Goal: Task Accomplishment & Management: Use online tool/utility

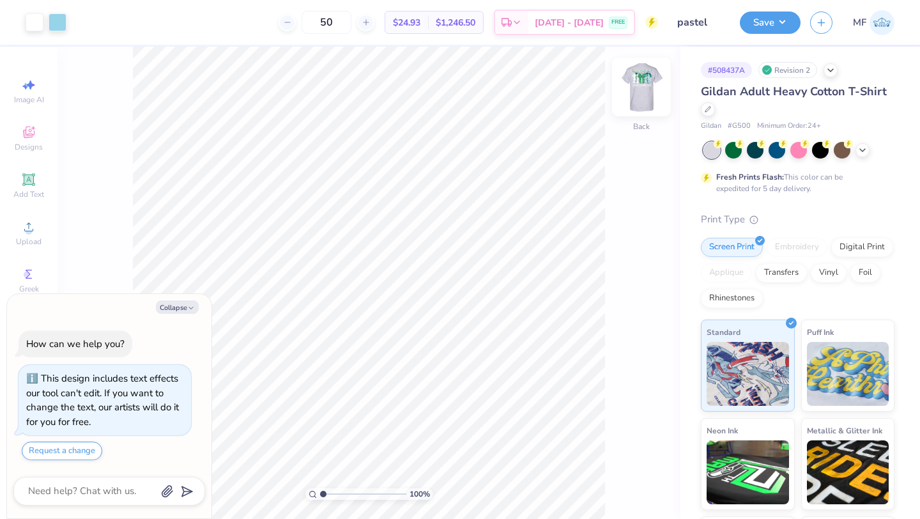
click at [648, 79] on img at bounding box center [641, 86] width 51 height 51
click at [106, 24] on div at bounding box center [104, 21] width 18 height 18
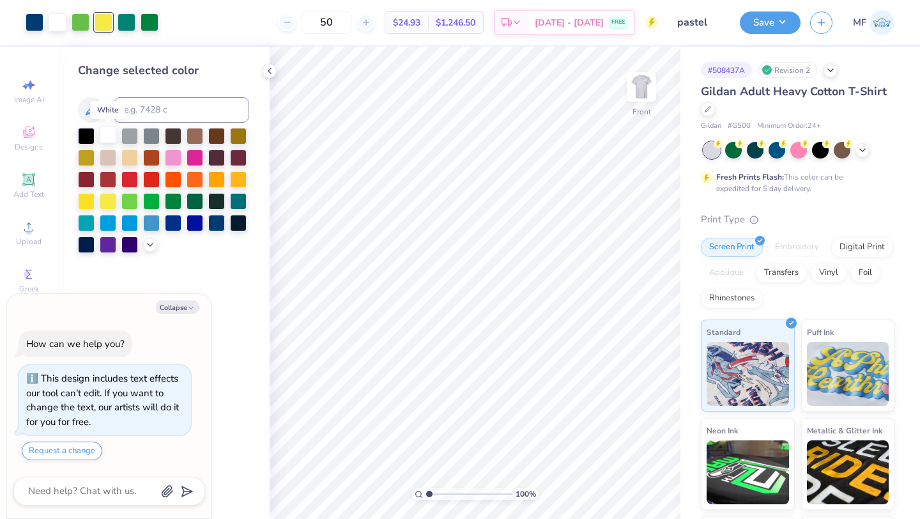
click at [103, 133] on div at bounding box center [108, 134] width 17 height 17
click at [109, 16] on div at bounding box center [104, 21] width 18 height 18
click at [36, 20] on div at bounding box center [35, 21] width 18 height 18
click at [112, 137] on div at bounding box center [108, 134] width 17 height 17
click at [621, 475] on div at bounding box center [620, 483] width 20 height 20
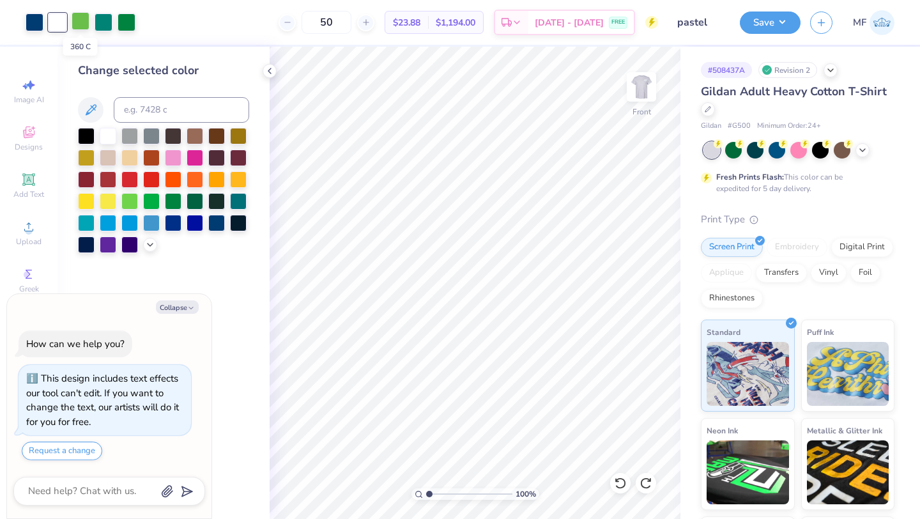
click at [84, 23] on div at bounding box center [81, 21] width 18 height 18
click at [197, 216] on div at bounding box center [194, 221] width 17 height 17
click at [153, 243] on icon at bounding box center [150, 243] width 10 height 10
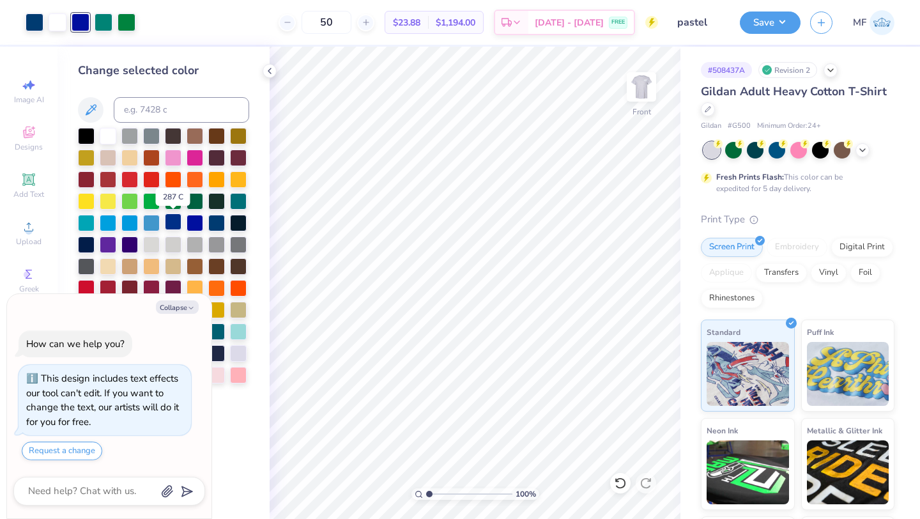
click at [175, 219] on div at bounding box center [173, 221] width 17 height 17
click at [103, 16] on div at bounding box center [104, 21] width 18 height 18
click at [186, 303] on button "Collapse" at bounding box center [177, 306] width 43 height 13
type textarea "x"
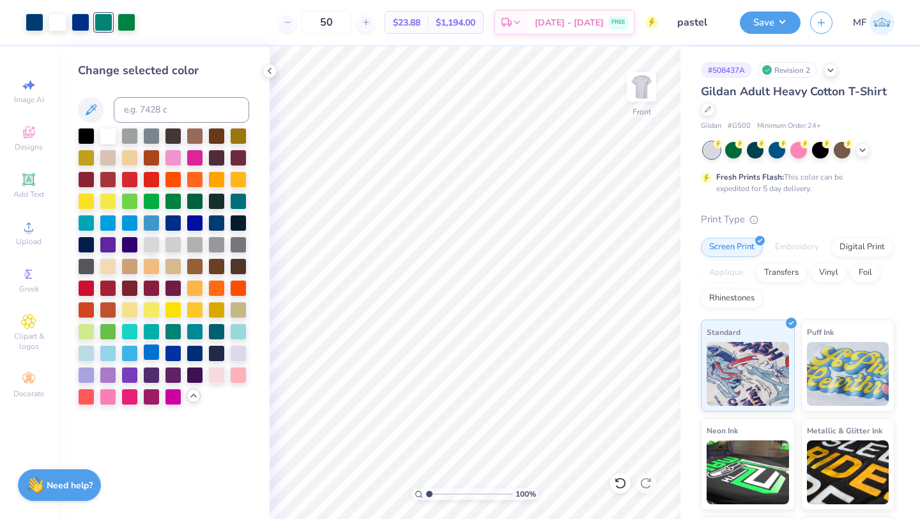
click at [155, 351] on div at bounding box center [151, 352] width 17 height 17
click at [125, 27] on div at bounding box center [127, 21] width 18 height 18
click at [109, 351] on div at bounding box center [108, 352] width 17 height 17
click at [91, 356] on div at bounding box center [86, 352] width 17 height 17
click at [748, 28] on button "Save" at bounding box center [770, 21] width 61 height 22
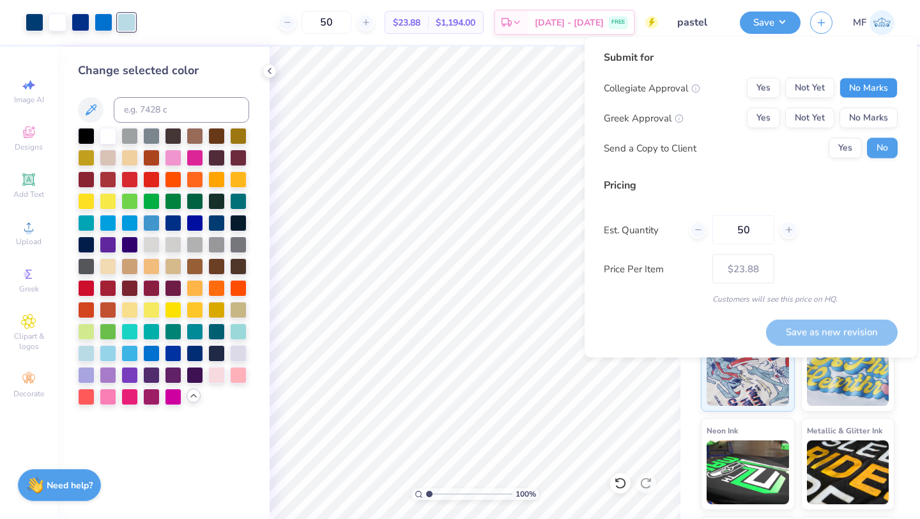
click at [883, 80] on button "No Marks" at bounding box center [868, 88] width 58 height 20
click at [776, 119] on button "Yes" at bounding box center [763, 118] width 33 height 20
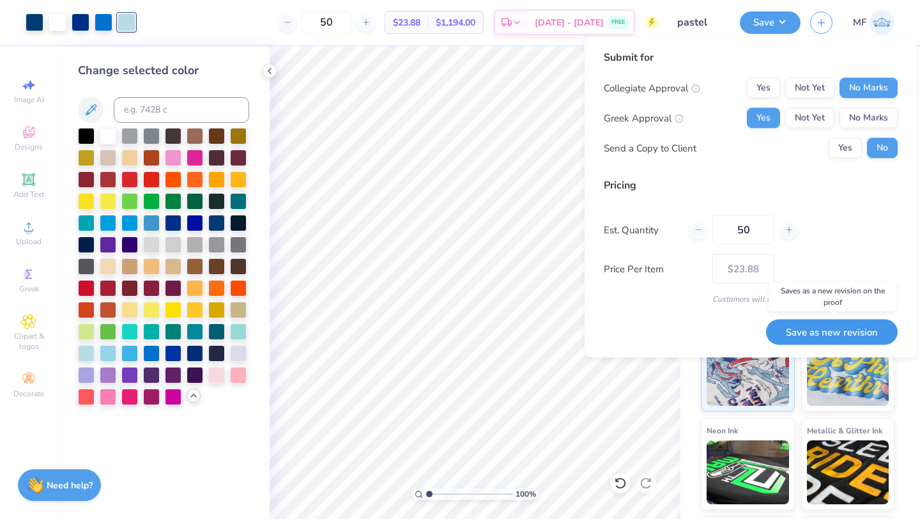
click at [817, 334] on button "Save as new revision" at bounding box center [832, 332] width 132 height 26
type input "$23.88"
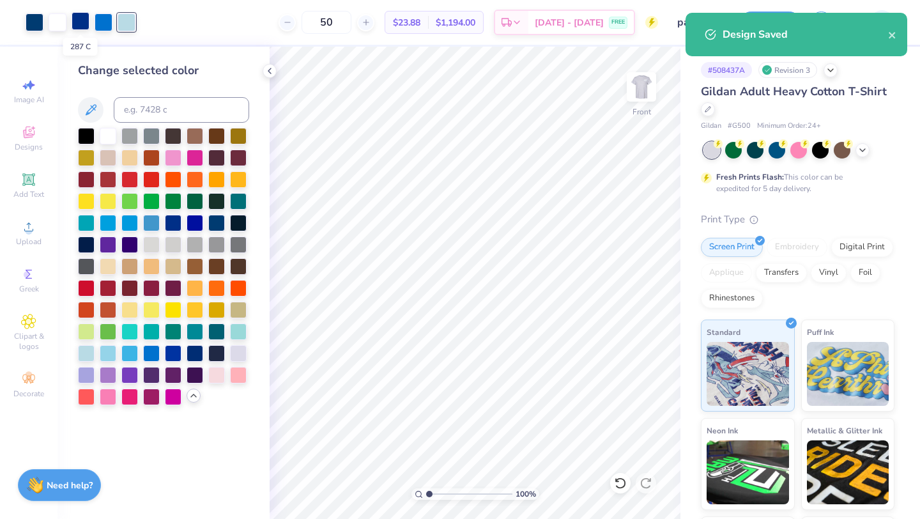
click at [80, 22] on div at bounding box center [81, 21] width 18 height 18
click at [171, 224] on div at bounding box center [173, 221] width 17 height 17
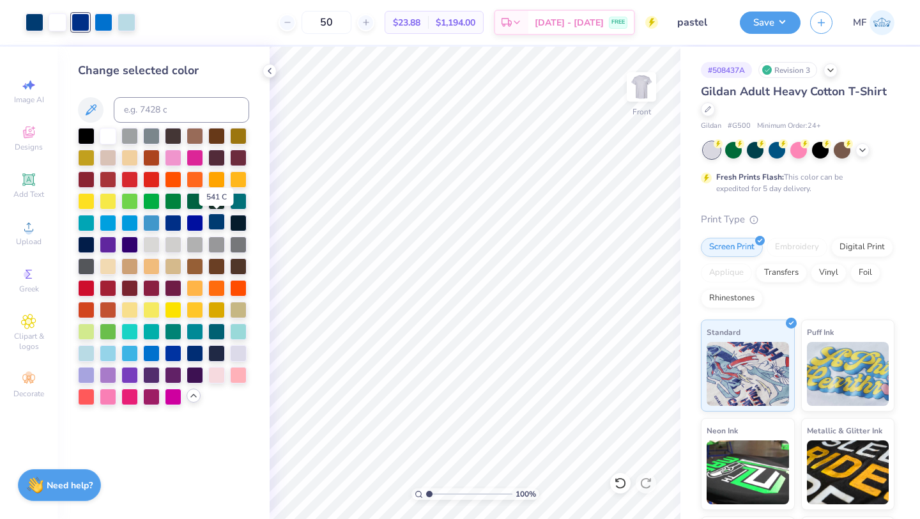
click at [214, 223] on div at bounding box center [216, 221] width 17 height 17
click at [624, 485] on icon at bounding box center [619, 482] width 11 height 11
click at [651, 481] on icon at bounding box center [645, 482] width 13 height 13
click at [767, 19] on button "Save" at bounding box center [770, 21] width 61 height 22
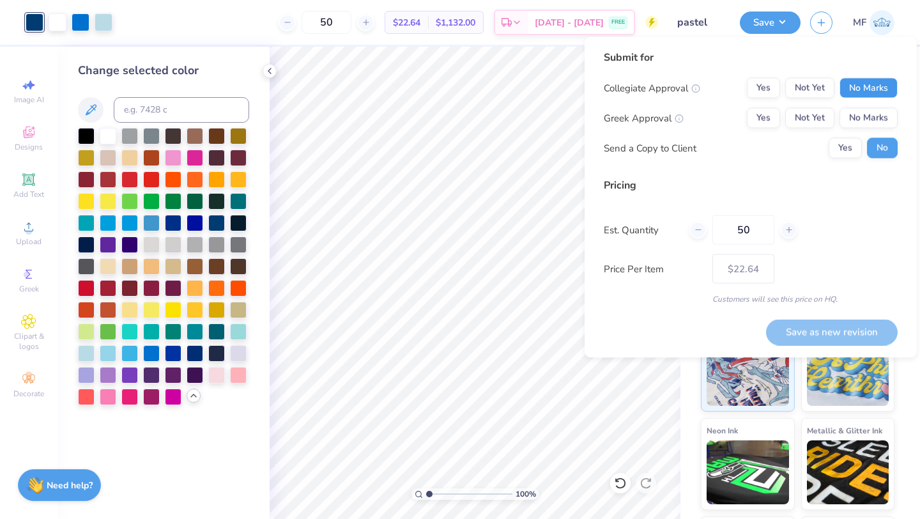
click at [852, 83] on button "No Marks" at bounding box center [868, 88] width 58 height 20
click at [770, 122] on button "Yes" at bounding box center [763, 118] width 33 height 20
click at [851, 326] on button "Save as new revision" at bounding box center [832, 332] width 132 height 26
type input "$22.64"
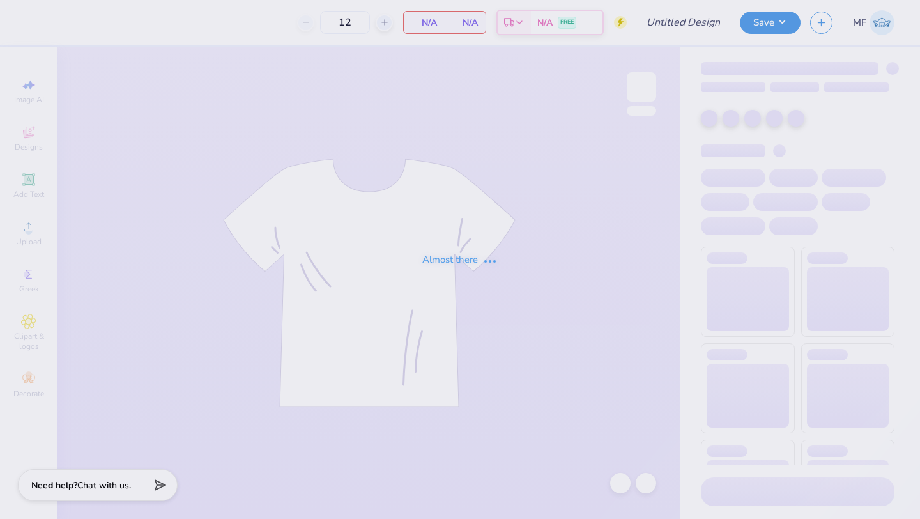
type input "polo"
type input "90"
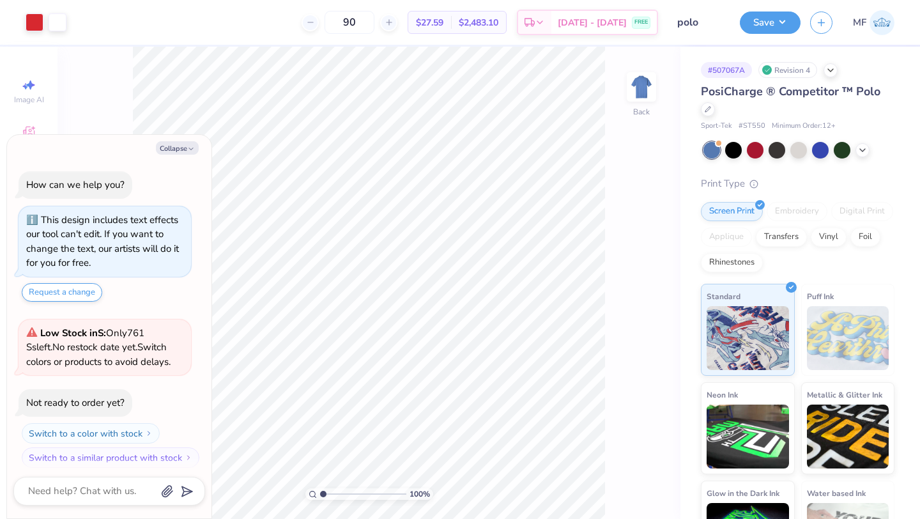
scroll to position [7, 0]
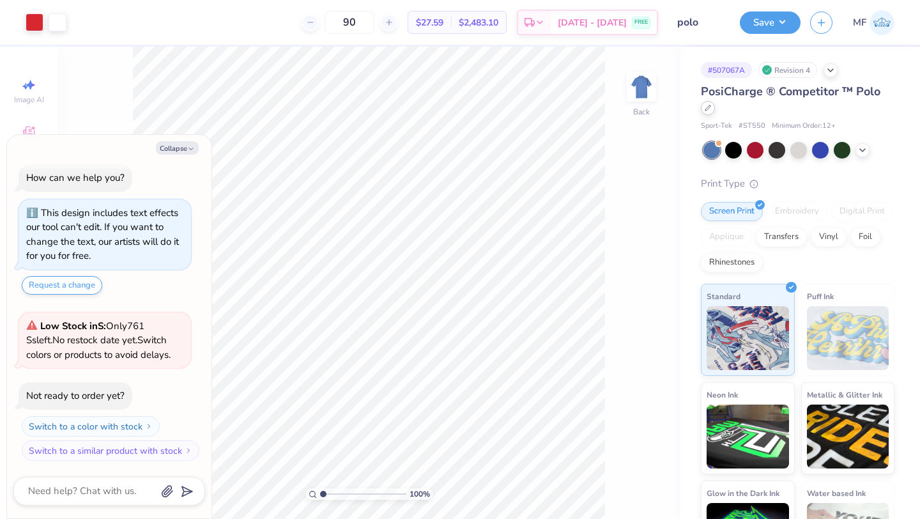
click at [710, 109] on icon at bounding box center [707, 108] width 6 height 6
type textarea "x"
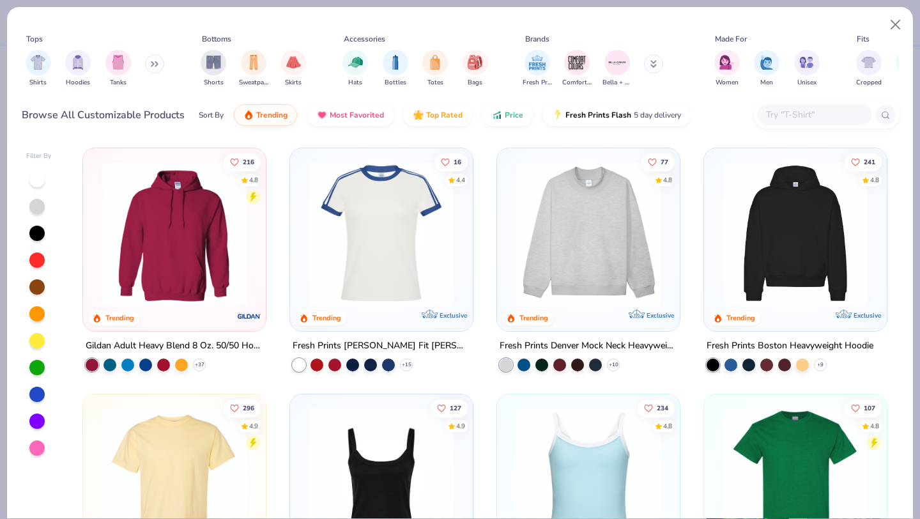
click at [783, 112] on input "text" at bounding box center [813, 114] width 98 height 15
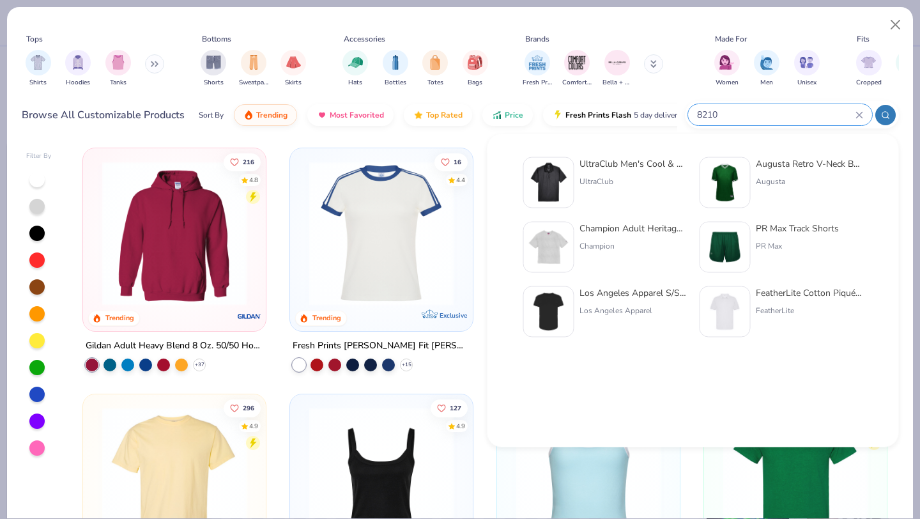
type input "8210"
click at [557, 174] on img at bounding box center [549, 183] width 40 height 40
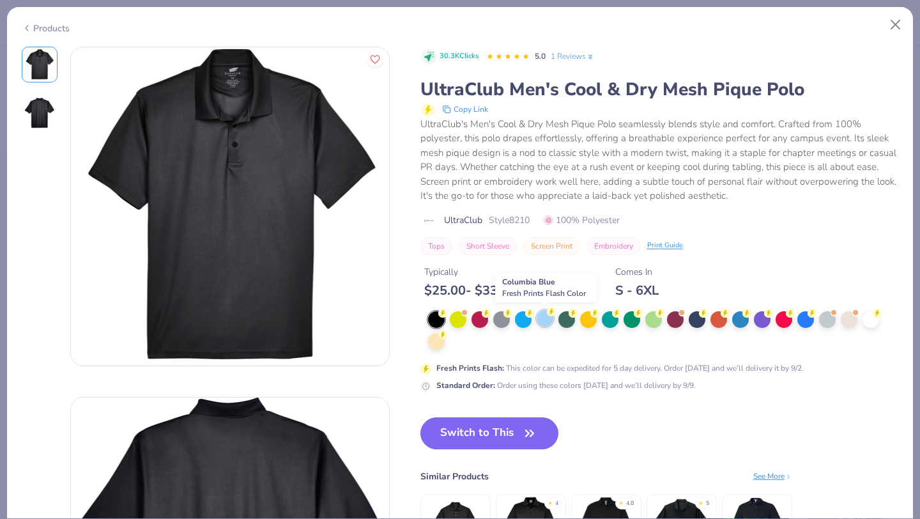
click at [447, 315] on circle at bounding box center [442, 312] width 9 height 9
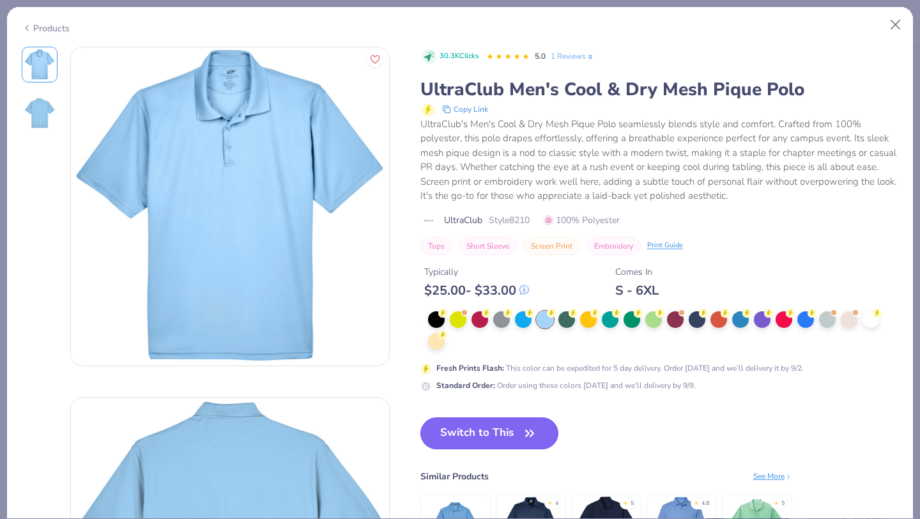
click at [482, 427] on button "Switch to This" at bounding box center [489, 433] width 139 height 32
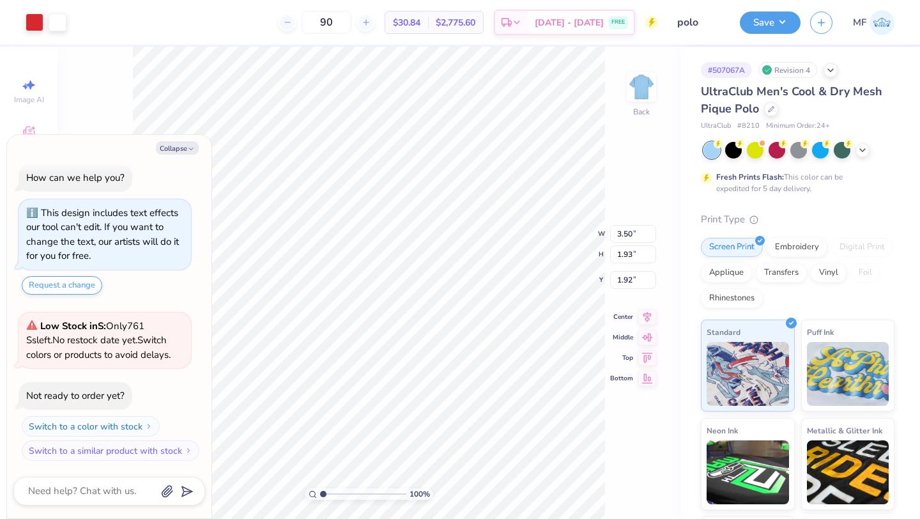
type textarea "x"
type input "3.00"
click at [791, 247] on div "Embroidery" at bounding box center [796, 245] width 61 height 19
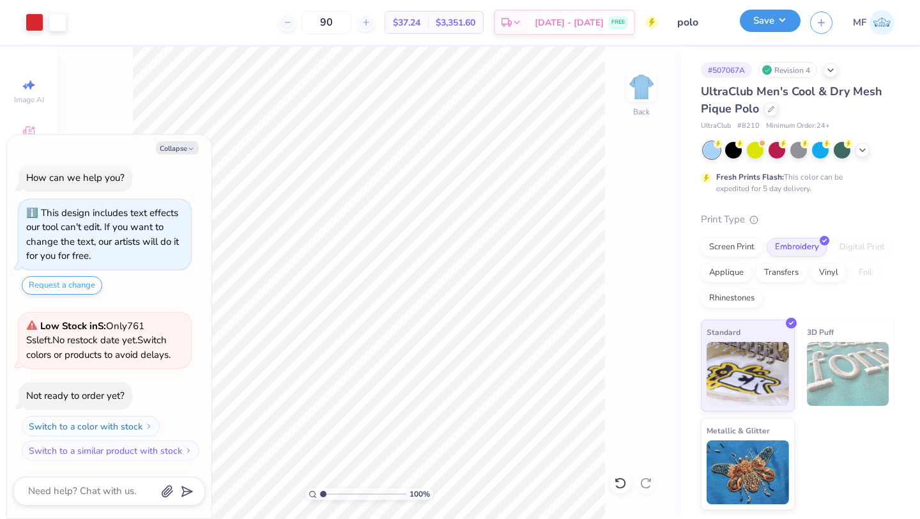
click at [761, 14] on button "Save" at bounding box center [770, 21] width 61 height 22
type textarea "x"
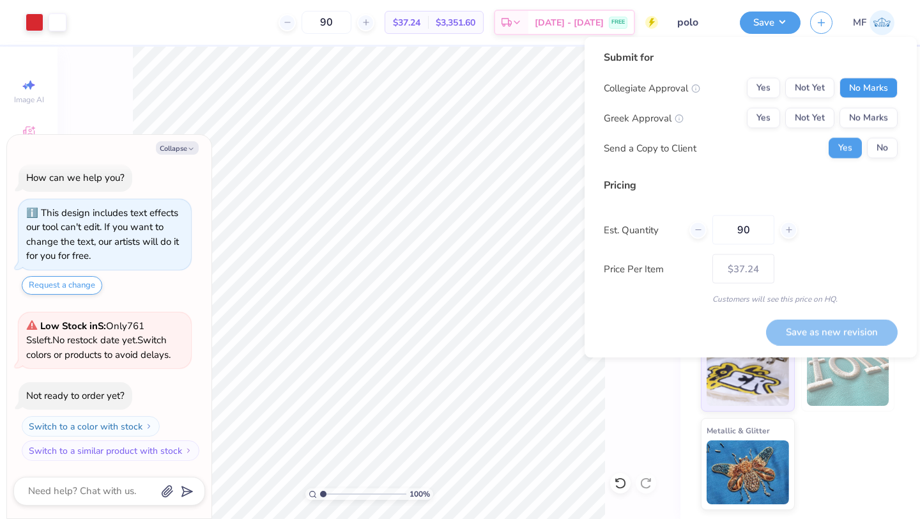
click at [856, 83] on button "No Marks" at bounding box center [868, 88] width 58 height 20
click at [767, 118] on button "Yes" at bounding box center [763, 118] width 33 height 20
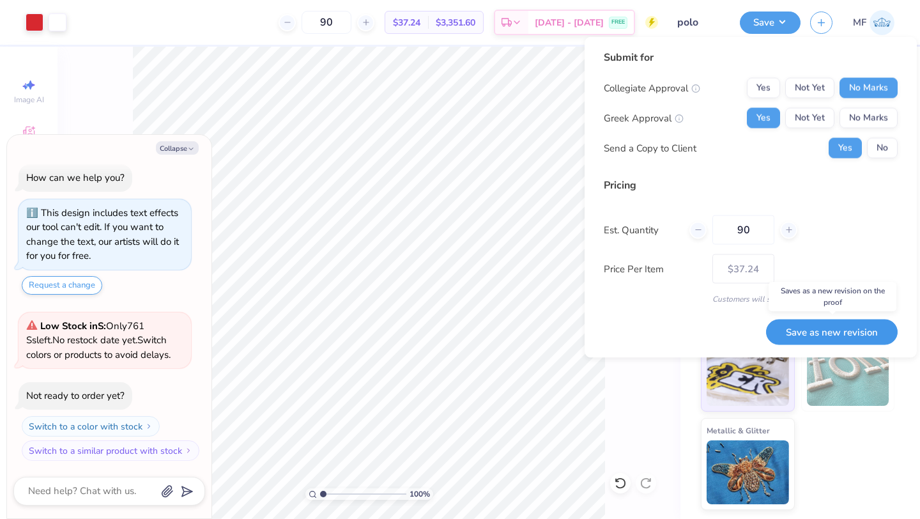
click at [798, 331] on button "Save as new revision" at bounding box center [832, 332] width 132 height 26
type input "$37.24"
type textarea "x"
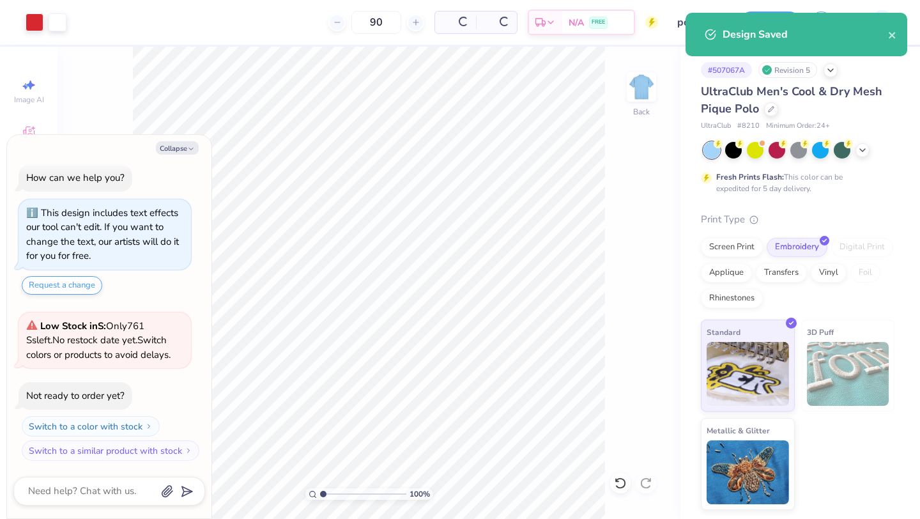
type input "$30.72"
click at [173, 150] on button "Collapse" at bounding box center [177, 147] width 43 height 13
type textarea "x"
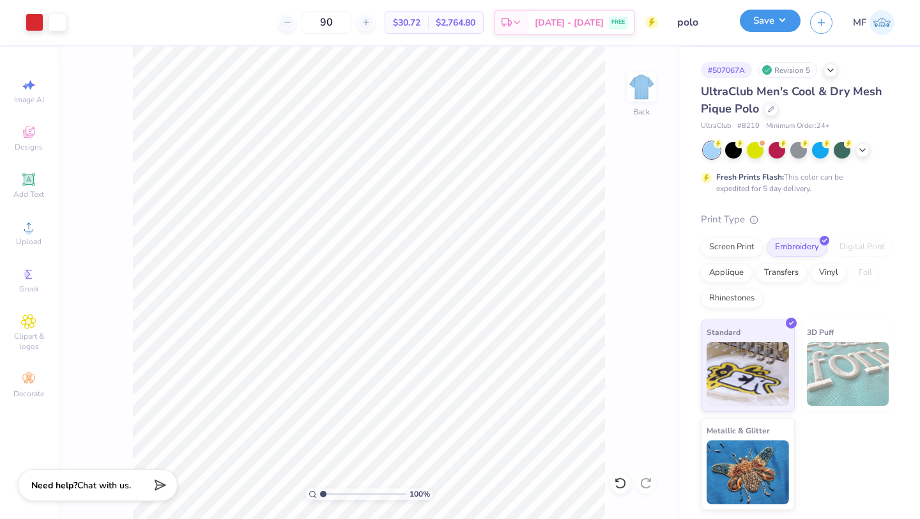
click at [781, 22] on button "Save" at bounding box center [770, 21] width 61 height 22
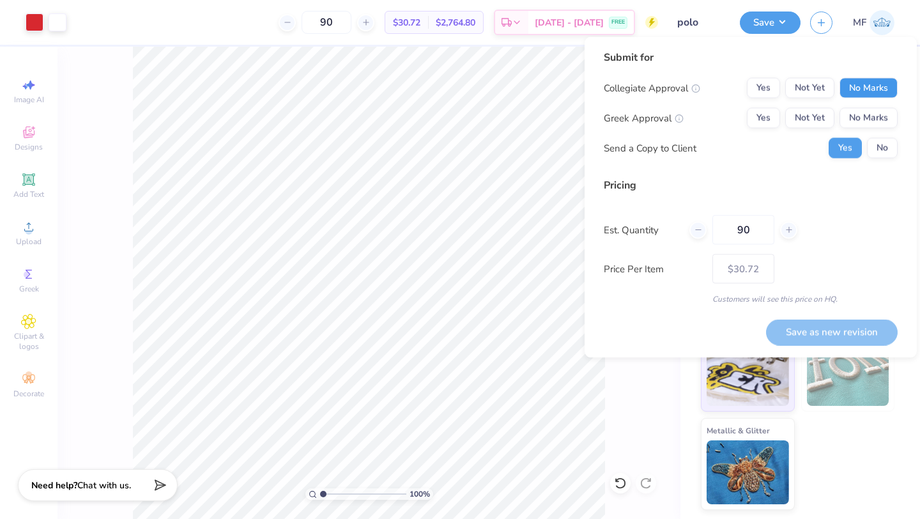
click at [870, 89] on button "No Marks" at bounding box center [868, 88] width 58 height 20
click at [760, 111] on button "Yes" at bounding box center [763, 118] width 33 height 20
click at [612, 401] on div "100 % Back" at bounding box center [368, 283] width 623 height 472
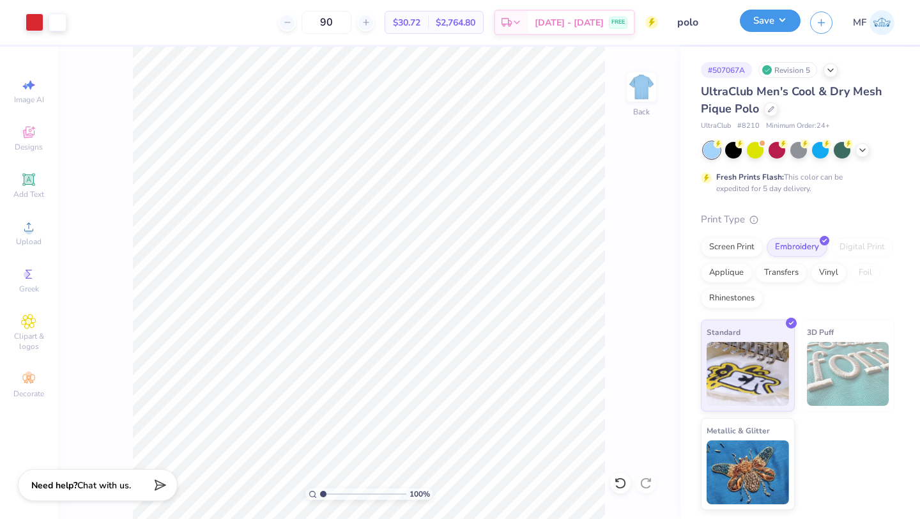
click at [771, 19] on button "Save" at bounding box center [770, 21] width 61 height 22
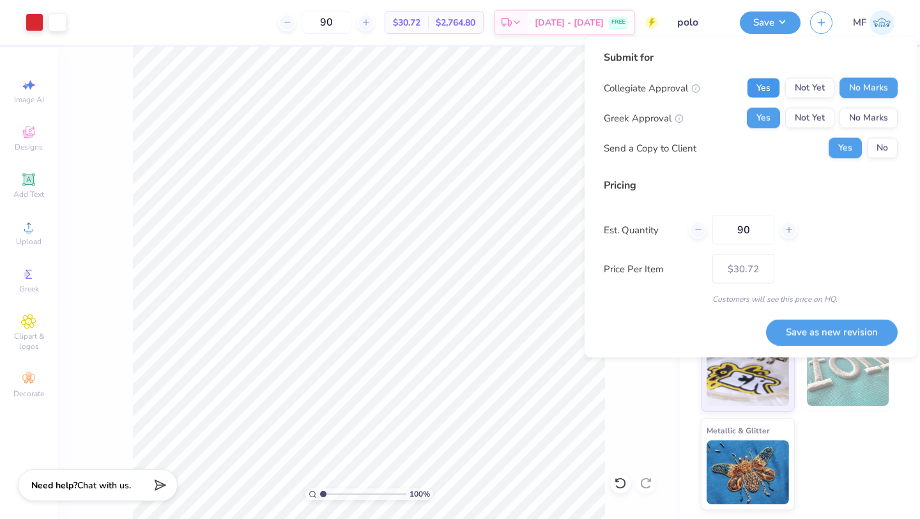
click at [762, 93] on button "Yes" at bounding box center [763, 88] width 33 height 20
click at [751, 225] on input "90" at bounding box center [743, 229] width 62 height 29
type input "9"
type input "80"
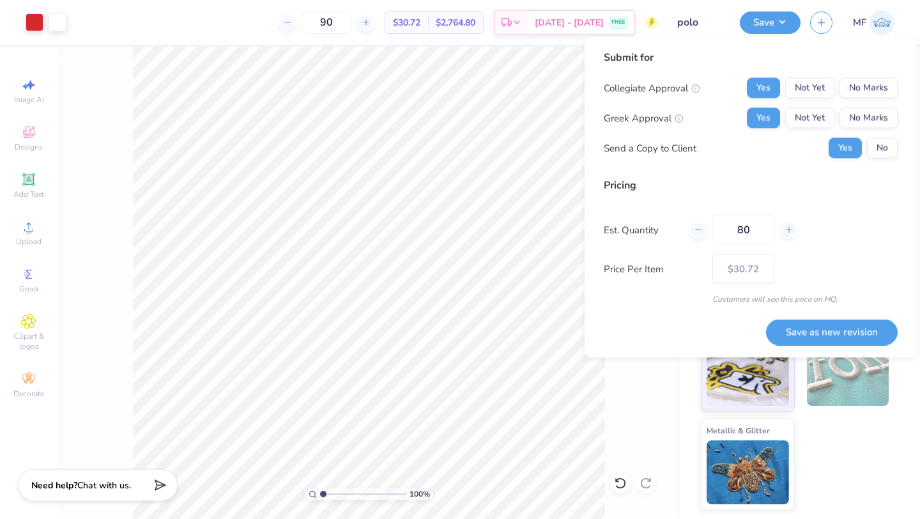
type input "– –"
type input "80"
click at [849, 294] on div "Customers will see this price on HQ." at bounding box center [751, 298] width 294 height 11
click at [825, 328] on button "Save as new revision" at bounding box center [832, 332] width 132 height 26
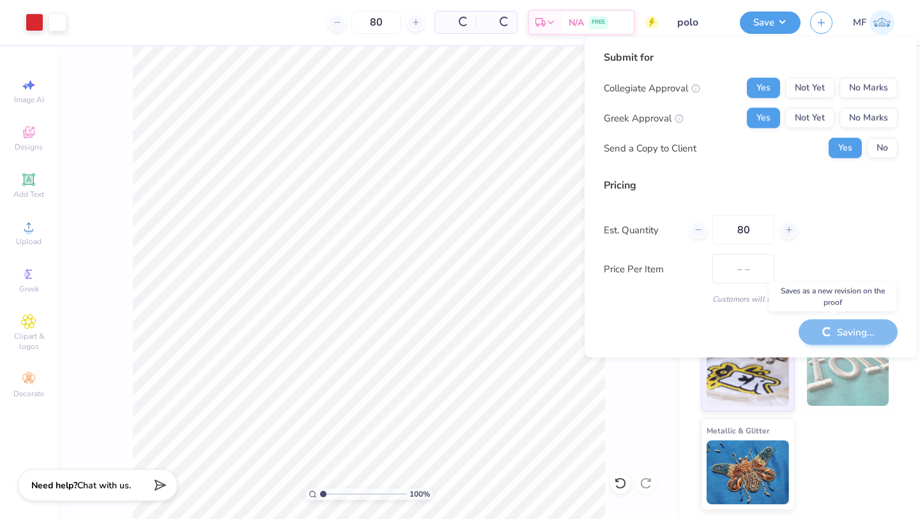
type input "$30.87"
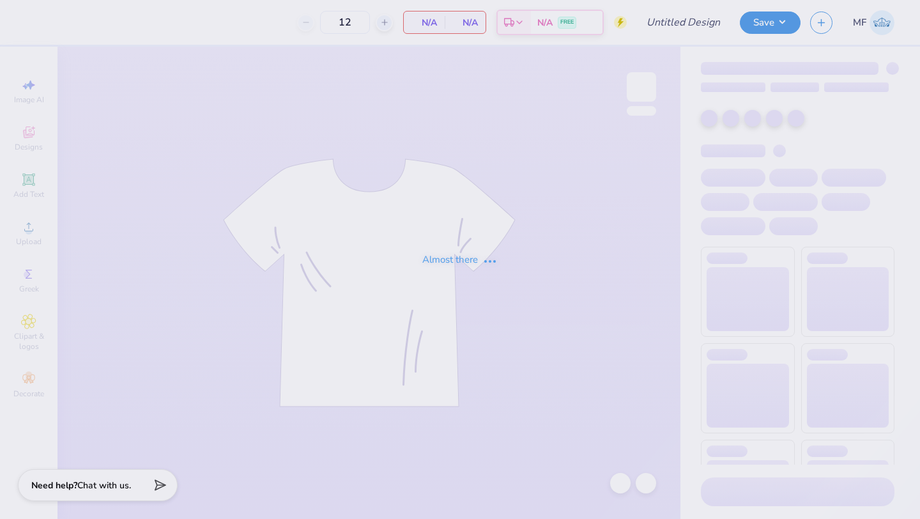
type input "mock neck"
type input "50"
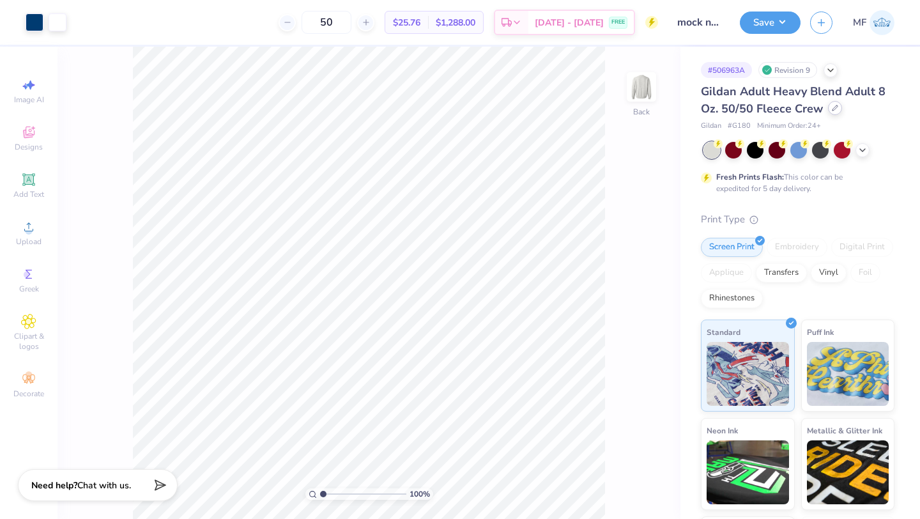
click at [832, 110] on icon at bounding box center [834, 107] width 5 height 5
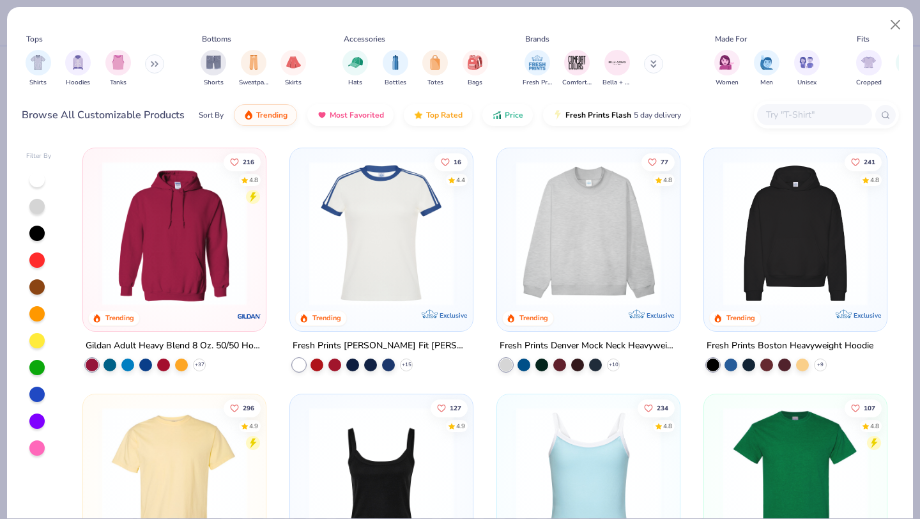
click at [781, 228] on img at bounding box center [795, 233] width 157 height 144
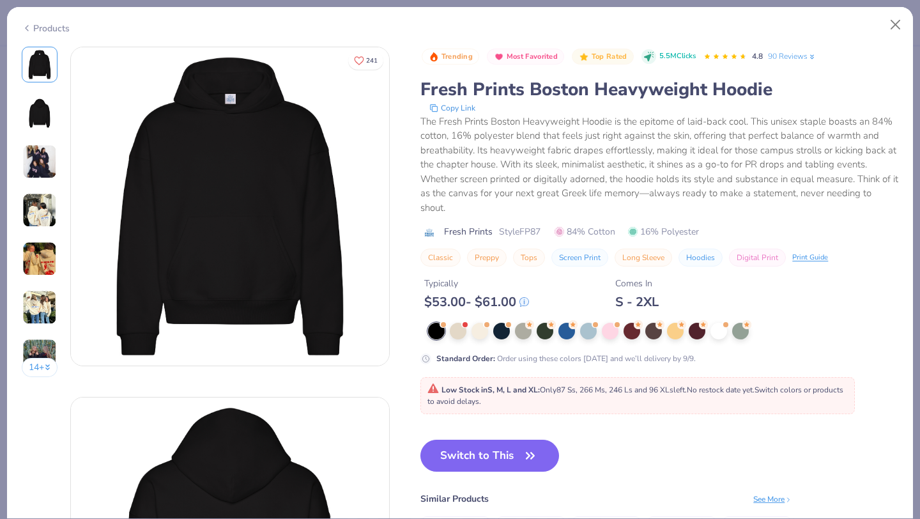
click at [26, 29] on icon at bounding box center [27, 27] width 10 height 15
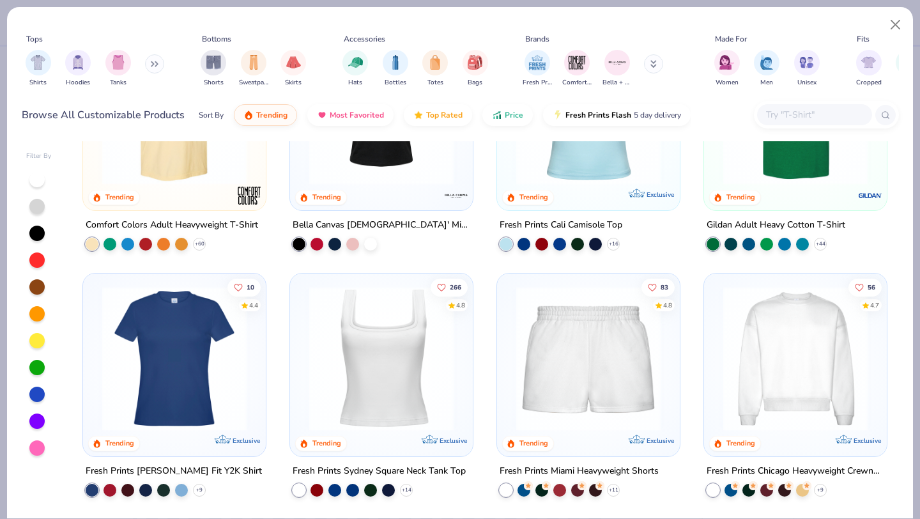
scroll to position [365, 0]
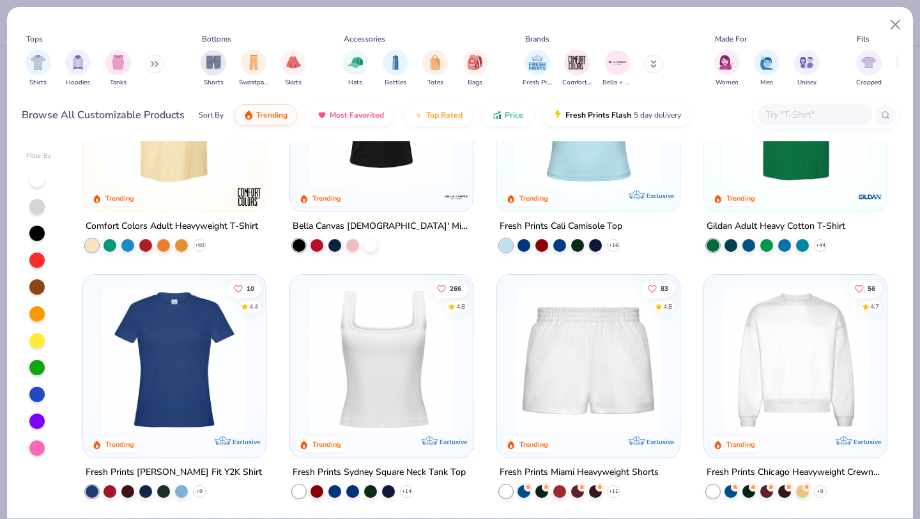
click at [759, 346] on img at bounding box center [795, 359] width 157 height 144
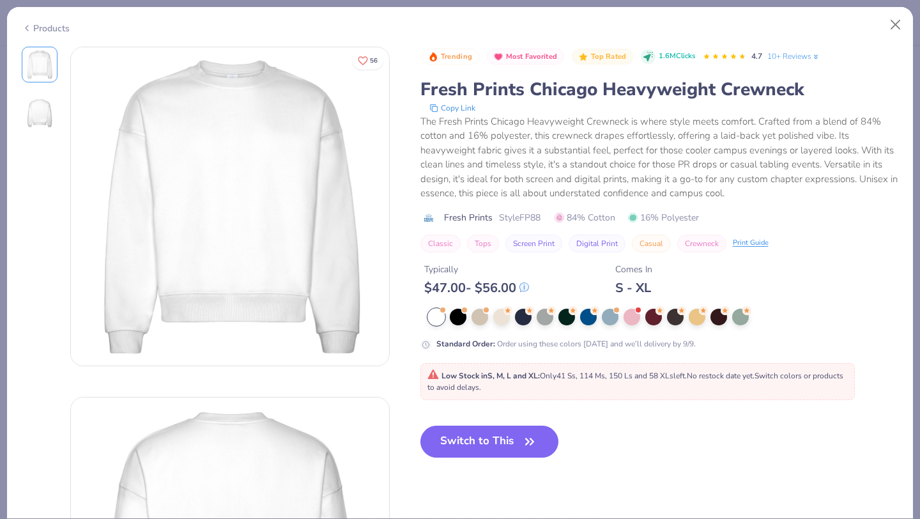
click at [45, 22] on div "Products" at bounding box center [46, 28] width 48 height 13
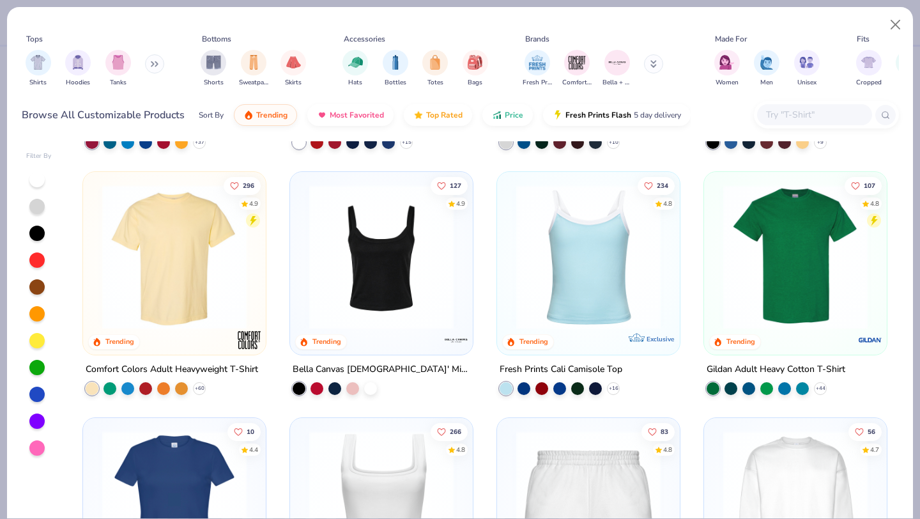
scroll to position [218, 0]
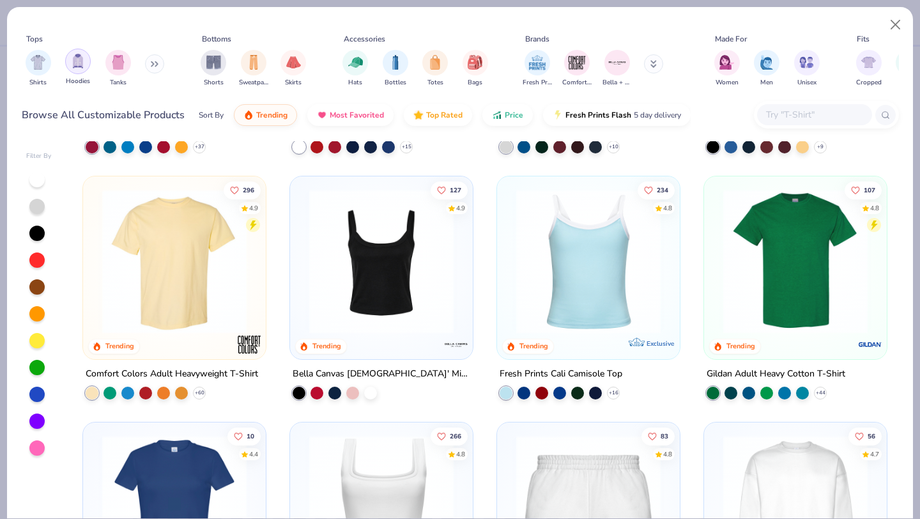
click at [76, 66] on img "filter for Hoodies" at bounding box center [78, 61] width 14 height 15
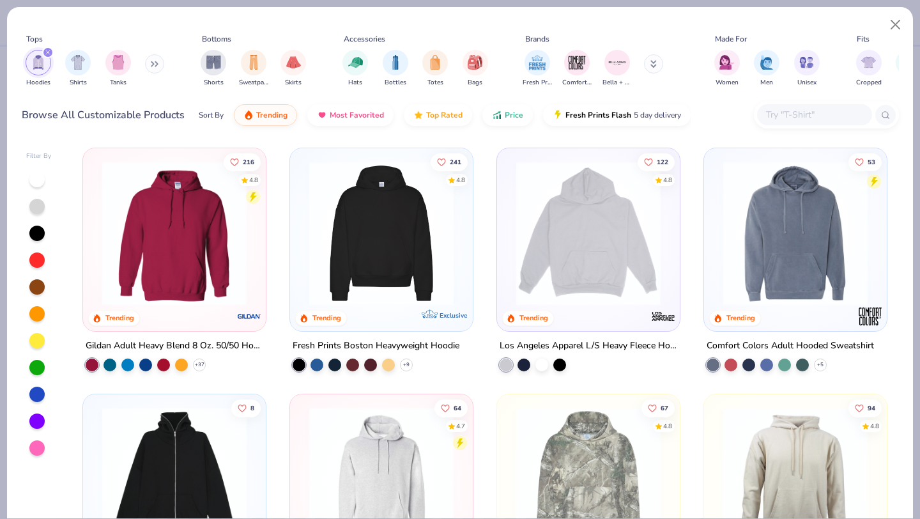
click at [153, 62] on icon at bounding box center [152, 64] width 2 height 4
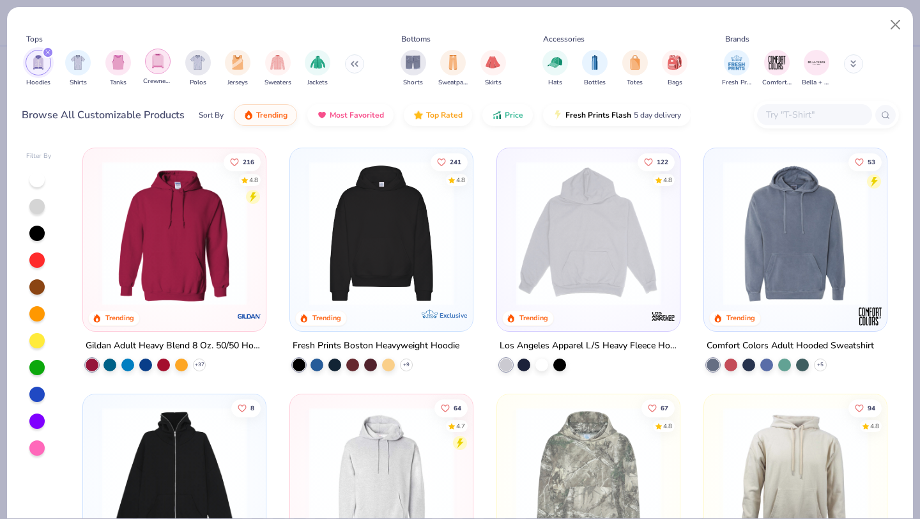
click at [162, 63] on img "filter for Crewnecks" at bounding box center [158, 61] width 14 height 15
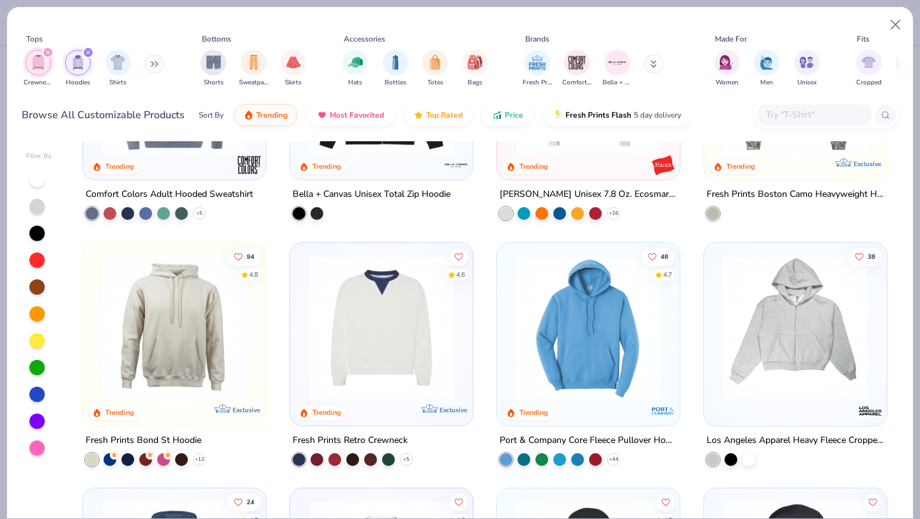
scroll to position [406, 0]
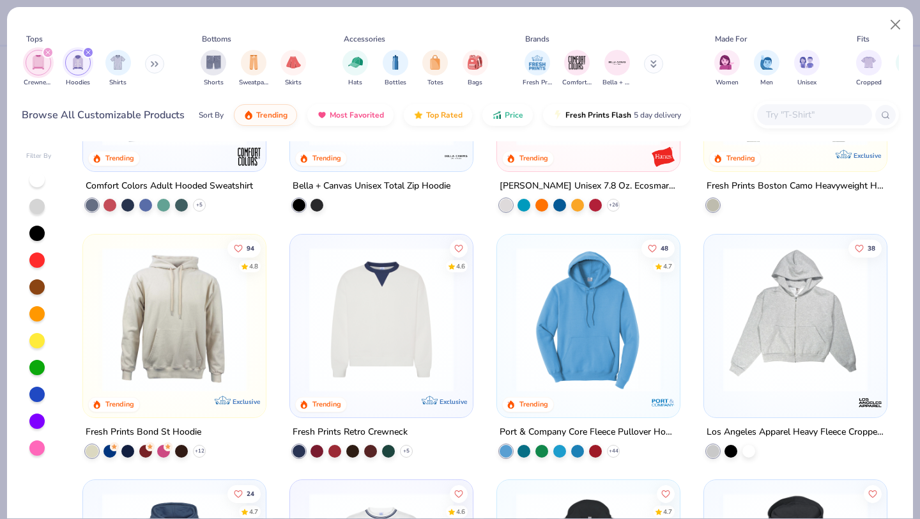
click at [187, 317] on img at bounding box center [174, 319] width 157 height 144
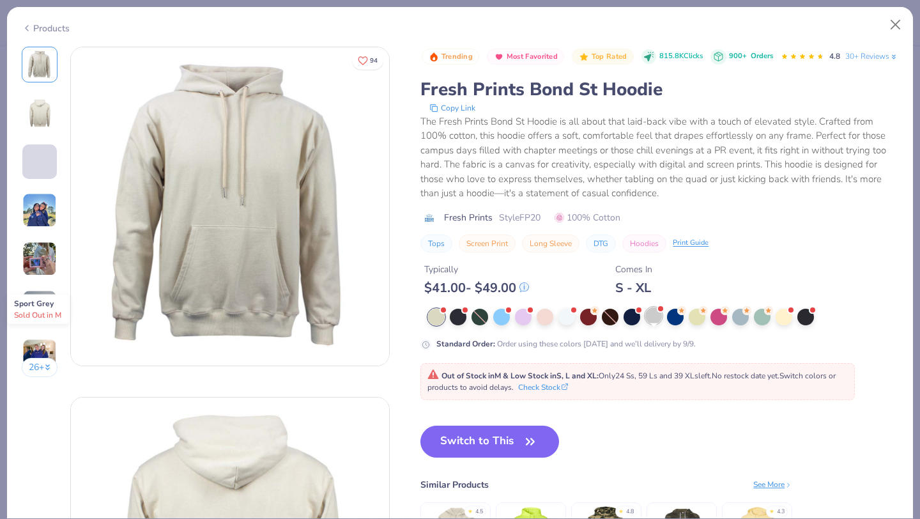
click at [651, 324] on div at bounding box center [653, 315] width 17 height 17
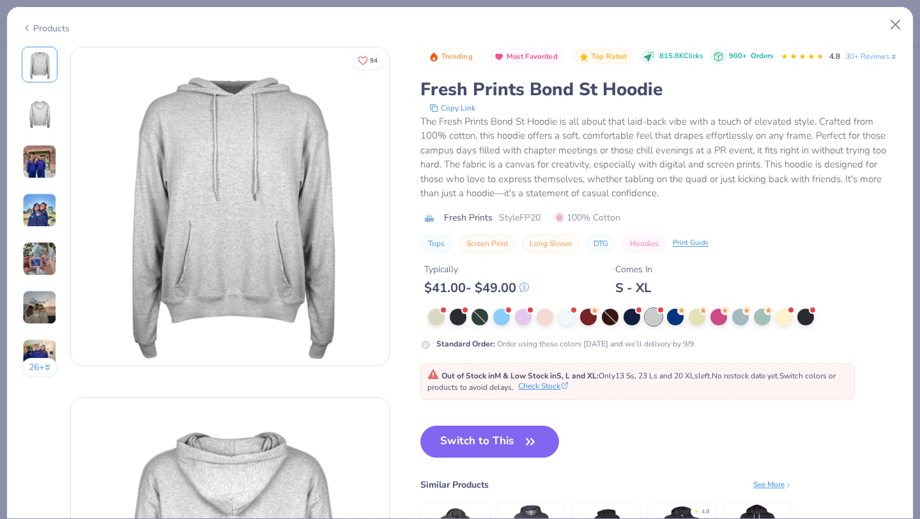
click at [542, 391] on button "Check Stock" at bounding box center [543, 385] width 50 height 11
click at [31, 26] on icon at bounding box center [27, 27] width 10 height 15
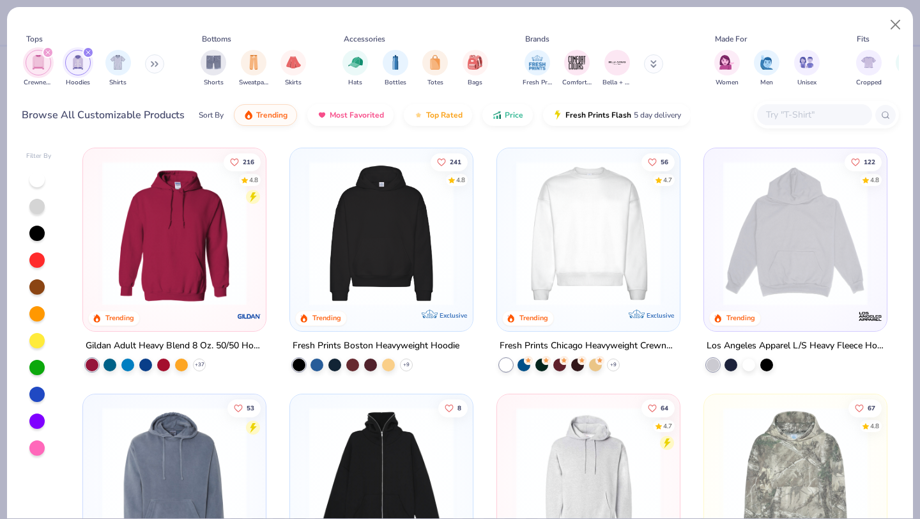
click at [197, 258] on img at bounding box center [174, 233] width 157 height 144
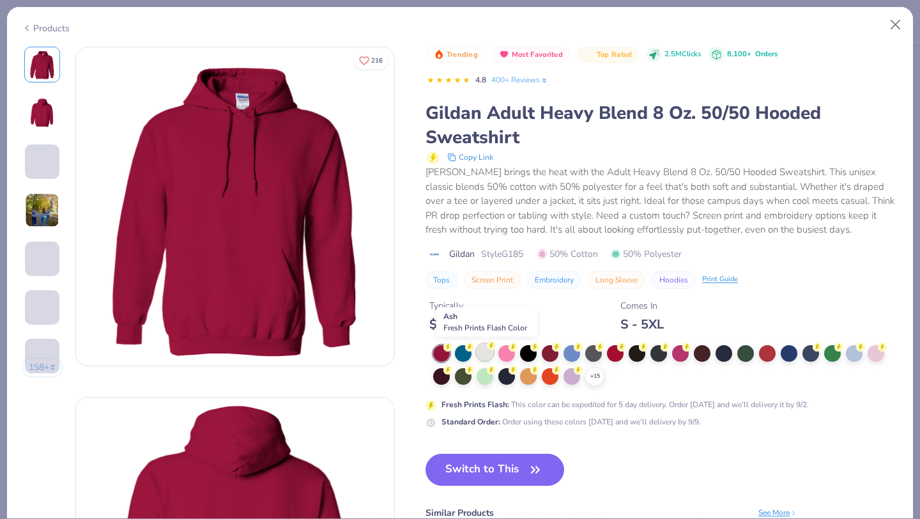
click at [483, 350] on div at bounding box center [484, 352] width 17 height 17
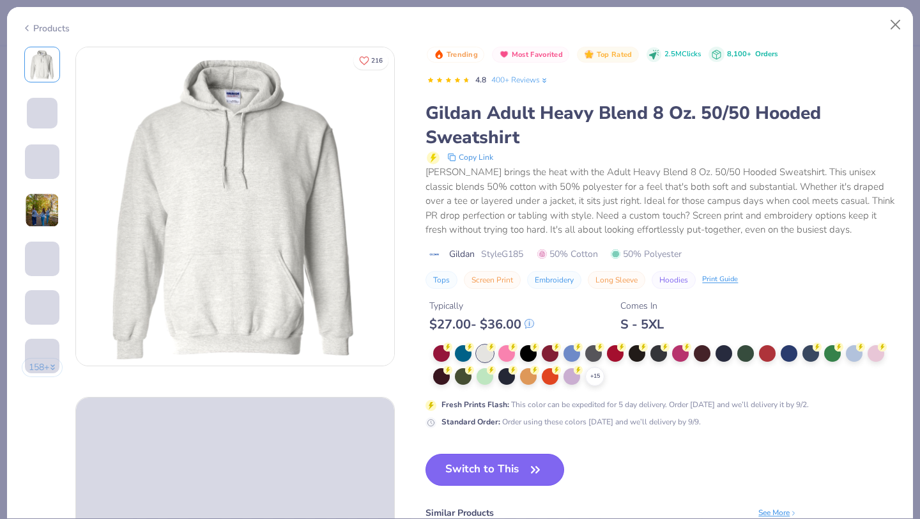
click at [490, 464] on button "Switch to This" at bounding box center [494, 469] width 139 height 32
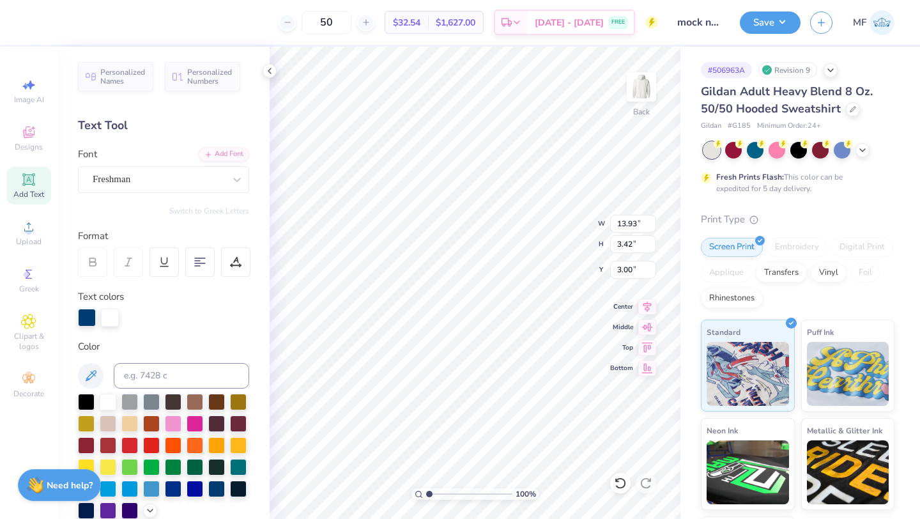
type input "3.00"
click at [772, 20] on button "Save" at bounding box center [770, 21] width 61 height 22
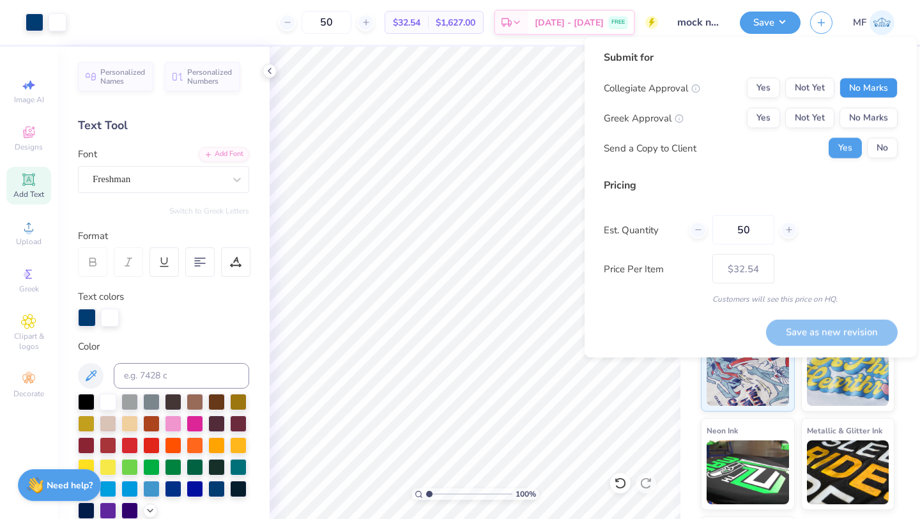
click at [853, 89] on button "No Marks" at bounding box center [868, 88] width 58 height 20
click at [756, 129] on div "Collegiate Approval Yes Not Yet No Marks Greek Approval Yes Not Yet No Marks Se…" at bounding box center [751, 118] width 294 height 80
click at [756, 123] on button "Yes" at bounding box center [763, 118] width 33 height 20
click at [862, 326] on button "Save as new revision" at bounding box center [832, 332] width 132 height 26
type input "$32.54"
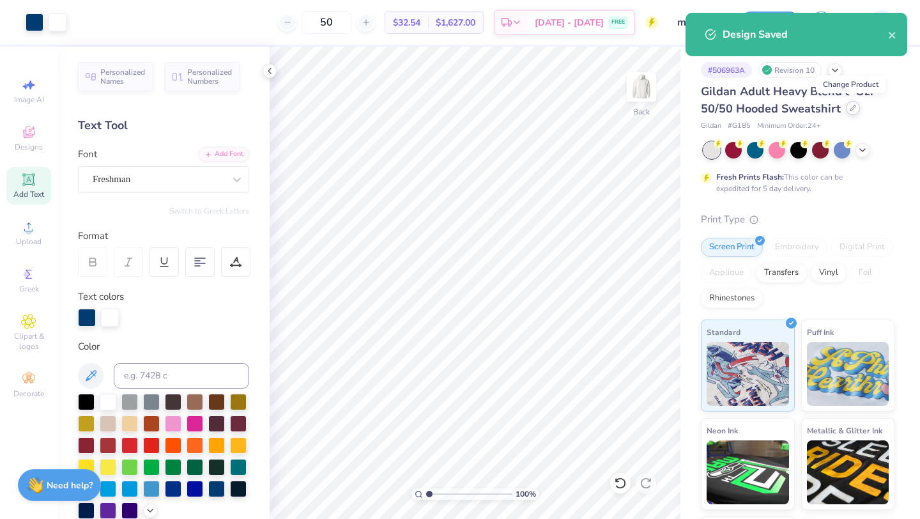
click at [849, 110] on icon at bounding box center [852, 108] width 6 height 6
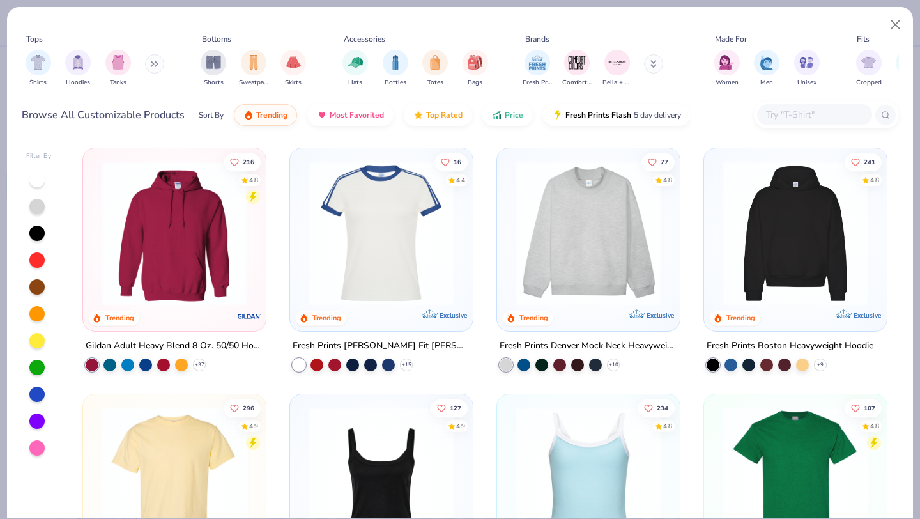
click at [153, 66] on icon at bounding box center [152, 64] width 2 height 4
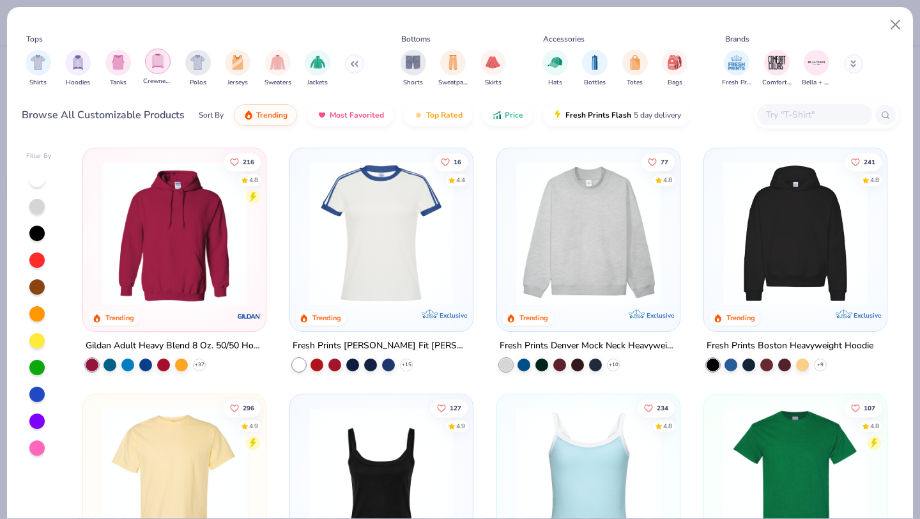
click at [157, 67] on img "filter for Crewnecks" at bounding box center [158, 61] width 14 height 15
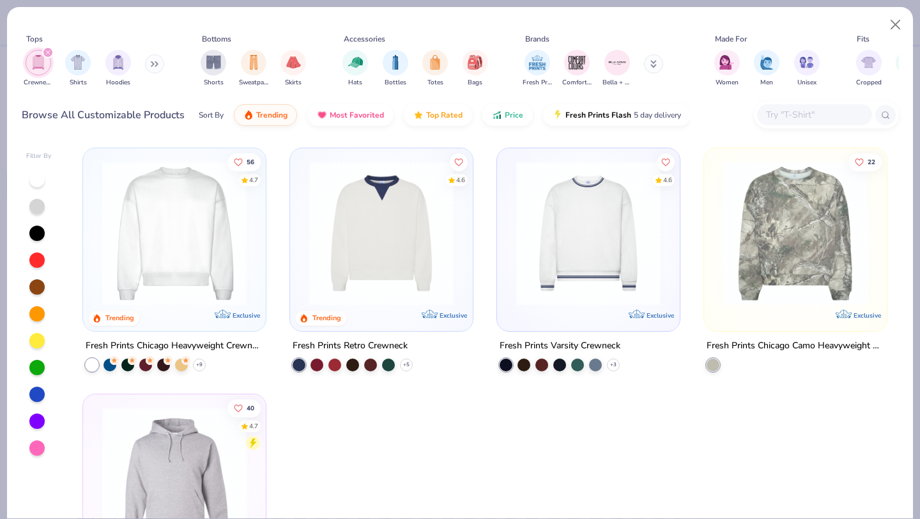
click at [384, 259] on img at bounding box center [381, 233] width 157 height 144
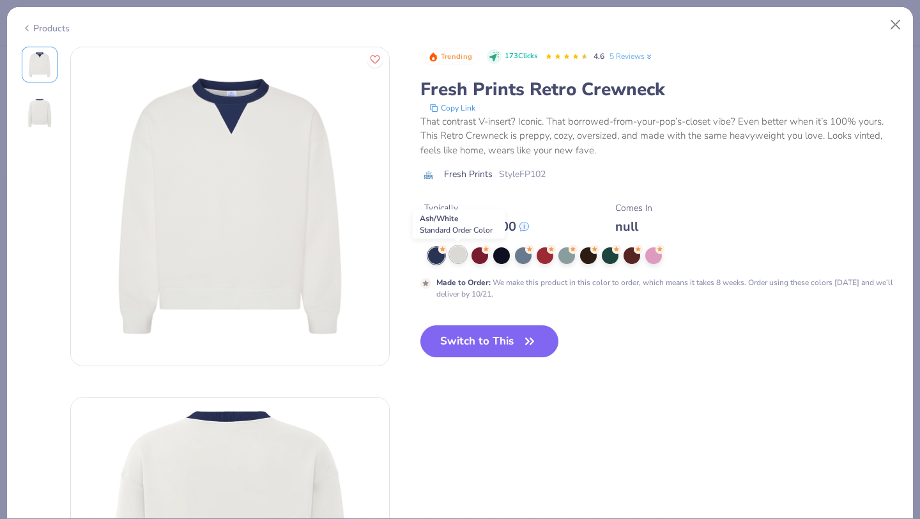
click at [463, 256] on div at bounding box center [458, 254] width 17 height 17
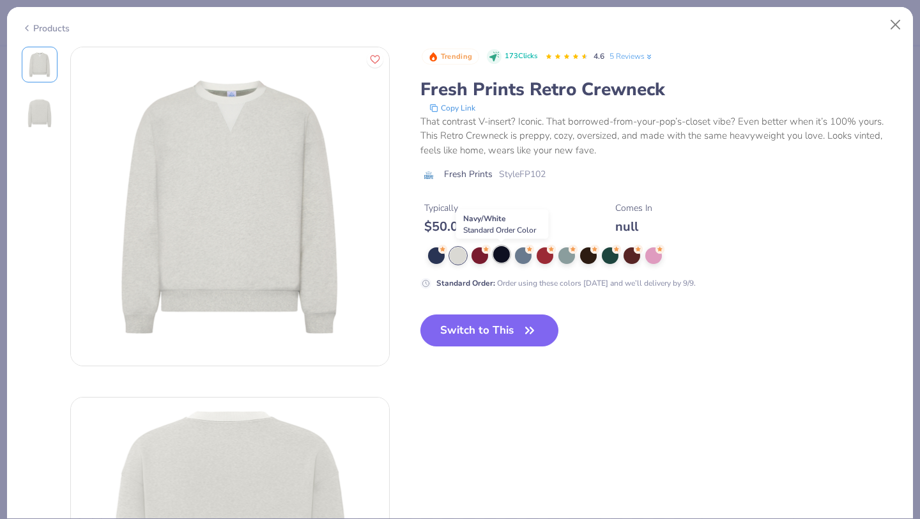
click at [505, 254] on div at bounding box center [501, 254] width 17 height 17
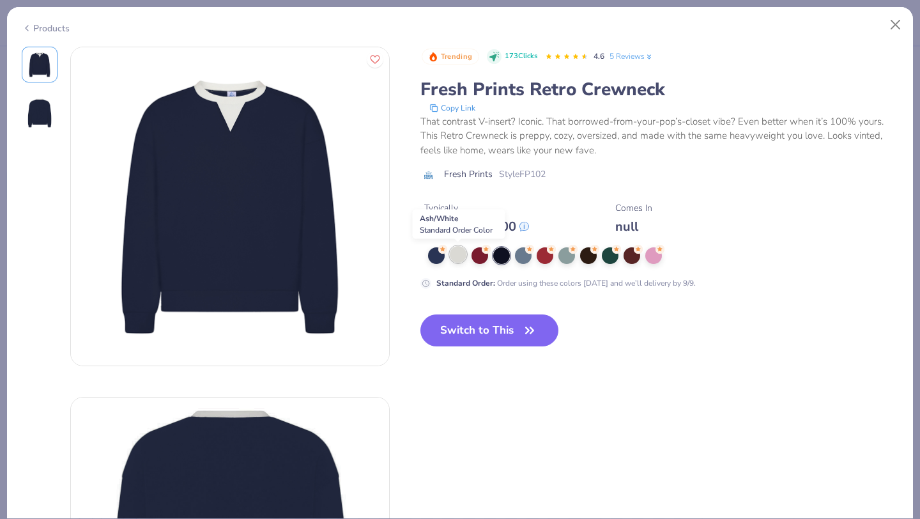
click at [459, 254] on div at bounding box center [458, 254] width 17 height 17
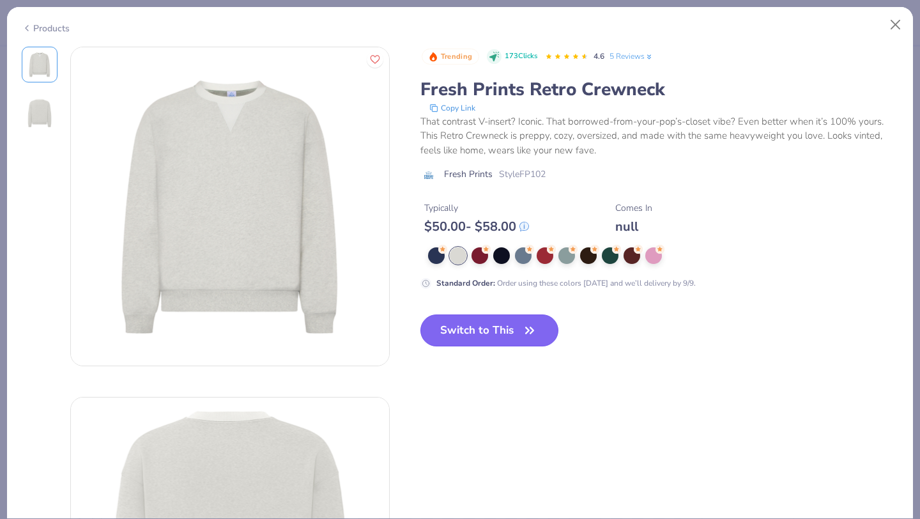
click at [462, 328] on button "Switch to This" at bounding box center [489, 330] width 139 height 32
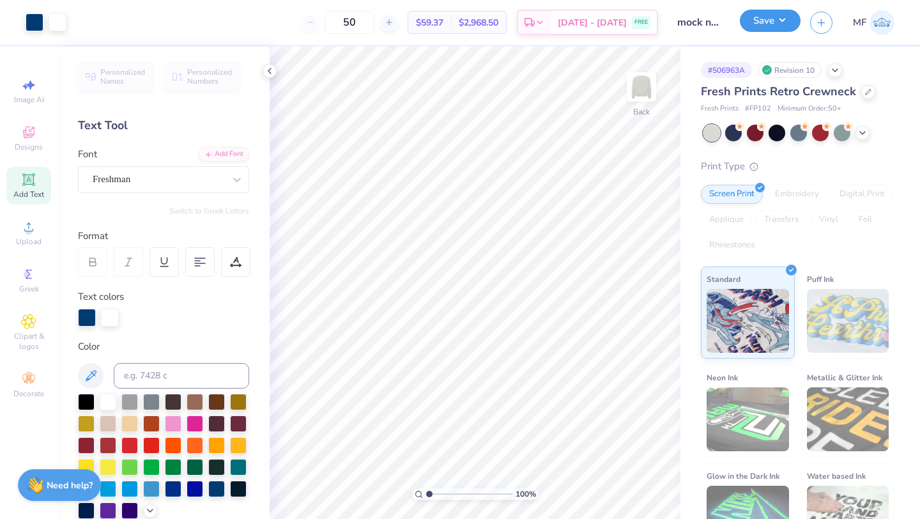
click at [775, 30] on button "Save" at bounding box center [770, 21] width 61 height 22
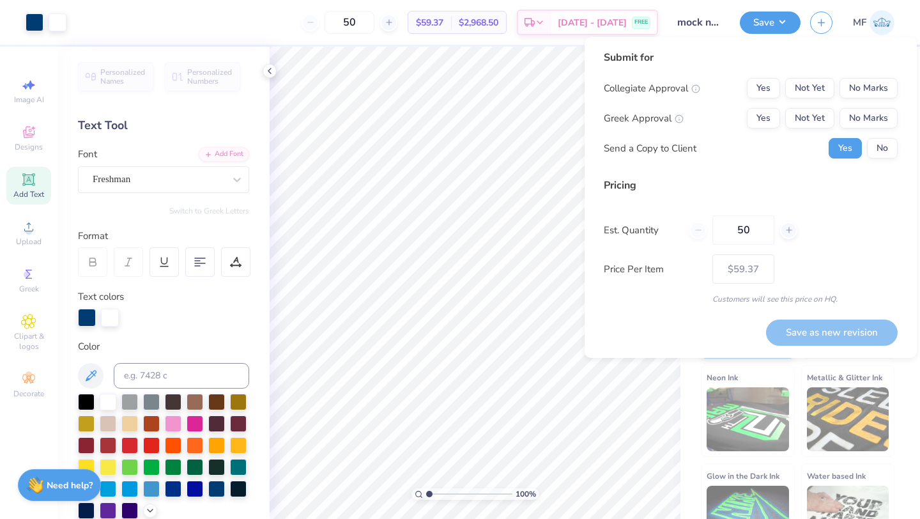
click at [860, 99] on div "Collegiate Approval Yes Not Yet No Marks Greek Approval Yes Not Yet No Marks Se…" at bounding box center [751, 118] width 294 height 80
click at [860, 93] on button "No Marks" at bounding box center [868, 88] width 58 height 20
click at [771, 123] on button "Yes" at bounding box center [763, 118] width 33 height 20
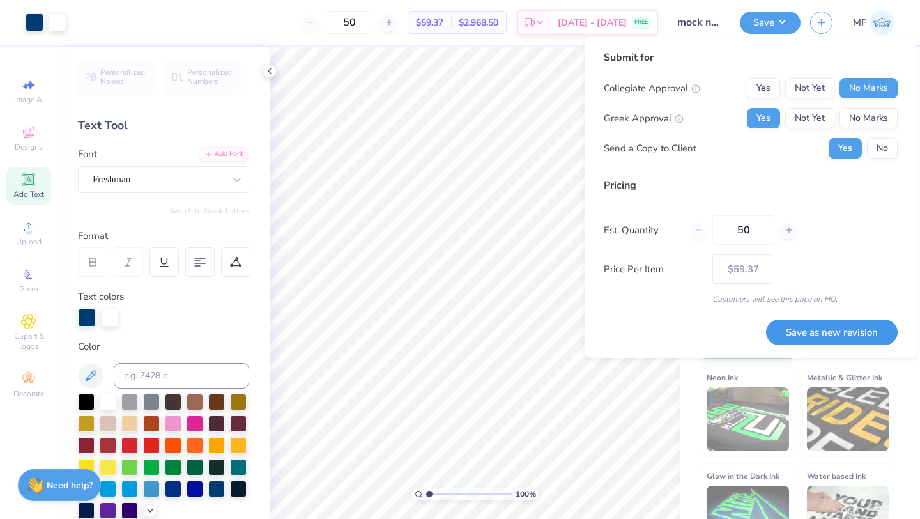
click at [789, 325] on button "Save as new revision" at bounding box center [832, 332] width 132 height 26
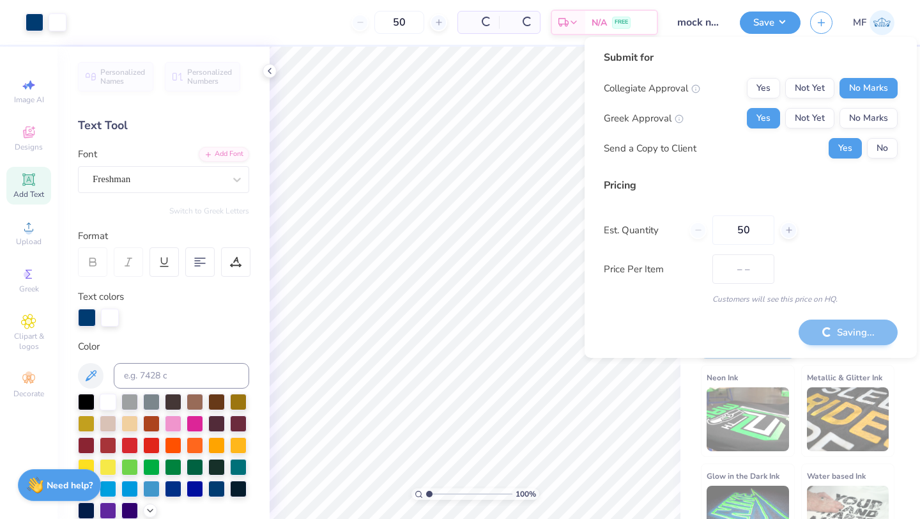
type input "$59.37"
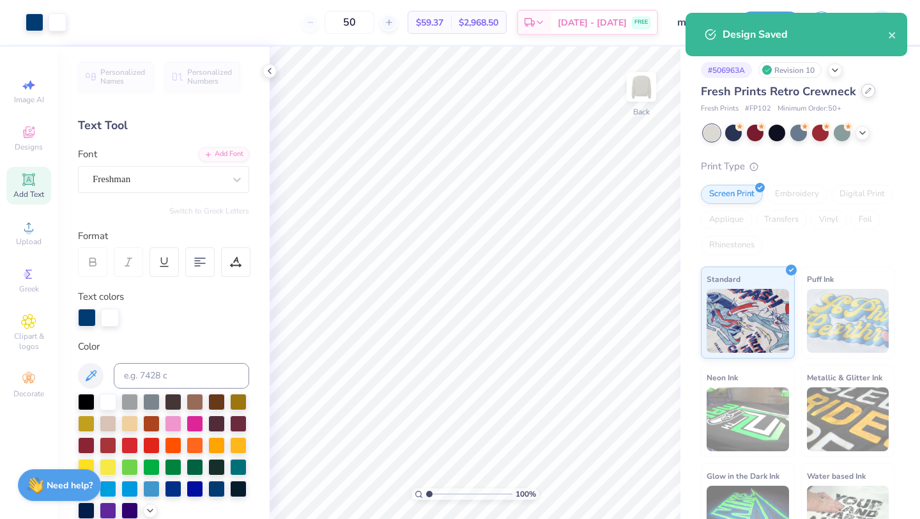
click at [863, 95] on div at bounding box center [868, 91] width 14 height 14
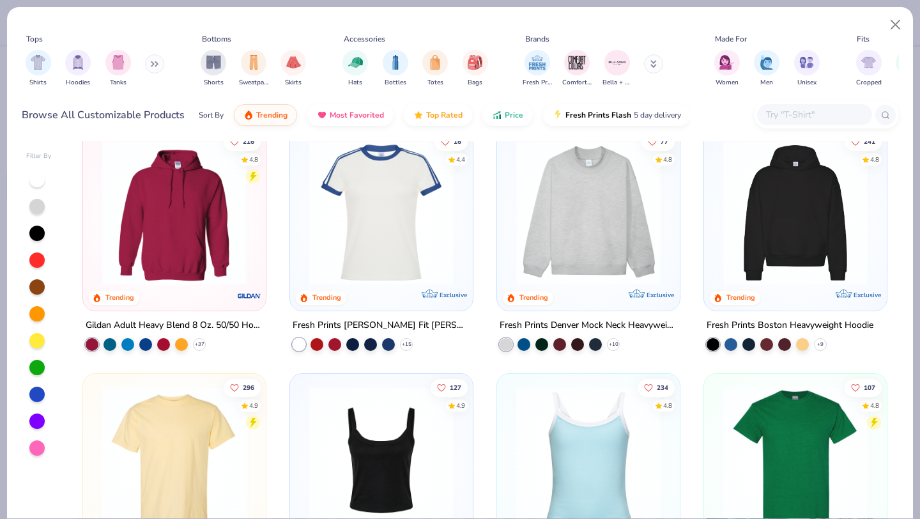
scroll to position [22, 0]
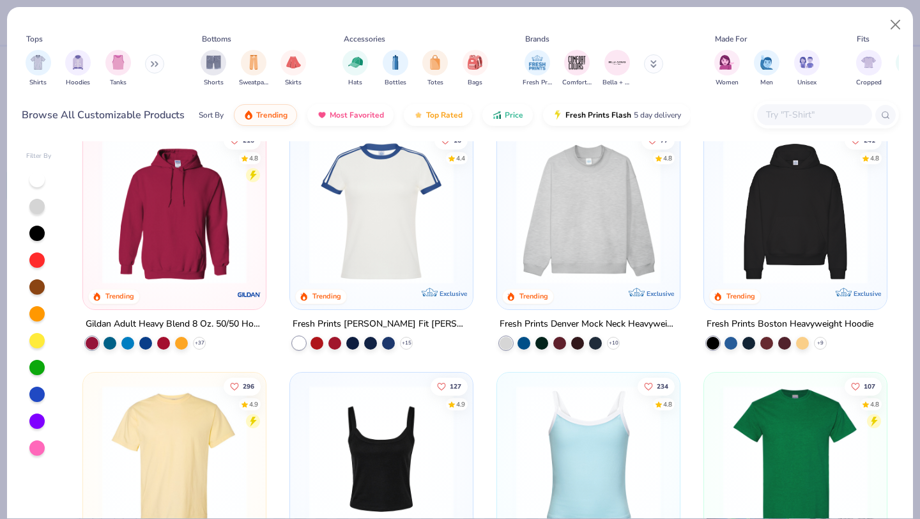
click at [151, 71] on button at bounding box center [154, 63] width 19 height 19
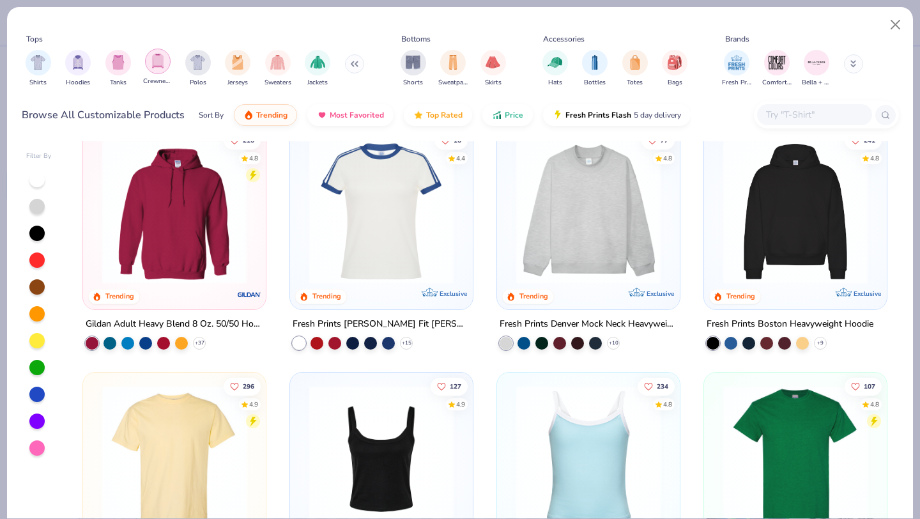
click at [150, 66] on div "filter for Crewnecks" at bounding box center [158, 62] width 26 height 26
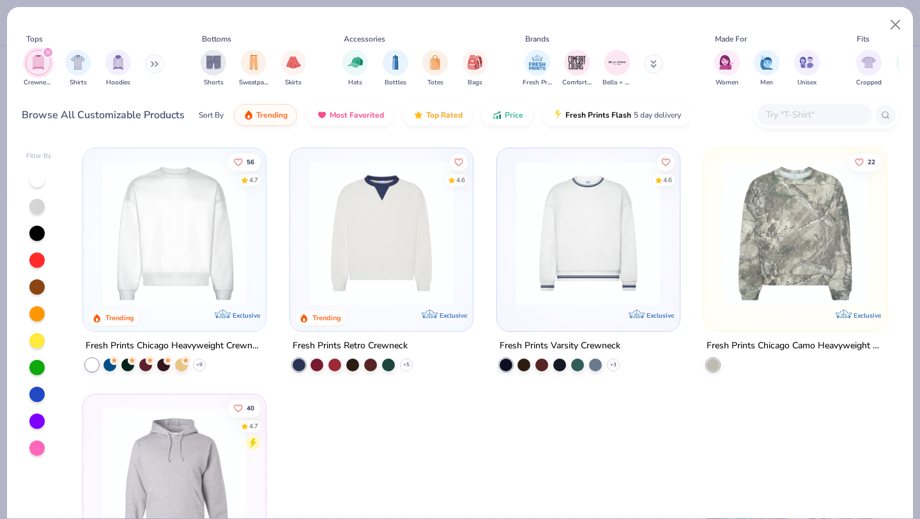
click at [804, 112] on input "text" at bounding box center [813, 114] width 98 height 15
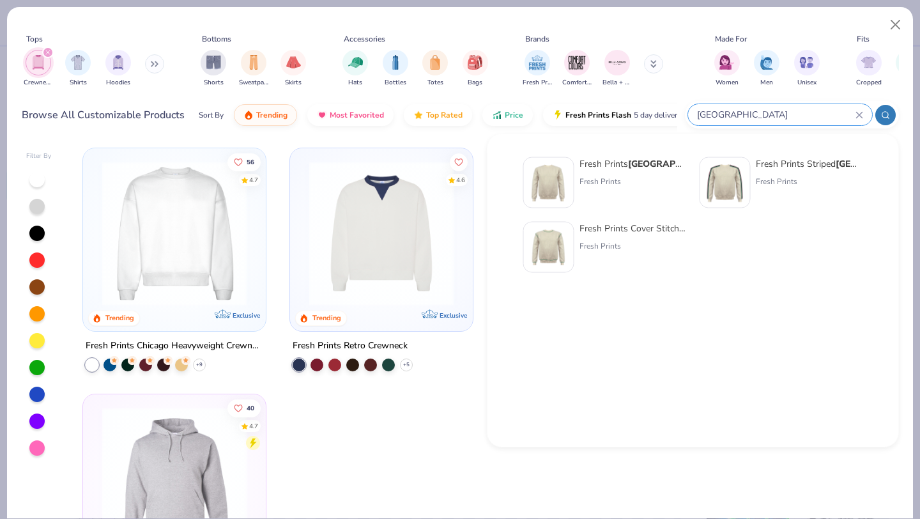
type input "houston"
click at [615, 163] on div "Fresh Prints Houston Crew" at bounding box center [632, 163] width 107 height 13
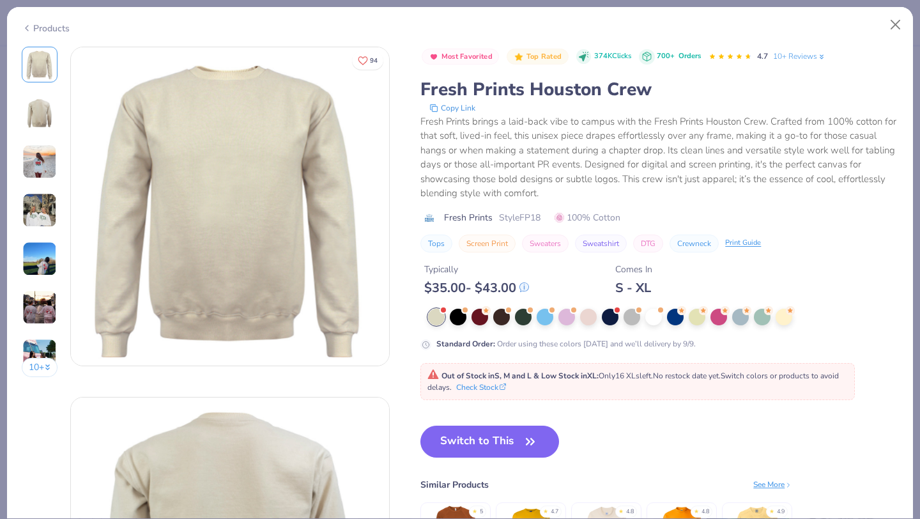
click at [630, 325] on div "Standard Order : Order using these colors today and we’ll delivery by 9/9." at bounding box center [659, 329] width 478 height 42
click at [629, 319] on div at bounding box center [631, 315] width 17 height 17
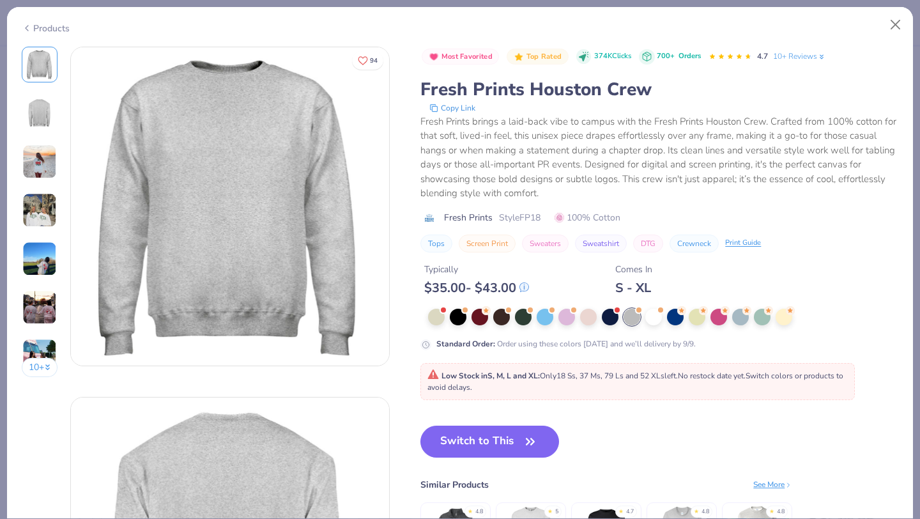
click at [369, 3] on div "Products 10 + 94 ZC Zeta Tau Alpha, University of South Carolina ZU Zeta Tau Al…" at bounding box center [460, 259] width 920 height 519
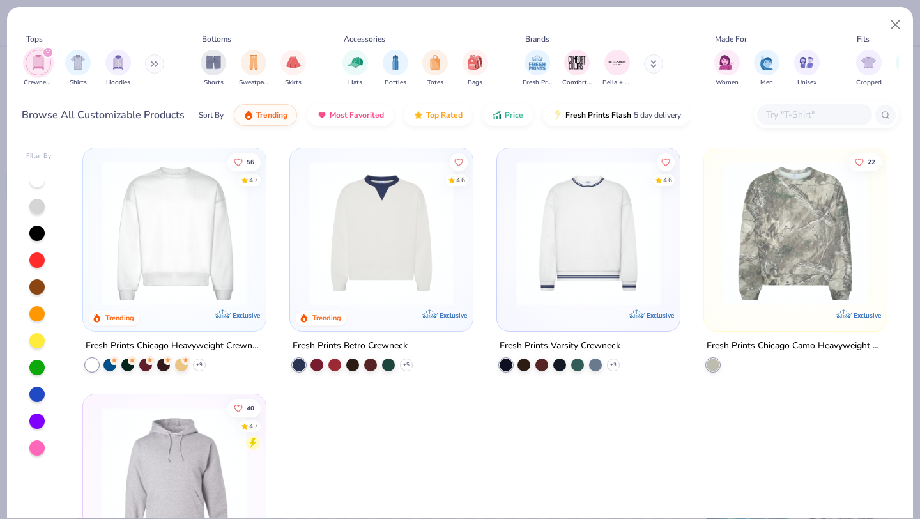
click at [570, 271] on img at bounding box center [588, 233] width 157 height 144
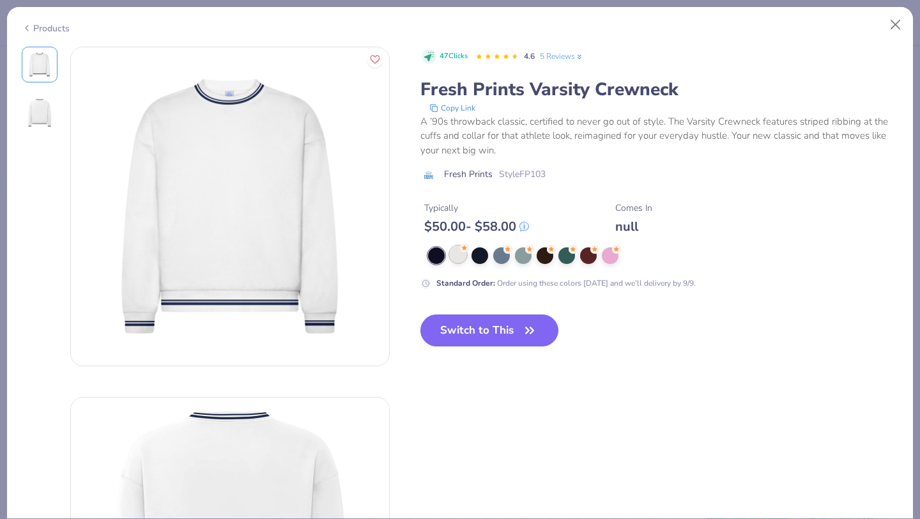
click at [453, 252] on div at bounding box center [458, 254] width 17 height 17
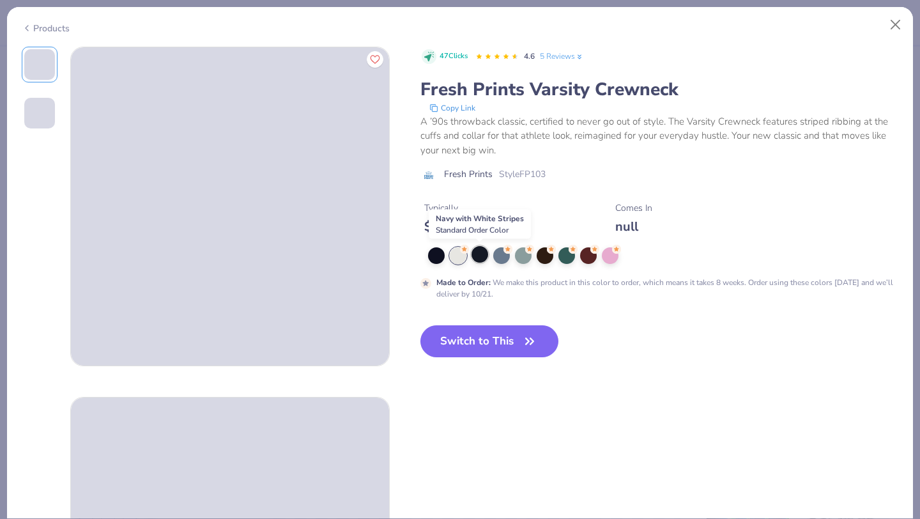
click at [482, 259] on div at bounding box center [479, 254] width 17 height 17
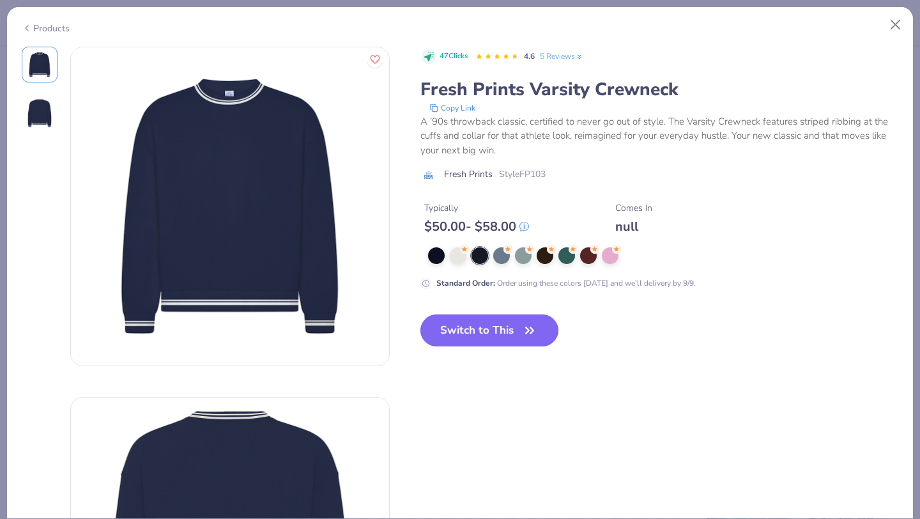
click at [517, 324] on button "Switch to This" at bounding box center [489, 330] width 139 height 32
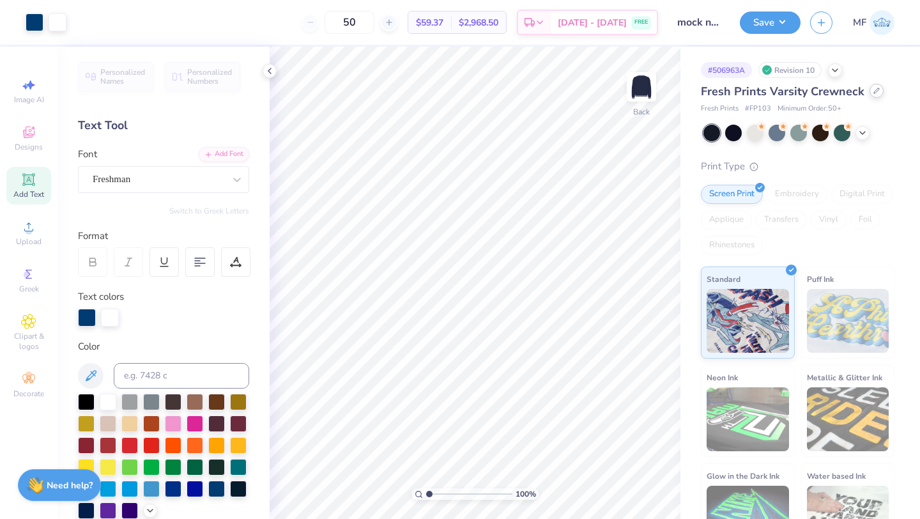
click at [874, 95] on div at bounding box center [876, 91] width 14 height 14
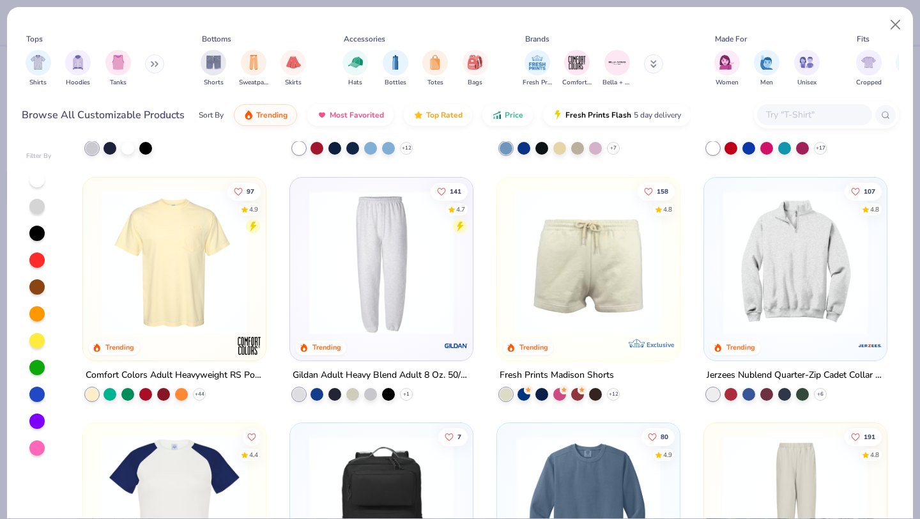
scroll to position [1458, 0]
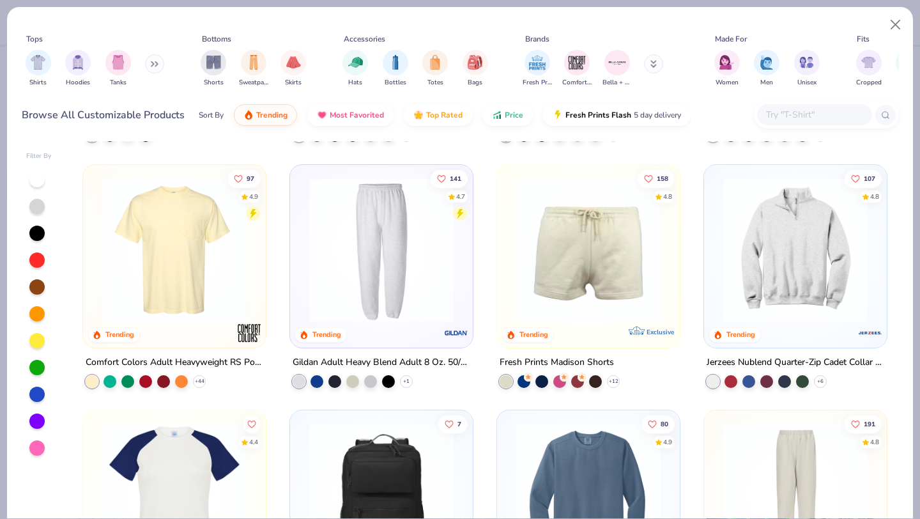
click at [780, 230] on img at bounding box center [795, 249] width 157 height 144
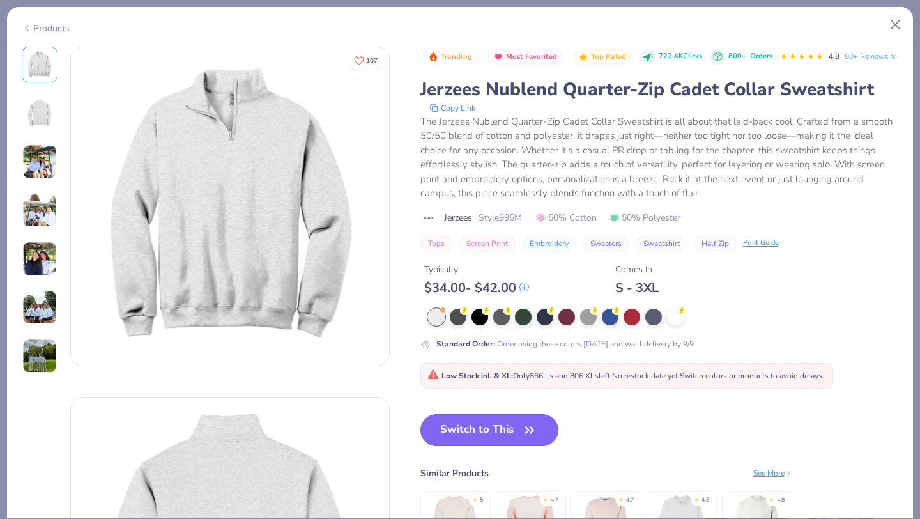
click at [467, 446] on button "Switch to This" at bounding box center [489, 430] width 139 height 32
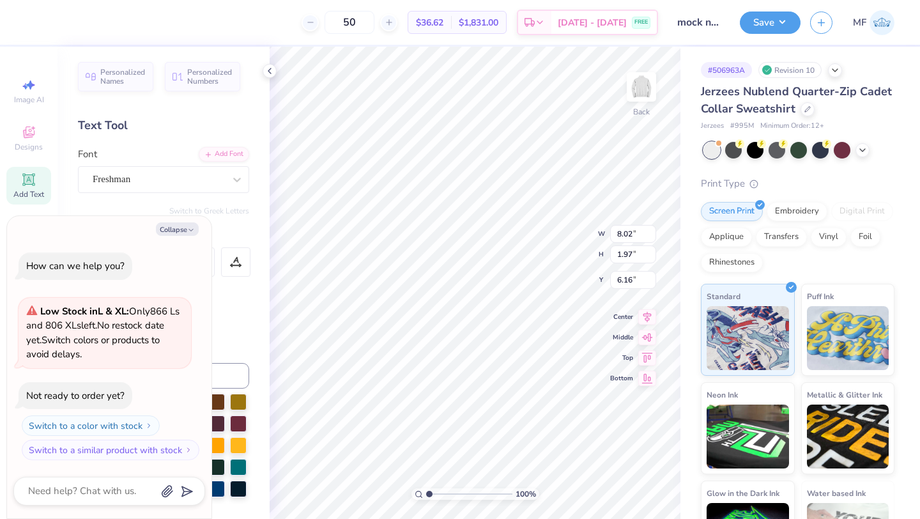
type textarea "x"
type input "5.35"
click at [619, 483] on icon at bounding box center [620, 482] width 13 height 13
click at [810, 116] on div "Jerzees Nublend Quarter-Zip Cadet Collar Sweatshirt" at bounding box center [798, 100] width 194 height 34
click at [810, 110] on div at bounding box center [807, 108] width 14 height 14
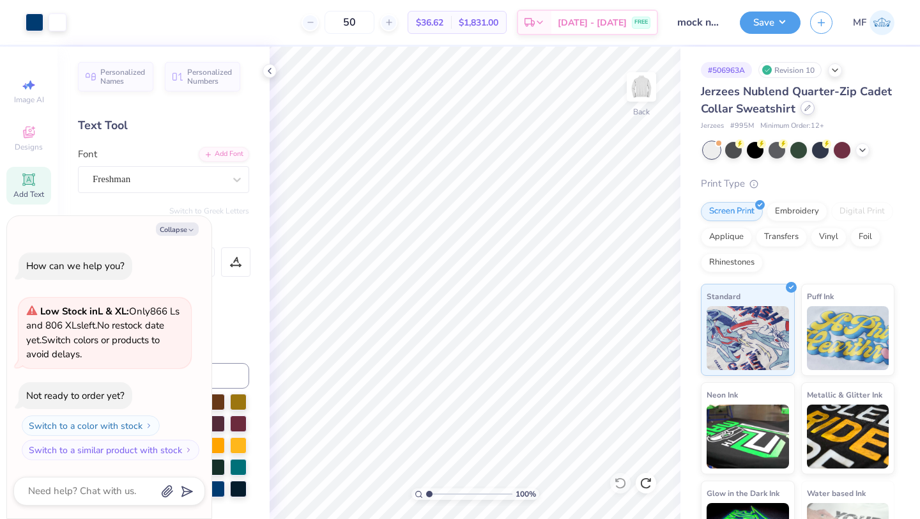
type textarea "x"
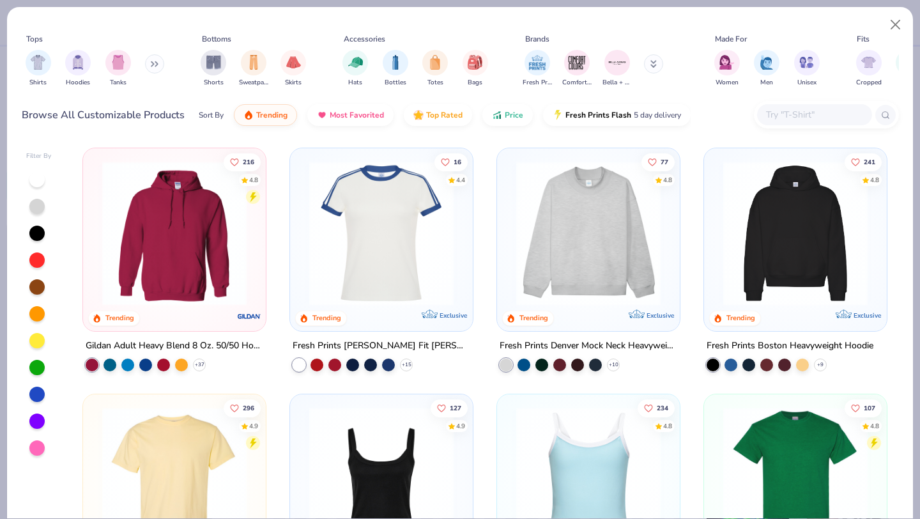
click at [817, 121] on input "text" at bounding box center [813, 114] width 98 height 15
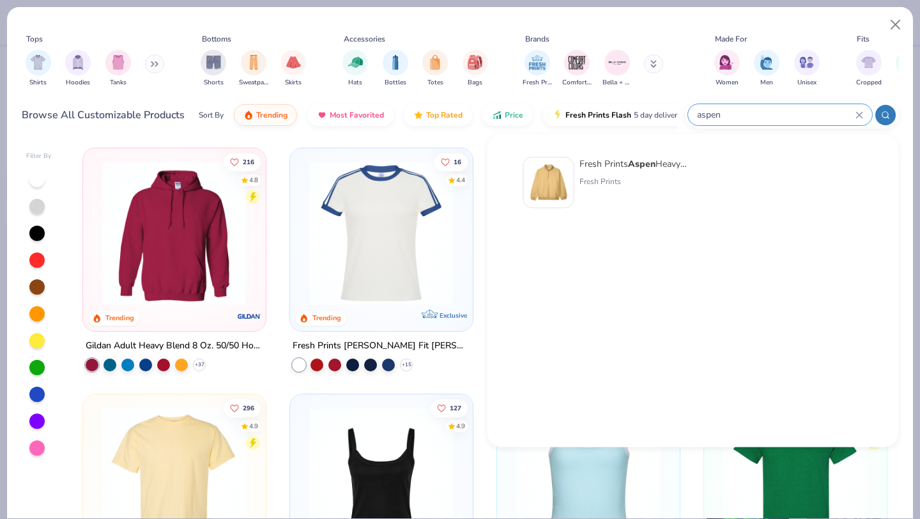
type input "aspen"
click at [552, 181] on img at bounding box center [549, 183] width 40 height 40
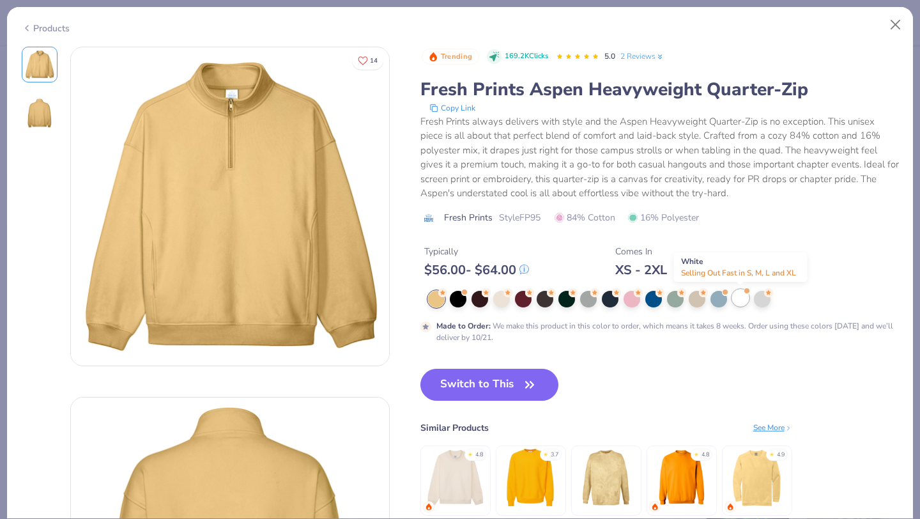
click at [741, 298] on div at bounding box center [740, 297] width 17 height 17
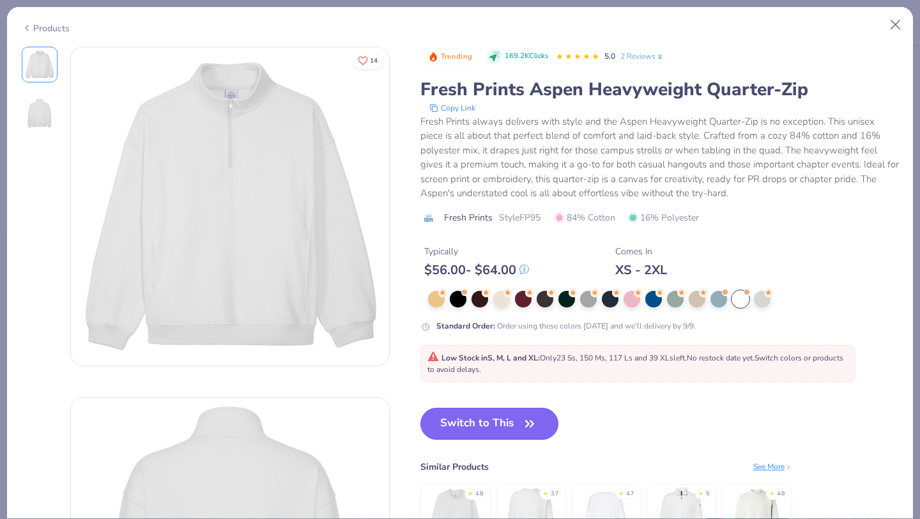
click at [450, 416] on button "Switch to This" at bounding box center [489, 423] width 139 height 32
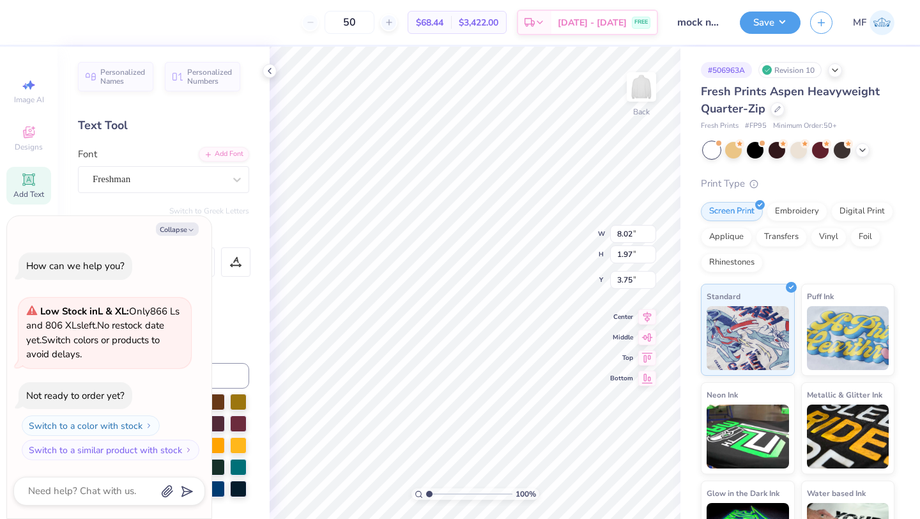
type textarea "x"
type input "6.44"
type textarea "x"
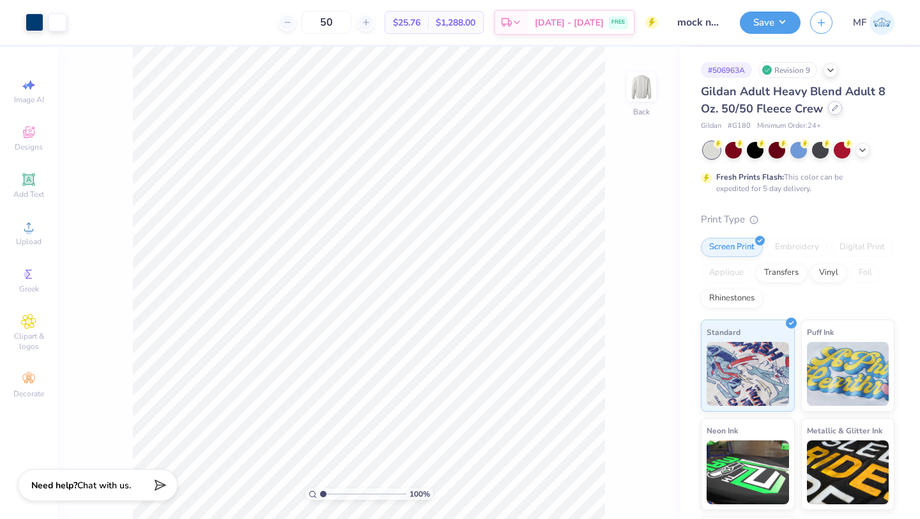
click at [833, 106] on icon at bounding box center [835, 108] width 6 height 6
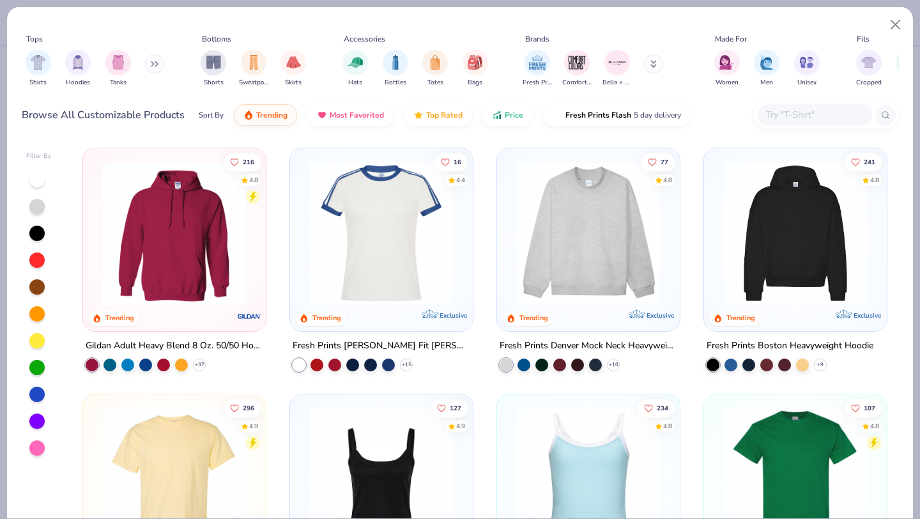
click at [604, 209] on img at bounding box center [588, 233] width 157 height 144
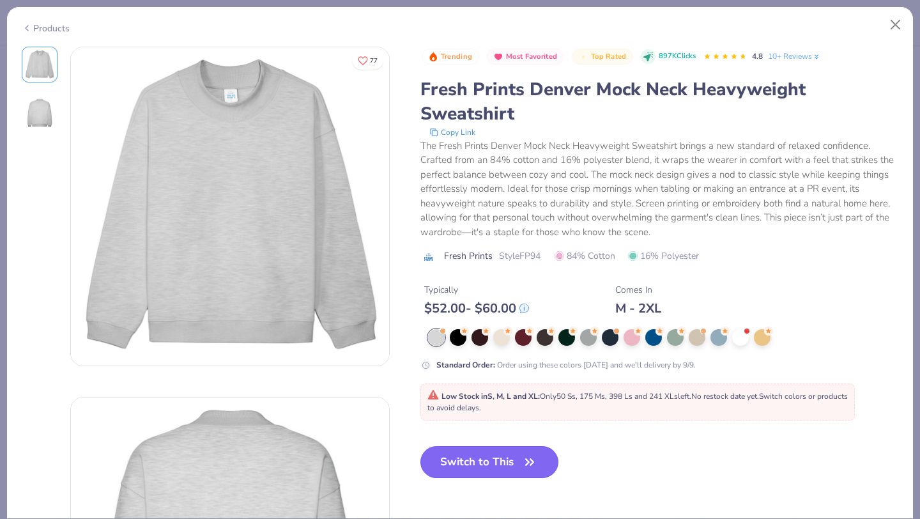
click at [455, 457] on button "Switch to This" at bounding box center [489, 462] width 139 height 32
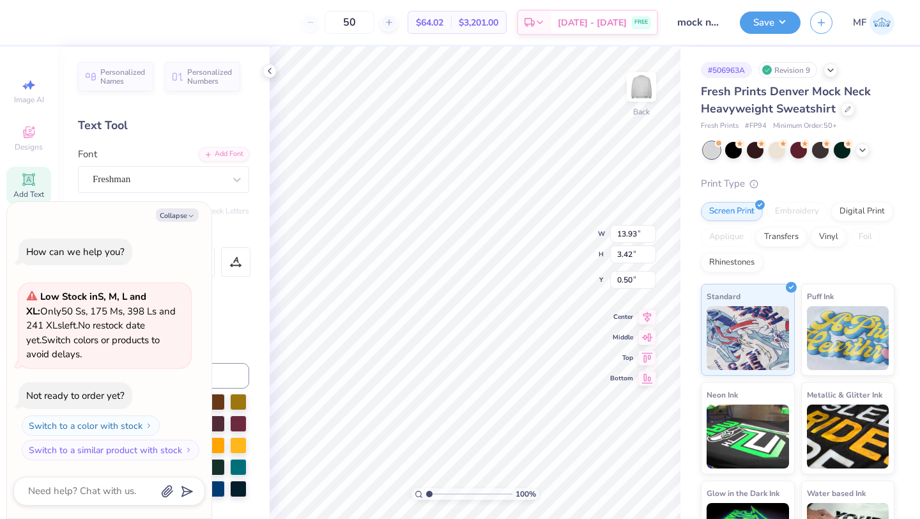
type textarea "x"
type input "3.00"
click at [777, 22] on button "Save" at bounding box center [770, 21] width 61 height 22
type textarea "x"
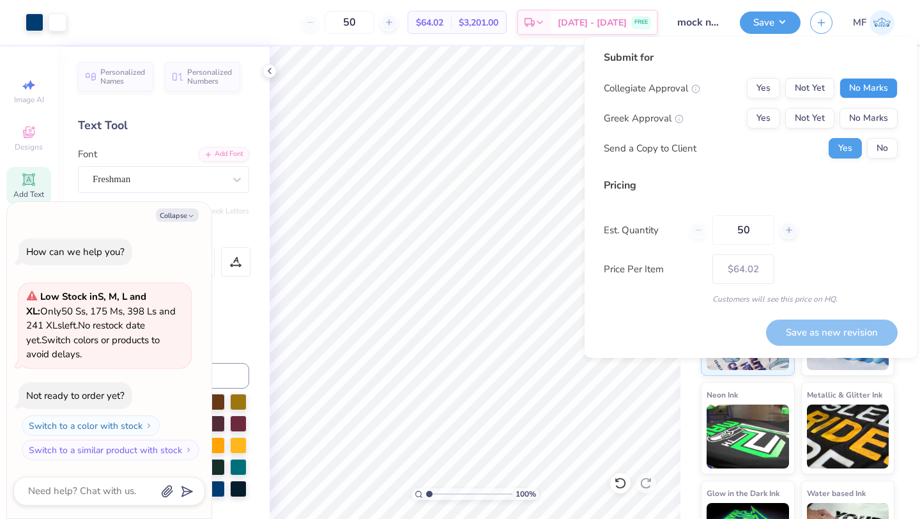
click at [865, 87] on button "No Marks" at bounding box center [868, 88] width 58 height 20
click at [780, 118] on div "Yes Not Yet No Marks" at bounding box center [822, 118] width 151 height 20
click at [765, 118] on button "Yes" at bounding box center [763, 118] width 33 height 20
click at [863, 327] on button "Save as new revision" at bounding box center [832, 332] width 132 height 26
type input "$64.02"
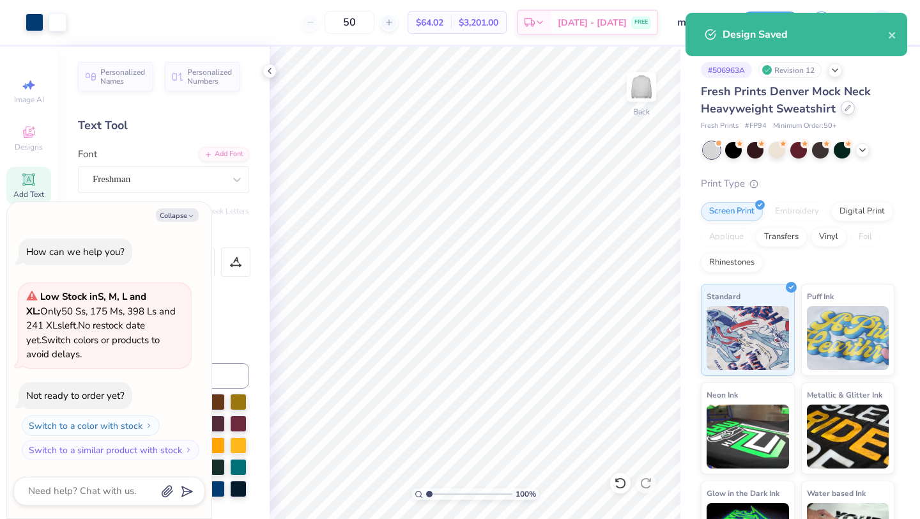
click at [844, 107] on icon at bounding box center [847, 108] width 6 height 6
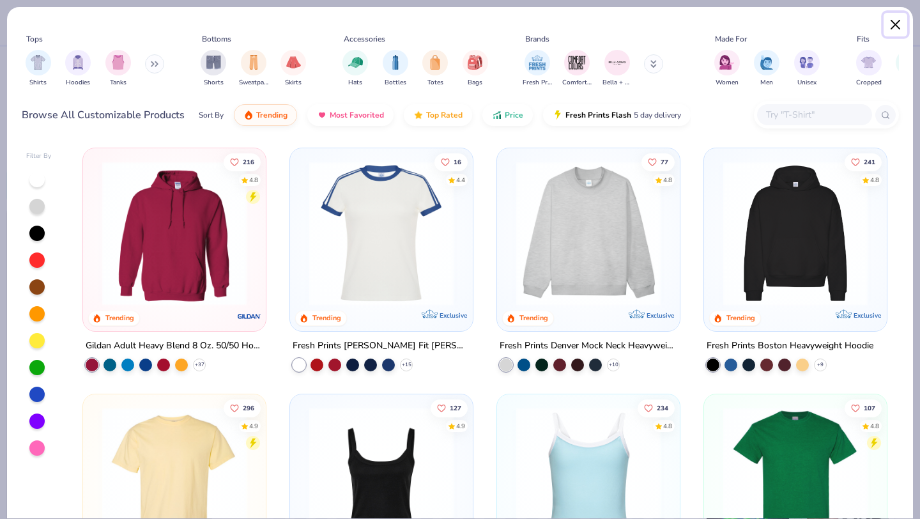
click at [895, 23] on button "Close" at bounding box center [895, 25] width 24 height 24
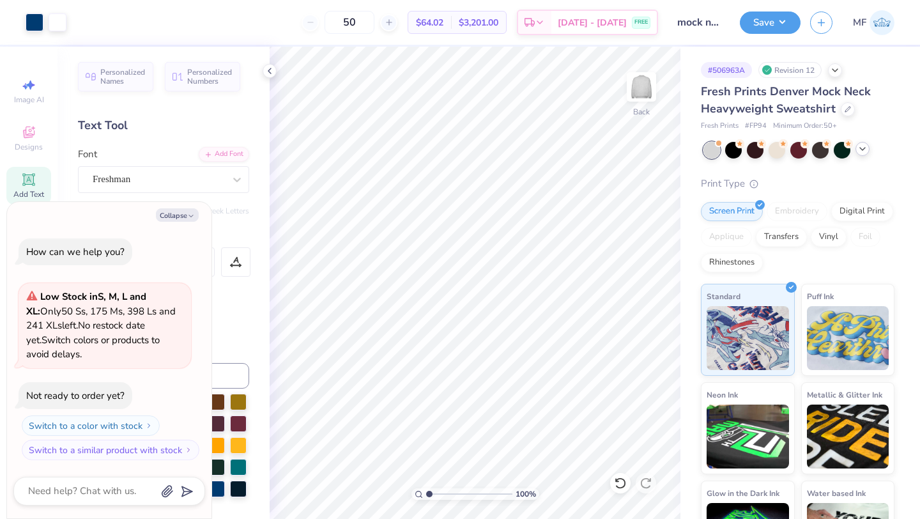
click at [863, 151] on icon at bounding box center [862, 149] width 10 height 10
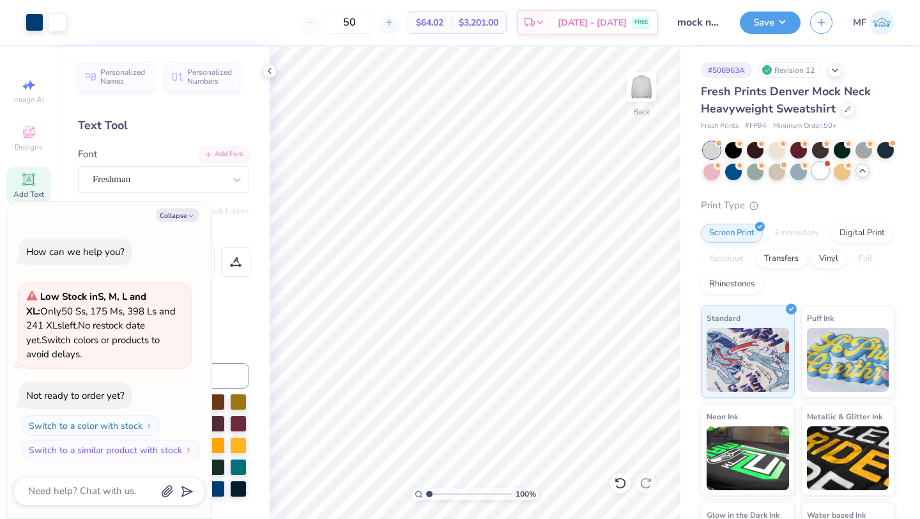
click at [819, 167] on div at bounding box center [820, 170] width 17 height 17
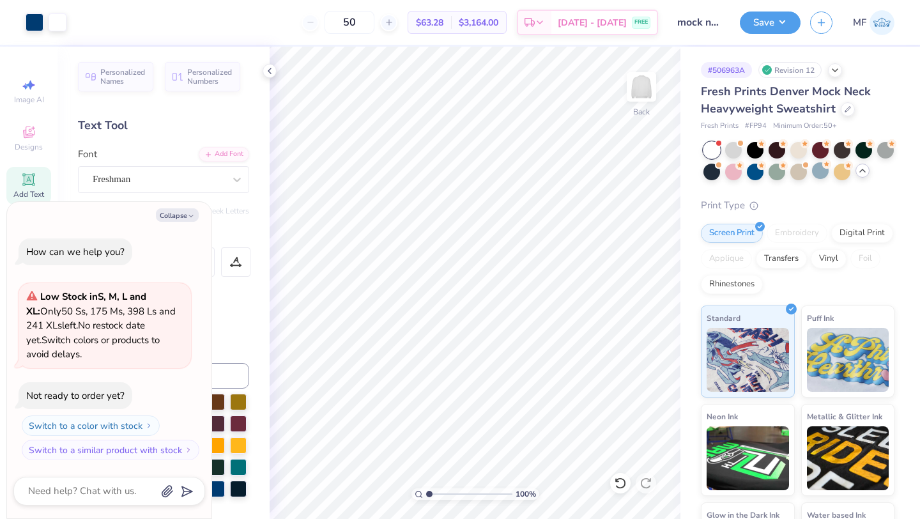
scroll to position [128, 0]
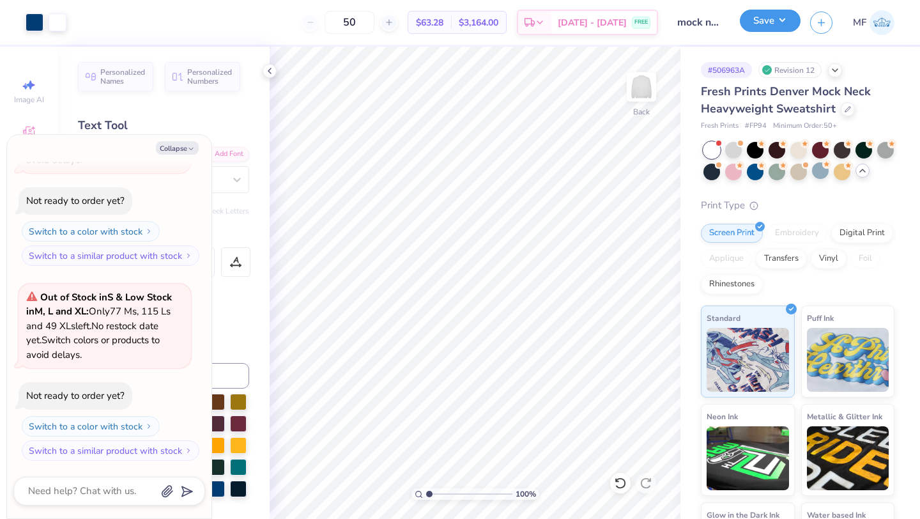
click at [758, 18] on button "Save" at bounding box center [770, 21] width 61 height 22
type textarea "x"
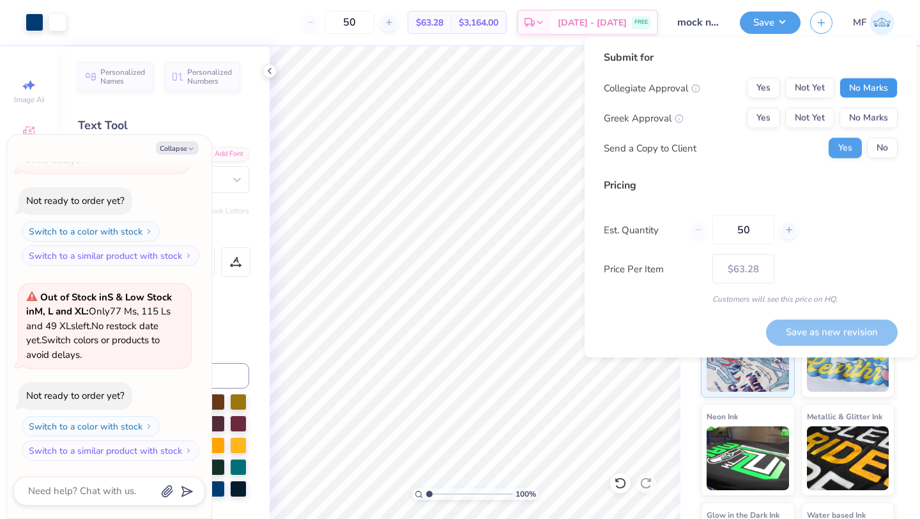
click at [865, 84] on button "No Marks" at bounding box center [868, 88] width 58 height 20
click at [761, 121] on button "Yes" at bounding box center [763, 118] width 33 height 20
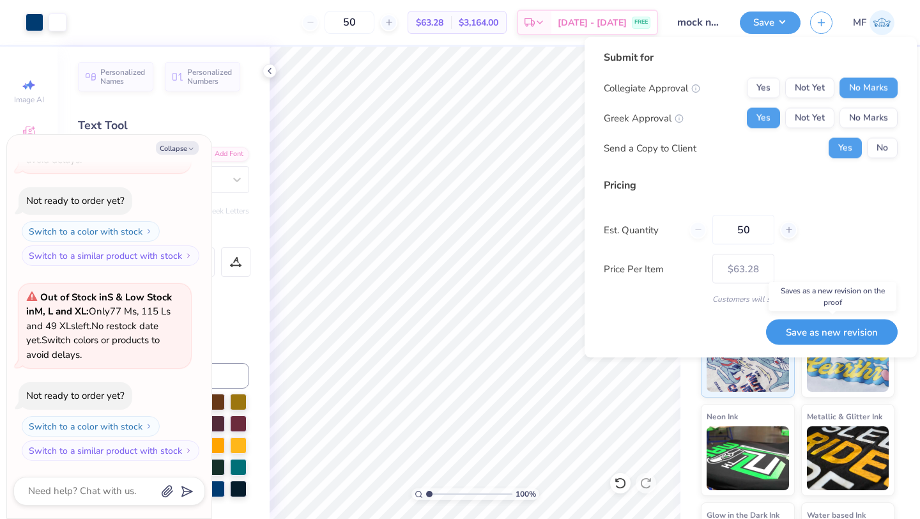
click at [828, 331] on button "Save as new revision" at bounding box center [832, 332] width 132 height 26
type input "$63.28"
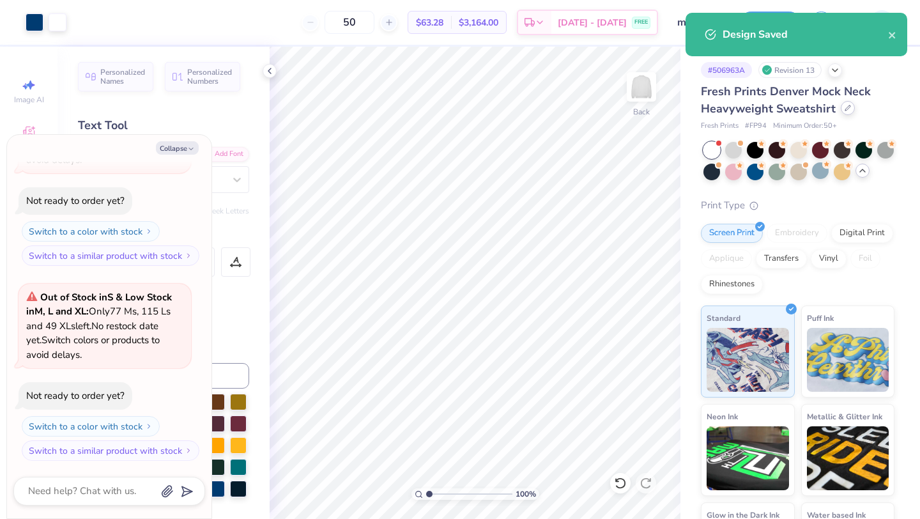
click at [844, 115] on div "Fresh Prints Denver Mock Neck Heavyweight Sweatshirt" at bounding box center [798, 100] width 194 height 34
click at [848, 118] on div "Fresh Prints Denver Mock Neck Heavyweight Sweatshirt Fresh Prints # FP94 Minimu…" at bounding box center [798, 107] width 194 height 49
click at [848, 115] on div "Fresh Prints Denver Mock Neck Heavyweight Sweatshirt" at bounding box center [798, 100] width 194 height 34
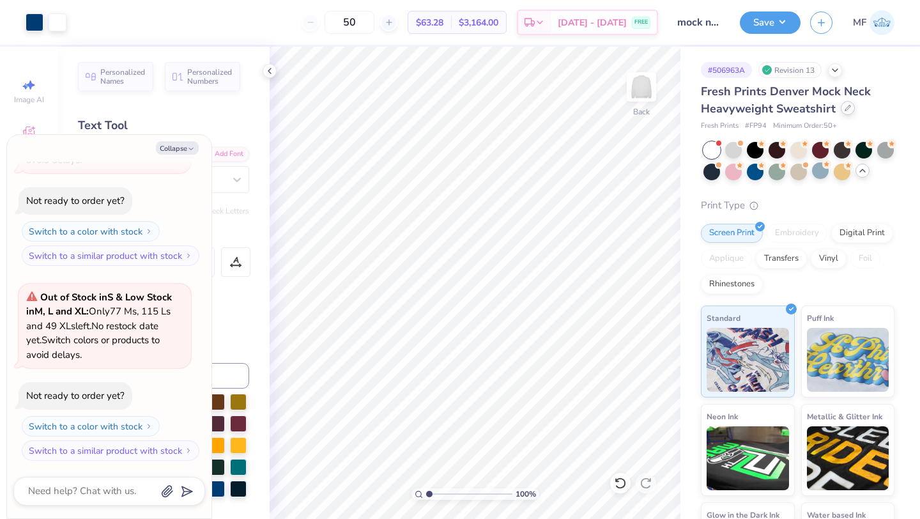
click at [846, 108] on icon at bounding box center [847, 107] width 5 height 5
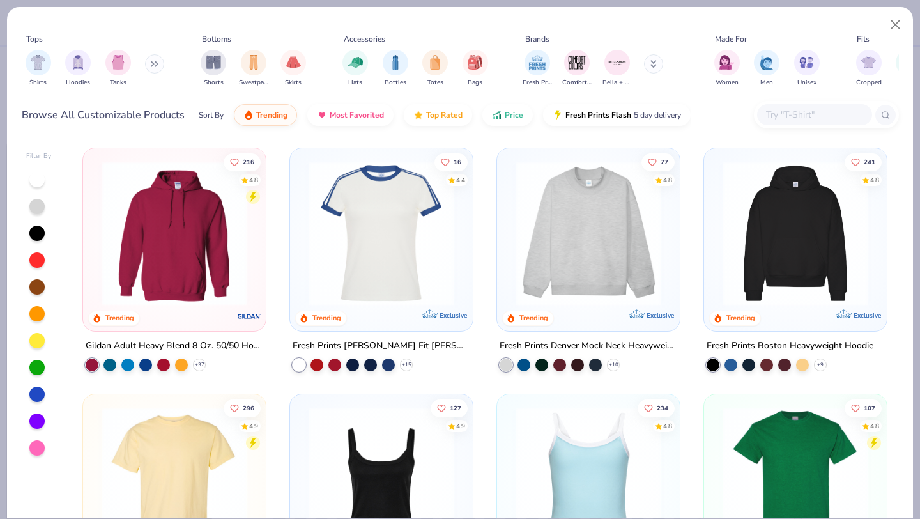
click at [216, 195] on img at bounding box center [174, 233] width 157 height 144
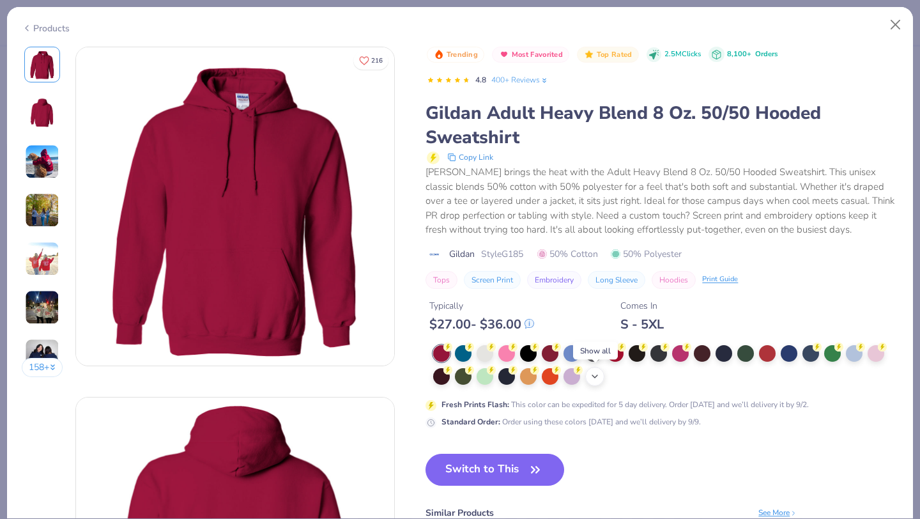
click at [591, 376] on icon at bounding box center [594, 376] width 10 height 10
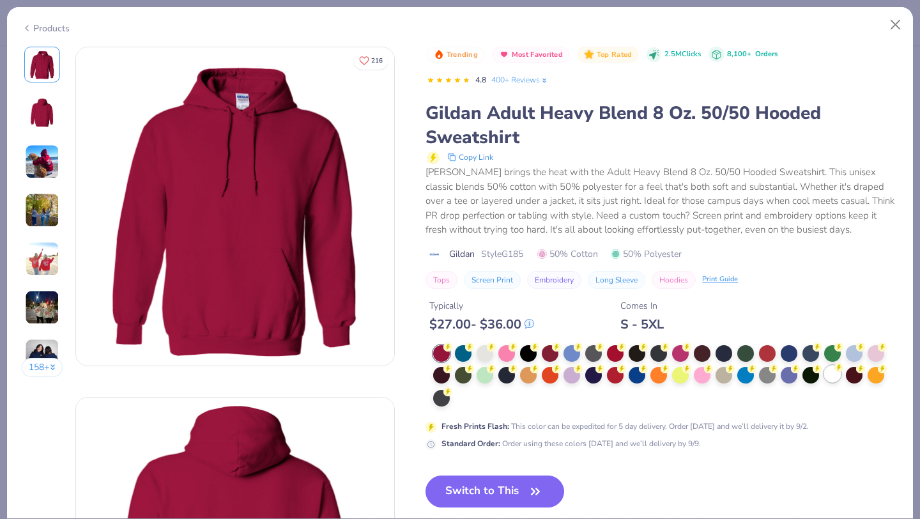
click at [835, 376] on div at bounding box center [832, 373] width 17 height 17
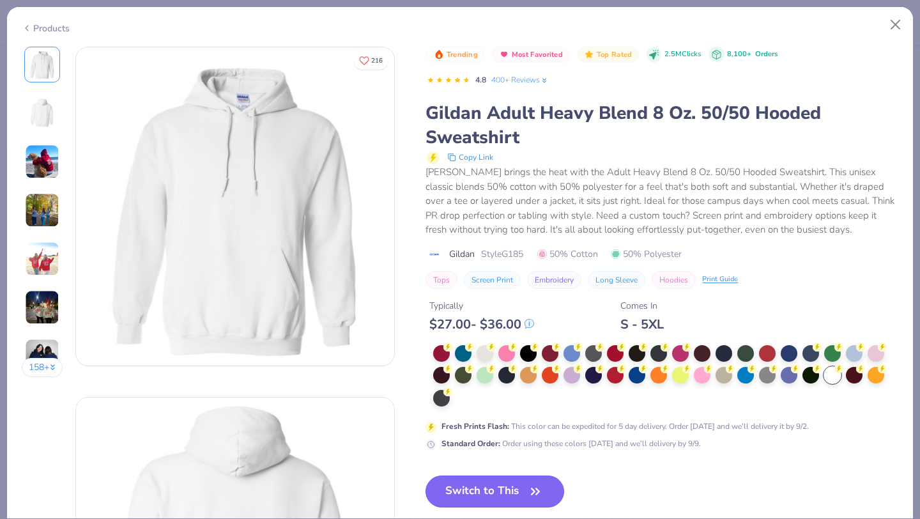
click at [527, 490] on span "button" at bounding box center [535, 491] width 18 height 18
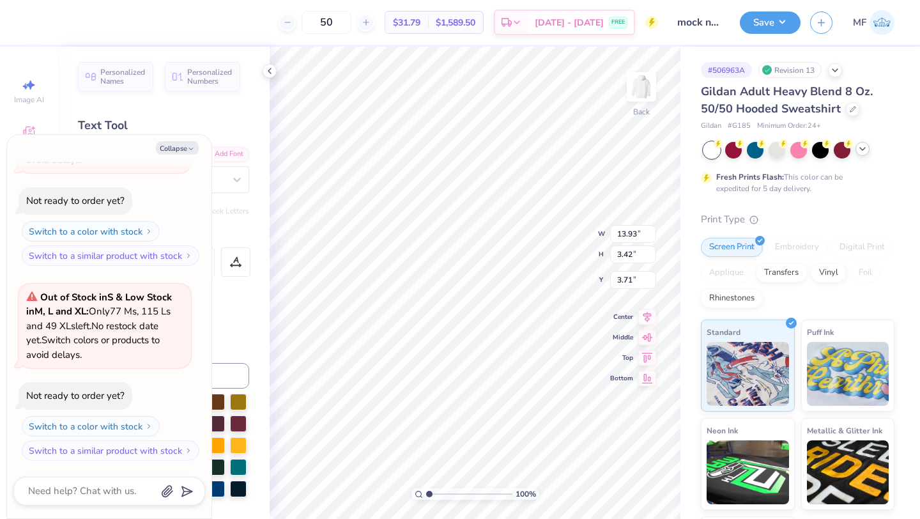
type textarea "x"
type input "3.00"
click at [762, 20] on button "Save" at bounding box center [770, 21] width 61 height 22
type textarea "x"
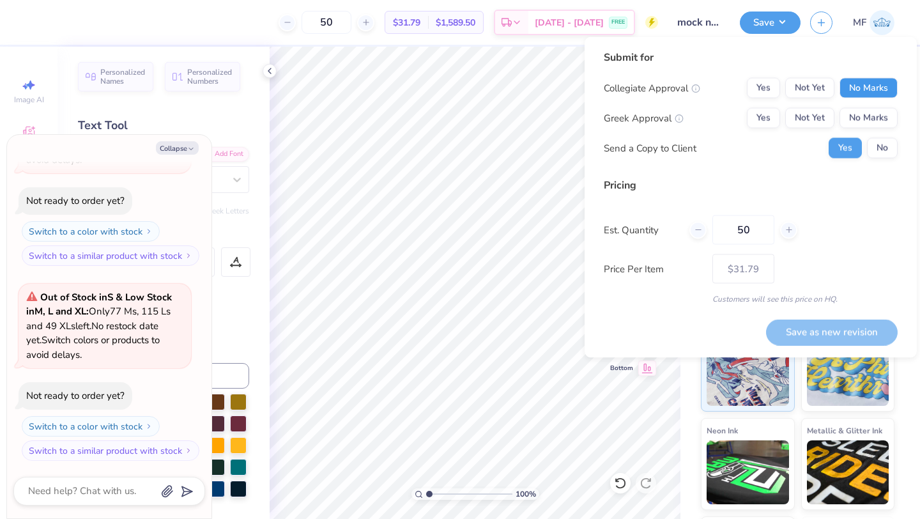
click at [859, 78] on button "No Marks" at bounding box center [868, 88] width 58 height 20
click at [776, 120] on button "Yes" at bounding box center [763, 118] width 33 height 20
click at [824, 346] on div "Submit for Collegiate Approval Yes Not Yet No Marks Greek Approval Yes Not Yet …" at bounding box center [750, 197] width 332 height 321
click at [823, 331] on button "Save as new revision" at bounding box center [832, 332] width 132 height 26
type input "$31.79"
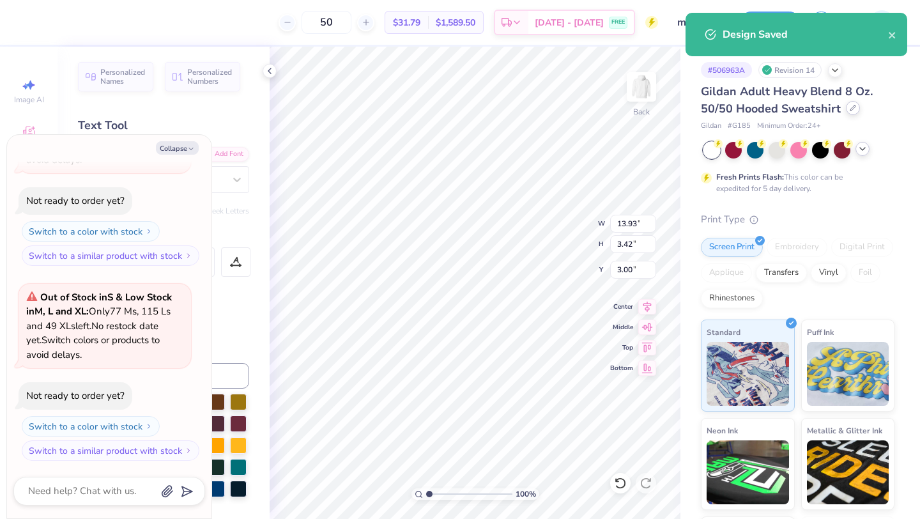
click at [854, 110] on div at bounding box center [853, 108] width 14 height 14
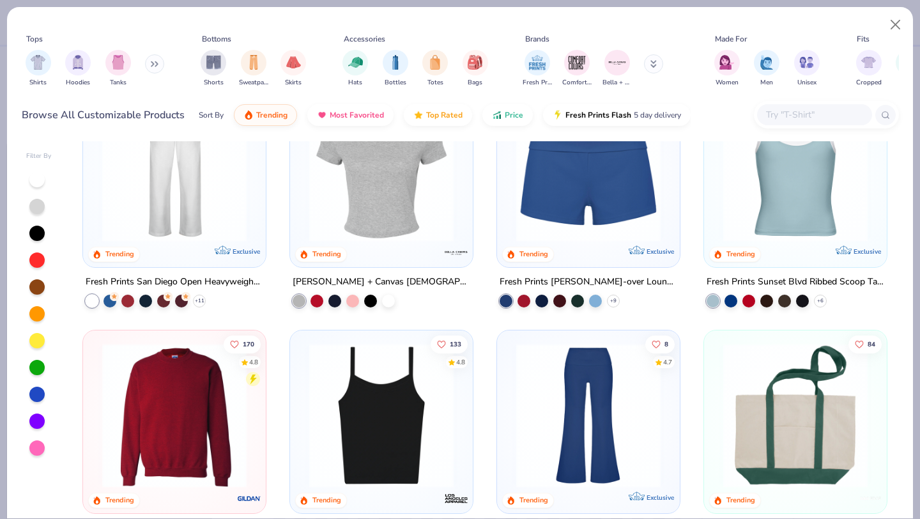
scroll to position [835, 0]
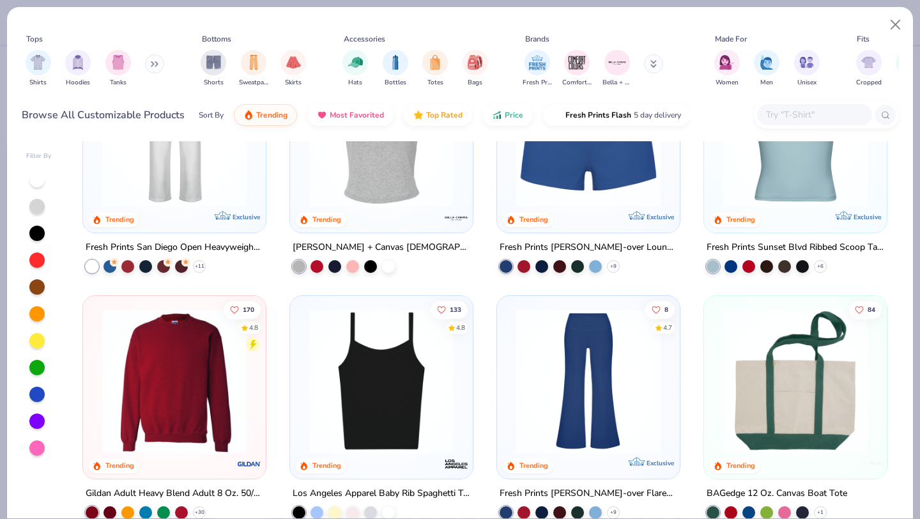
click at [172, 405] on img at bounding box center [174, 380] width 157 height 144
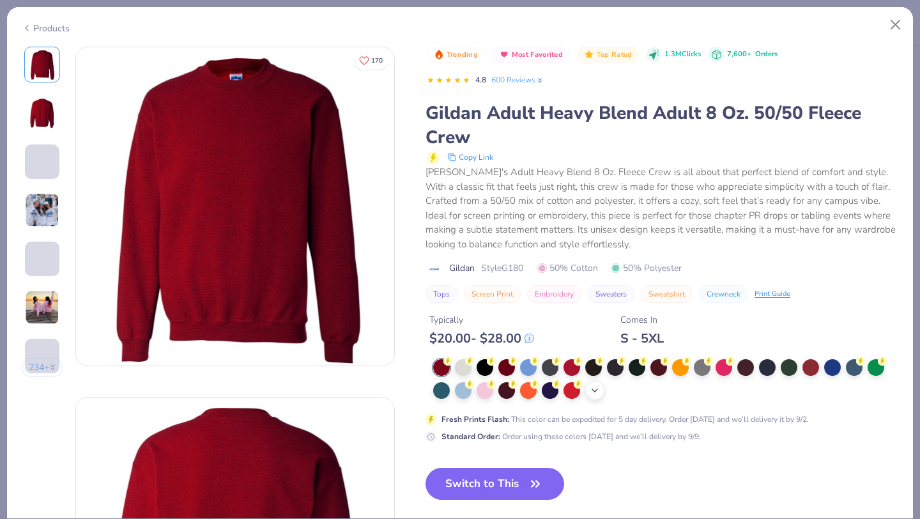
click at [597, 389] on polyline at bounding box center [594, 390] width 5 height 3
click at [725, 388] on div at bounding box center [723, 389] width 17 height 17
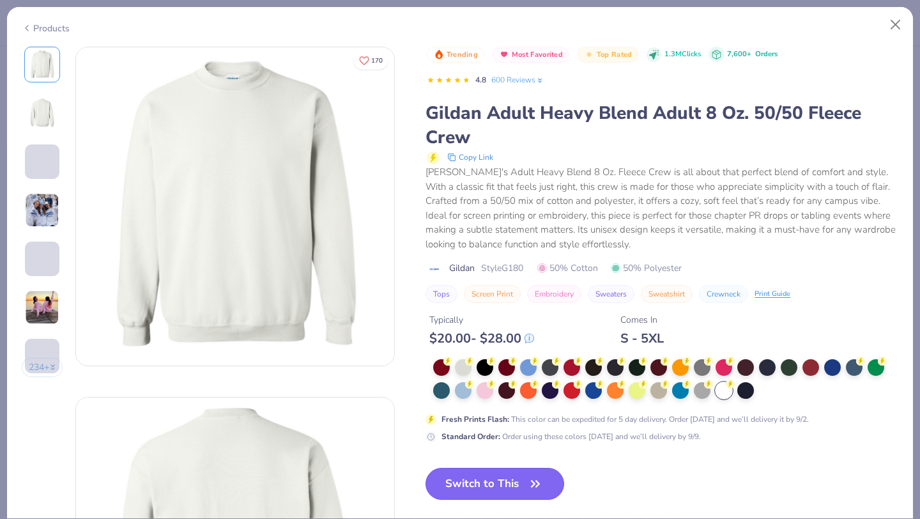
click at [494, 478] on button "Switch to This" at bounding box center [494, 483] width 139 height 32
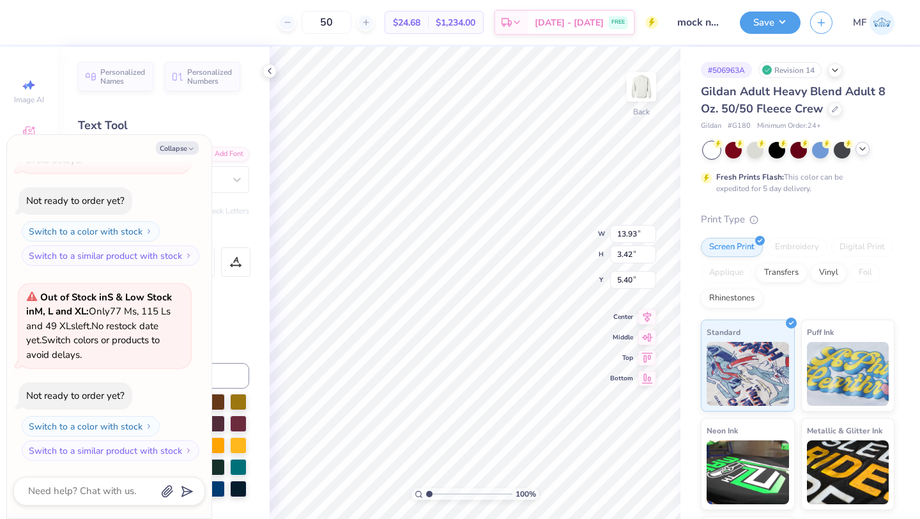
type textarea "x"
type input "3.27"
click at [758, 36] on div "Save MF" at bounding box center [830, 22] width 180 height 45
click at [780, 24] on button "Save" at bounding box center [770, 21] width 61 height 22
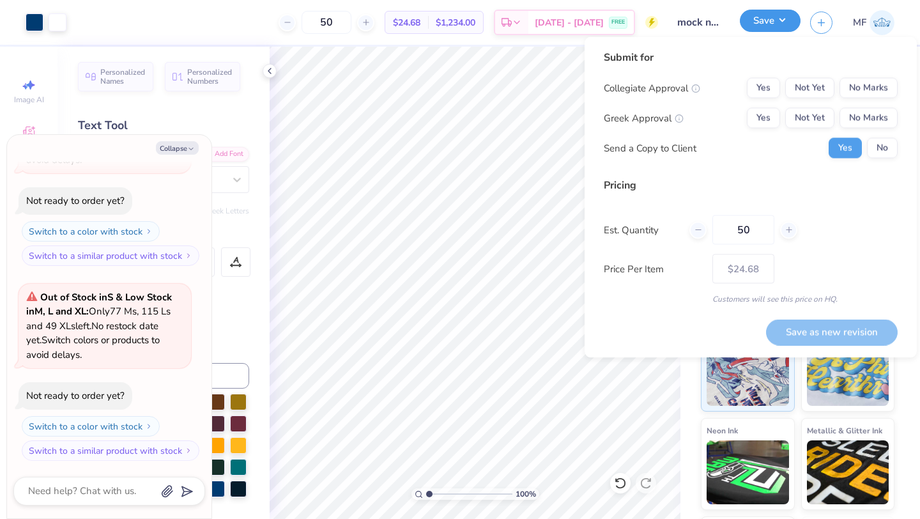
type textarea "x"
click at [866, 80] on button "No Marks" at bounding box center [868, 88] width 58 height 20
click at [778, 114] on button "Yes" at bounding box center [763, 118] width 33 height 20
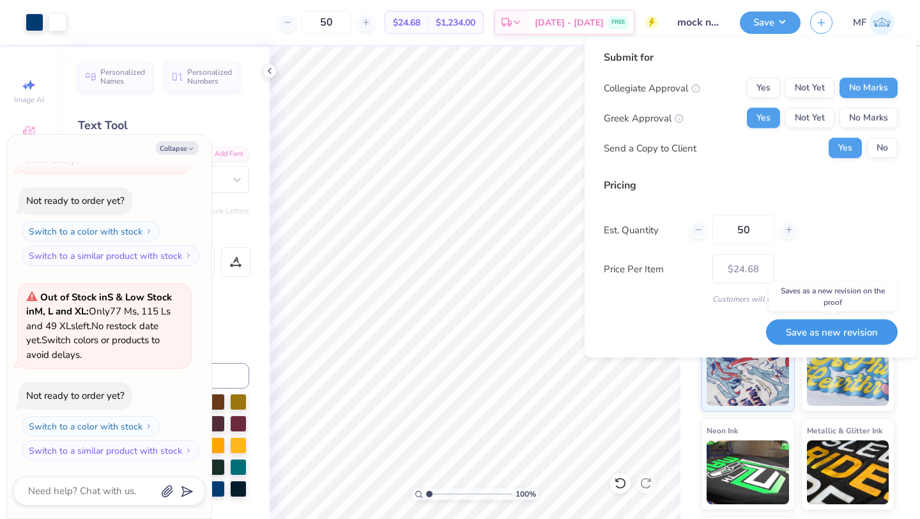
click at [790, 335] on button "Save as new revision" at bounding box center [832, 332] width 132 height 26
type input "$24.68"
type textarea "x"
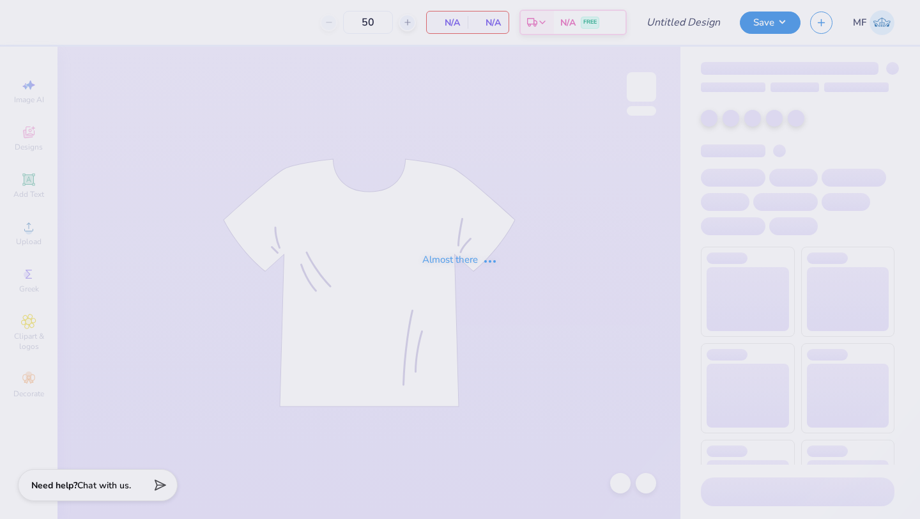
type input "Bear Crewneck"
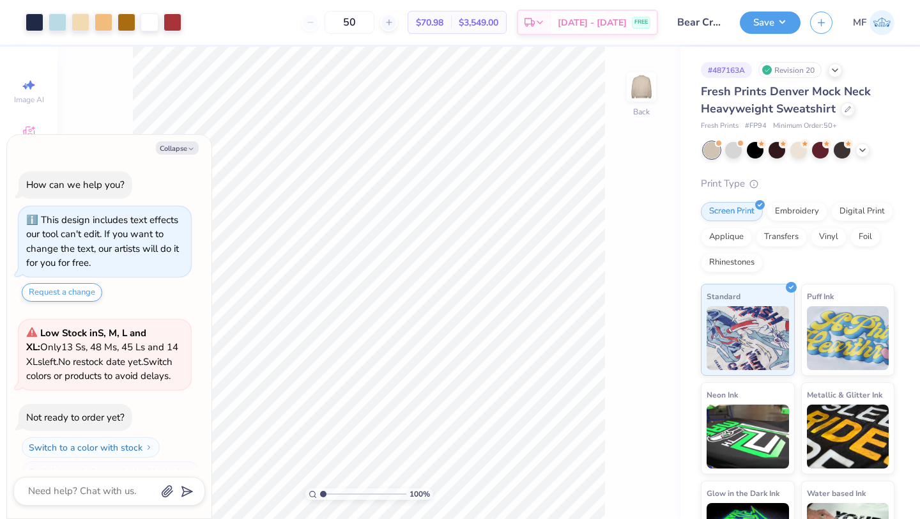
scroll to position [22, 0]
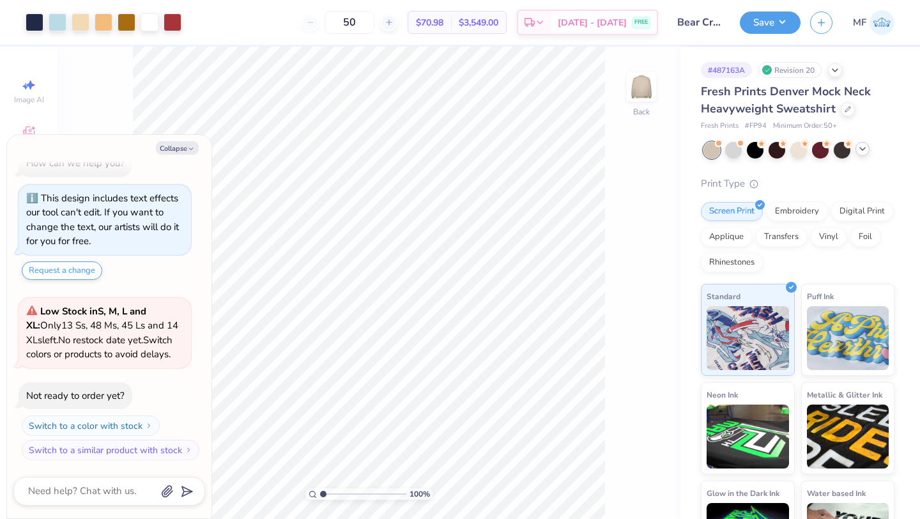
click at [866, 151] on icon at bounding box center [862, 149] width 10 height 10
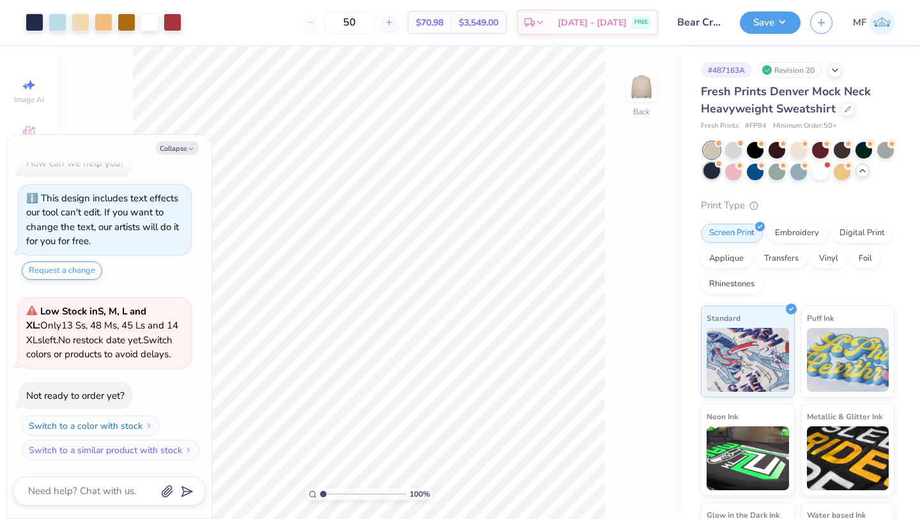
click at [711, 167] on div at bounding box center [711, 170] width 17 height 17
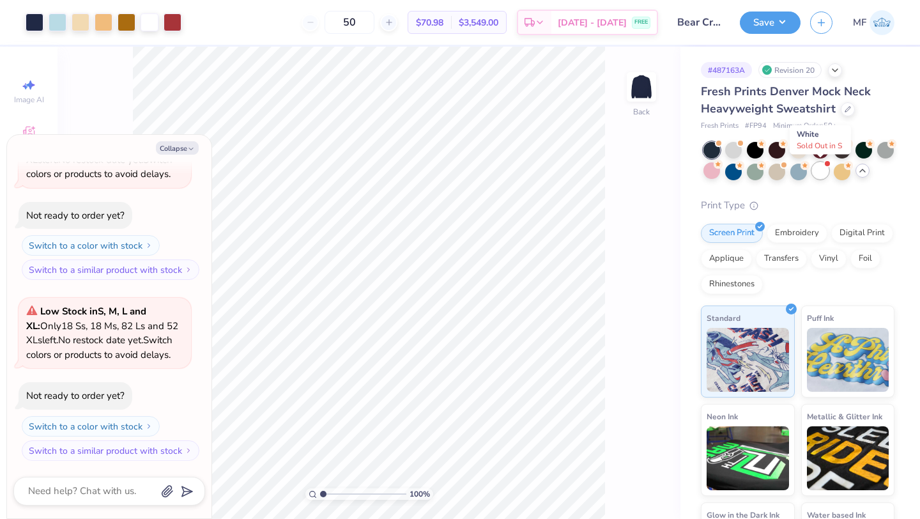
click at [821, 167] on div at bounding box center [820, 170] width 17 height 17
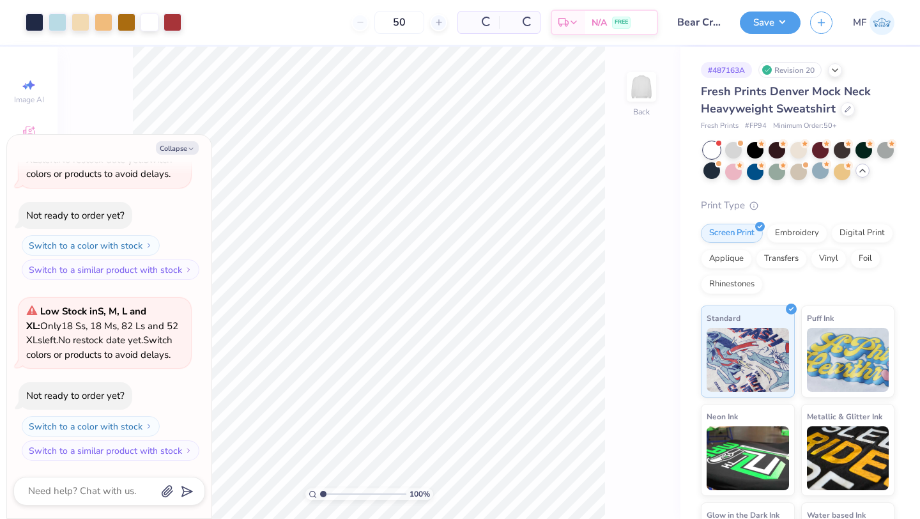
scroll to position [397, 0]
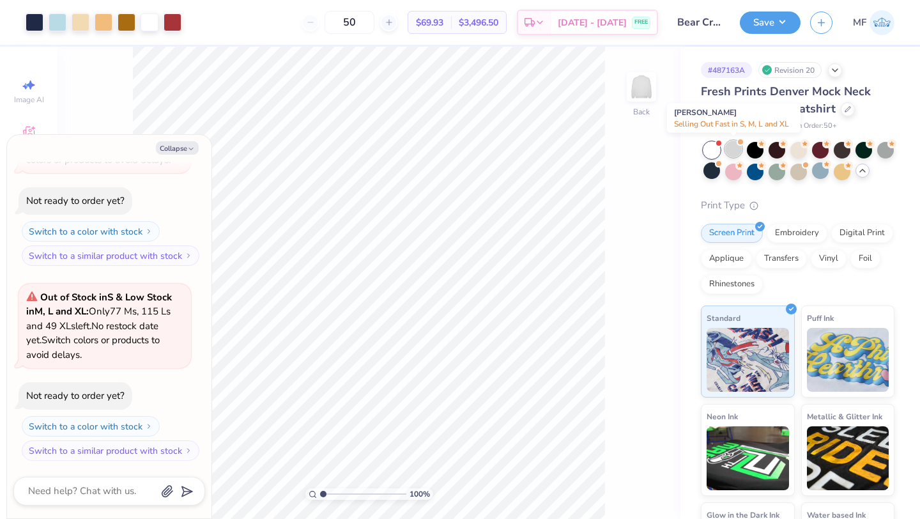
click at [735, 146] on div at bounding box center [733, 149] width 17 height 17
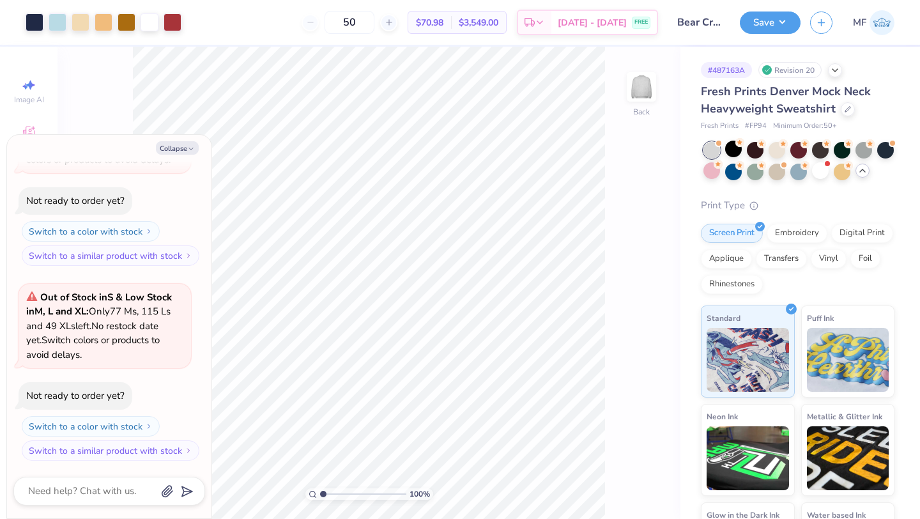
scroll to position [591, 0]
click at [819, 170] on div at bounding box center [820, 170] width 17 height 17
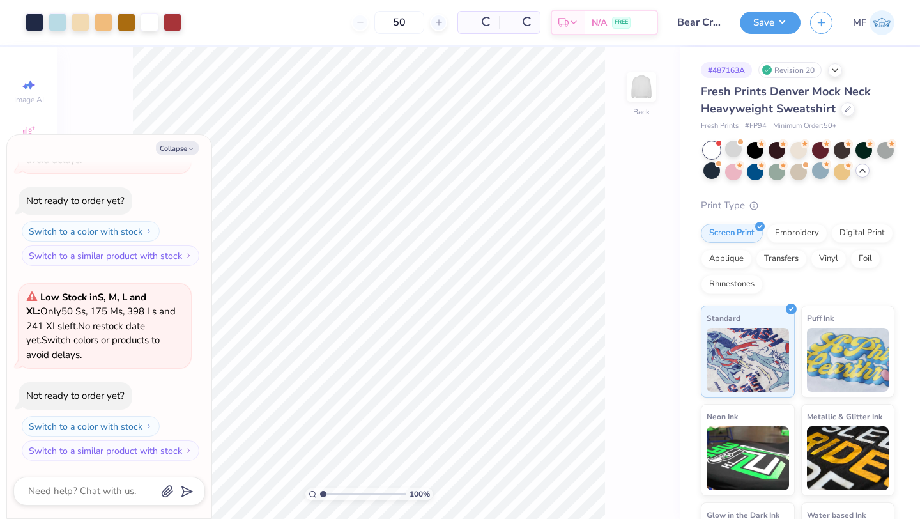
scroll to position [786, 0]
click at [800, 170] on div at bounding box center [798, 170] width 17 height 17
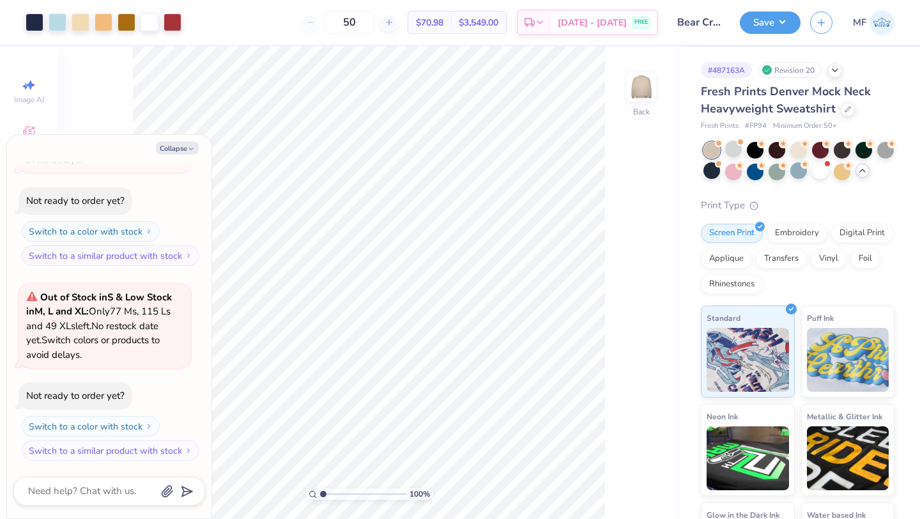
scroll to position [967, 0]
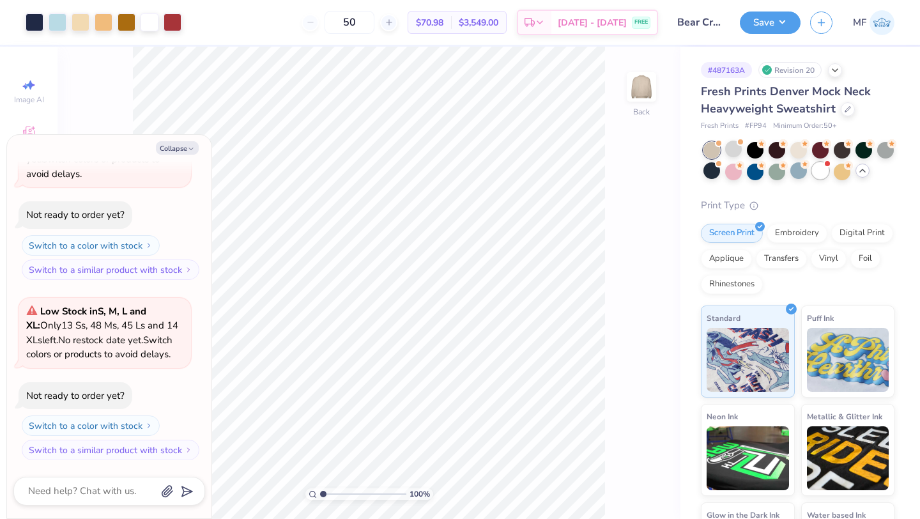
click at [819, 173] on div at bounding box center [820, 170] width 17 height 17
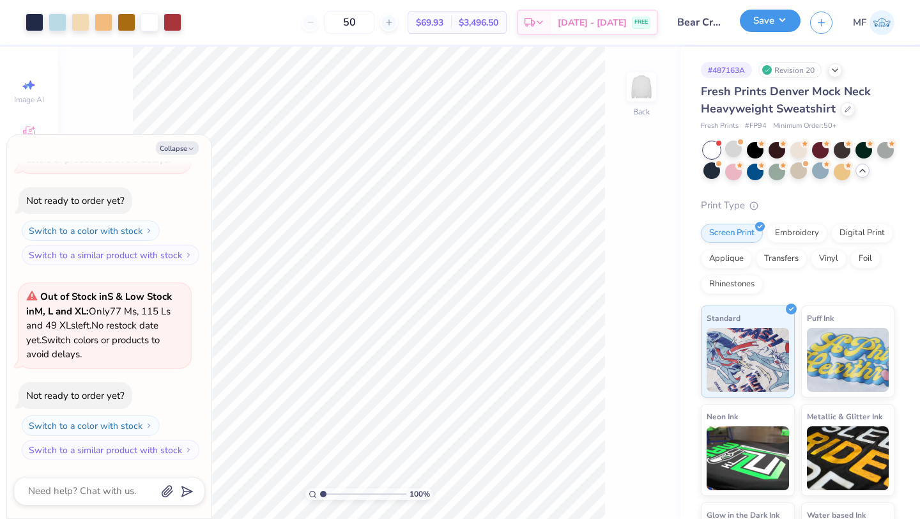
click at [756, 31] on div "Save" at bounding box center [770, 22] width 61 height 22
click at [768, 26] on button "Save" at bounding box center [770, 21] width 61 height 22
type textarea "x"
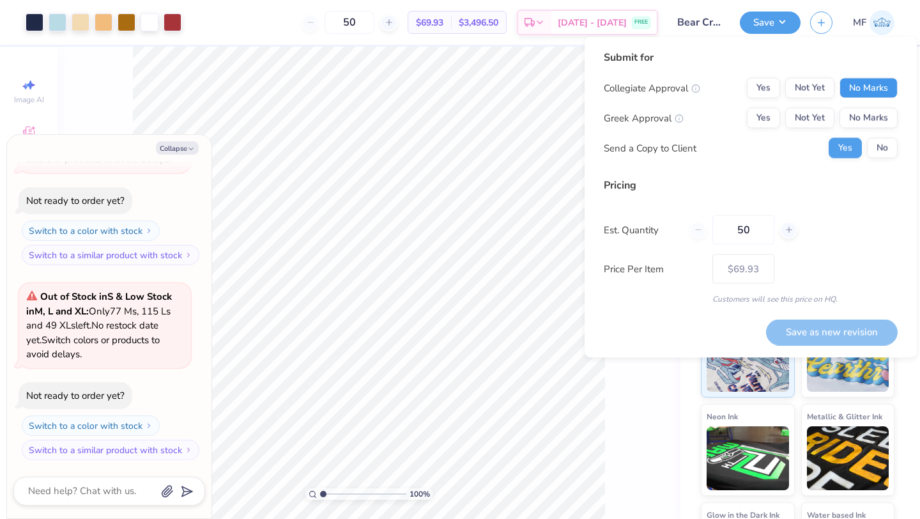
click at [865, 95] on button "No Marks" at bounding box center [868, 88] width 58 height 20
click at [771, 122] on button "Yes" at bounding box center [763, 118] width 33 height 20
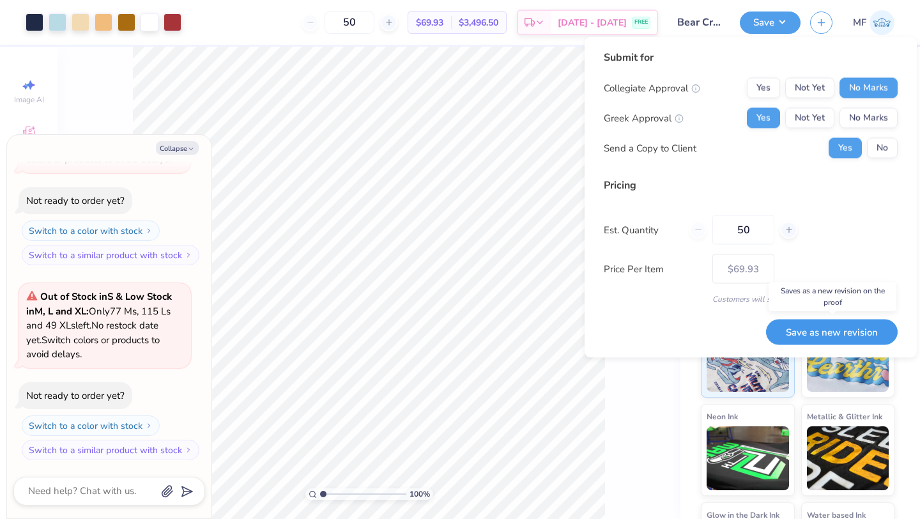
click at [836, 333] on button "Save as new revision" at bounding box center [832, 332] width 132 height 26
type input "$69.93"
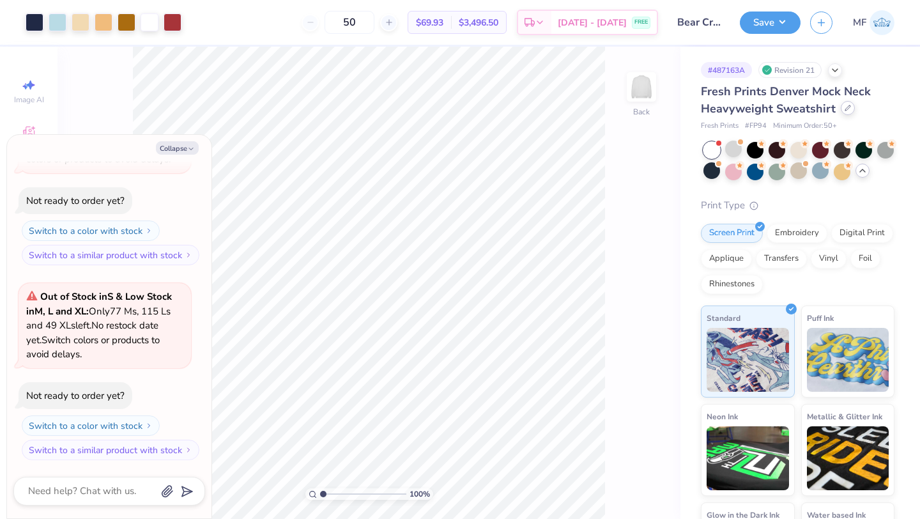
click at [849, 110] on div at bounding box center [847, 108] width 14 height 14
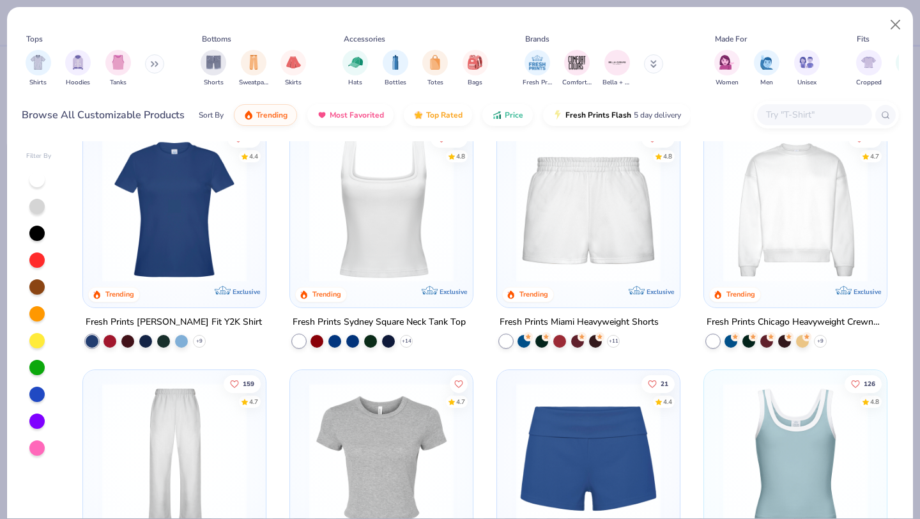
scroll to position [552, 0]
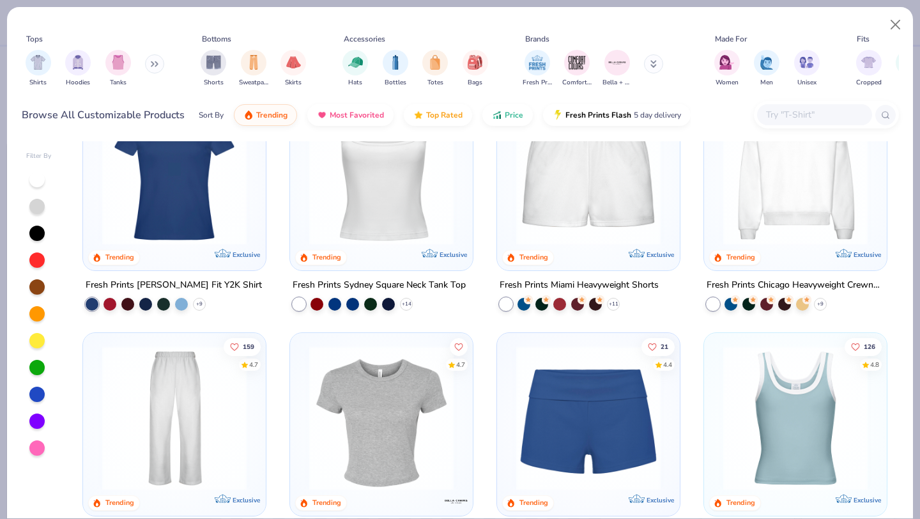
click at [773, 201] on img at bounding box center [795, 172] width 157 height 144
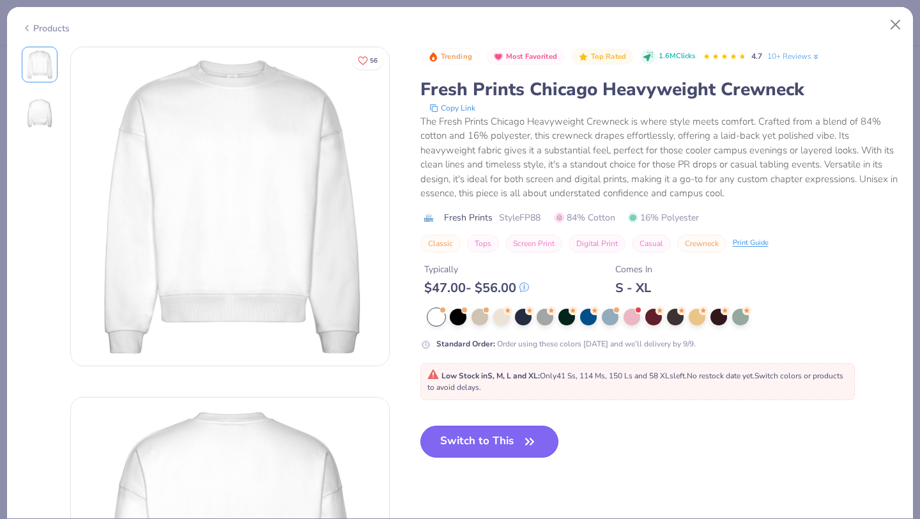
click at [476, 434] on button "Switch to This" at bounding box center [489, 441] width 139 height 32
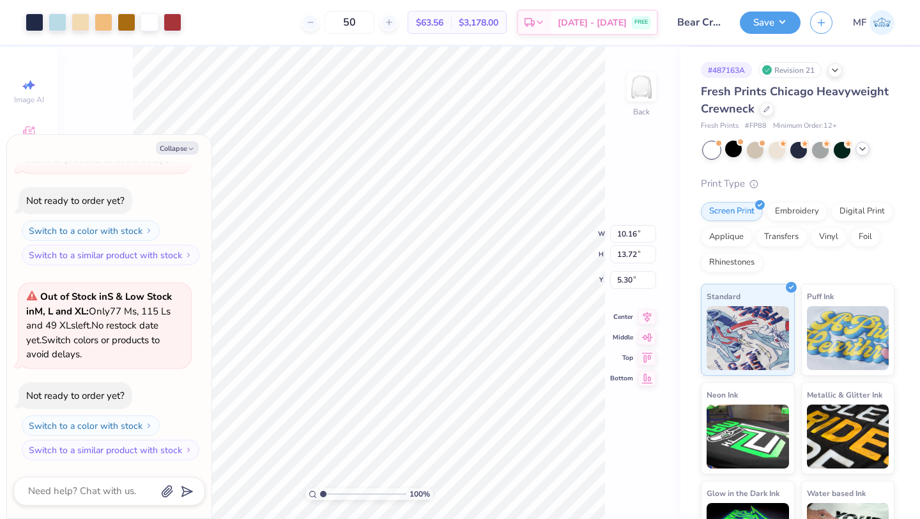
type textarea "x"
type input "3.00"
click at [761, 24] on button "Save" at bounding box center [770, 21] width 61 height 22
type textarea "x"
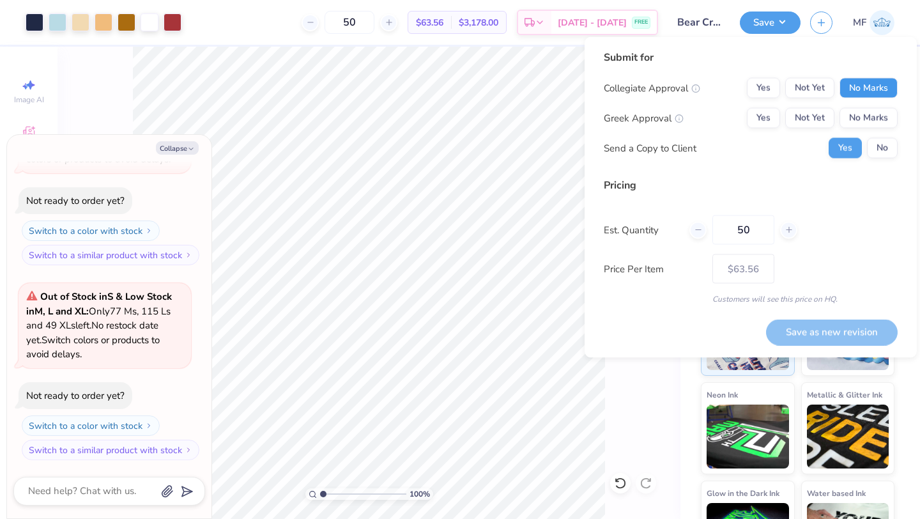
click at [854, 89] on button "No Marks" at bounding box center [868, 88] width 58 height 20
click at [780, 112] on div "Yes Not Yet No Marks" at bounding box center [822, 118] width 151 height 20
click at [770, 114] on button "Yes" at bounding box center [763, 118] width 33 height 20
click at [801, 331] on button "Save as new revision" at bounding box center [832, 332] width 132 height 26
type input "$63.56"
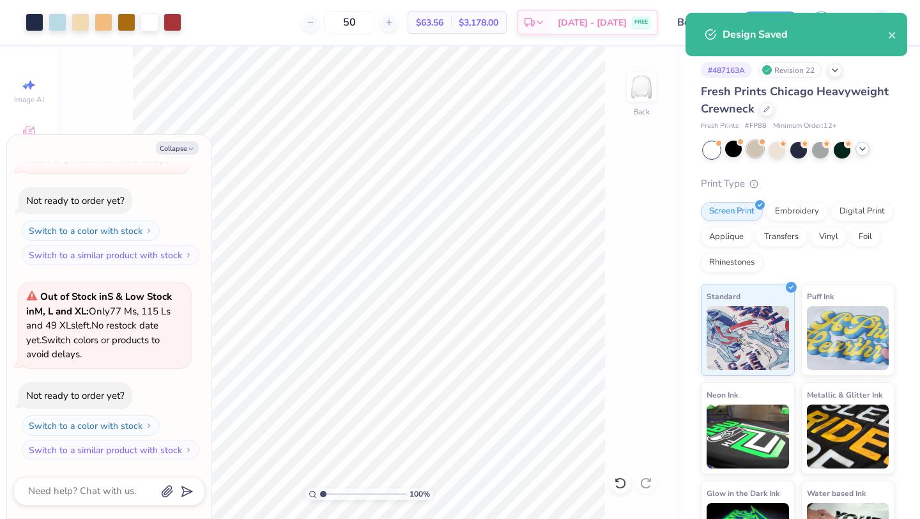
click at [758, 147] on div at bounding box center [755, 149] width 17 height 17
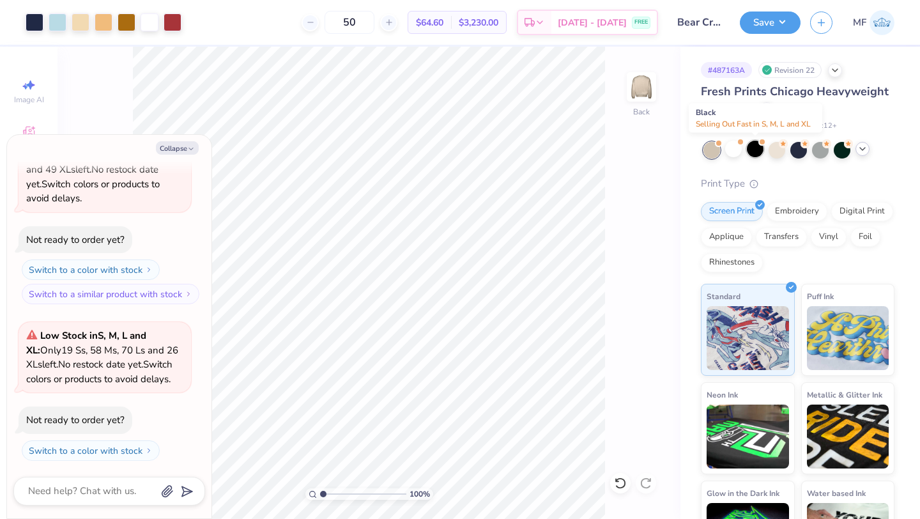
click at [750, 153] on div at bounding box center [755, 149] width 17 height 17
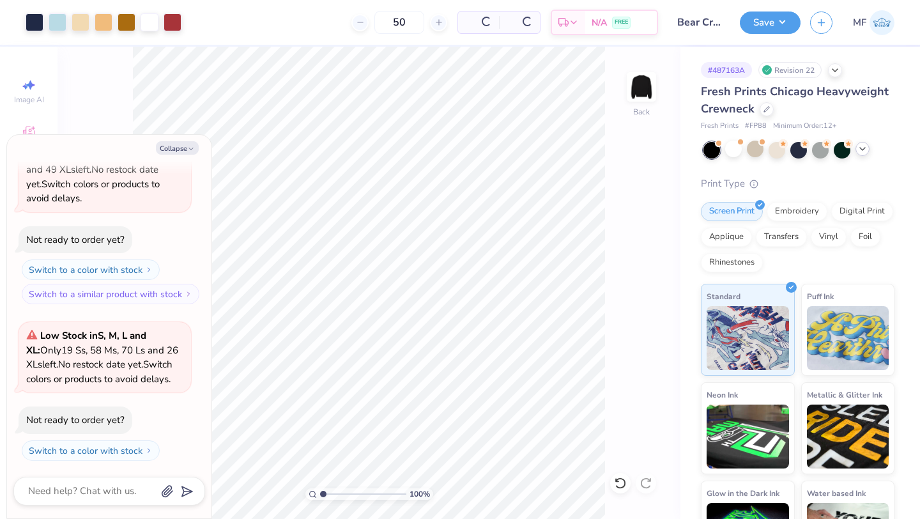
scroll to position [1488, 0]
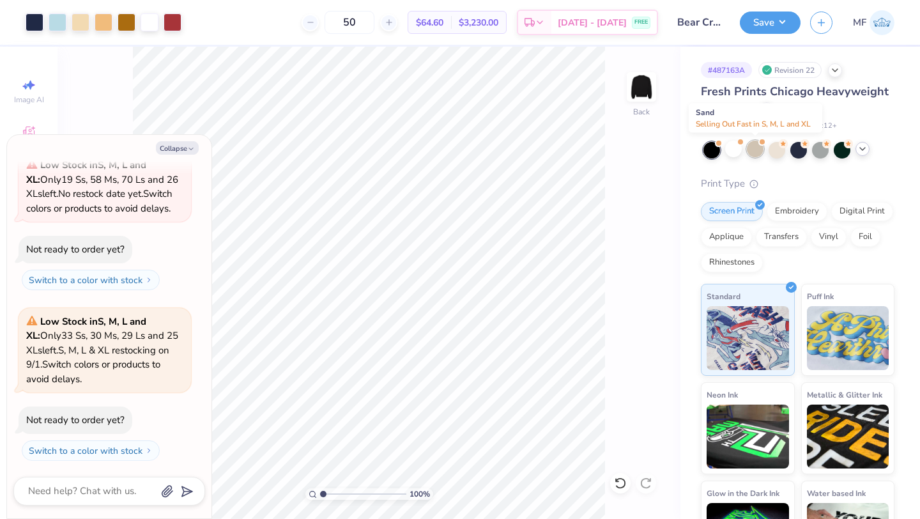
click at [756, 149] on div at bounding box center [755, 149] width 17 height 17
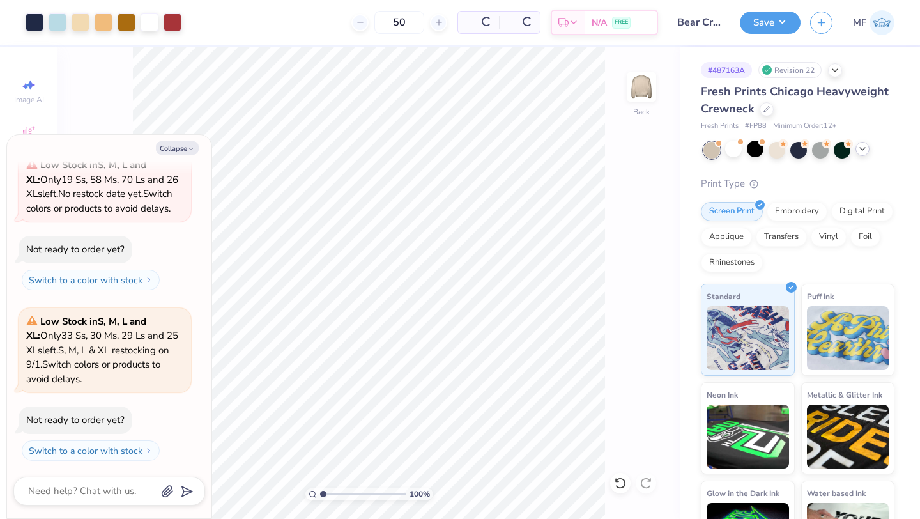
scroll to position [1644, 0]
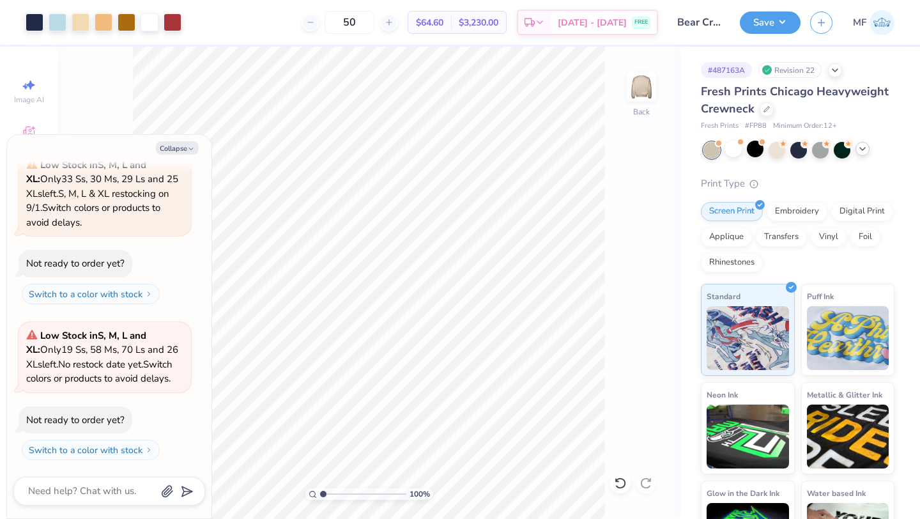
click at [862, 149] on icon at bounding box center [862, 149] width 10 height 10
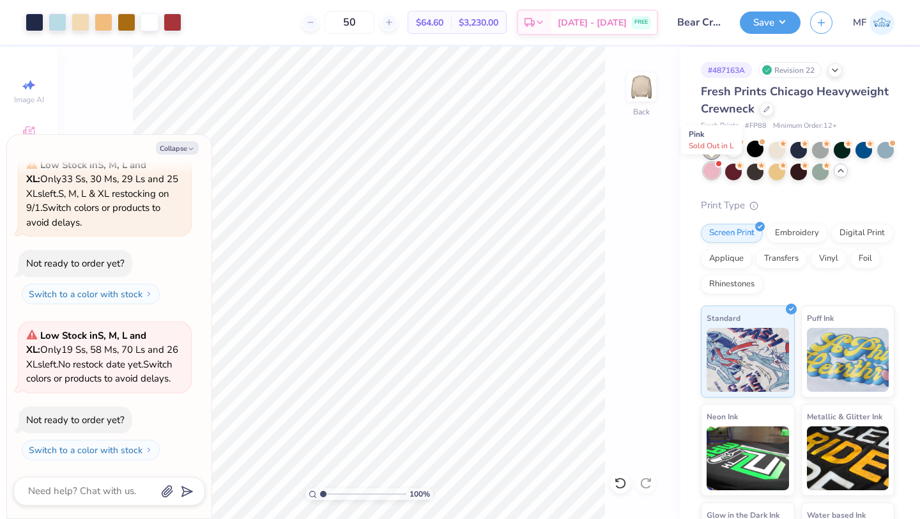
click at [717, 171] on div at bounding box center [711, 170] width 17 height 17
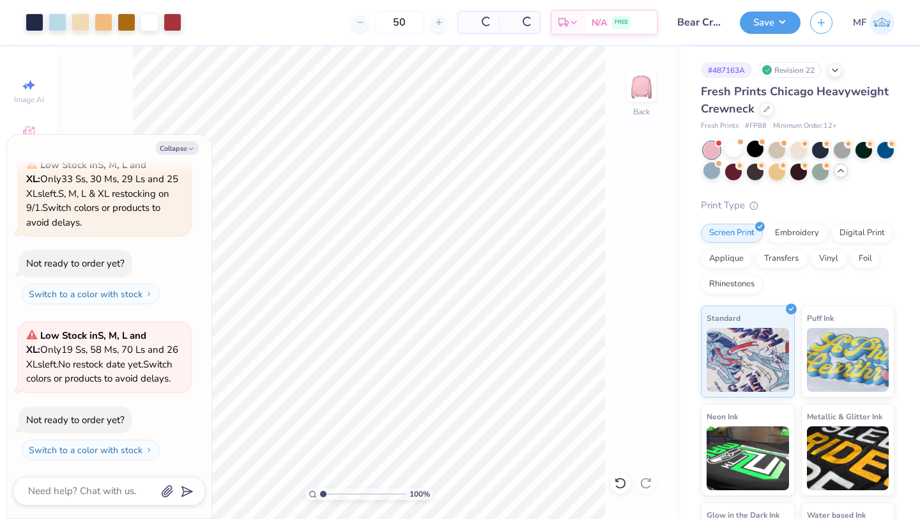
scroll to position [1829, 0]
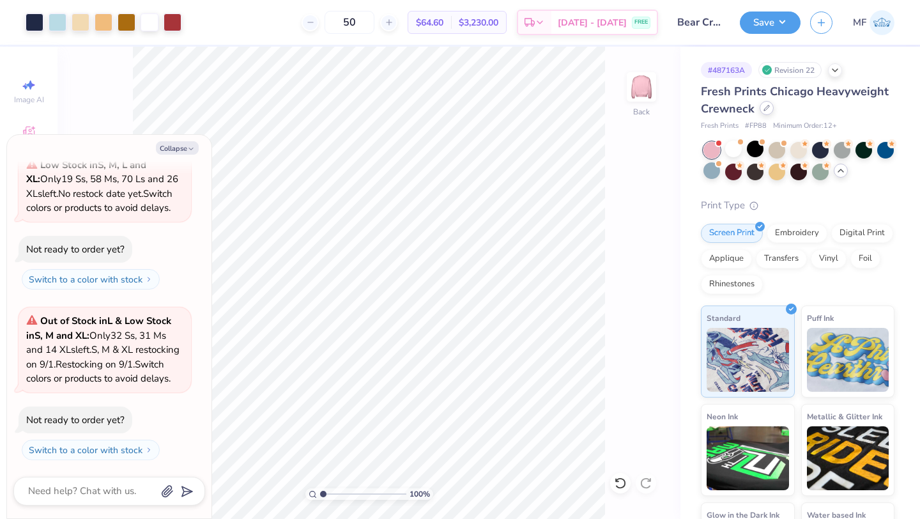
click at [766, 114] on div at bounding box center [766, 108] width 14 height 14
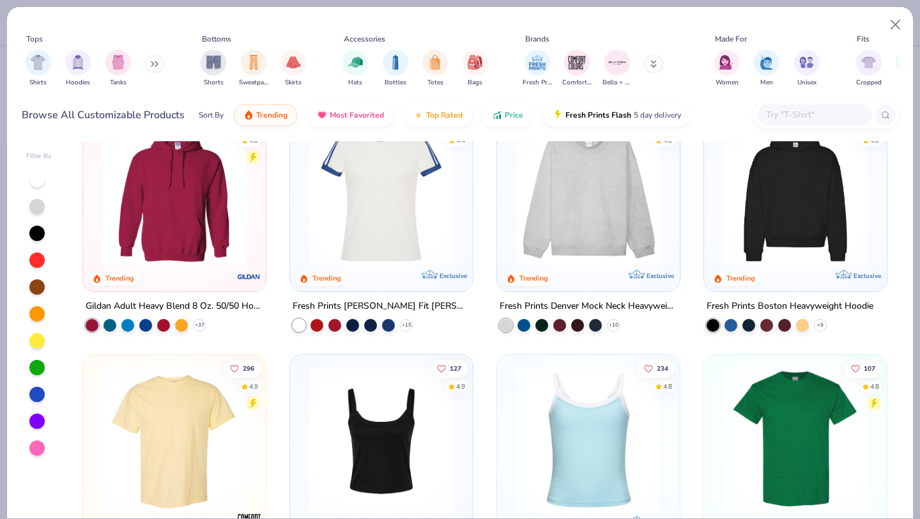
scroll to position [44, 0]
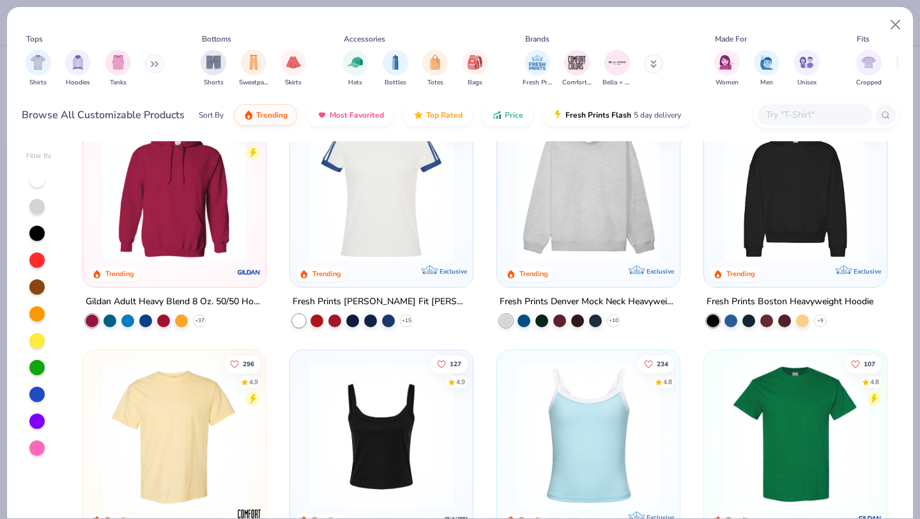
click at [156, 59] on button at bounding box center [154, 63] width 19 height 19
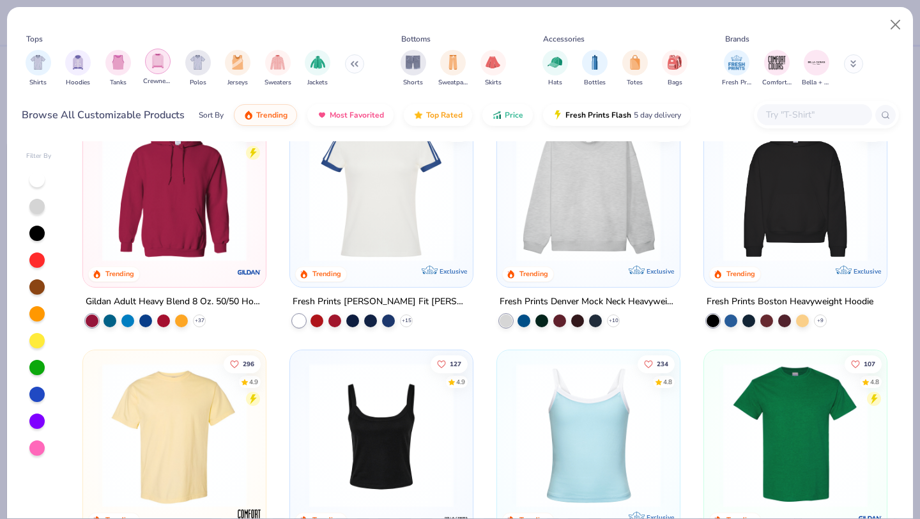
click at [154, 59] on img "filter for Crewnecks" at bounding box center [158, 61] width 14 height 15
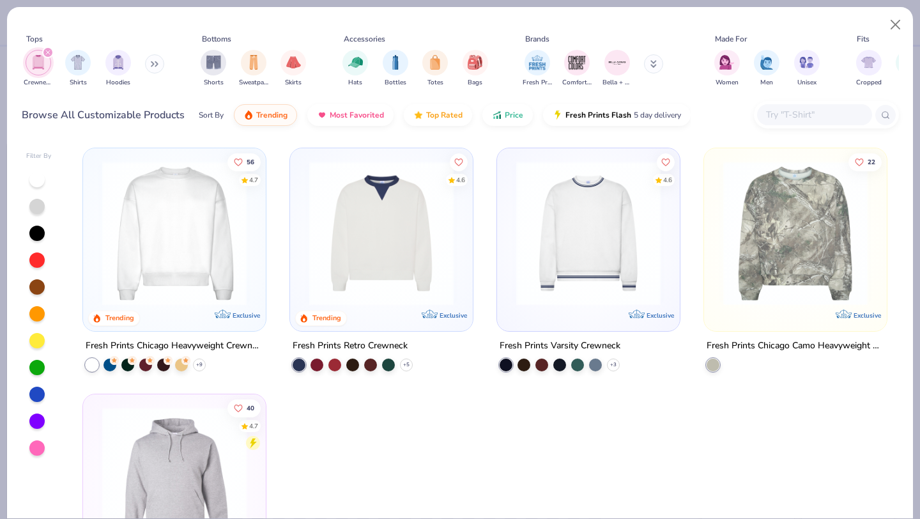
click at [49, 50] on icon "filter for Crewnecks" at bounding box center [47, 52] width 5 height 5
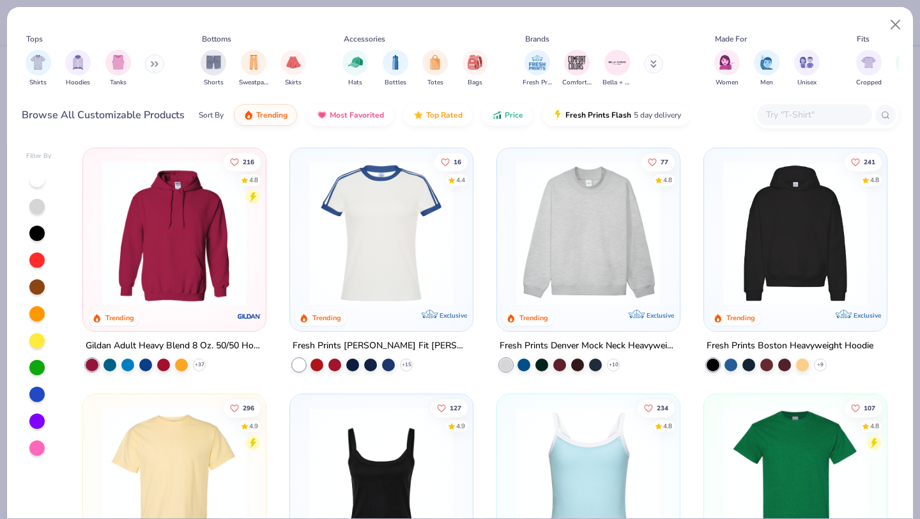
type textarea "x"
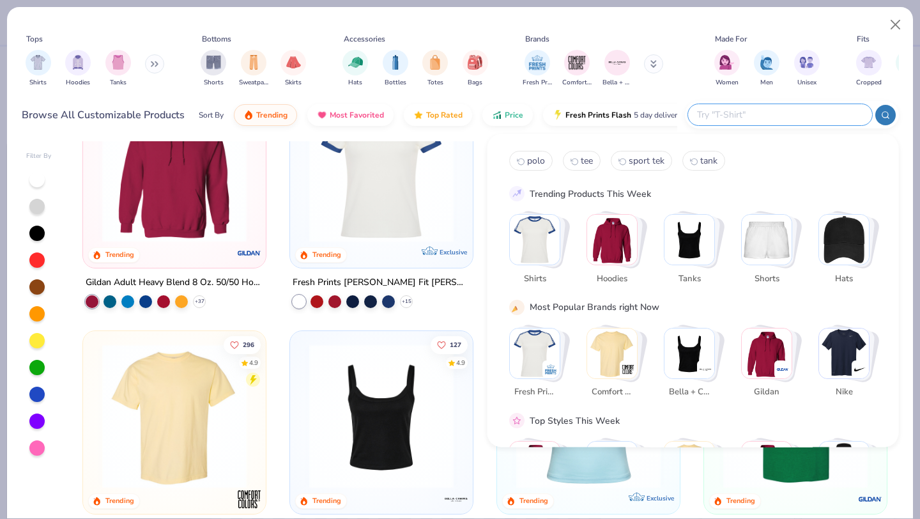
click at [793, 112] on input "text" at bounding box center [778, 114] width 167 height 15
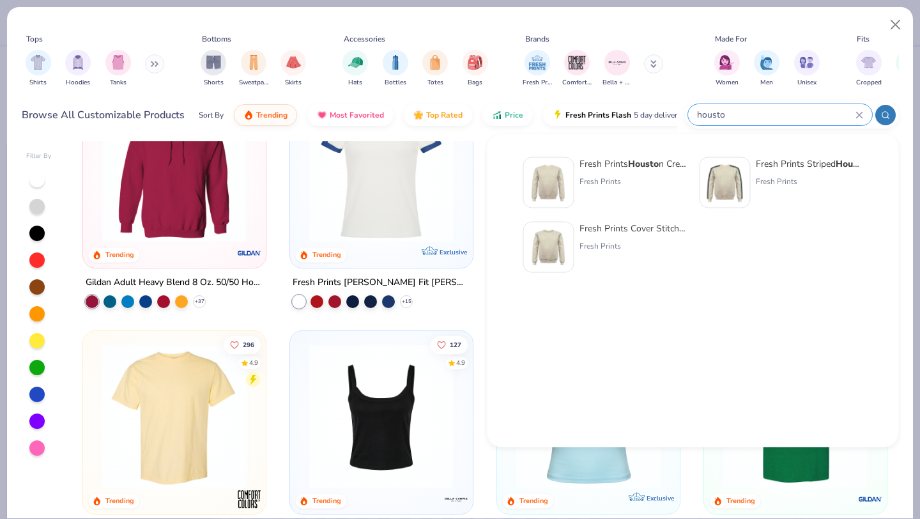
type input "housto"
click at [573, 186] on div at bounding box center [548, 182] width 51 height 51
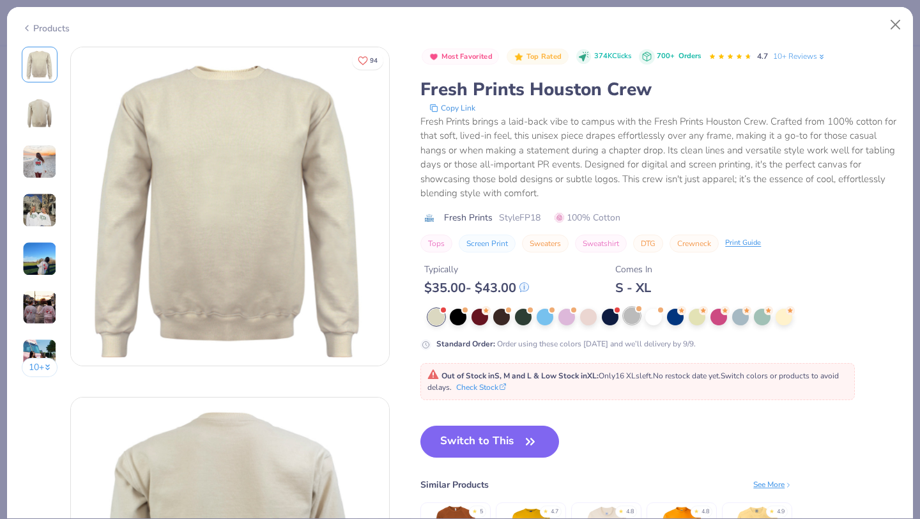
click at [634, 320] on div at bounding box center [631, 315] width 17 height 17
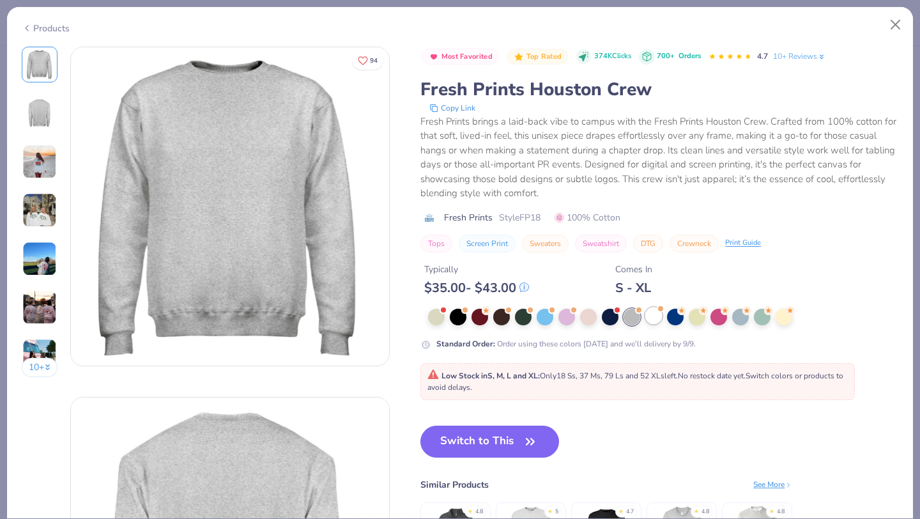
click at [652, 320] on div at bounding box center [653, 315] width 17 height 17
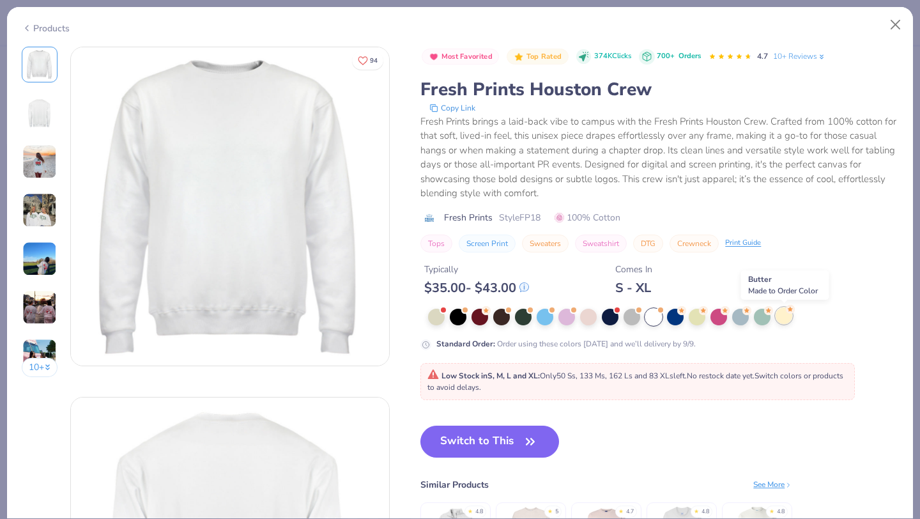
click at [787, 316] on div at bounding box center [783, 315] width 17 height 17
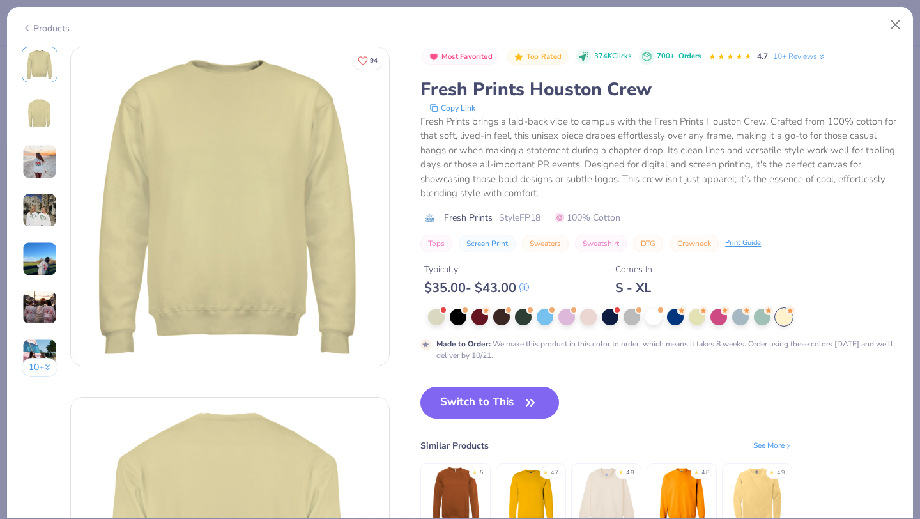
click at [33, 26] on div "Products" at bounding box center [46, 28] width 48 height 13
type textarea "x"
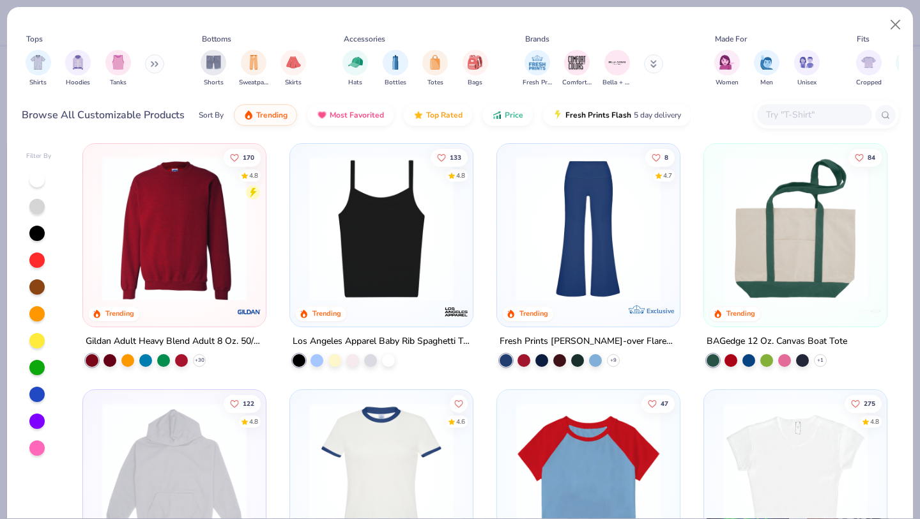
scroll to position [980, 0]
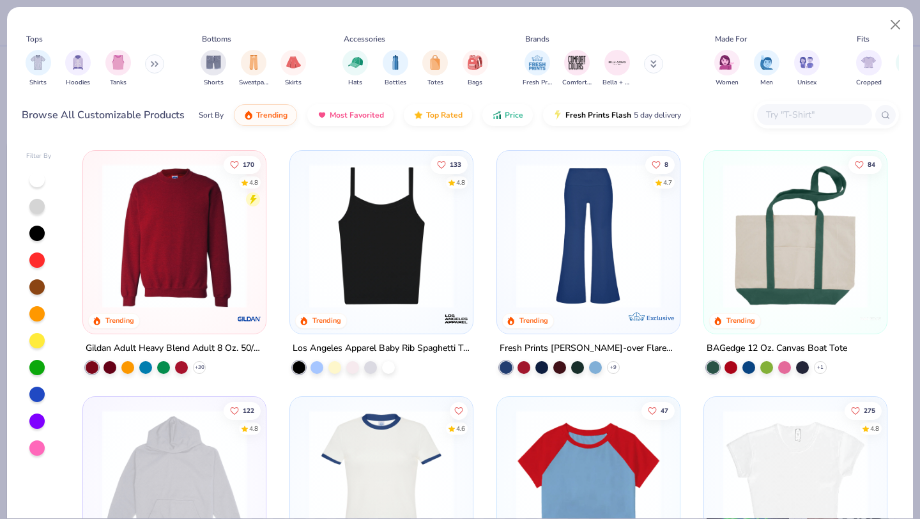
click at [824, 111] on input "text" at bounding box center [813, 114] width 98 height 15
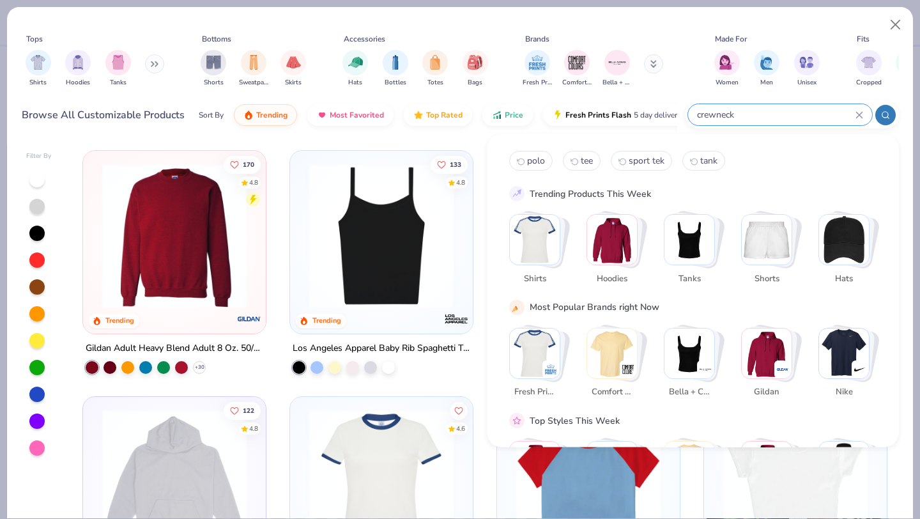
type input "crewneck"
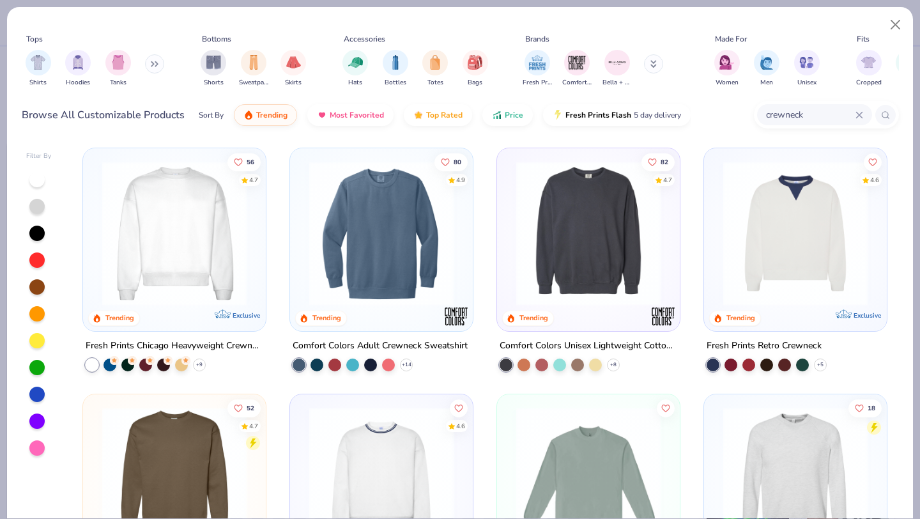
click at [605, 225] on img at bounding box center [588, 233] width 157 height 144
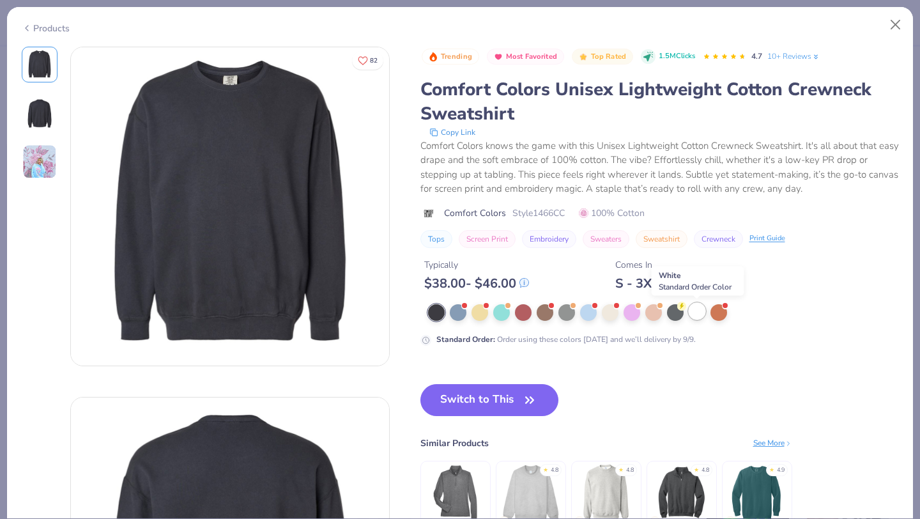
click at [700, 309] on div at bounding box center [696, 311] width 17 height 17
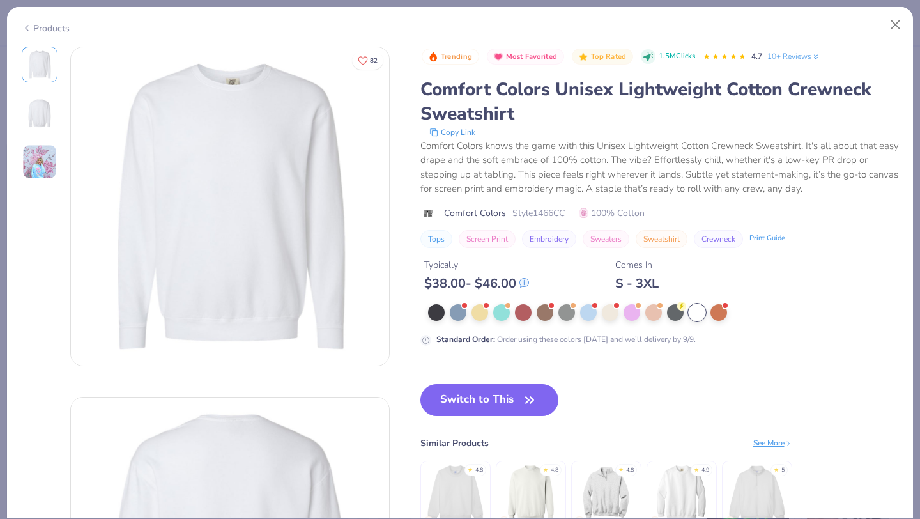
click at [32, 17] on div "Products" at bounding box center [460, 23] width 906 height 33
click at [35, 26] on div "Products" at bounding box center [46, 28] width 48 height 13
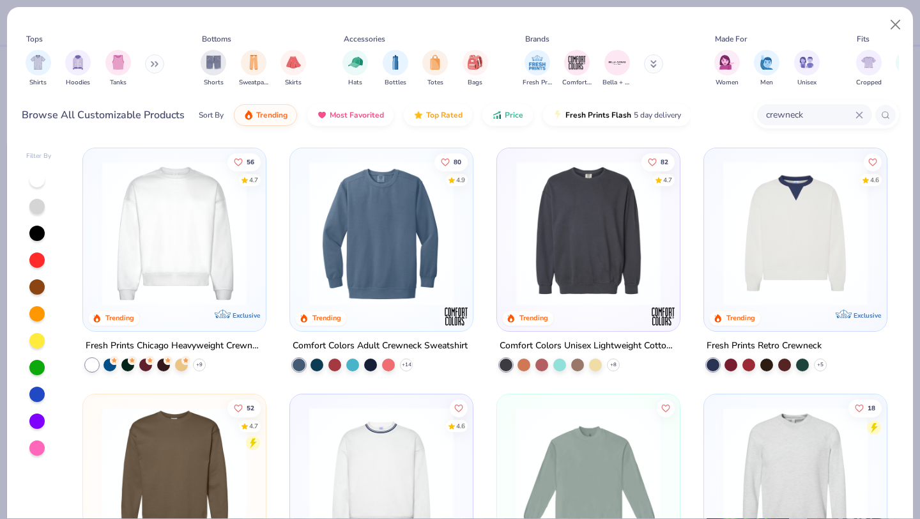
click at [326, 237] on img at bounding box center [381, 233] width 157 height 144
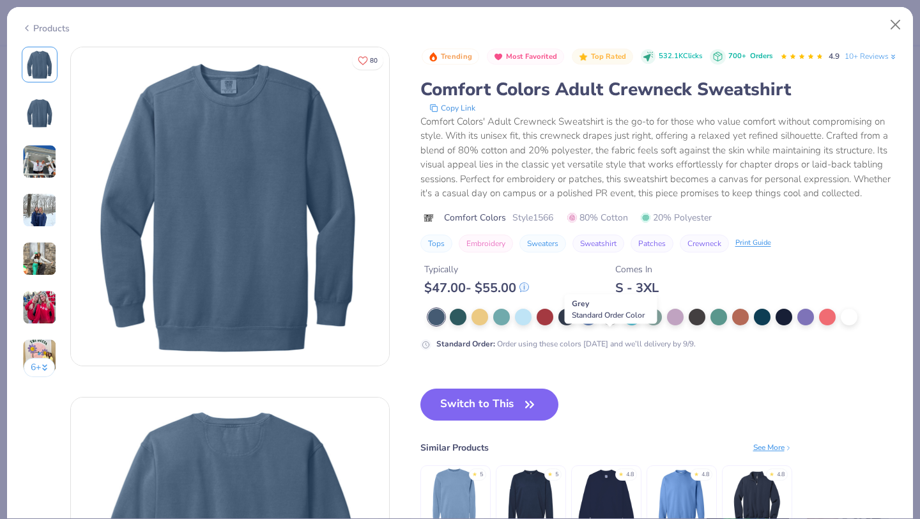
click at [603, 324] on div at bounding box center [610, 315] width 17 height 17
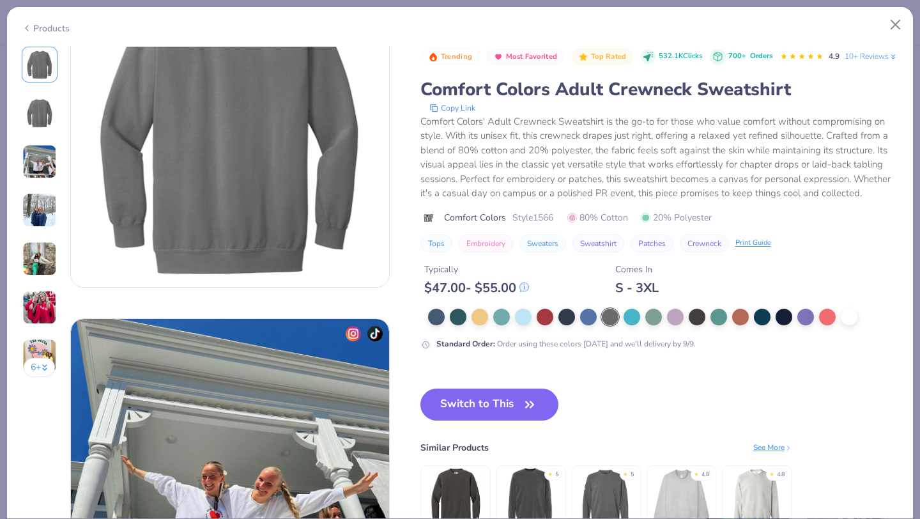
scroll to position [441, 0]
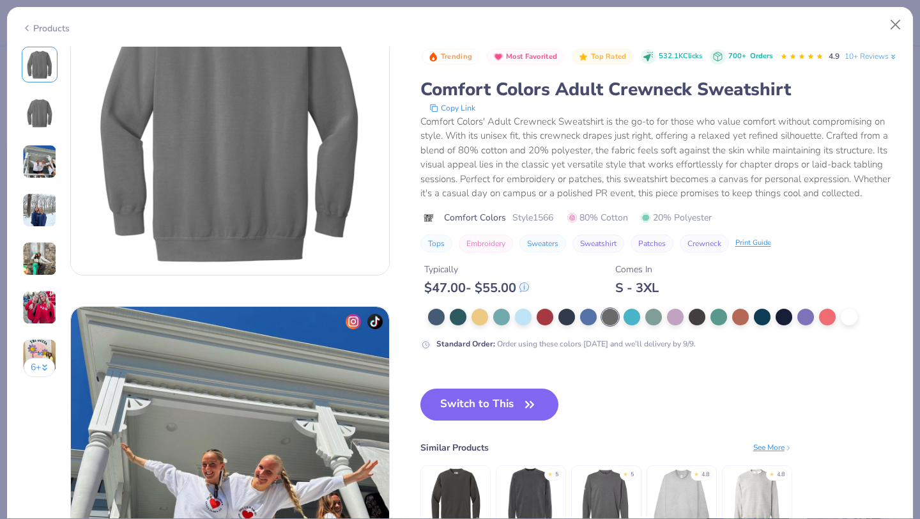
click at [768, 453] on div "See More" at bounding box center [772, 446] width 39 height 11
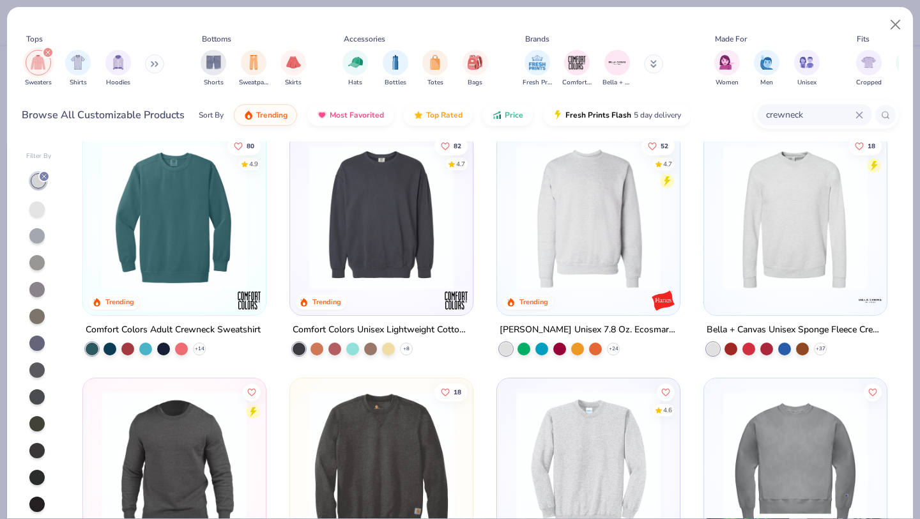
scroll to position [5, 0]
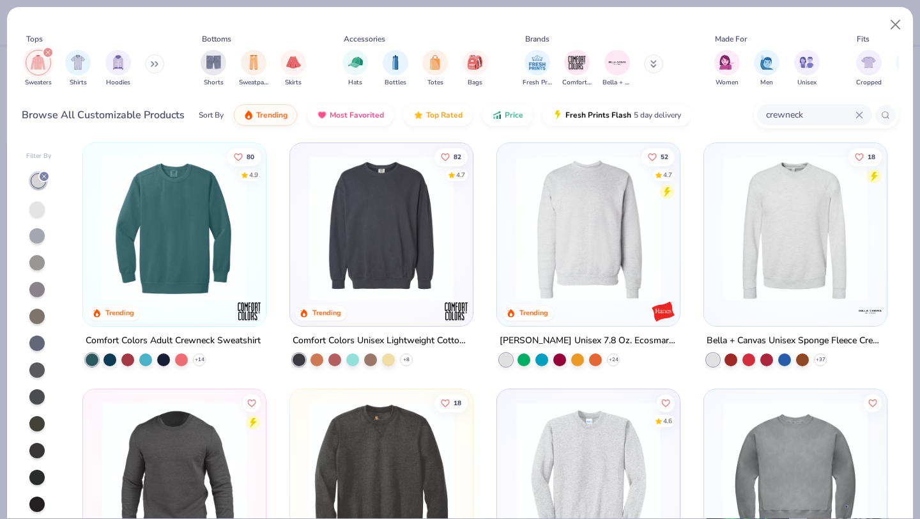
click at [386, 240] on img at bounding box center [381, 228] width 157 height 144
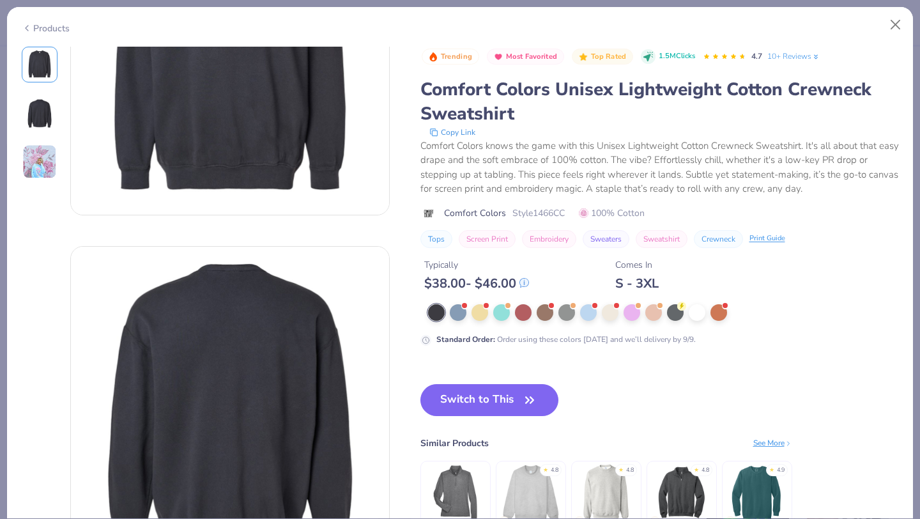
scroll to position [179, 0]
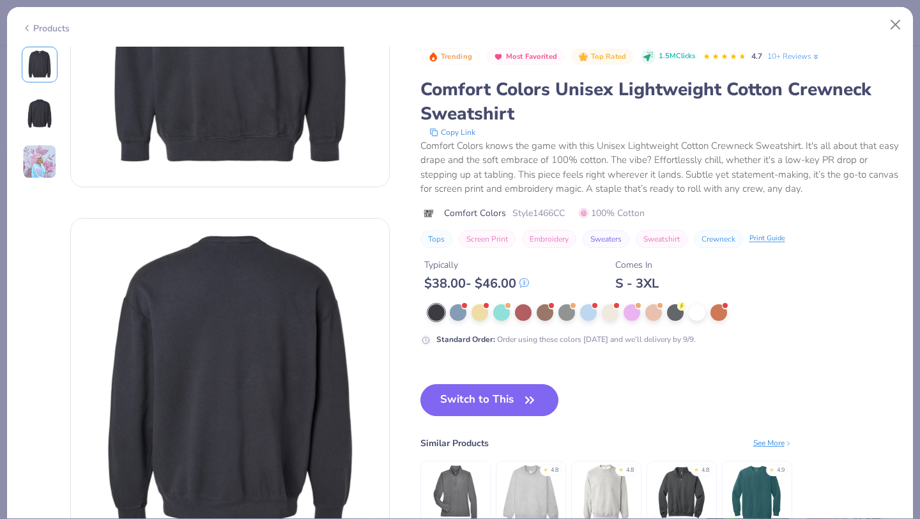
click at [29, 27] on icon at bounding box center [27, 27] width 10 height 15
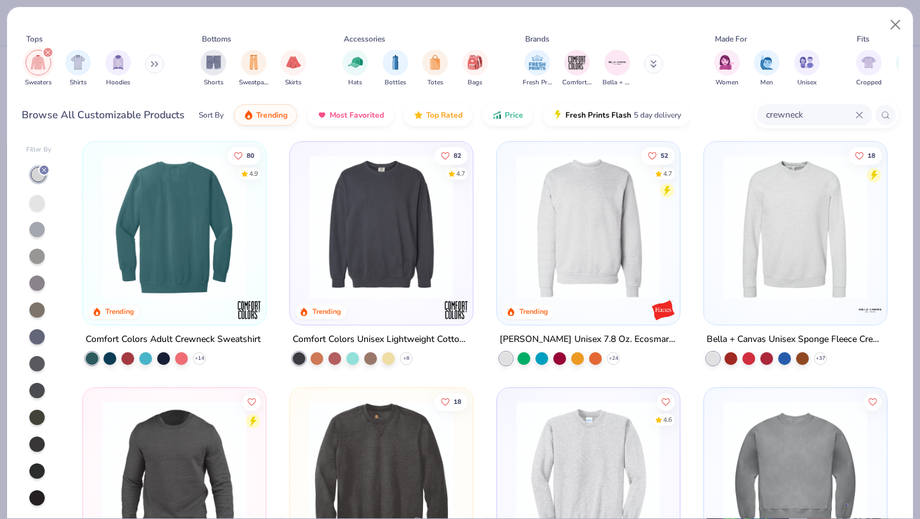
click at [96, 252] on img at bounding box center [17, 227] width 157 height 144
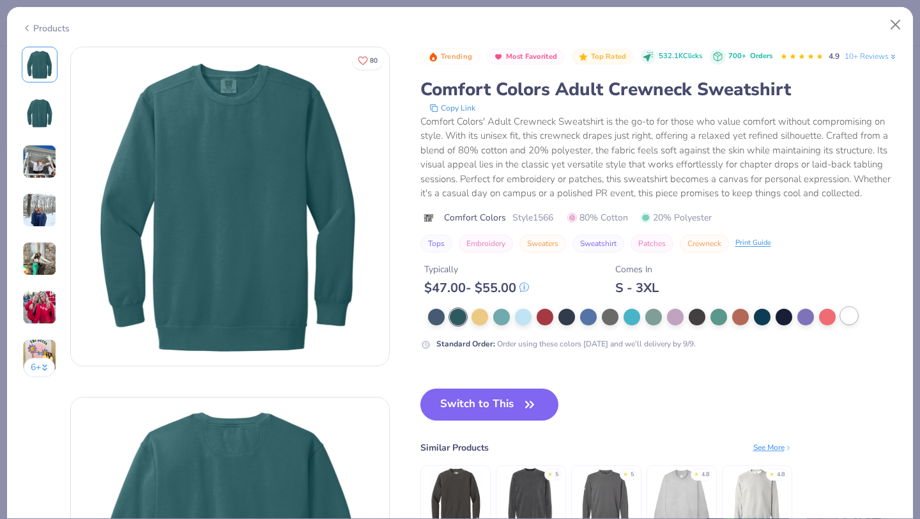
click at [844, 324] on div at bounding box center [848, 315] width 17 height 17
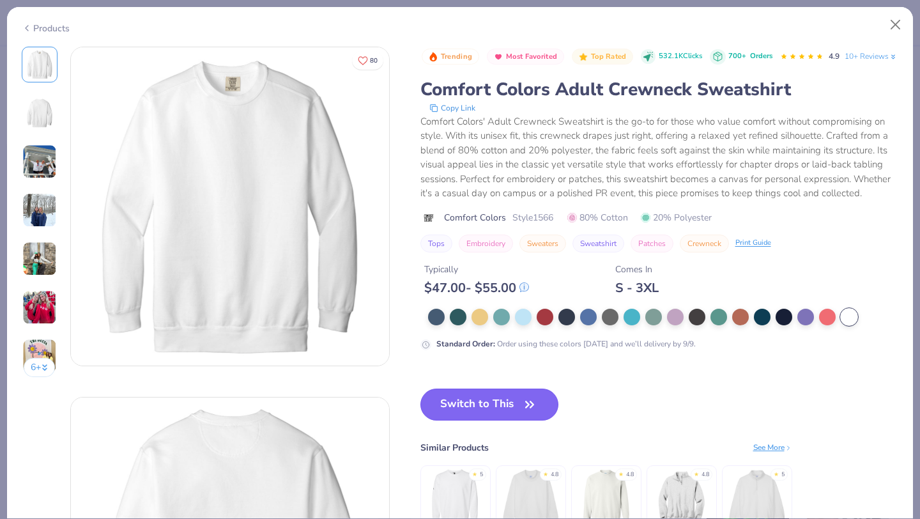
click at [465, 420] on button "Switch to This" at bounding box center [489, 404] width 139 height 32
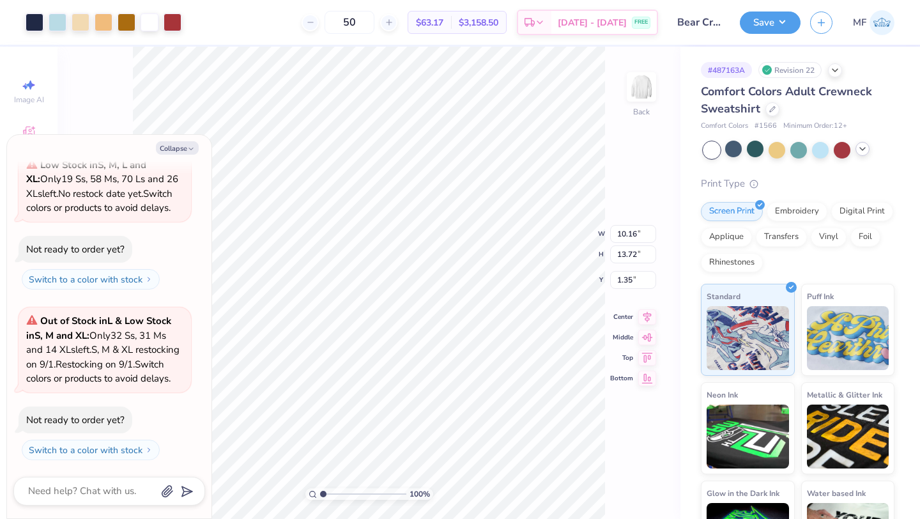
type textarea "x"
type input "3.00"
click at [763, 20] on button "Save" at bounding box center [770, 21] width 61 height 22
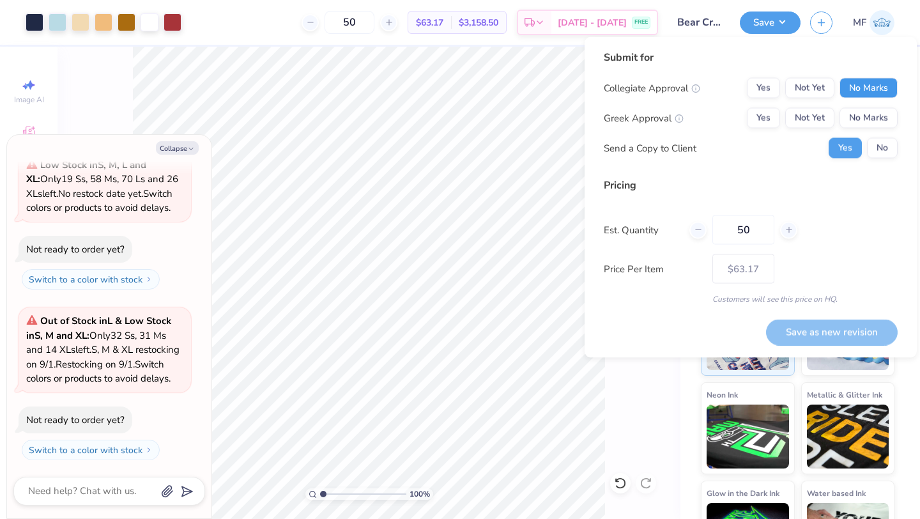
click at [856, 89] on button "No Marks" at bounding box center [868, 88] width 58 height 20
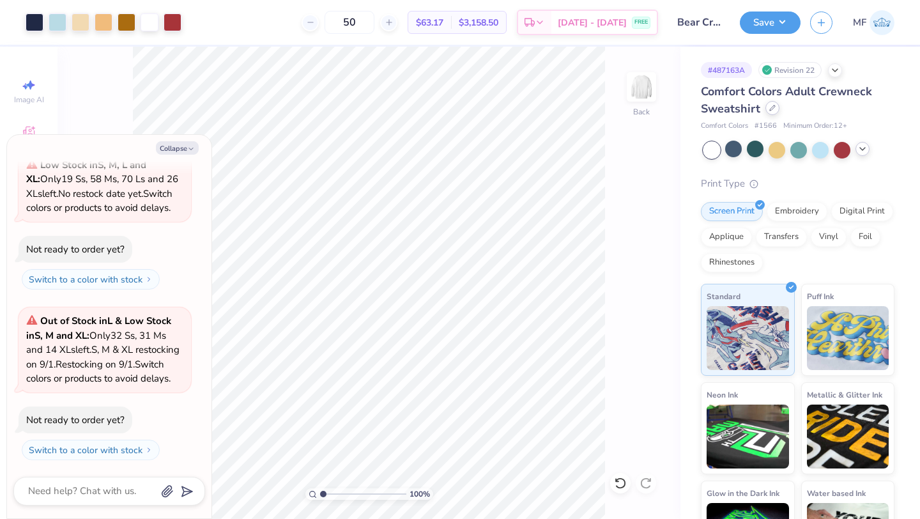
click at [770, 112] on div at bounding box center [772, 108] width 14 height 14
type textarea "x"
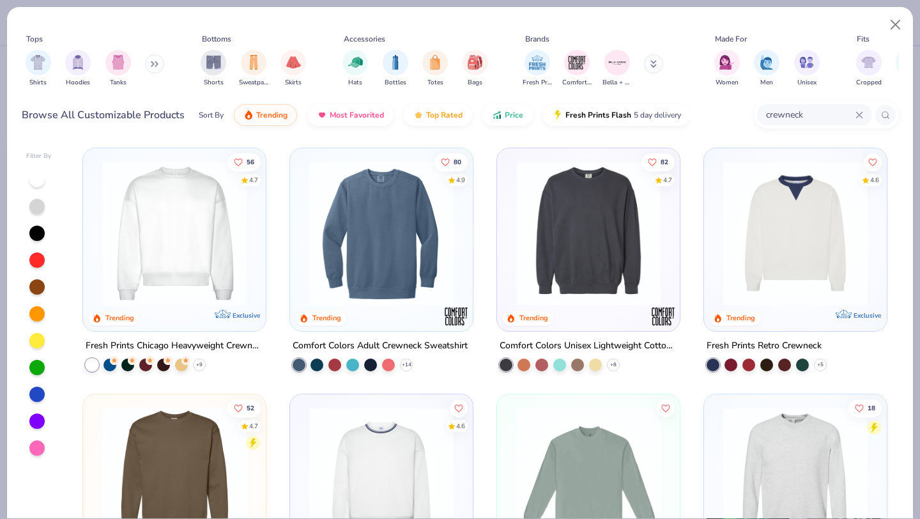
click at [858, 114] on icon at bounding box center [859, 115] width 6 height 6
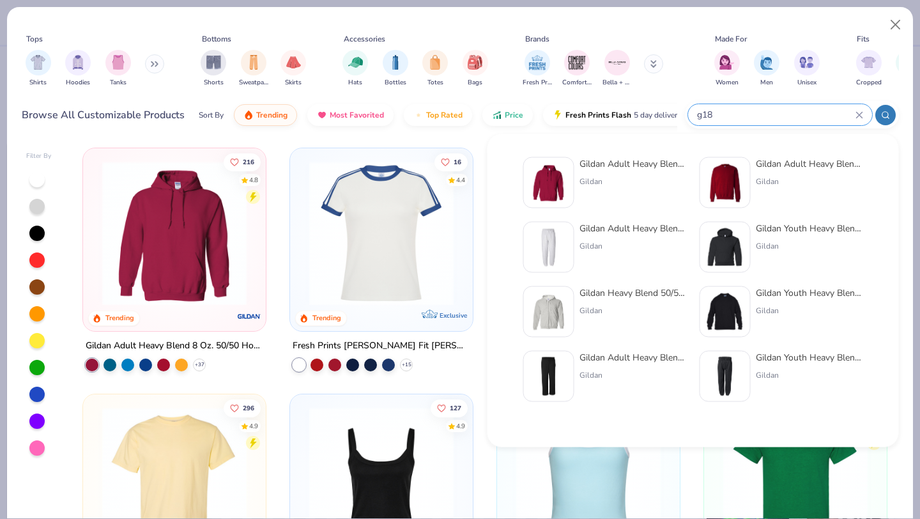
type input "g18"
click at [759, 169] on div "Gildan Adult Heavy Blend Adult 8 Oz. 50/50 Fleece Crew" at bounding box center [809, 163] width 107 height 13
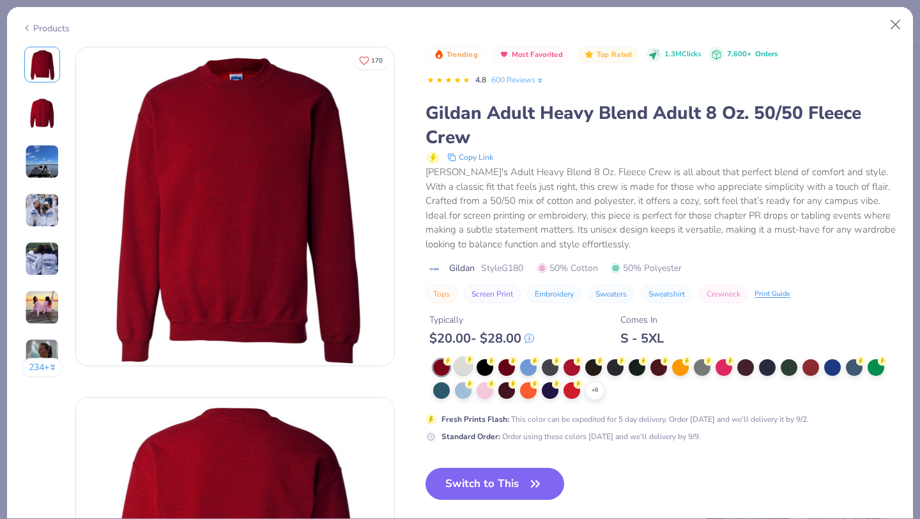
click at [458, 365] on div at bounding box center [463, 366] width 17 height 17
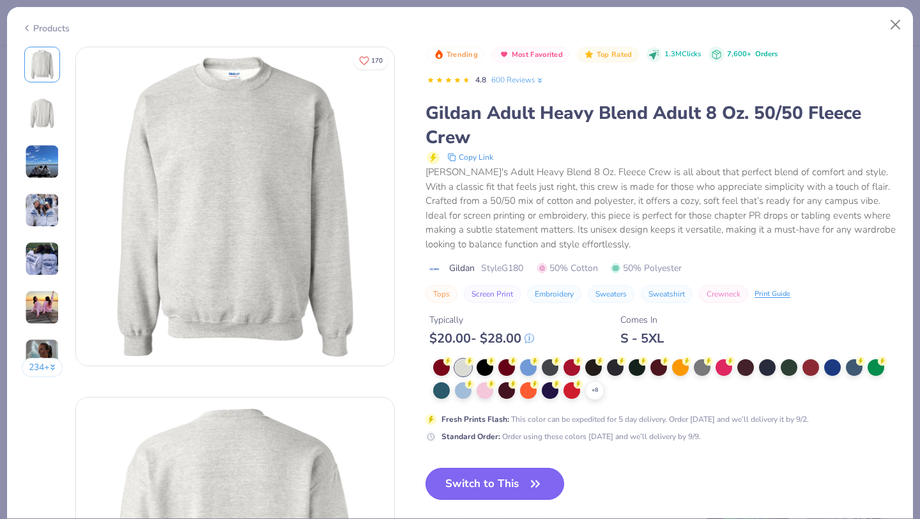
click at [490, 480] on button "Switch to This" at bounding box center [494, 483] width 139 height 32
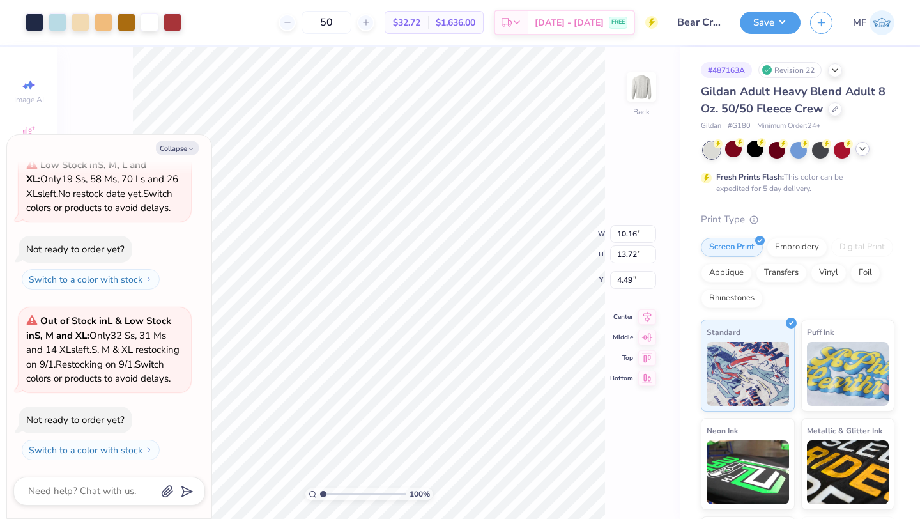
type textarea "x"
type input "3.00"
click at [761, 31] on button "Save" at bounding box center [770, 21] width 61 height 22
type textarea "x"
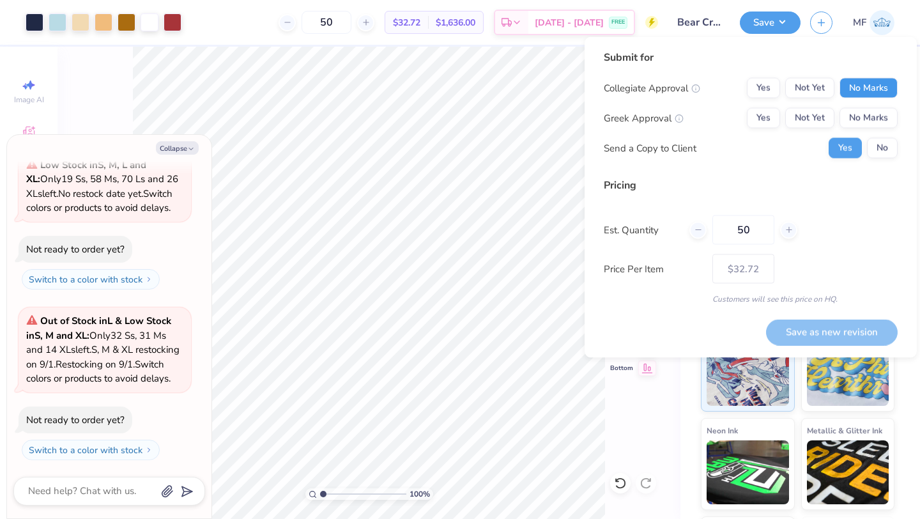
click at [865, 86] on button "No Marks" at bounding box center [868, 88] width 58 height 20
click at [767, 112] on button "Yes" at bounding box center [763, 118] width 33 height 20
click at [820, 326] on button "Save as new revision" at bounding box center [832, 332] width 132 height 26
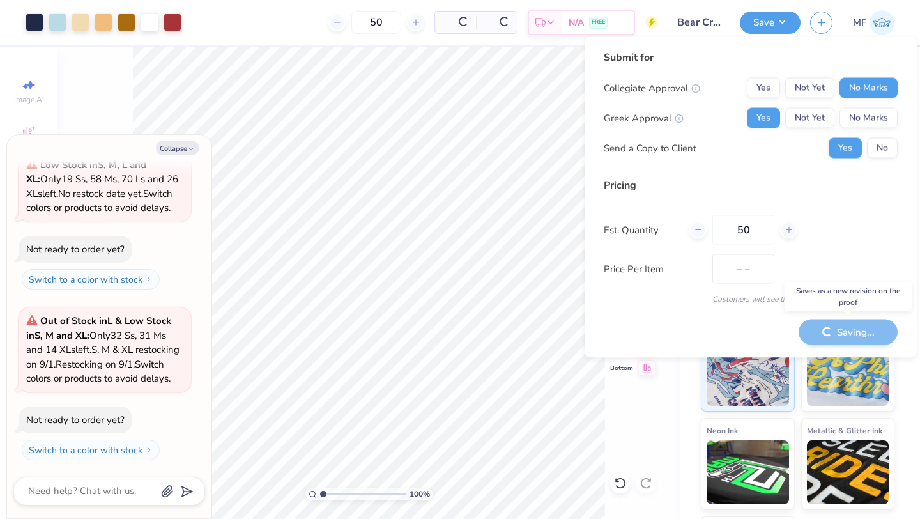
type input "$32.72"
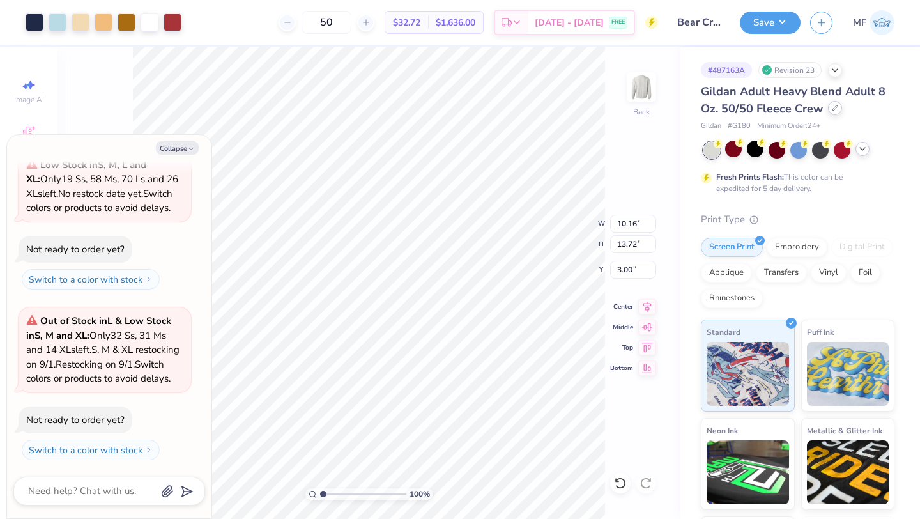
click at [833, 110] on icon at bounding box center [835, 108] width 6 height 6
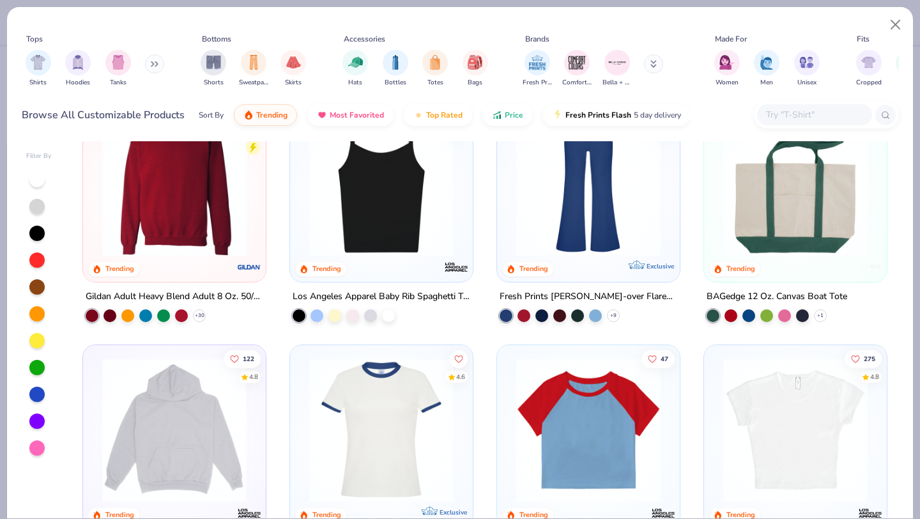
scroll to position [1034, 0]
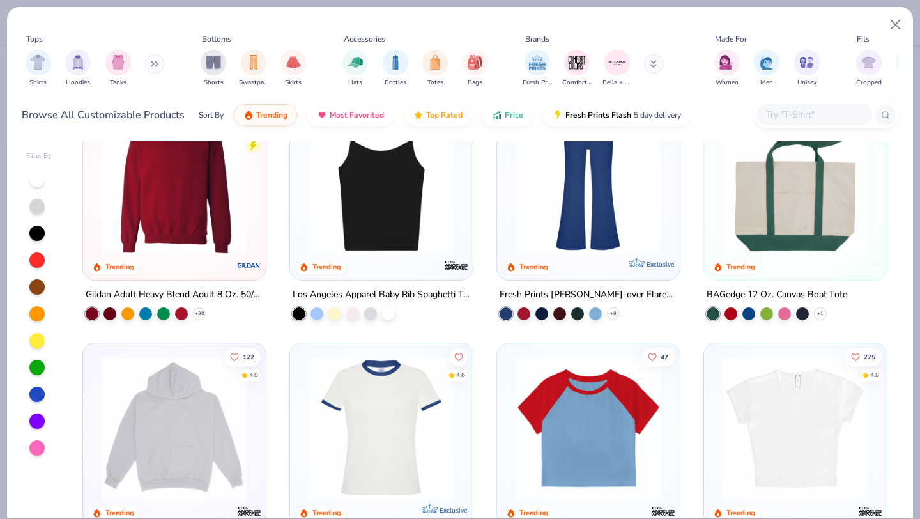
click at [148, 64] on button at bounding box center [154, 63] width 19 height 19
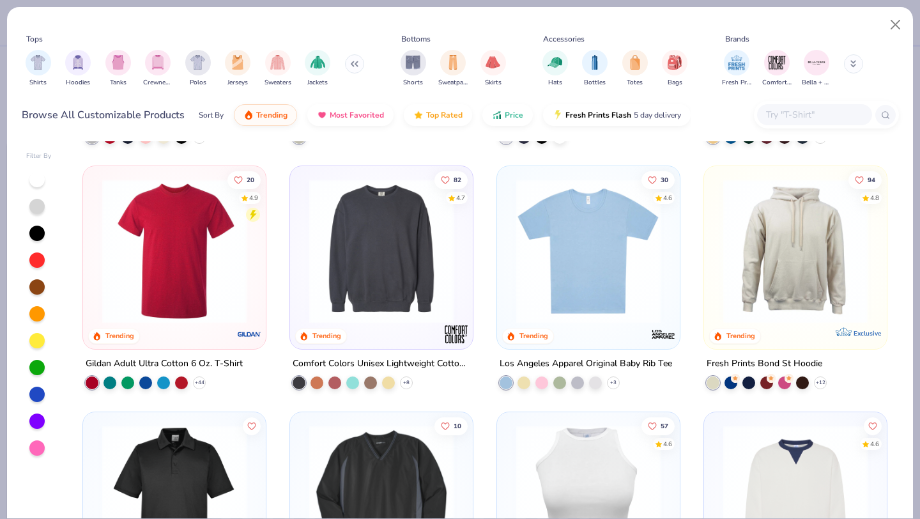
scroll to position [2684, 0]
click at [784, 249] on img at bounding box center [795, 251] width 157 height 144
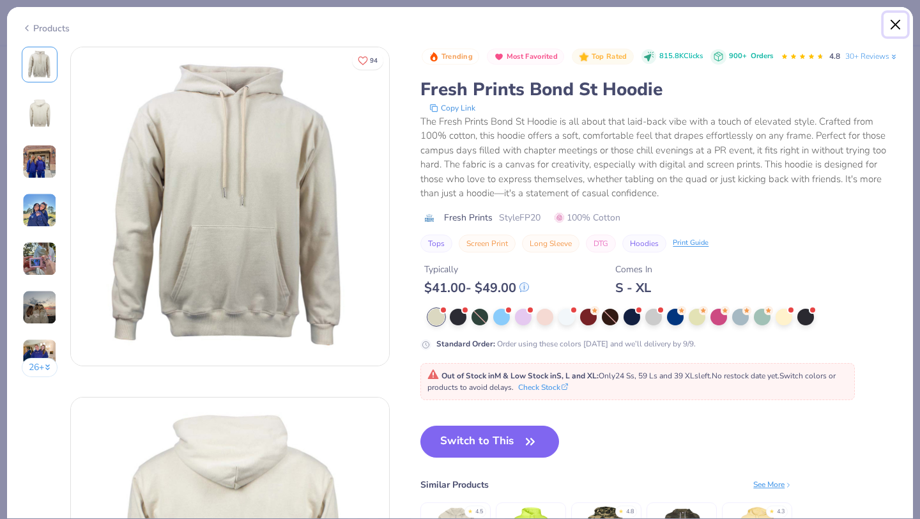
click at [894, 22] on button "Close" at bounding box center [895, 25] width 24 height 24
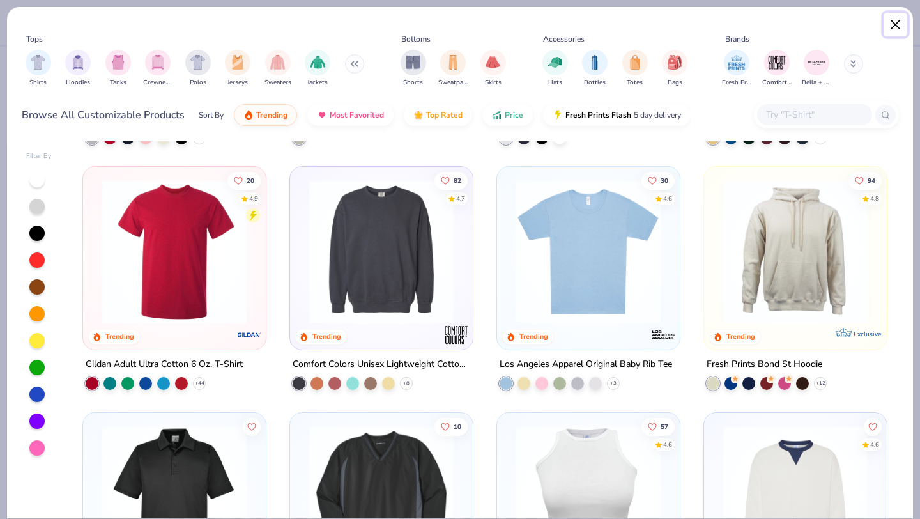
click at [900, 24] on button "Close" at bounding box center [895, 25] width 24 height 24
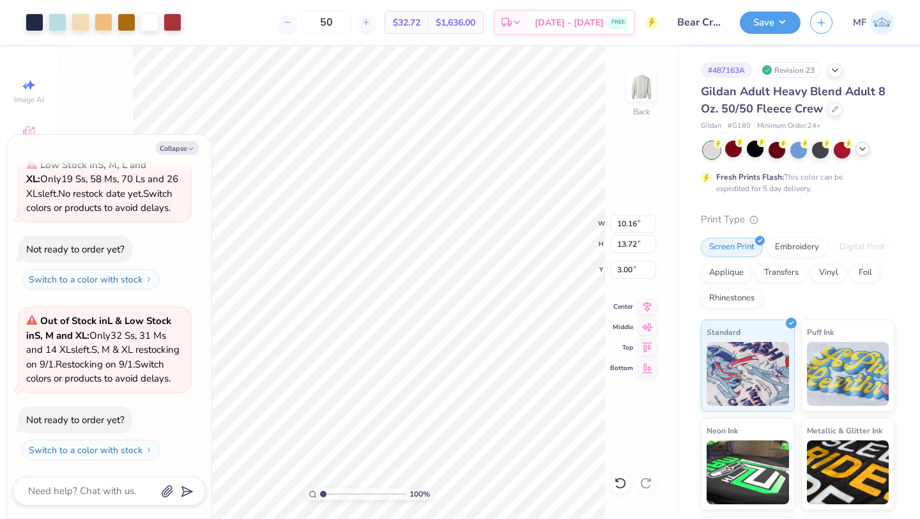
click at [862, 146] on icon at bounding box center [862, 149] width 10 height 10
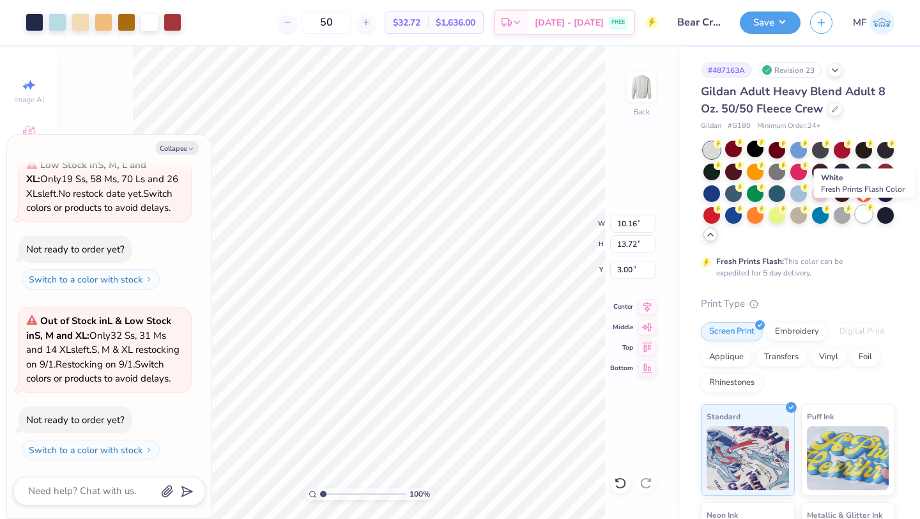
click at [863, 215] on div at bounding box center [863, 214] width 17 height 17
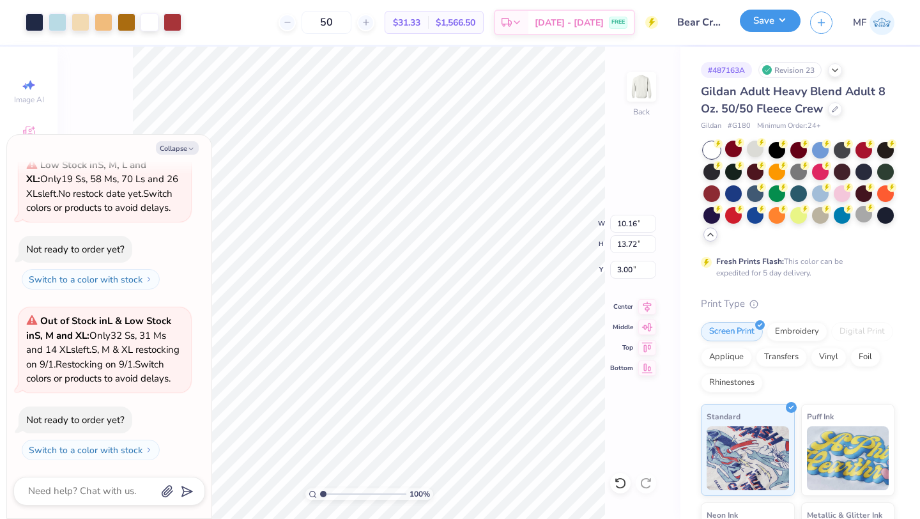
click at [768, 21] on button "Save" at bounding box center [770, 21] width 61 height 22
type textarea "x"
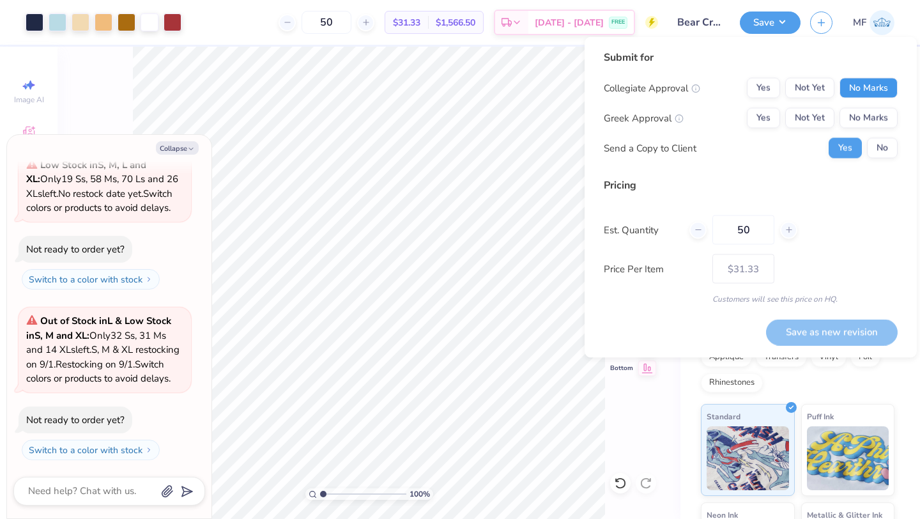
click at [855, 87] on button "No Marks" at bounding box center [868, 88] width 58 height 20
click at [770, 122] on button "Yes" at bounding box center [763, 118] width 33 height 20
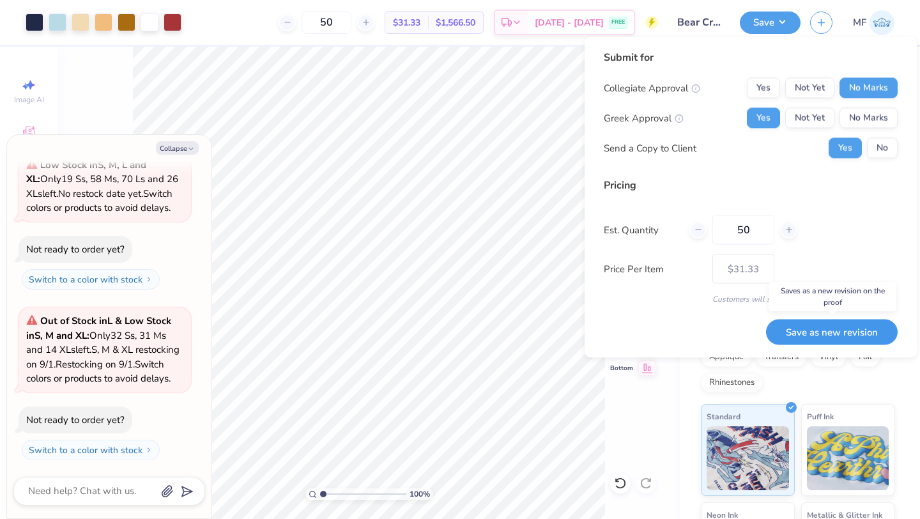
click at [787, 324] on button "Save as new revision" at bounding box center [832, 332] width 132 height 26
type input "$31.33"
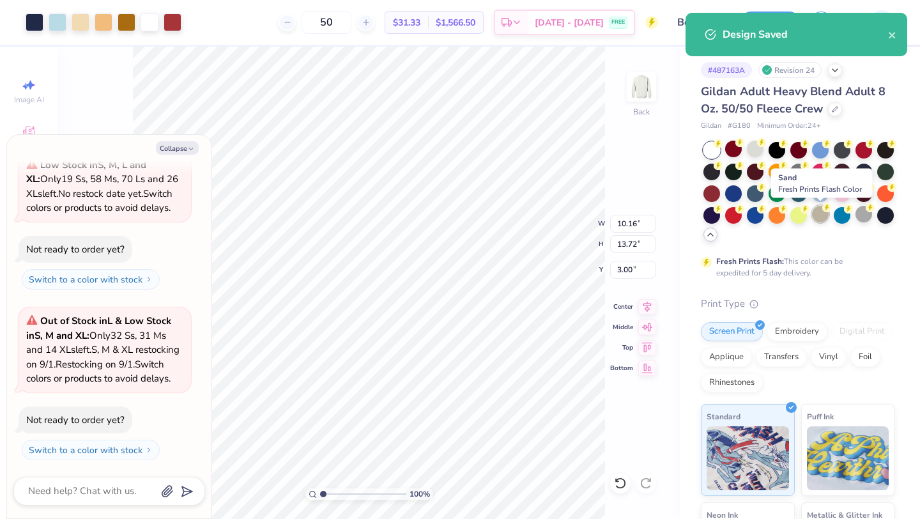
click at [825, 216] on div at bounding box center [820, 214] width 17 height 17
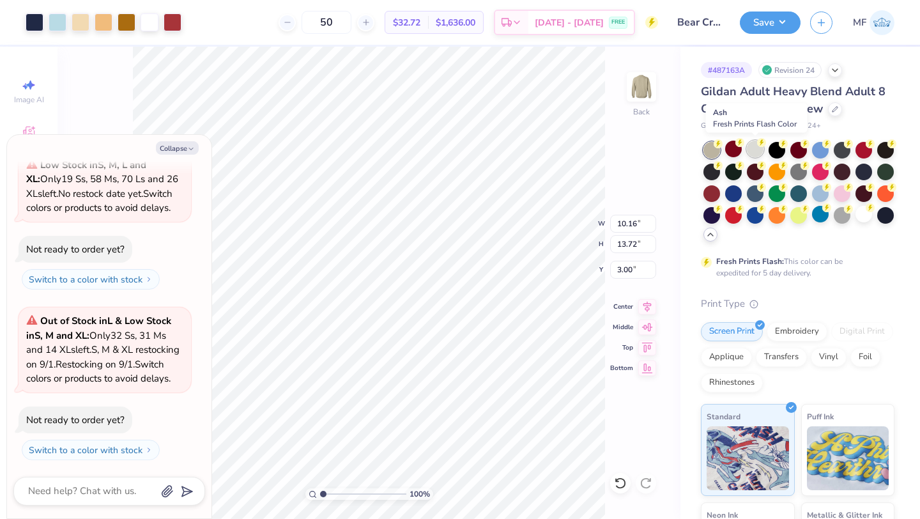
click at [759, 153] on div at bounding box center [755, 149] width 17 height 17
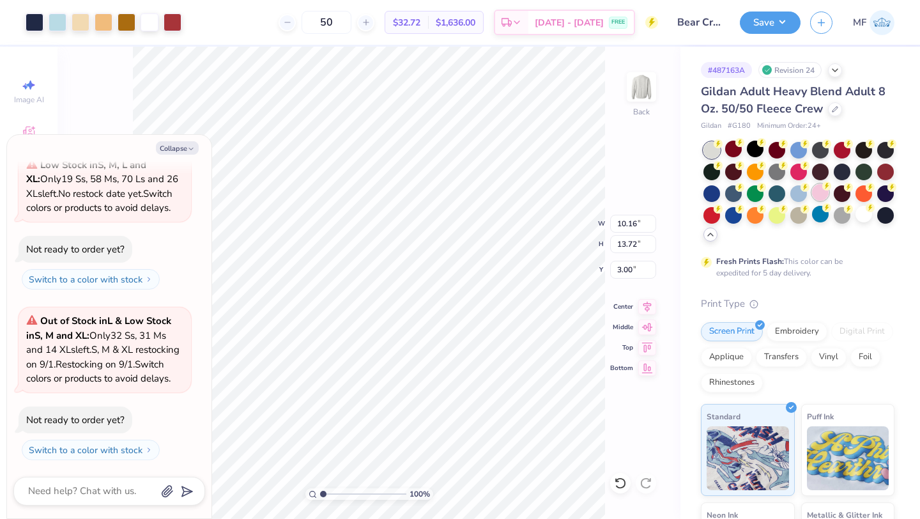
click at [824, 193] on div at bounding box center [820, 192] width 17 height 17
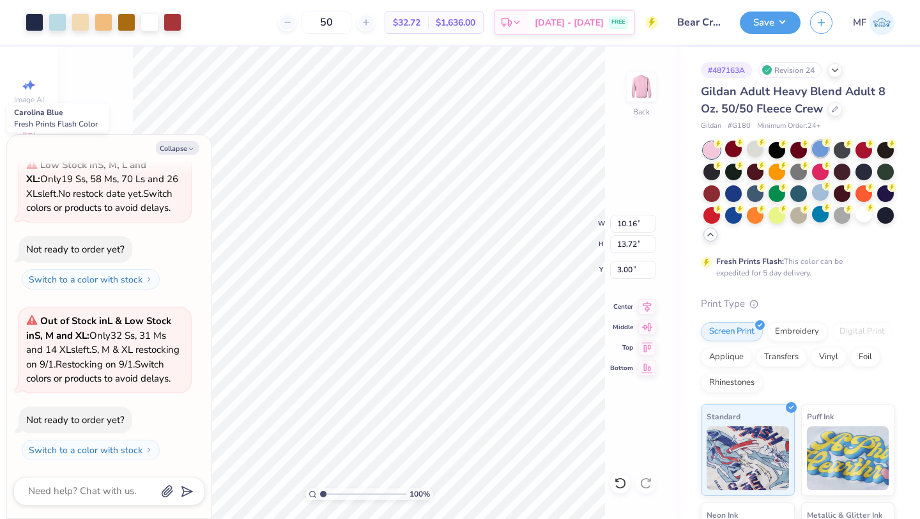
click at [817, 148] on div at bounding box center [820, 149] width 17 height 17
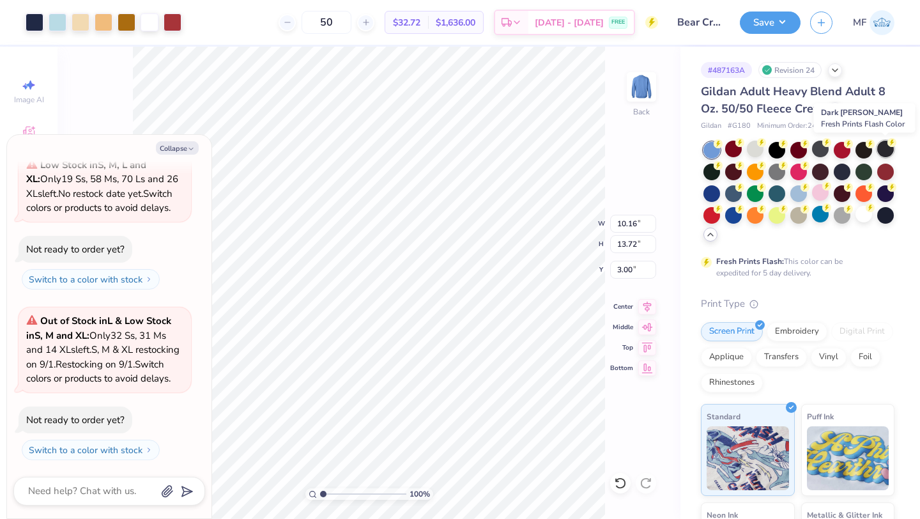
click at [884, 151] on div at bounding box center [885, 149] width 17 height 17
click at [886, 192] on div at bounding box center [885, 192] width 17 height 17
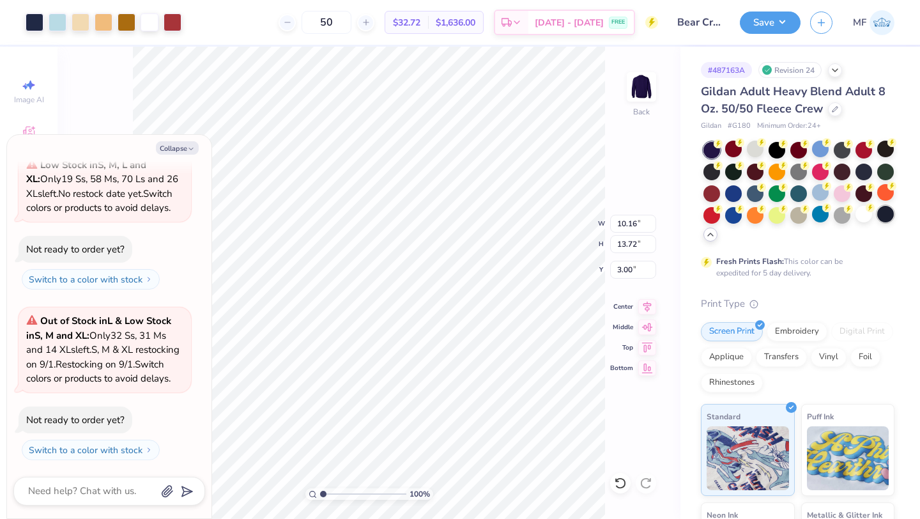
click at [885, 211] on div at bounding box center [885, 214] width 17 height 17
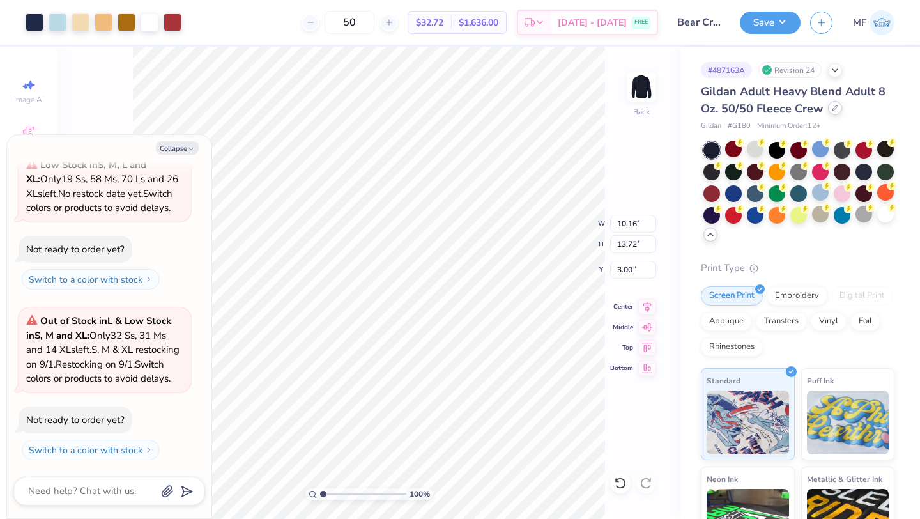
click at [832, 107] on icon at bounding box center [834, 107] width 5 height 5
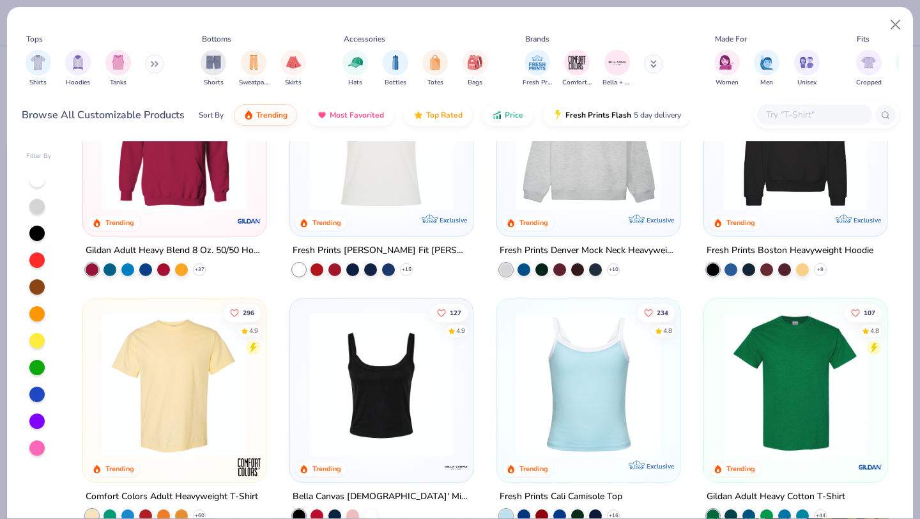
scroll to position [96, 0]
click at [158, 162] on img at bounding box center [174, 137] width 157 height 144
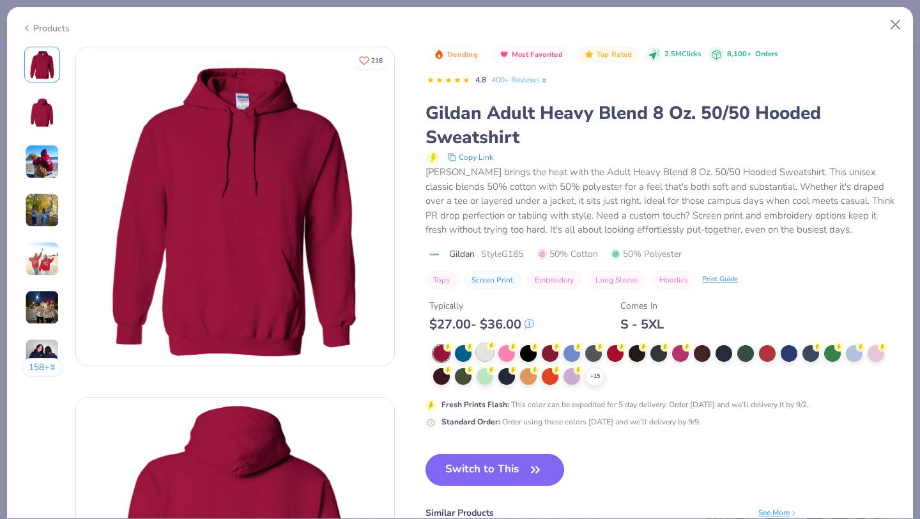
click at [489, 351] on div at bounding box center [484, 352] width 17 height 17
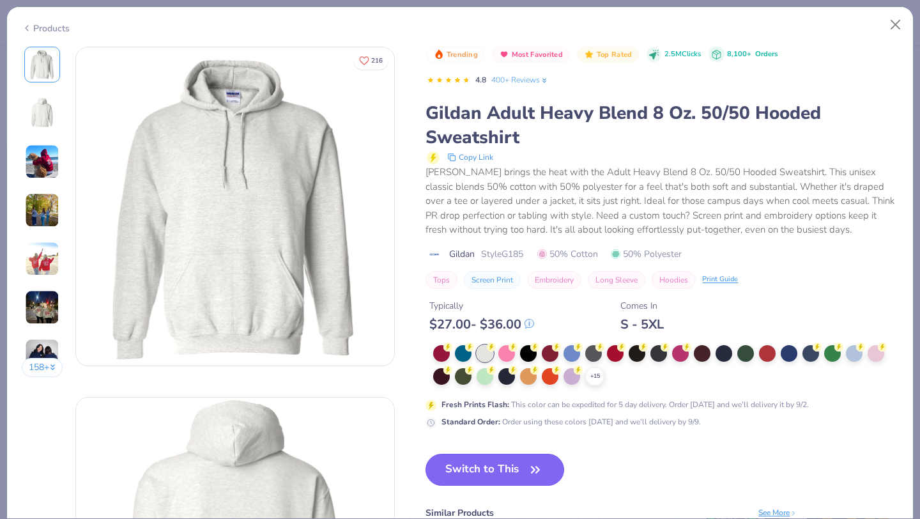
click at [513, 471] on button "Switch to This" at bounding box center [494, 469] width 139 height 32
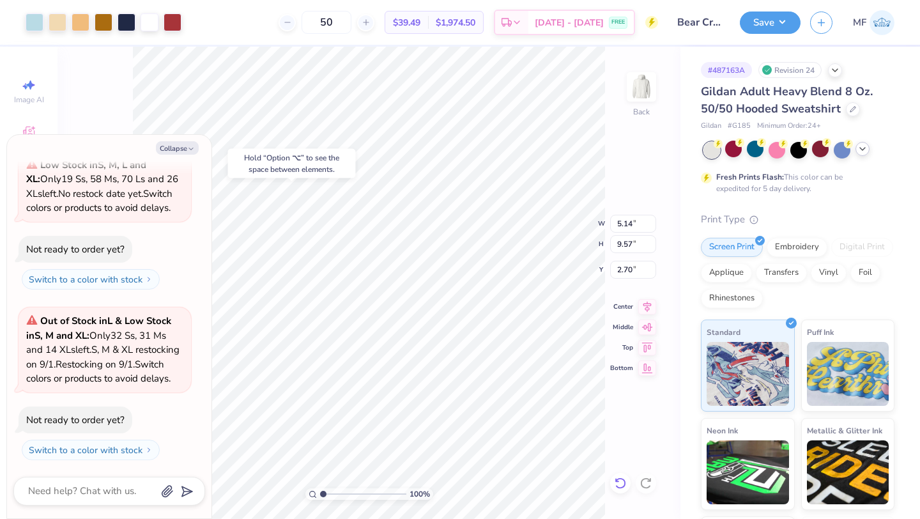
click at [618, 484] on icon at bounding box center [620, 482] width 13 height 13
type textarea "x"
type input "9.01"
type input "12.17"
type textarea "x"
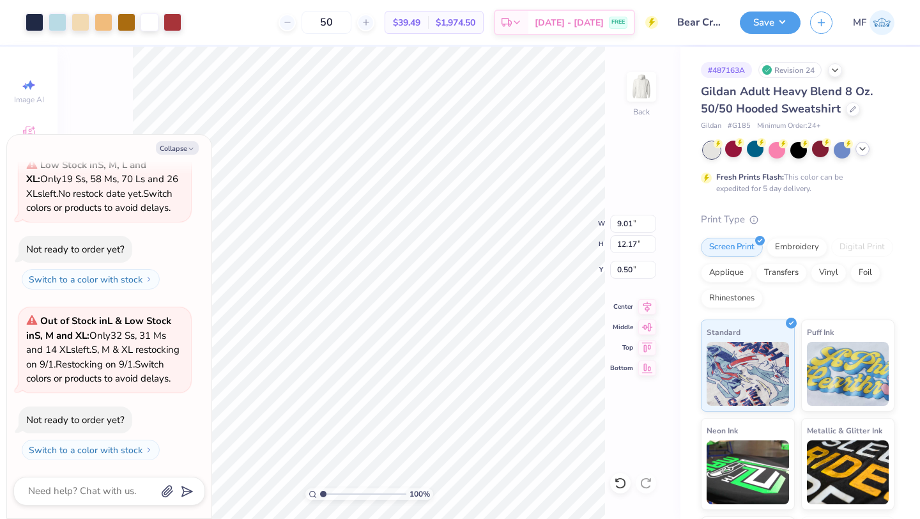
type input "1.55"
type textarea "x"
type input "9.40"
type input "12.69"
type input "1.02"
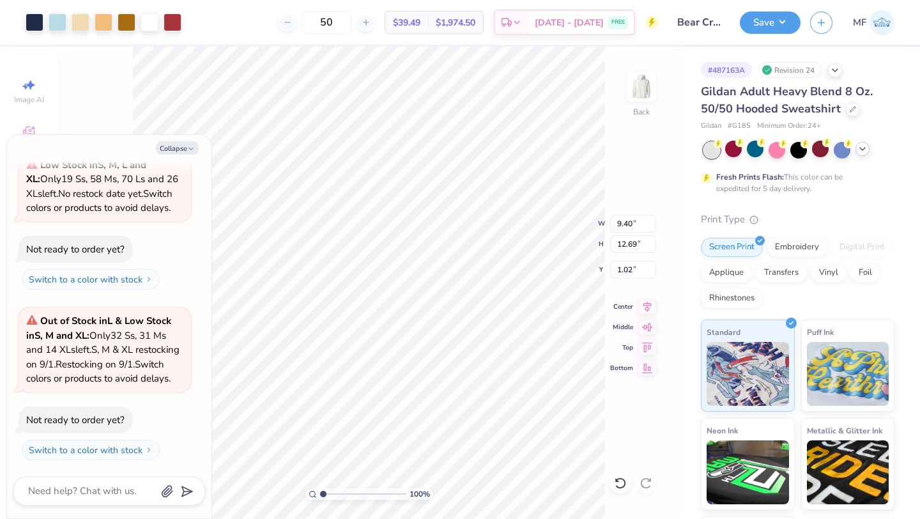
type textarea "x"
type input "1.31"
click at [768, 42] on div "Save MF" at bounding box center [830, 22] width 180 height 45
click at [768, 29] on button "Save" at bounding box center [770, 21] width 61 height 22
type textarea "x"
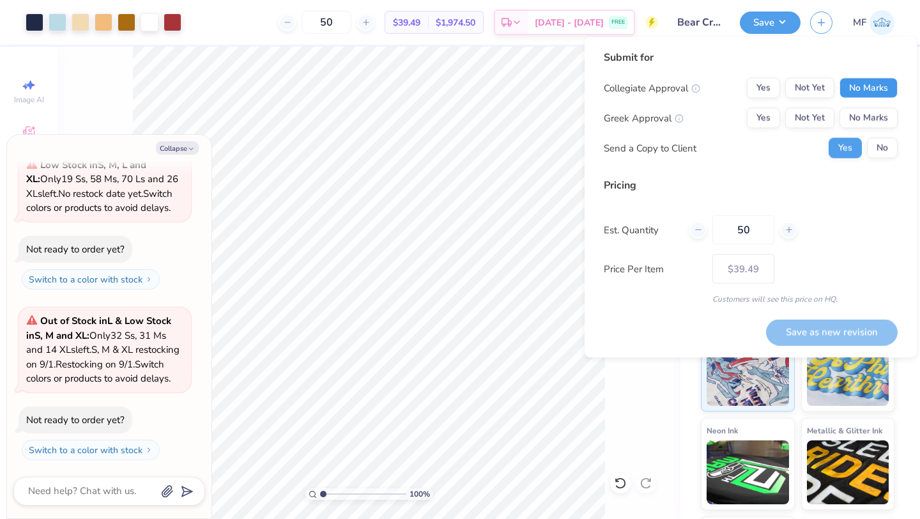
click at [869, 92] on button "No Marks" at bounding box center [868, 88] width 58 height 20
click at [764, 115] on button "Yes" at bounding box center [763, 118] width 33 height 20
click at [823, 326] on button "Save as new revision" at bounding box center [832, 332] width 132 height 26
type input "$39.49"
click at [189, 148] on icon "button" at bounding box center [191, 149] width 8 height 8
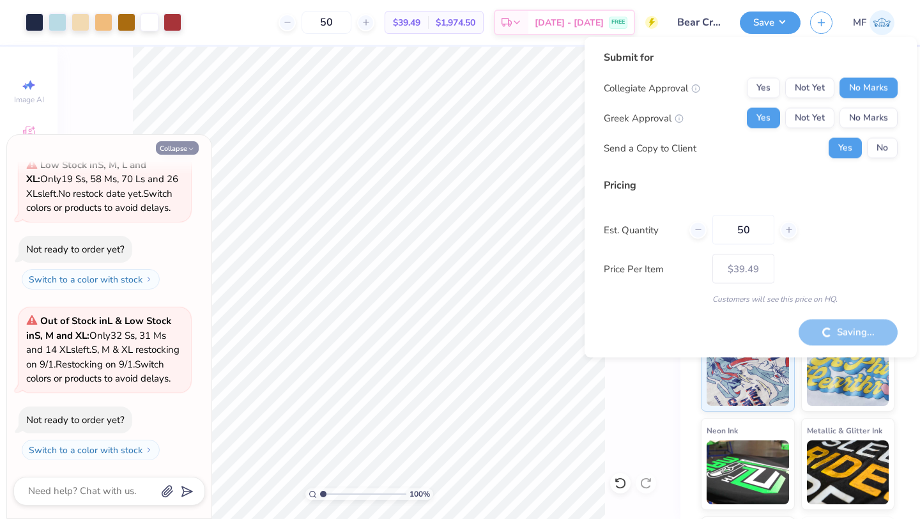
type textarea "x"
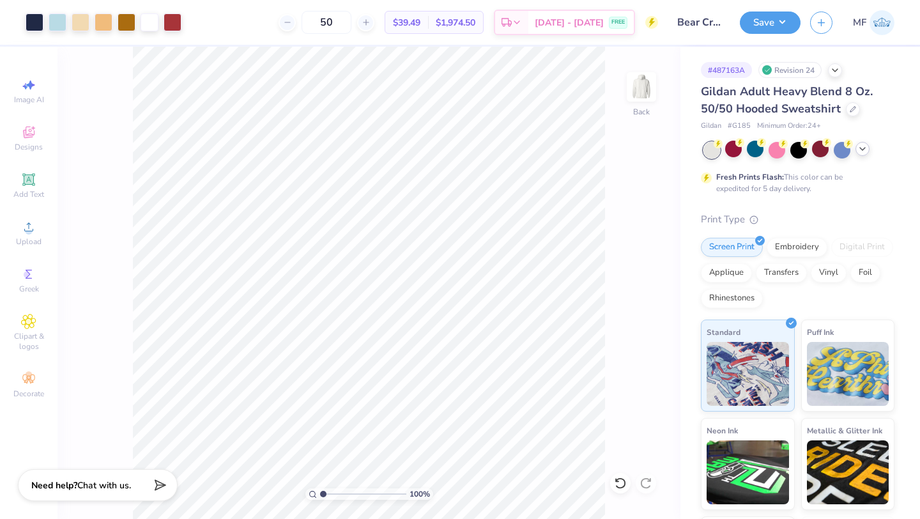
click at [862, 144] on icon at bounding box center [862, 149] width 10 height 10
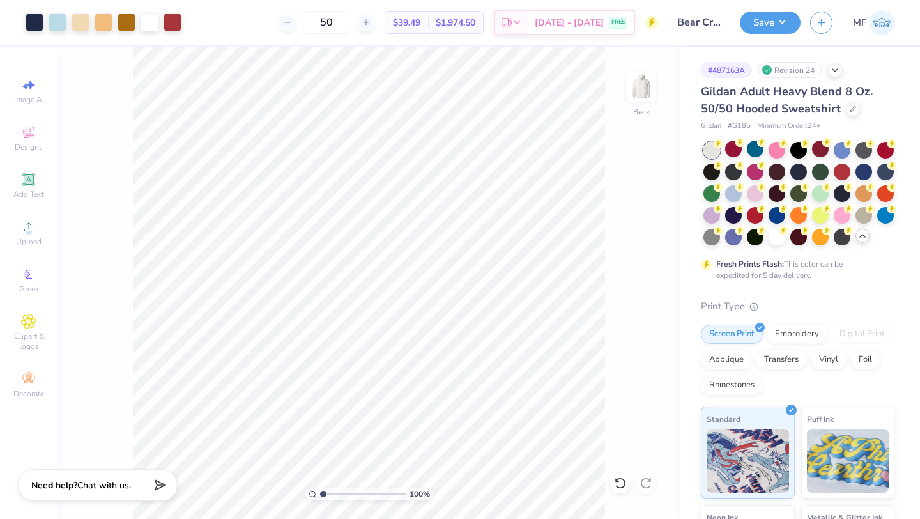
click at [777, 236] on div at bounding box center [776, 237] width 17 height 17
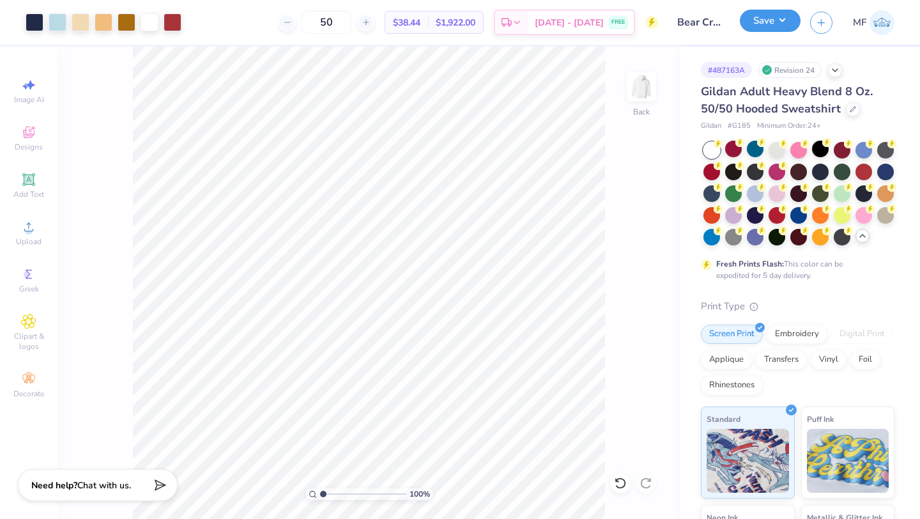
click at [778, 19] on button "Save" at bounding box center [770, 21] width 61 height 22
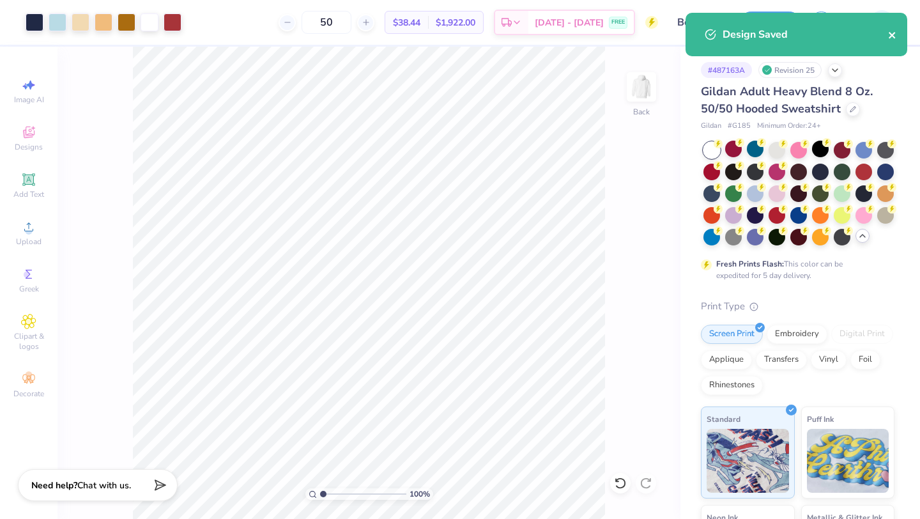
click at [893, 32] on icon "close" at bounding box center [892, 35] width 9 height 10
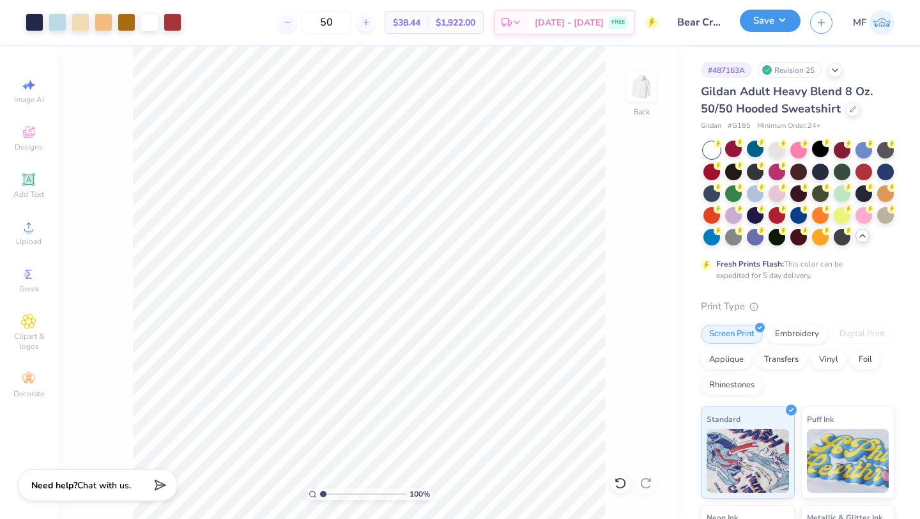
click at [781, 23] on button "Save" at bounding box center [770, 21] width 61 height 22
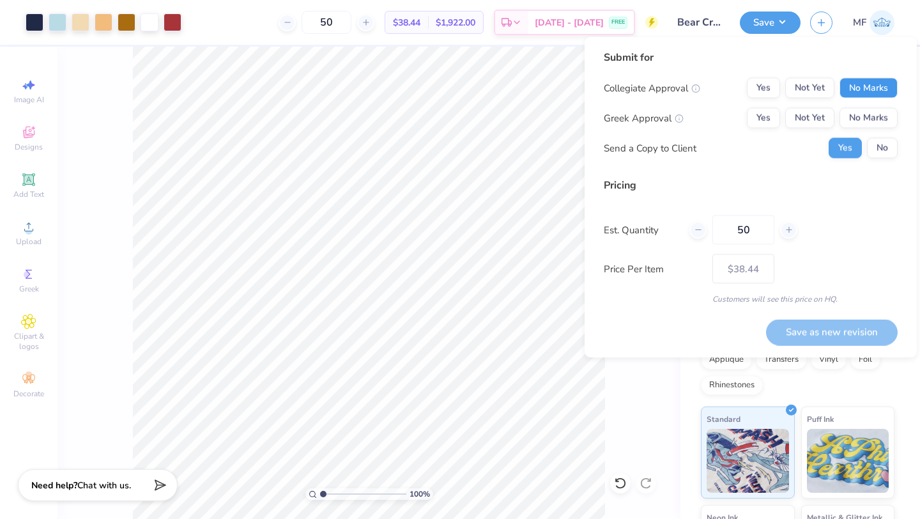
click at [864, 78] on button "No Marks" at bounding box center [868, 88] width 58 height 20
click at [756, 113] on button "Yes" at bounding box center [763, 118] width 33 height 20
click at [825, 335] on button "Save as new revision" at bounding box center [832, 332] width 132 height 26
type input "$38.44"
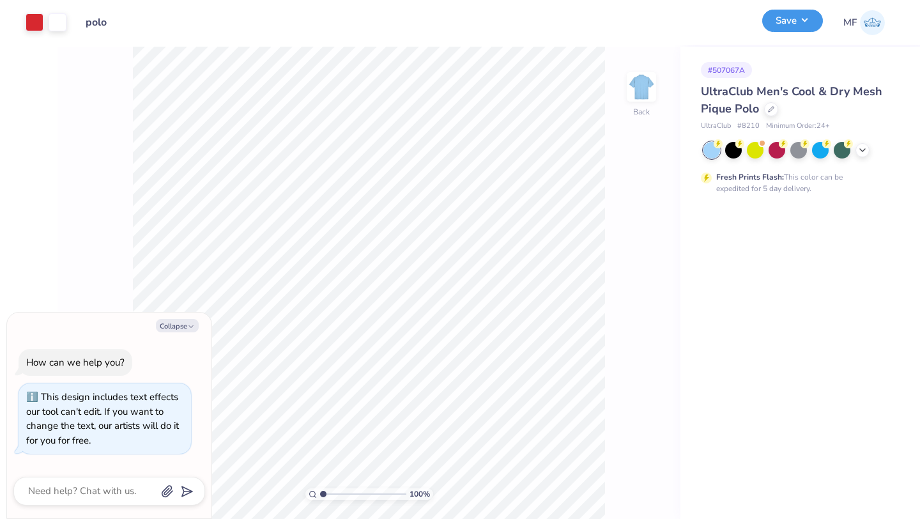
click at [799, 15] on button "Save" at bounding box center [792, 21] width 61 height 22
type textarea "x"
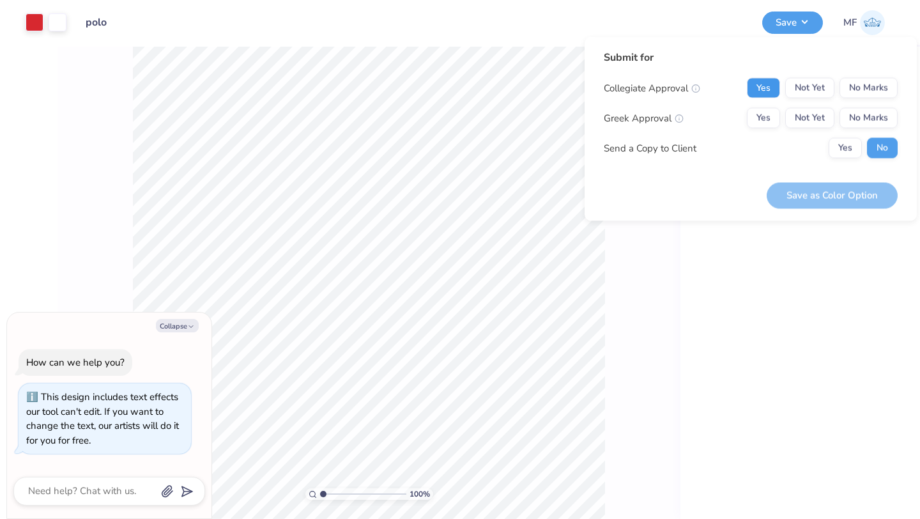
click at [772, 84] on button "Yes" at bounding box center [763, 88] width 33 height 20
click at [768, 110] on button "Yes" at bounding box center [763, 118] width 33 height 20
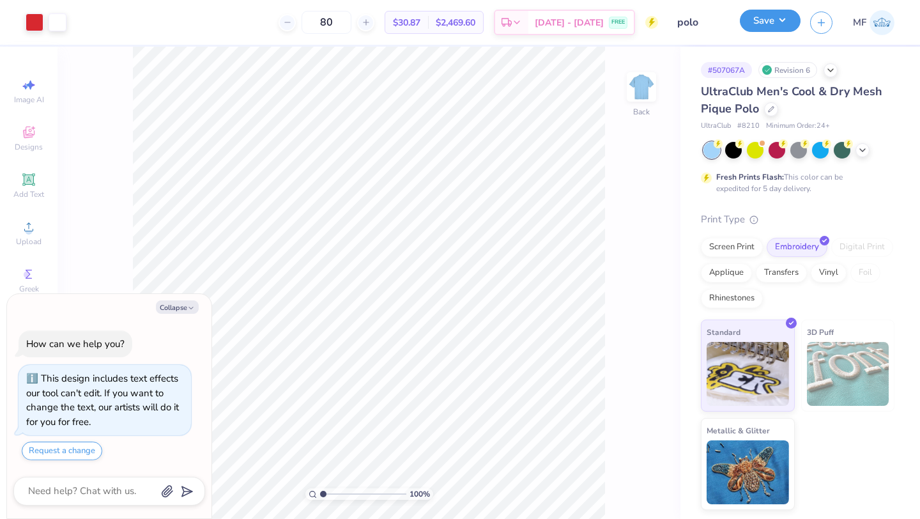
click at [783, 26] on button "Save" at bounding box center [770, 21] width 61 height 22
type textarea "x"
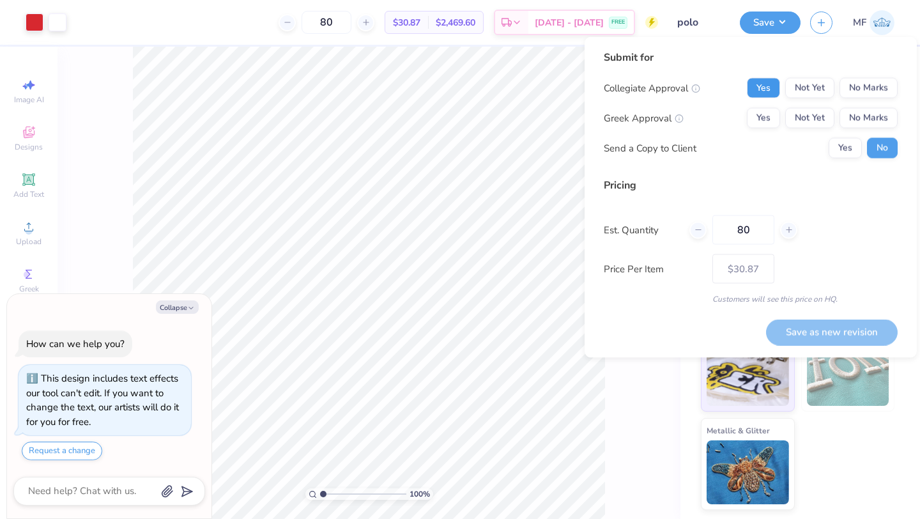
click at [763, 89] on button "Yes" at bounding box center [763, 88] width 33 height 20
click at [763, 114] on button "Yes" at bounding box center [763, 118] width 33 height 20
click at [806, 326] on button "Save as new revision" at bounding box center [832, 332] width 132 height 26
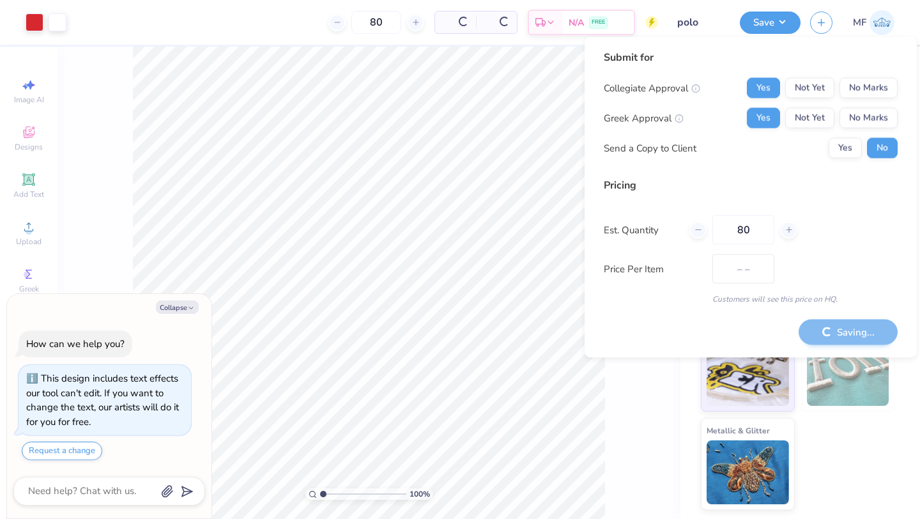
type input "$30.87"
type textarea "x"
type input "– –"
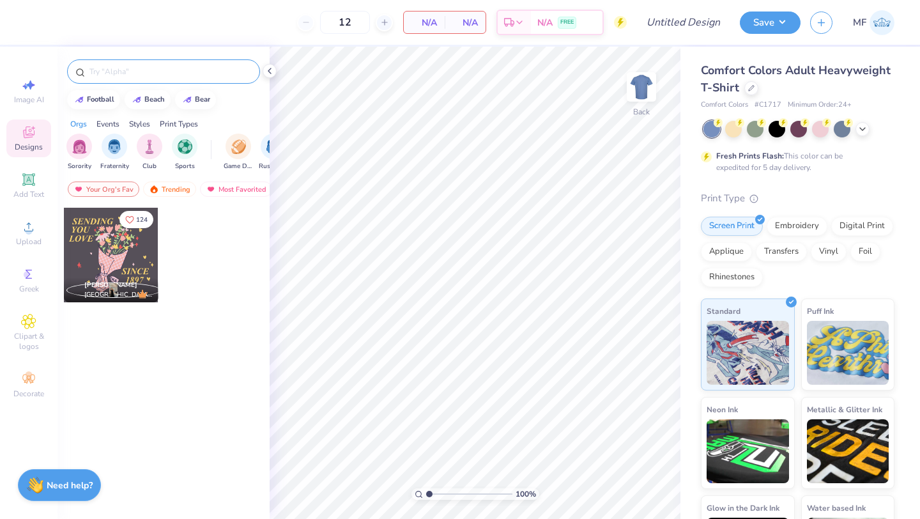
click at [118, 76] on input "text" at bounding box center [169, 71] width 163 height 13
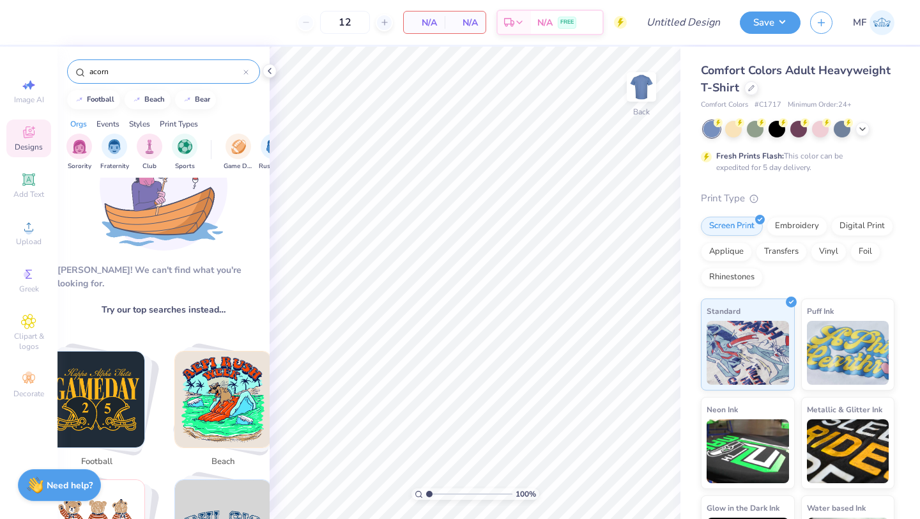
scroll to position [68, 0]
type input "a"
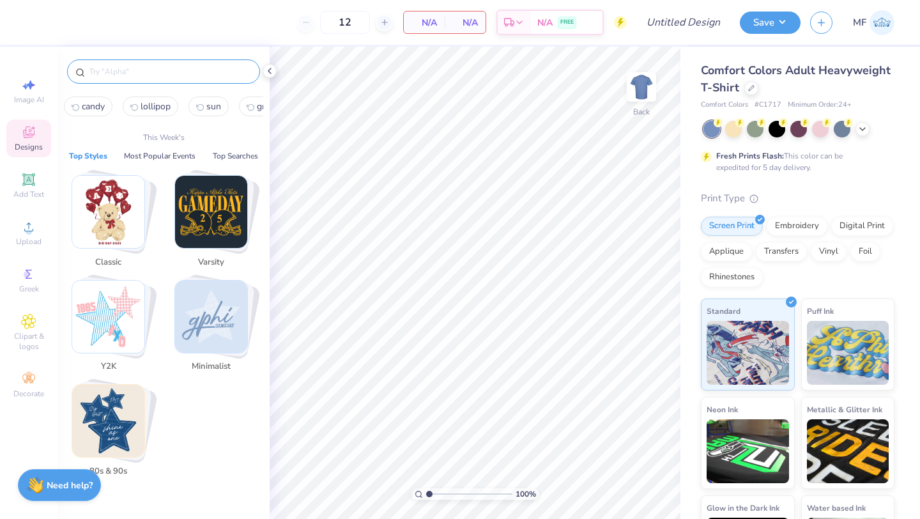
click at [116, 213] on img "Stack Card Button Classic" at bounding box center [108, 212] width 72 height 72
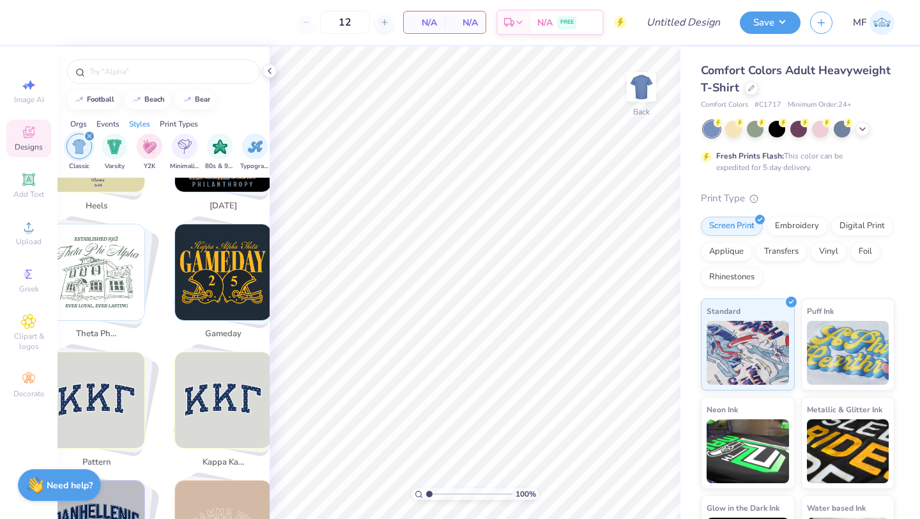
scroll to position [2379, 0]
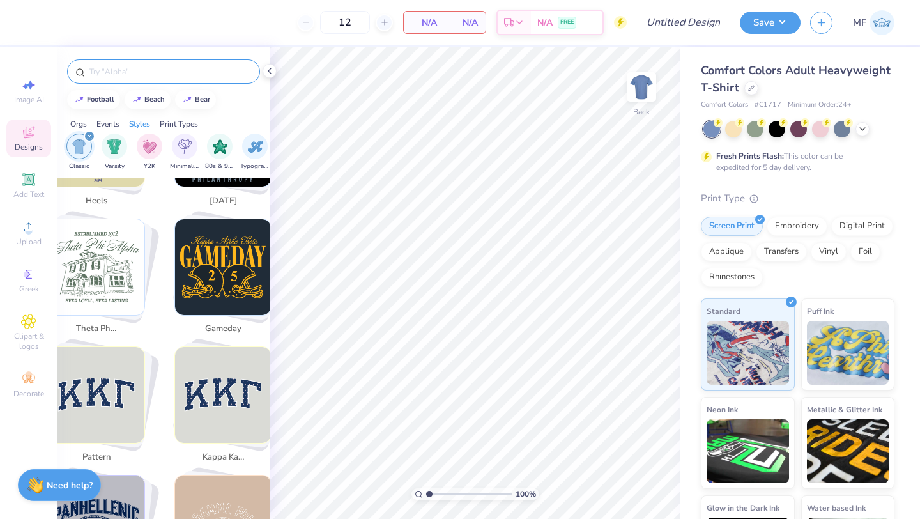
click at [127, 77] on input "text" at bounding box center [169, 71] width 163 height 13
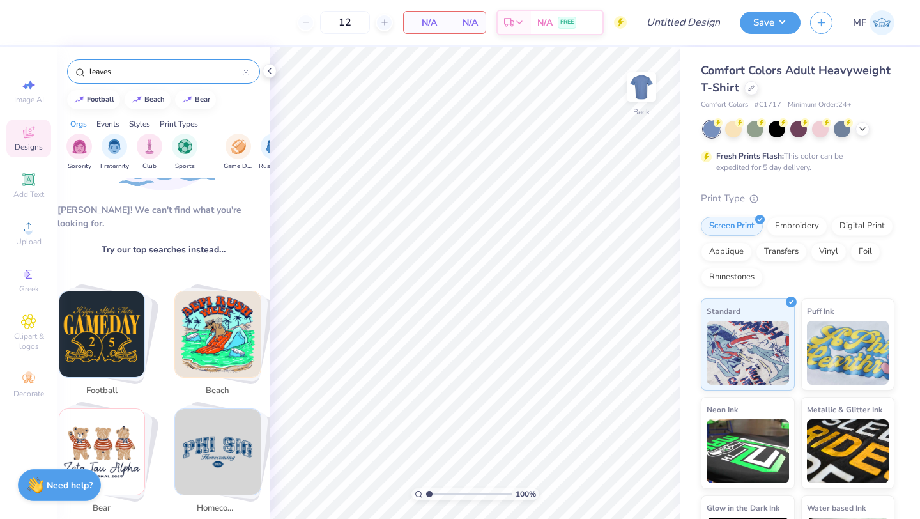
scroll to position [0, 0]
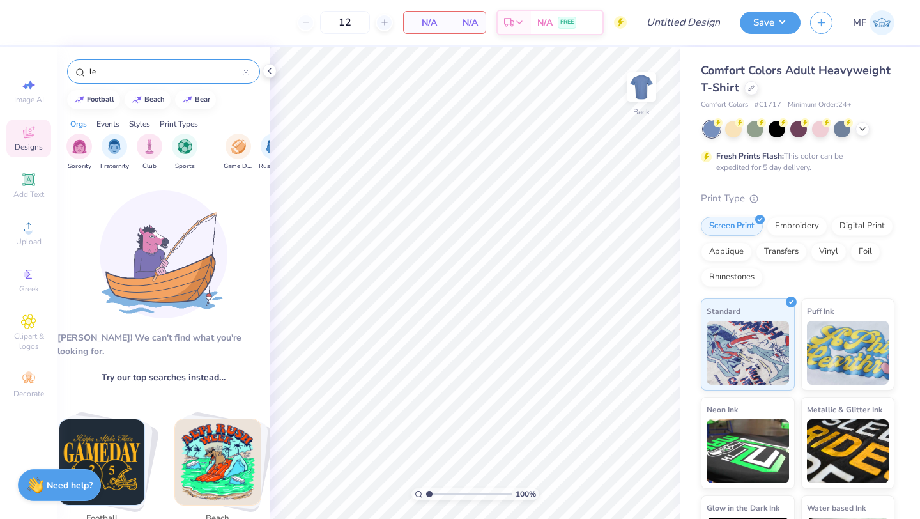
type input "l"
type input "sigma delta tau]"
click at [75, 145] on img "filter for Sorority" at bounding box center [79, 145] width 15 height 15
click at [247, 68] on div at bounding box center [245, 71] width 5 height 11
click at [89, 133] on icon "filter for Sorority" at bounding box center [89, 135] width 5 height 5
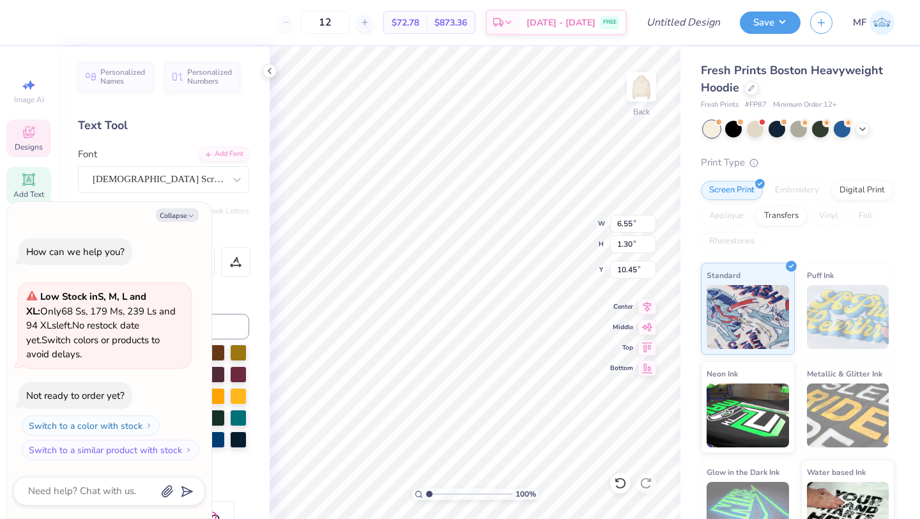
scroll to position [0, 2]
type textarea "x"
click at [120, 174] on div "[DEMOGRAPHIC_DATA] Scribe" at bounding box center [158, 179] width 134 height 20
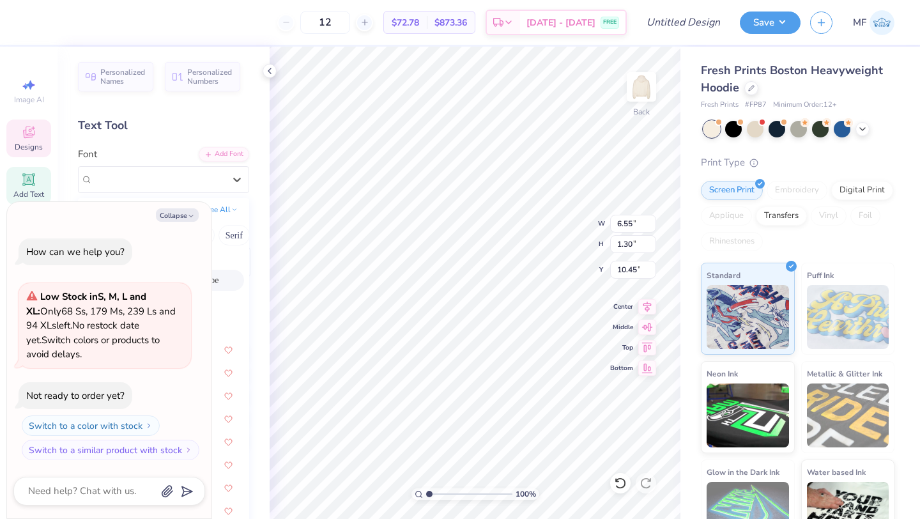
click at [197, 208] on div "Collapse" at bounding box center [109, 214] width 192 height 13
click at [197, 211] on button "Collapse" at bounding box center [177, 214] width 43 height 13
click at [176, 213] on button "Collapse" at bounding box center [177, 214] width 43 height 13
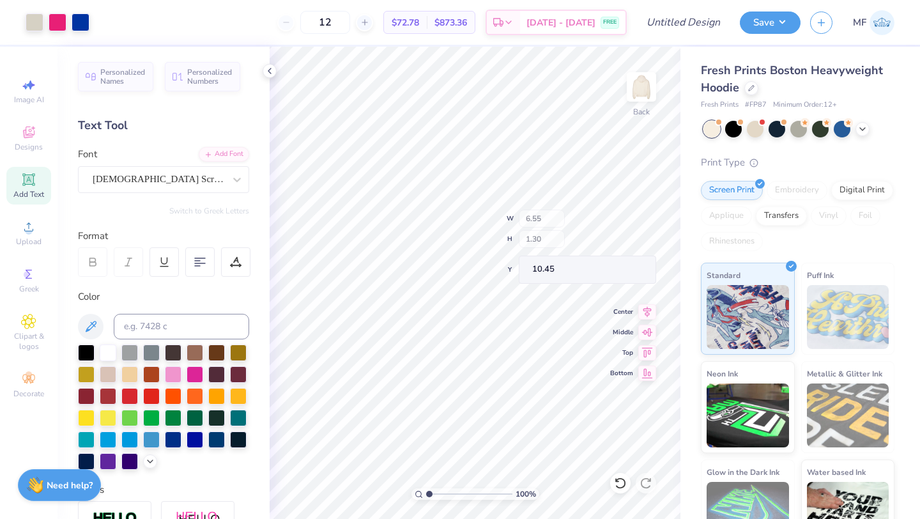
type textarea "x"
click at [619, 480] on icon at bounding box center [620, 482] width 13 height 13
type textarea "s"
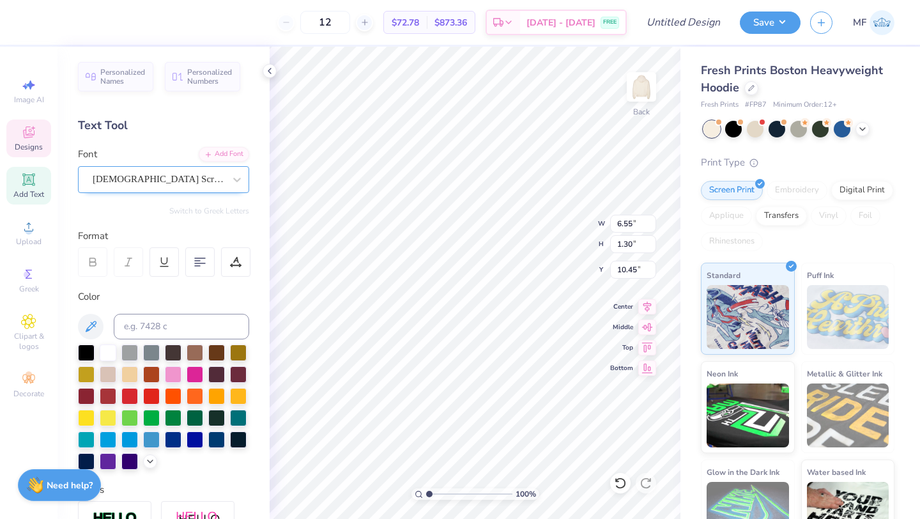
click at [176, 176] on div "[DEMOGRAPHIC_DATA] Scribe" at bounding box center [158, 179] width 134 height 20
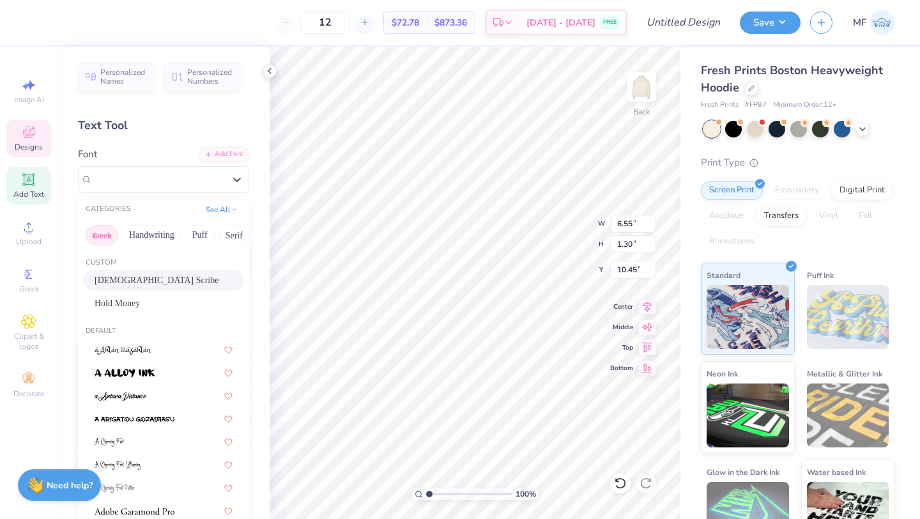
click at [98, 233] on button "Greek" at bounding box center [102, 235] width 33 height 20
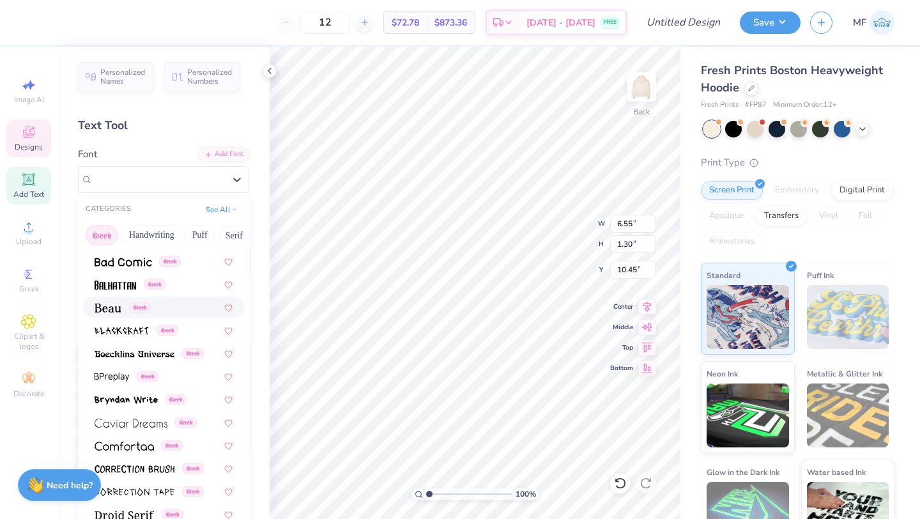
scroll to position [135, 0]
click at [140, 307] on span "Greek" at bounding box center [140, 306] width 22 height 11
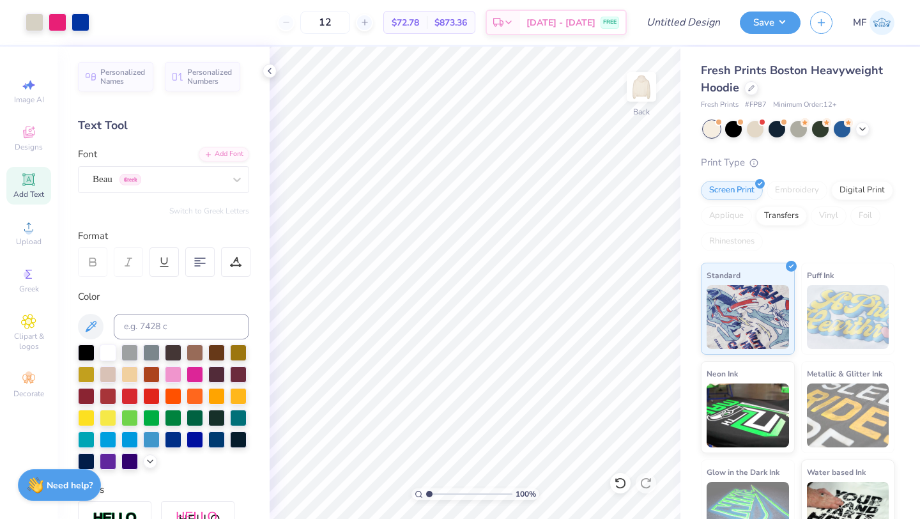
click at [30, 197] on span "Add Text" at bounding box center [28, 194] width 31 height 10
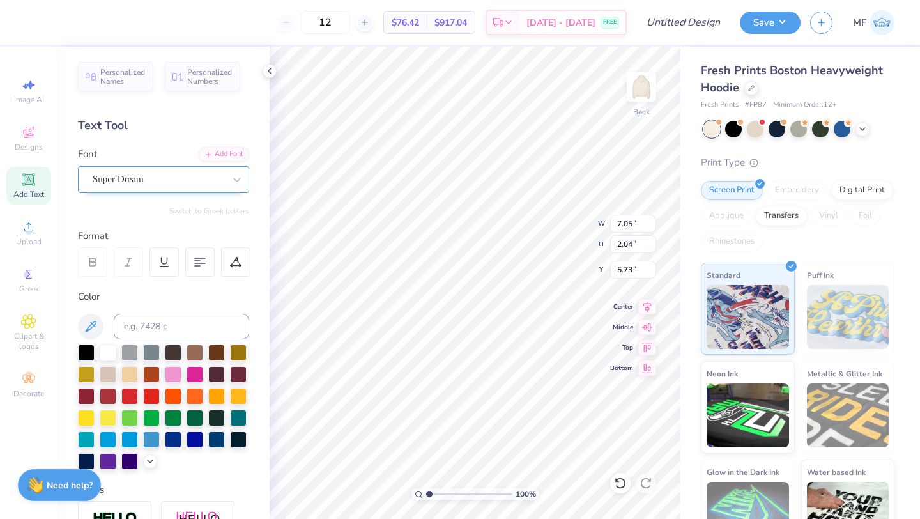
click at [201, 188] on div "Super Dream" at bounding box center [158, 179] width 134 height 20
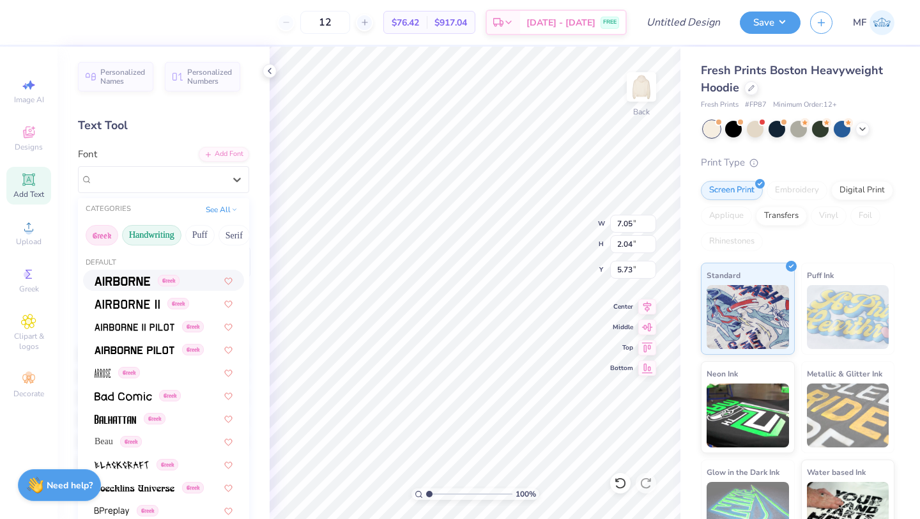
click at [156, 233] on button "Handwriting" at bounding box center [151, 235] width 59 height 20
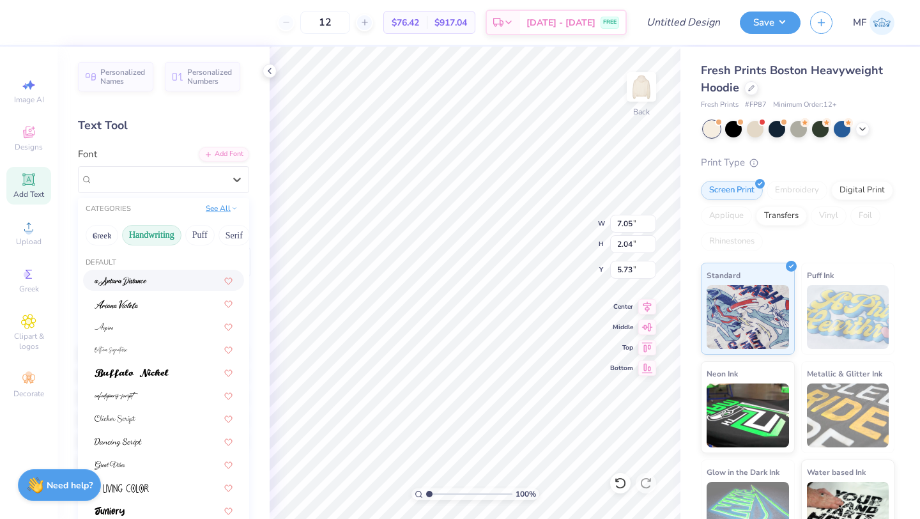
click at [225, 209] on button "See All" at bounding box center [222, 208] width 40 height 13
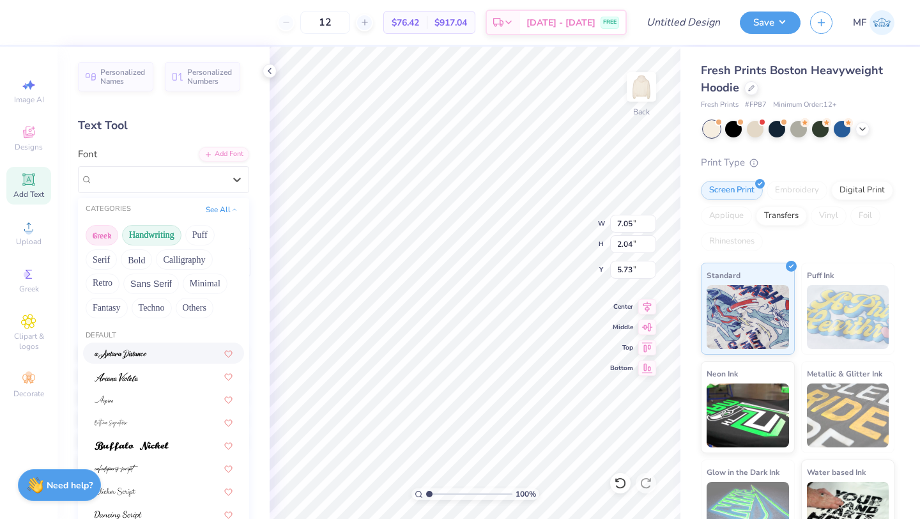
click at [106, 236] on button "Greek" at bounding box center [102, 235] width 33 height 20
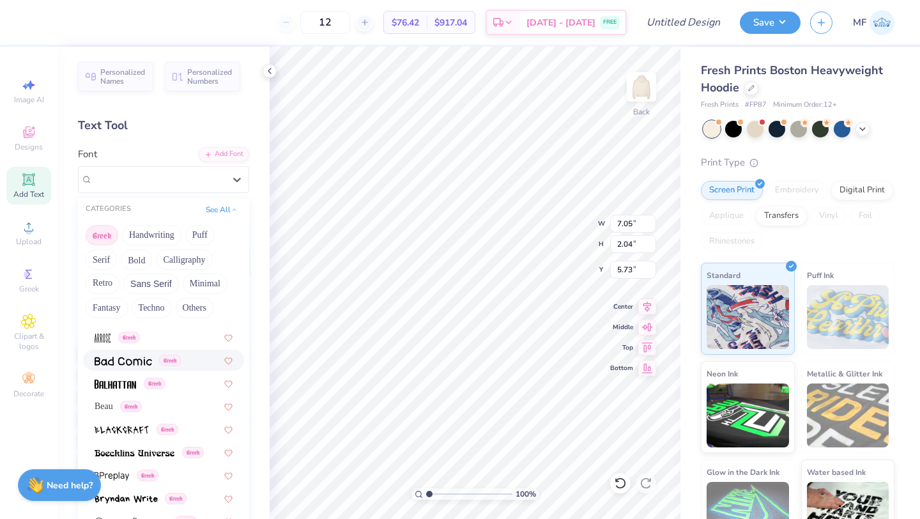
scroll to position [114, 0]
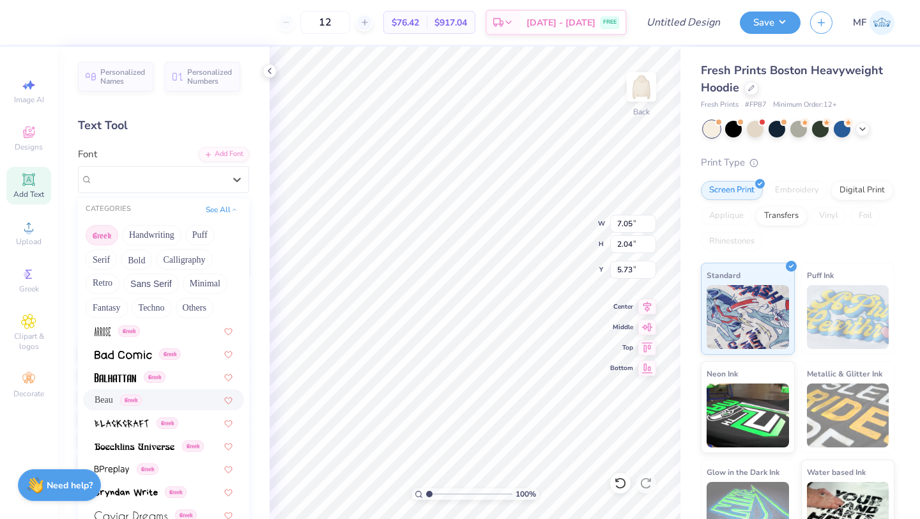
click at [116, 400] on div "Beau Greek" at bounding box center [118, 399] width 47 height 13
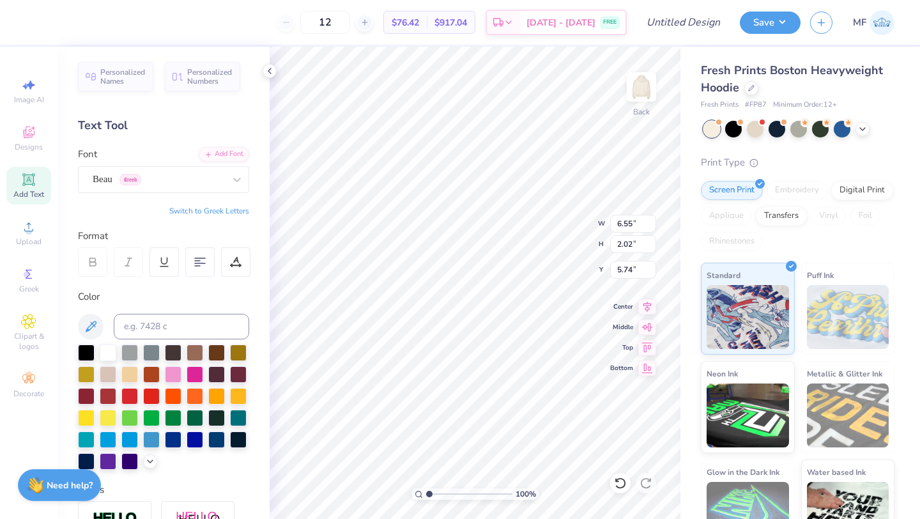
type input "6.55"
type input "2.02"
type input "5.74"
click at [219, 210] on button "Switch to Greek Letters" at bounding box center [209, 211] width 80 height 10
type input "6.37"
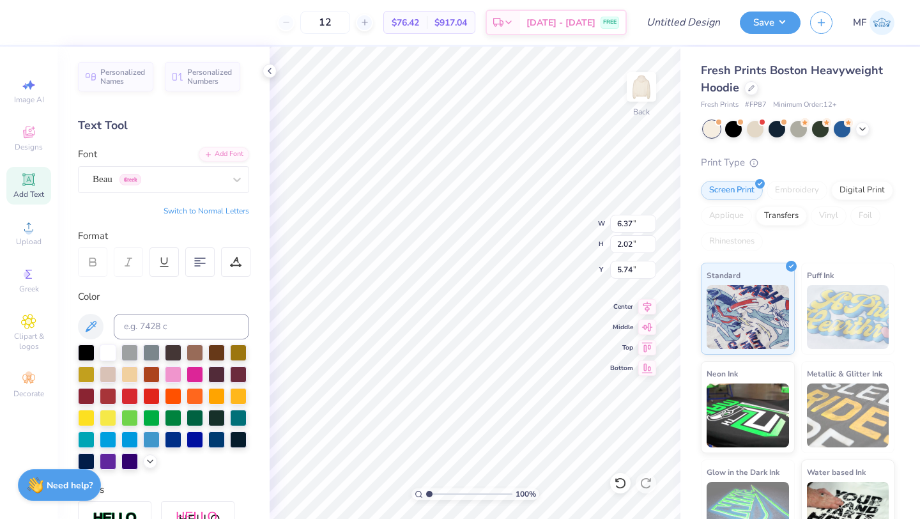
type textarea "σ"
type textarea "ΣΔΤ ΚΣ"
type input "10.44"
type input "4.71"
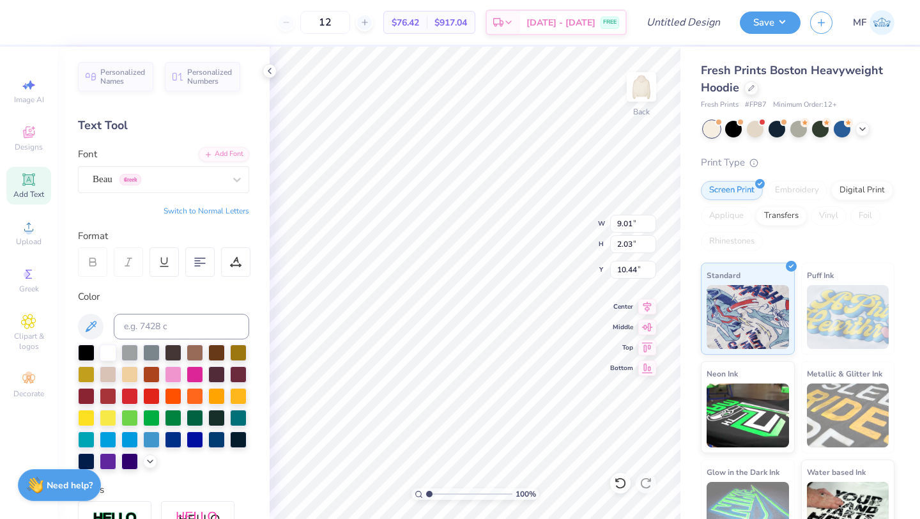
type input "1.06"
type input "11.36"
click at [194, 174] on div "Beau Greek" at bounding box center [158, 179] width 134 height 20
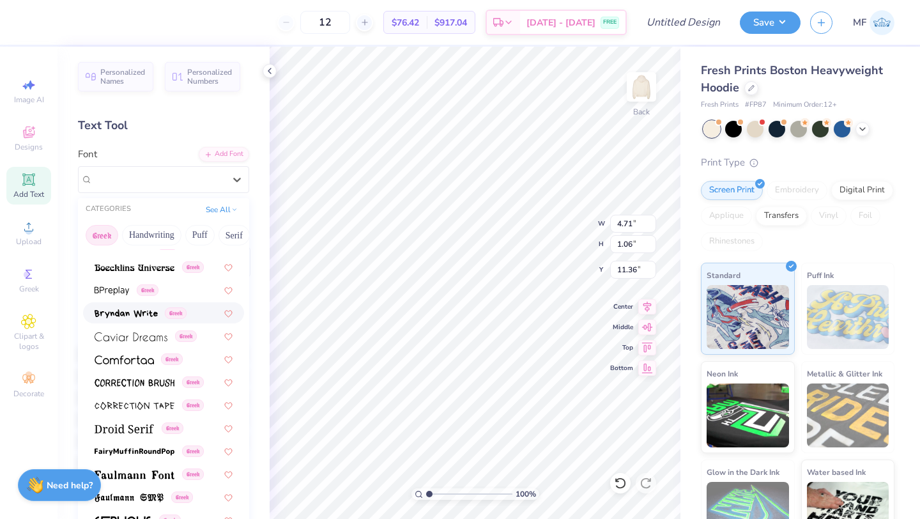
scroll to position [222, 0]
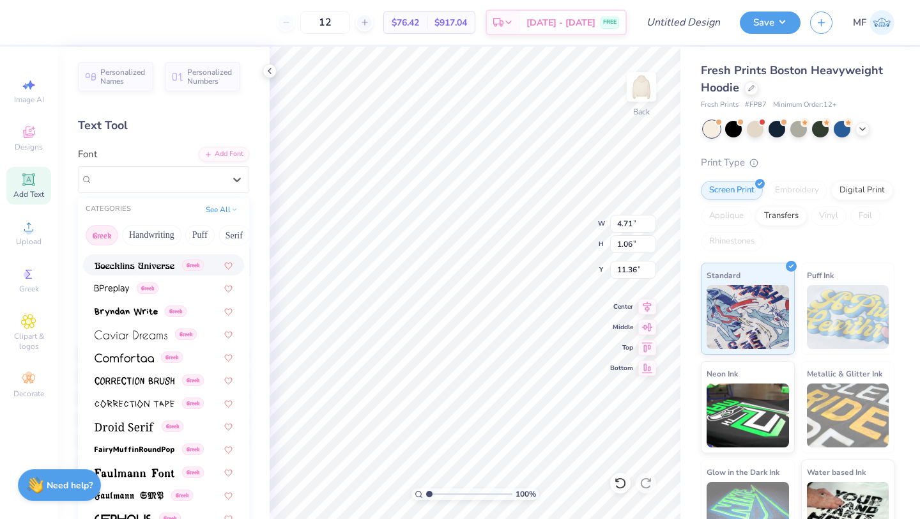
click at [158, 142] on div "Personalized Names Personalized Numbers Text Tool Add Font Font option Boecklin…" at bounding box center [163, 283] width 212 height 472
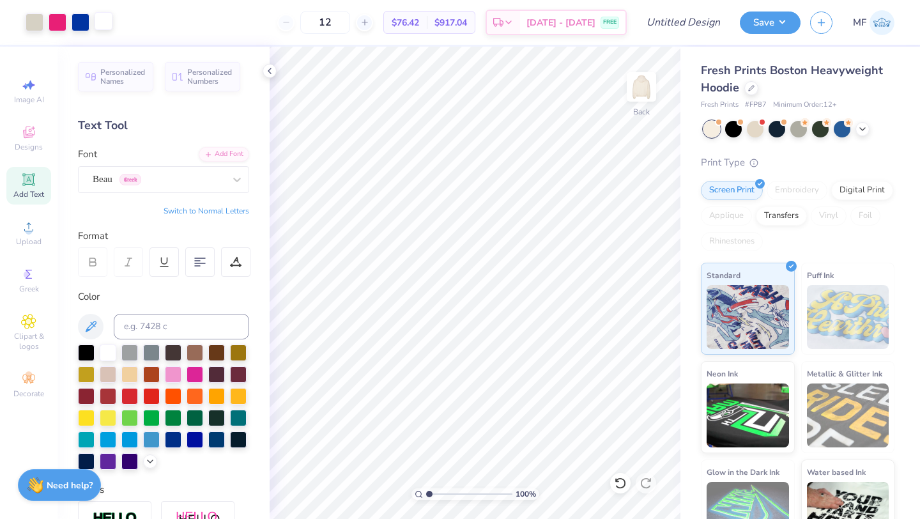
click at [109, 21] on div at bounding box center [104, 21] width 18 height 18
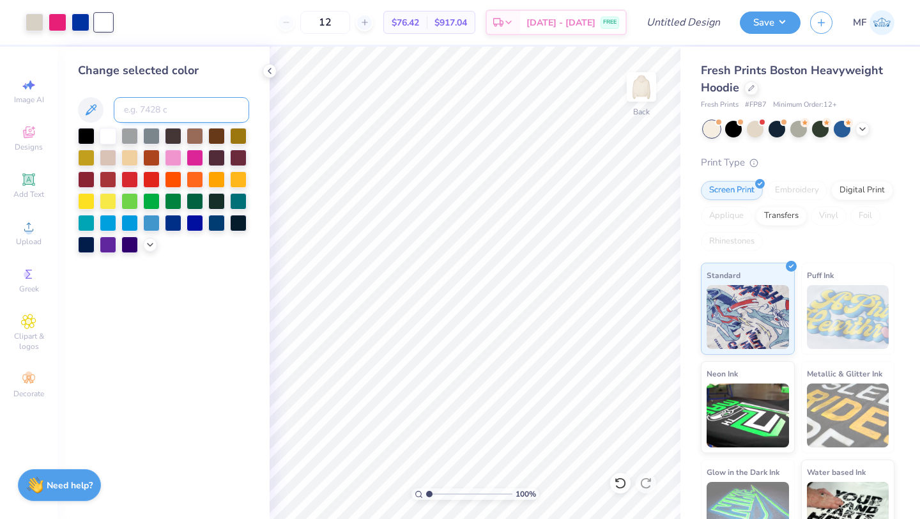
click at [170, 112] on input at bounding box center [181, 110] width 135 height 26
type input "213"
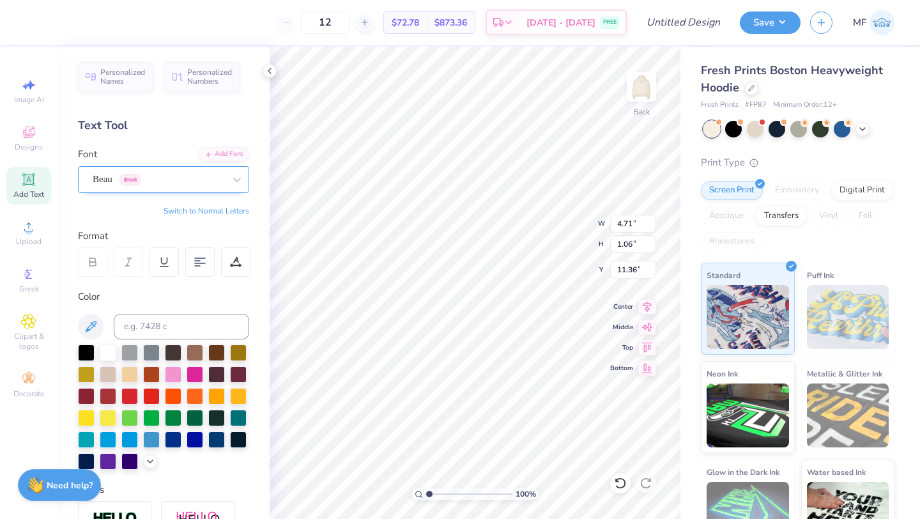
click at [118, 176] on div "Beau Greek" at bounding box center [158, 179] width 134 height 20
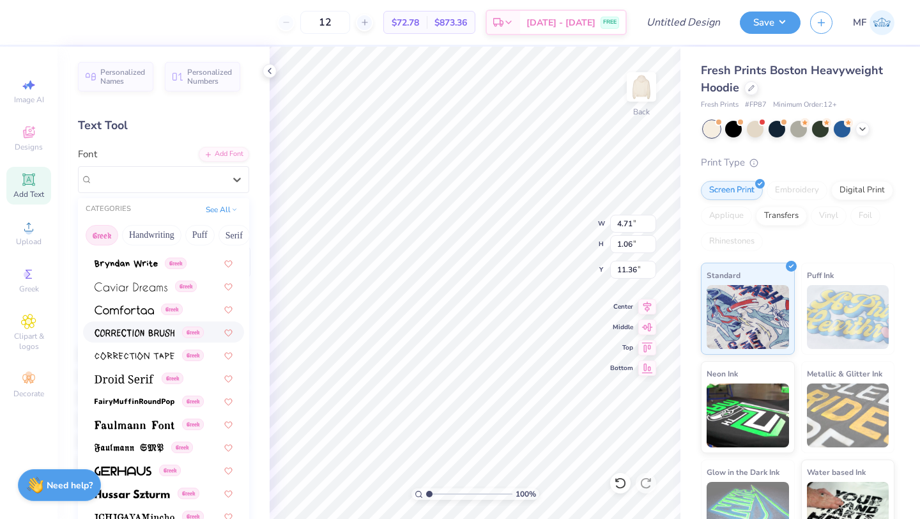
scroll to position [284, 0]
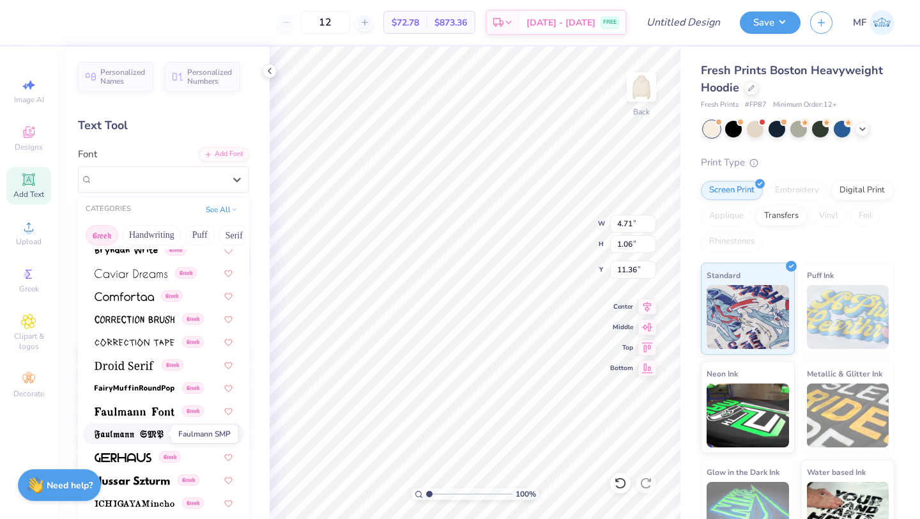
click at [141, 438] on img at bounding box center [129, 434] width 69 height 9
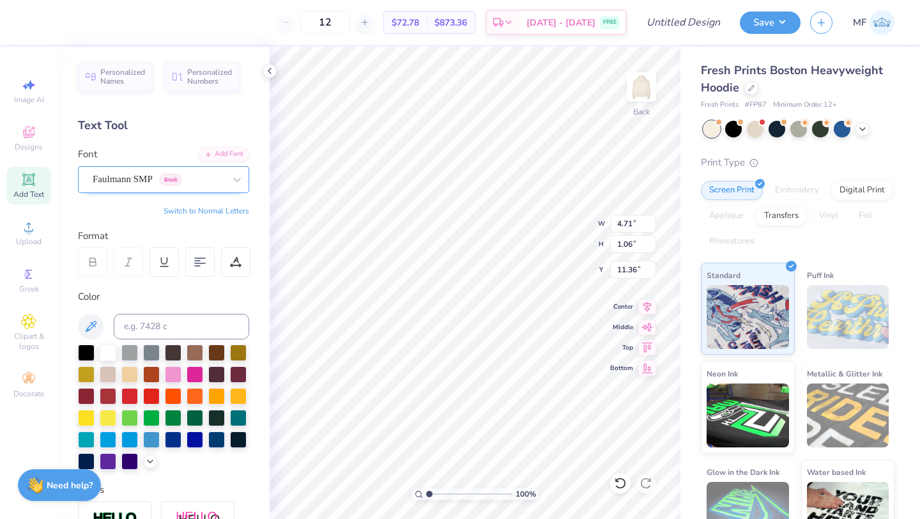
type input "5.54"
type input "1.12"
type input "11.34"
click at [127, 178] on div "Faulmann SMP Greek" at bounding box center [158, 179] width 134 height 20
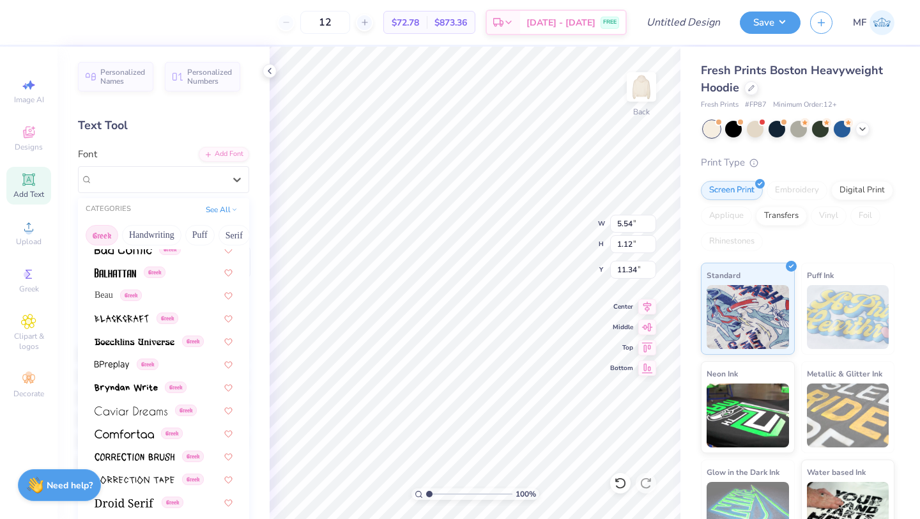
scroll to position [148, 0]
click at [108, 287] on span "Beau" at bounding box center [104, 292] width 19 height 13
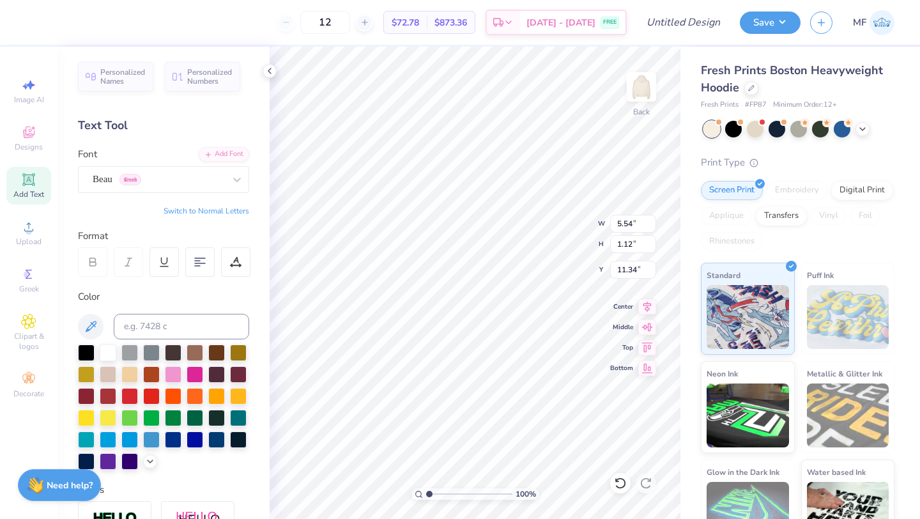
type input "4.71"
type input "1.06"
type input "11.36"
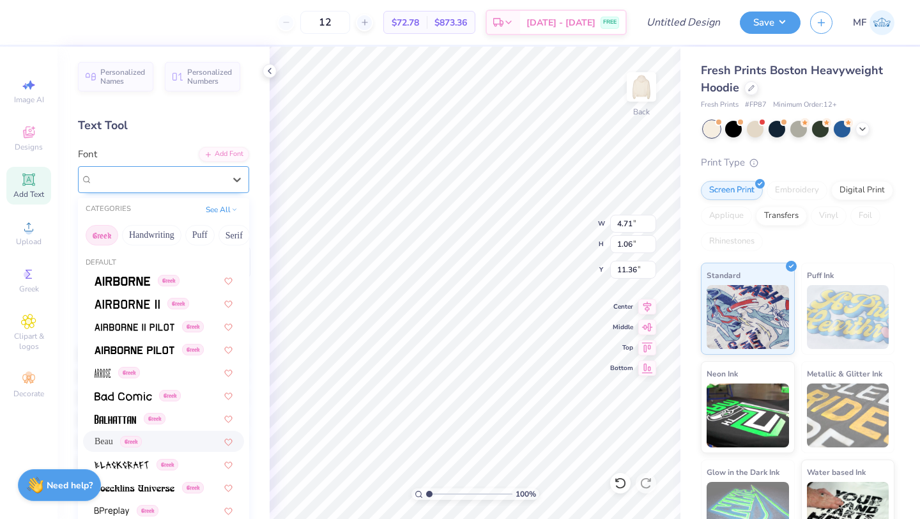
click at [142, 178] on div "Beau Greek" at bounding box center [158, 179] width 134 height 20
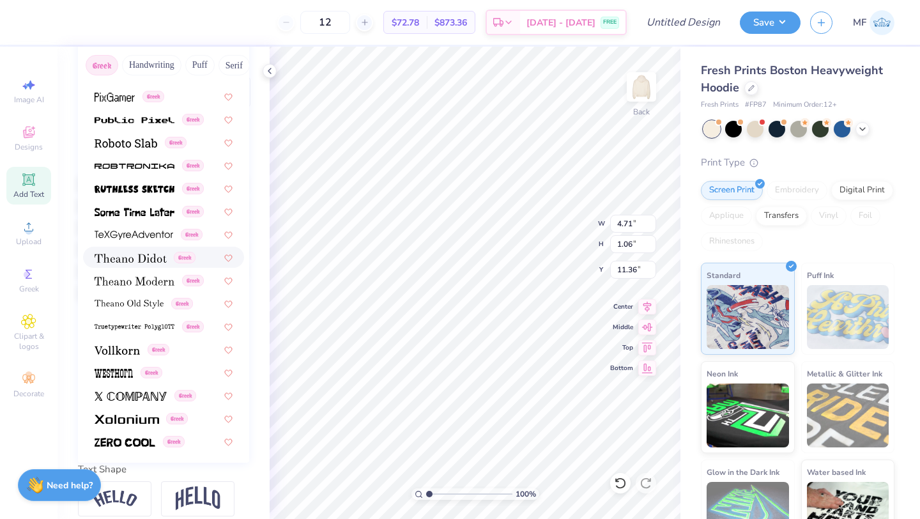
scroll to position [186, 0]
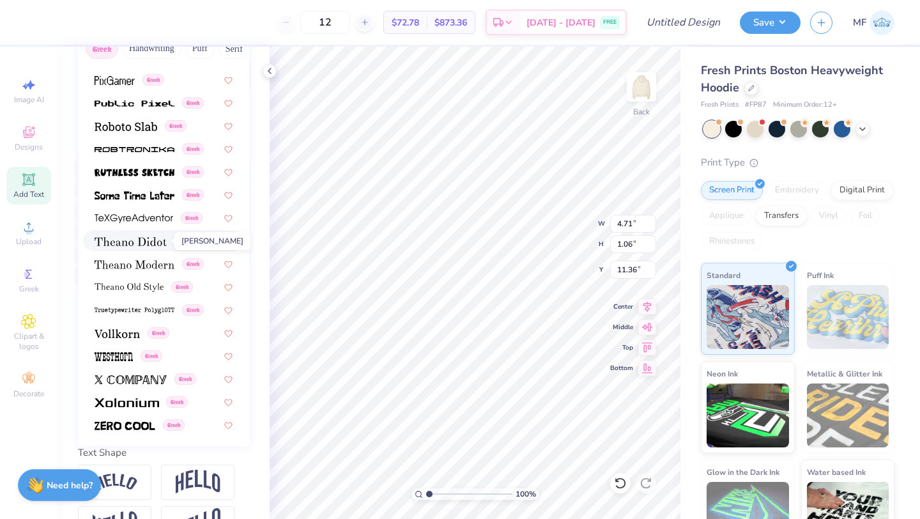
click at [134, 247] on span at bounding box center [131, 240] width 72 height 13
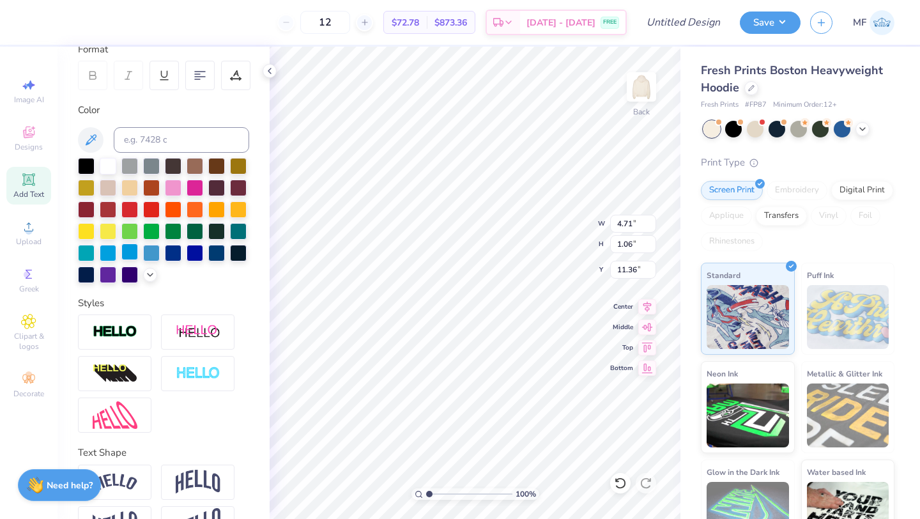
type input "5.57"
type input "1.09"
type input "11.35"
type input "4.83"
type input "0.94"
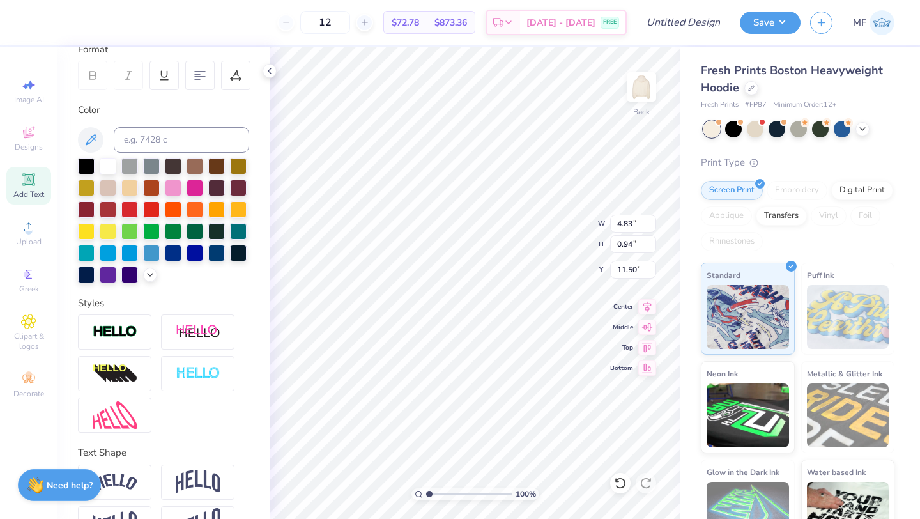
type input "11.49"
type textarea "OKTOBERFEST 2025"
type input "9.95"
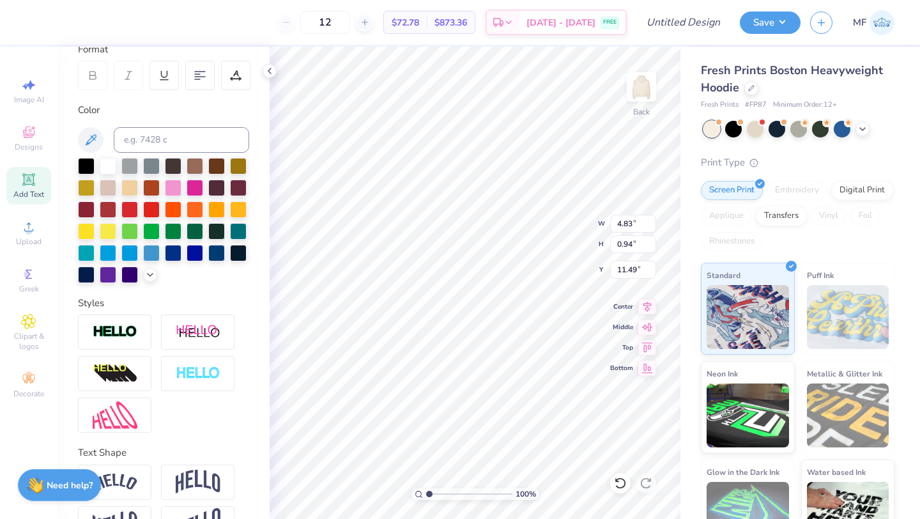
scroll to position [0, 1]
type textarea "ΣΔΤ ΚΣ"
type textarea "SIGMA DELTA TAU X KAPPA SIGMA"
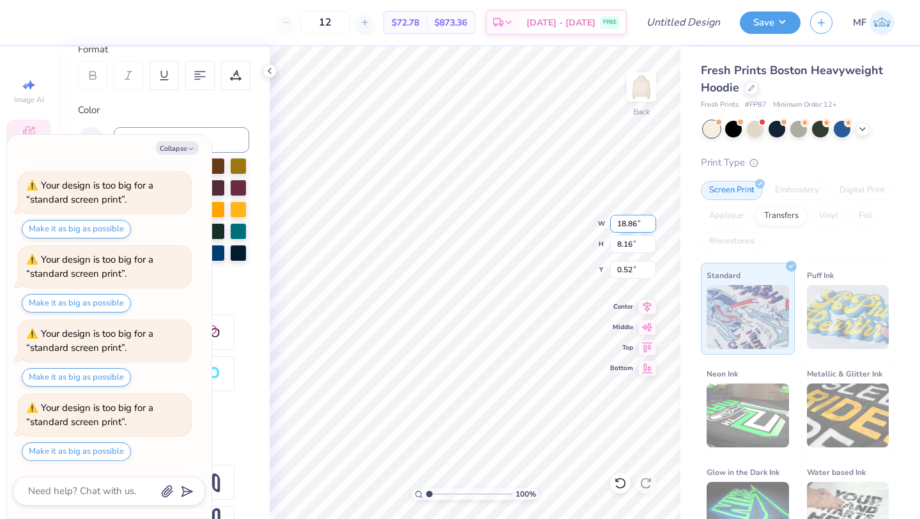
scroll to position [303, 0]
type textarea "x"
type input "5.33"
type input "2.31"
type input "0.53"
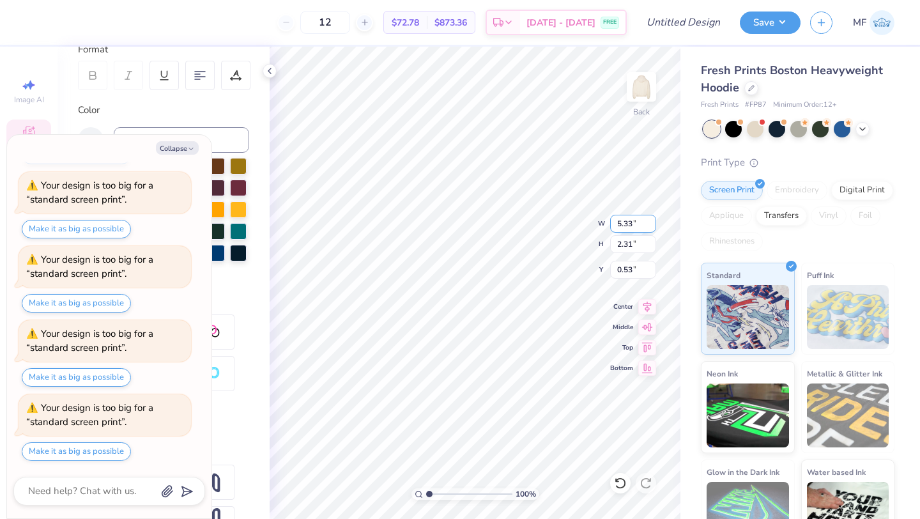
type textarea "x"
type input "1.30"
type textarea "x"
type input "12.40"
type input "5.37"
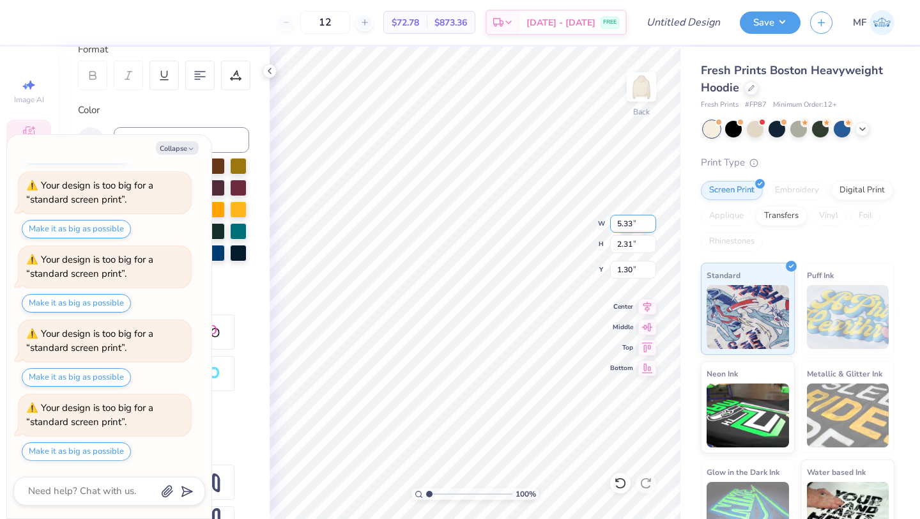
type input "1.31"
type textarea "x"
type input "1.38"
type textarea "x"
type input "14.72"
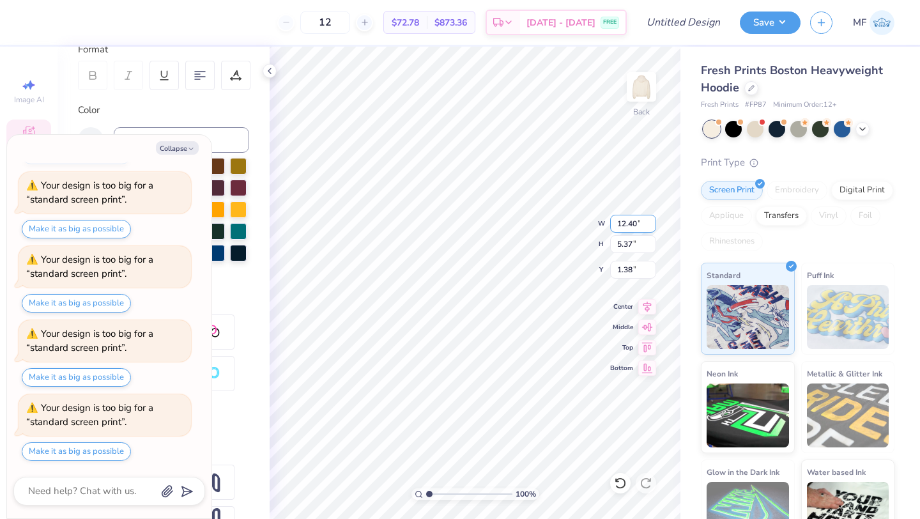
type input "6.37"
type textarea "x"
type input "1.25"
type textarea "x"
type input "4.46"
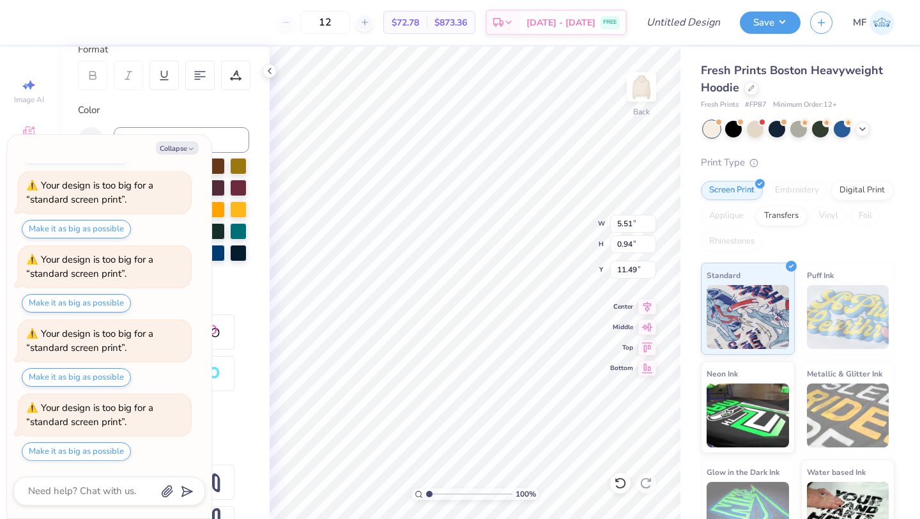
type input "0.76"
type input "11.67"
type textarea "x"
type input "11.59"
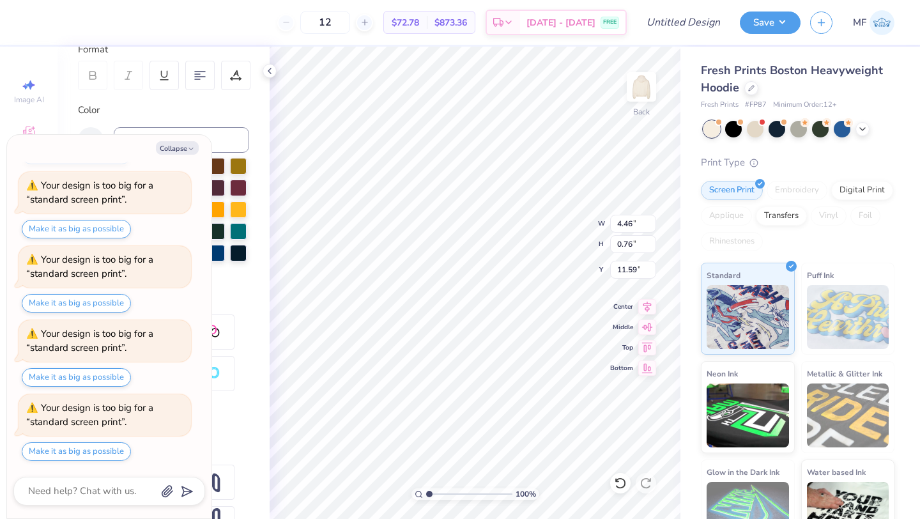
type textarea "x"
type textarea "ΣΔΤ Χ ΚΣ"
type textarea "x"
type textarea "ΣΔΤ Χ Κ"
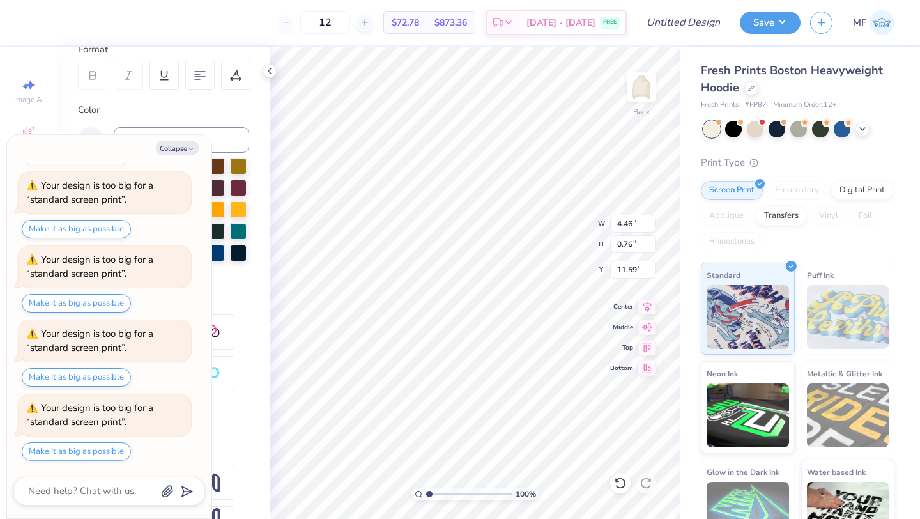
type textarea "x"
type textarea "ΣΔΤ Χ ΚΣ"
type textarea "x"
type textarea "ΣΔΤ Χ ΚΣ"
type textarea "x"
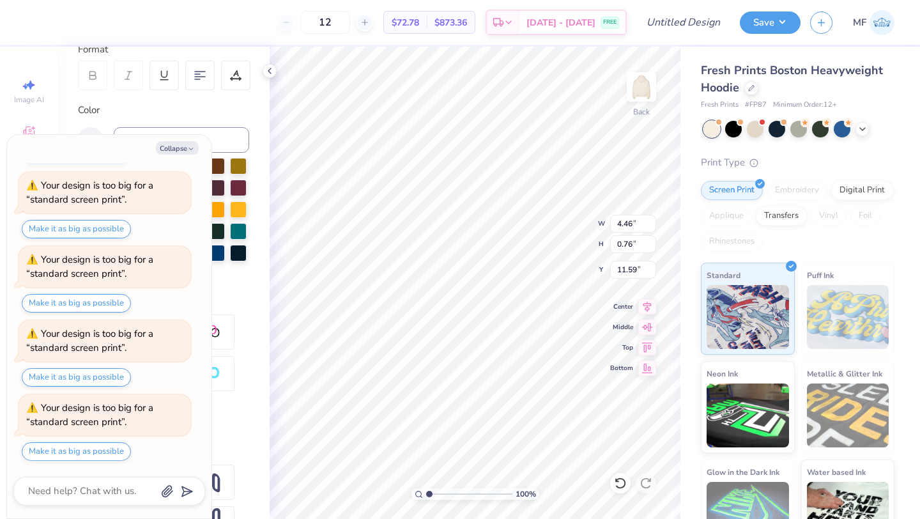
type textarea "ΣΔΤ ΚΣ"
type textarea "x"
type input "11.40"
click at [182, 151] on button "Collapse" at bounding box center [177, 147] width 43 height 13
type textarea "x"
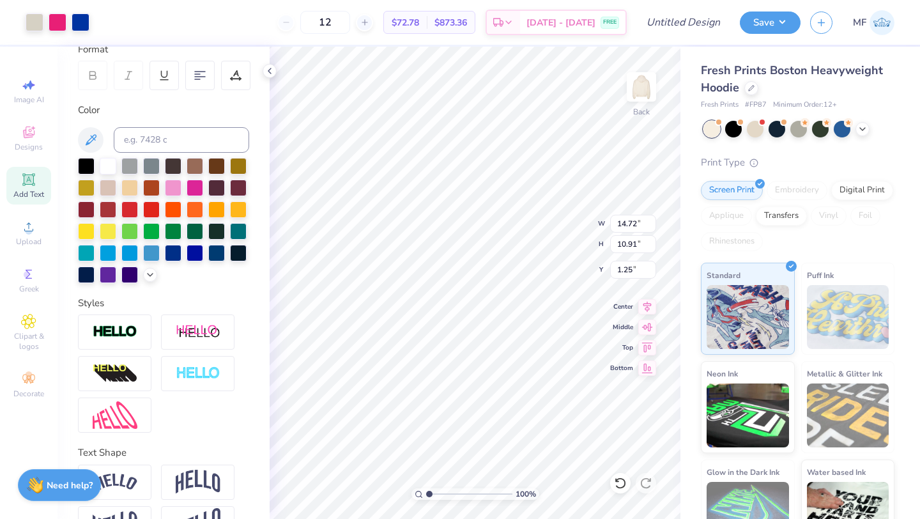
type input "14.14"
type input "10.49"
type input "1.90"
click at [30, 185] on icon at bounding box center [28, 179] width 15 height 15
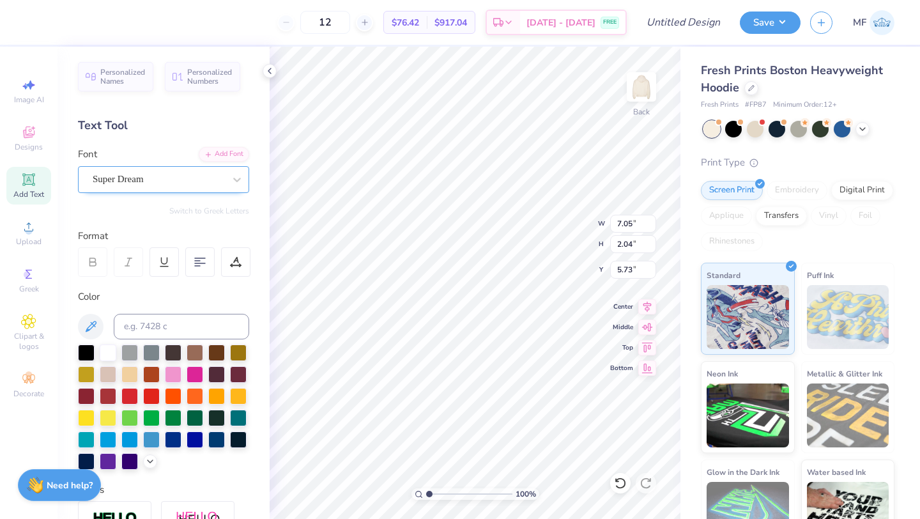
type textarea "X"
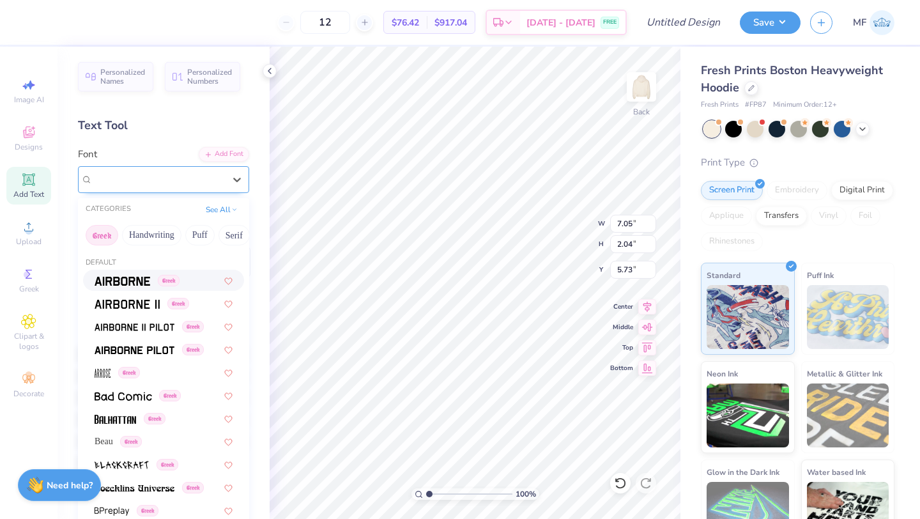
click at [149, 181] on div "Super Dream" at bounding box center [158, 179] width 134 height 20
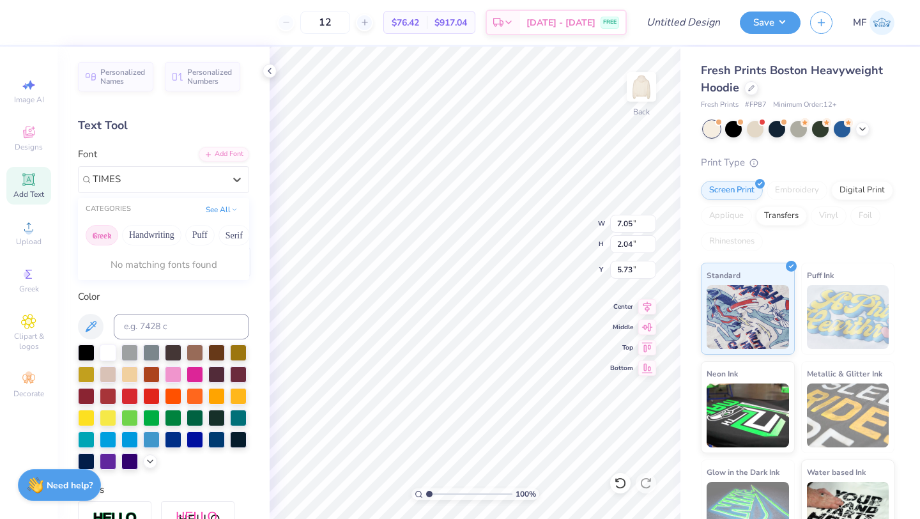
click at [109, 229] on button "Greek" at bounding box center [102, 235] width 33 height 20
click at [133, 283] on span "Times New Roman" at bounding box center [129, 279] width 69 height 13
type input "TIMES"
type input "14.14"
type input "6.12"
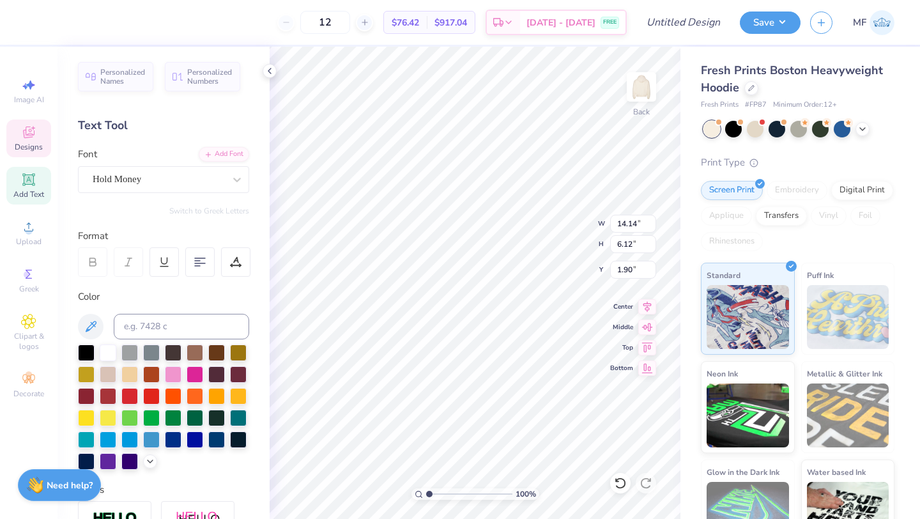
type input "1.90"
type input "2.11"
type input "1.96"
type input "5.60"
type input "0.76"
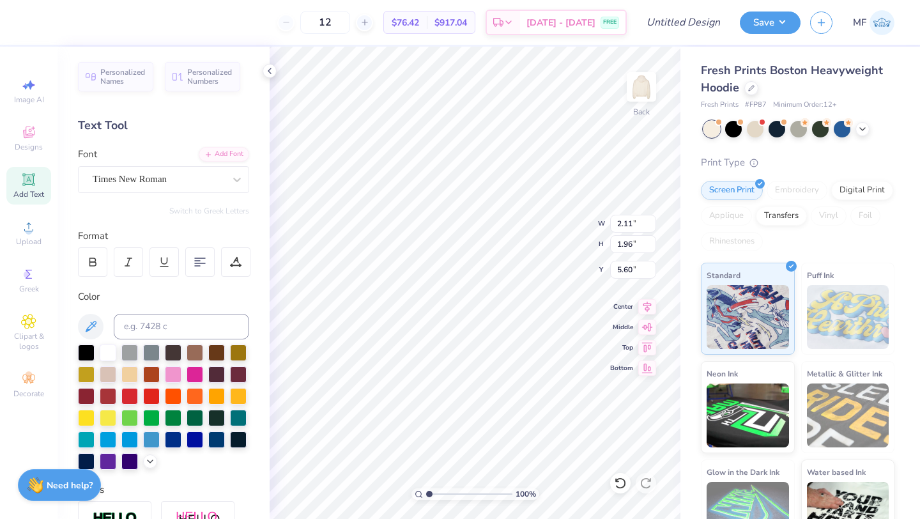
type input "0.71"
type input "7.26"
type input "1.37"
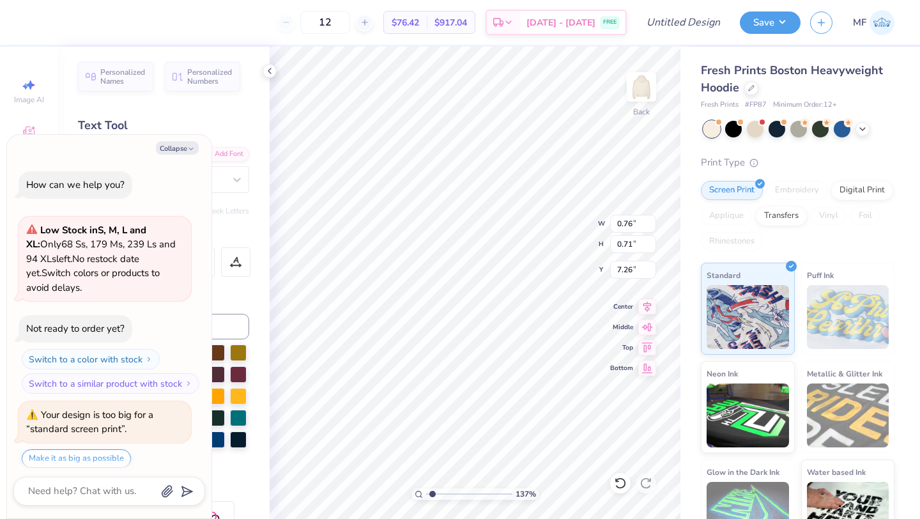
type textarea "x"
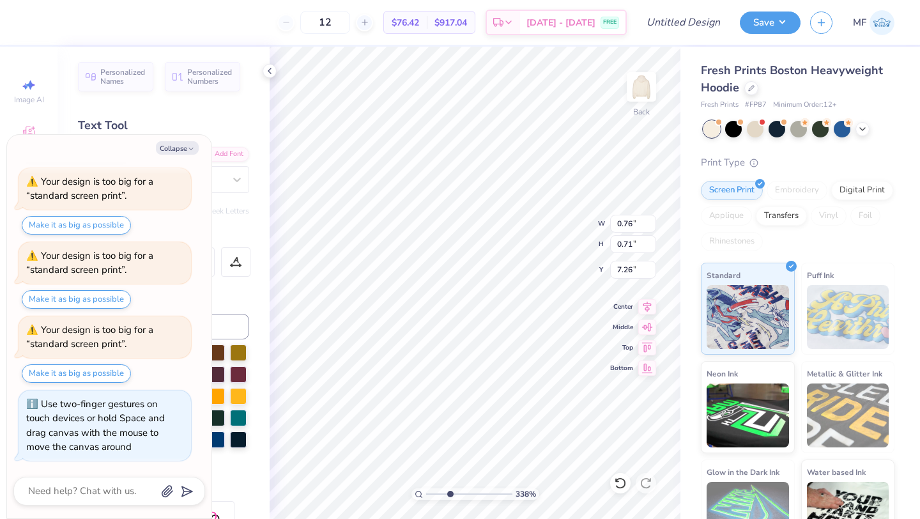
drag, startPoint x: 432, startPoint y: 494, endPoint x: 449, endPoint y: 497, distance: 17.4
type input "3.38"
click at [449, 497] on input "range" at bounding box center [469, 493] width 86 height 11
type textarea "x"
type input "11.68"
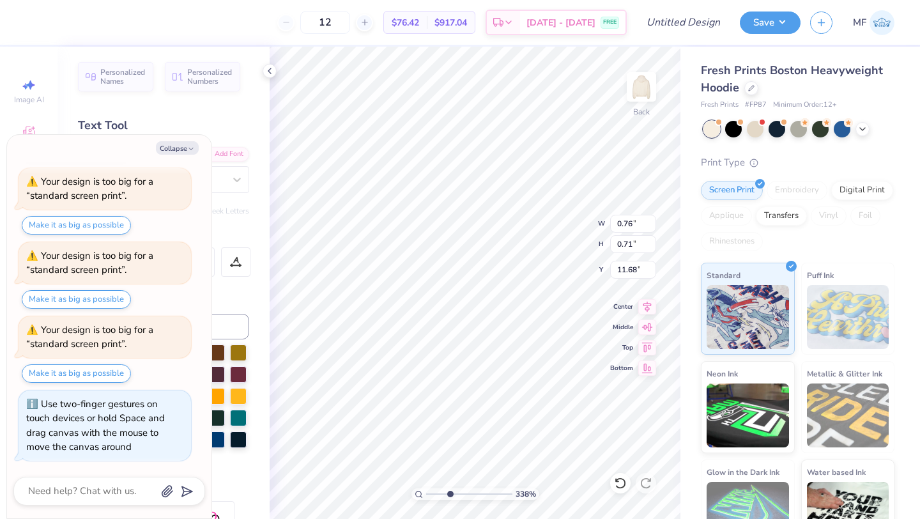
type textarea "x"
type input "0.44"
type input "0.41"
type input "12.07"
type textarea "x"
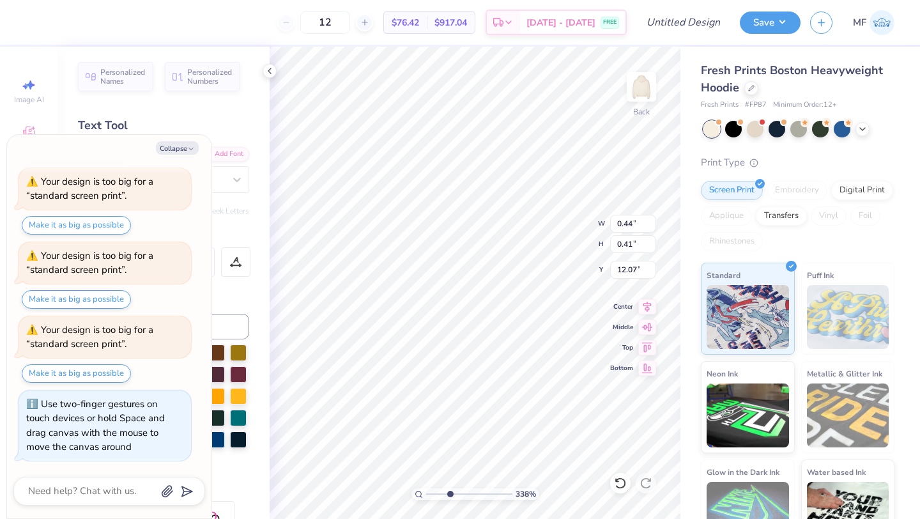
type input "11.81"
type textarea "x"
type input "4.55"
type input "0.73"
type input "11.65"
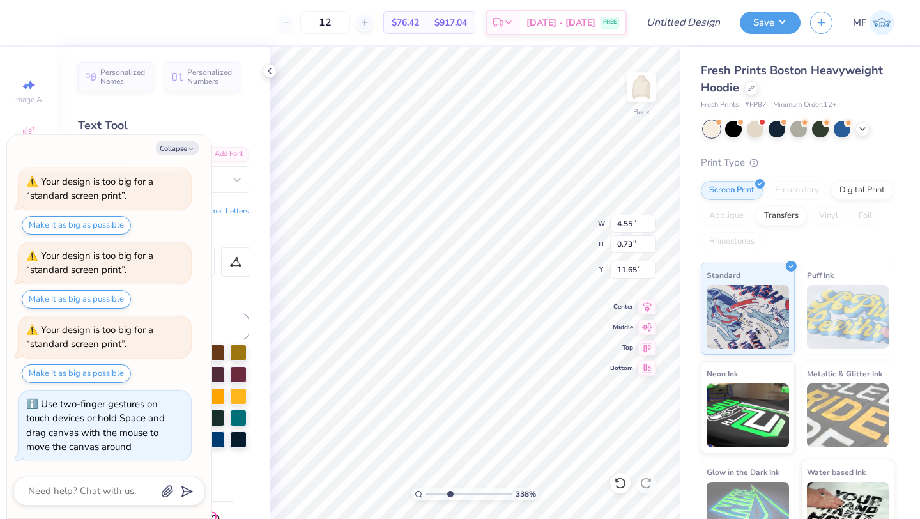
type input "1"
click at [427, 489] on input "range" at bounding box center [469, 493] width 86 height 11
click at [106, 24] on div at bounding box center [104, 21] width 18 height 18
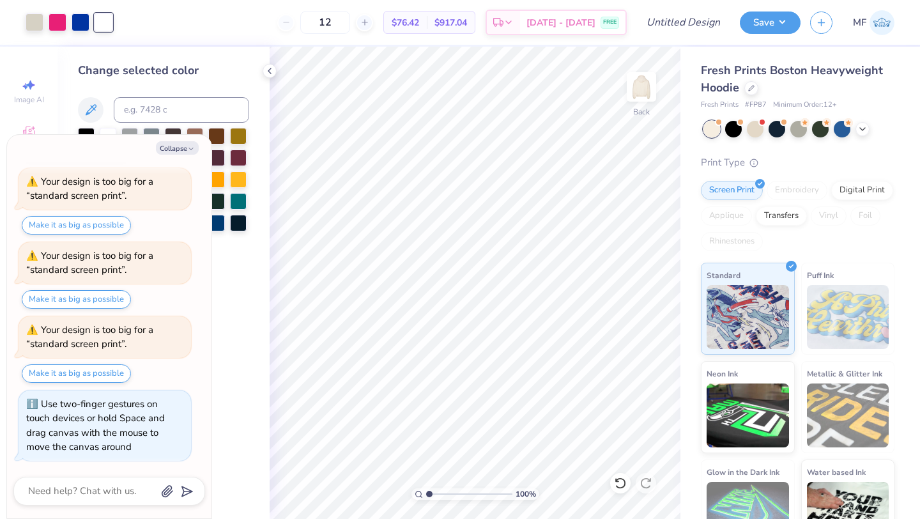
click at [191, 140] on div "Collapse How can we help you? Low Stock in S, M, L and XL : Only 68 Ss, 179 Ms,…" at bounding box center [109, 326] width 204 height 383
click at [191, 142] on button "Collapse" at bounding box center [177, 147] width 43 height 13
type textarea "x"
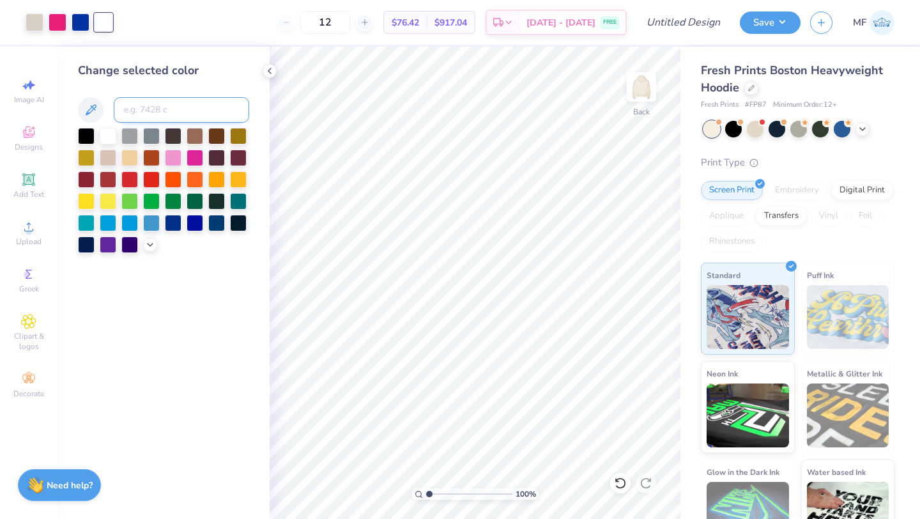
click at [186, 118] on input at bounding box center [181, 110] width 135 height 26
type input "213"
click at [754, 89] on icon at bounding box center [751, 87] width 6 height 6
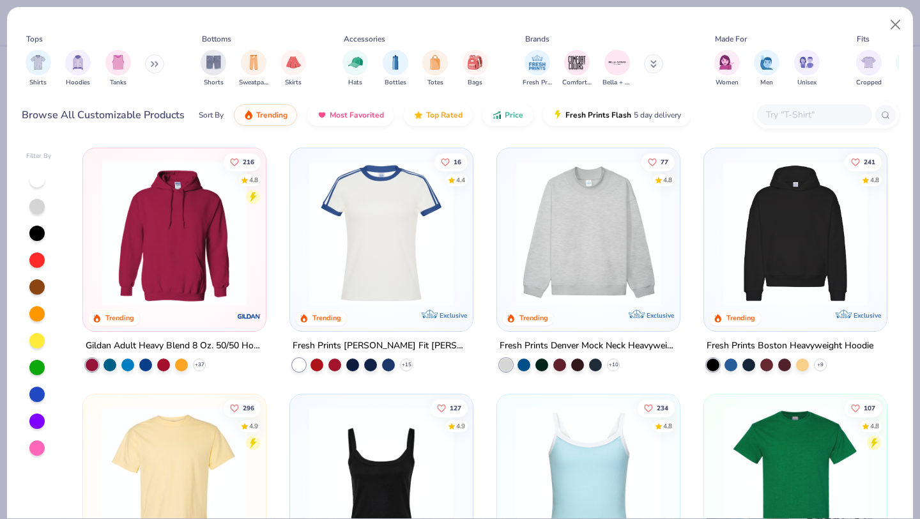
click at [209, 259] on img at bounding box center [174, 233] width 157 height 144
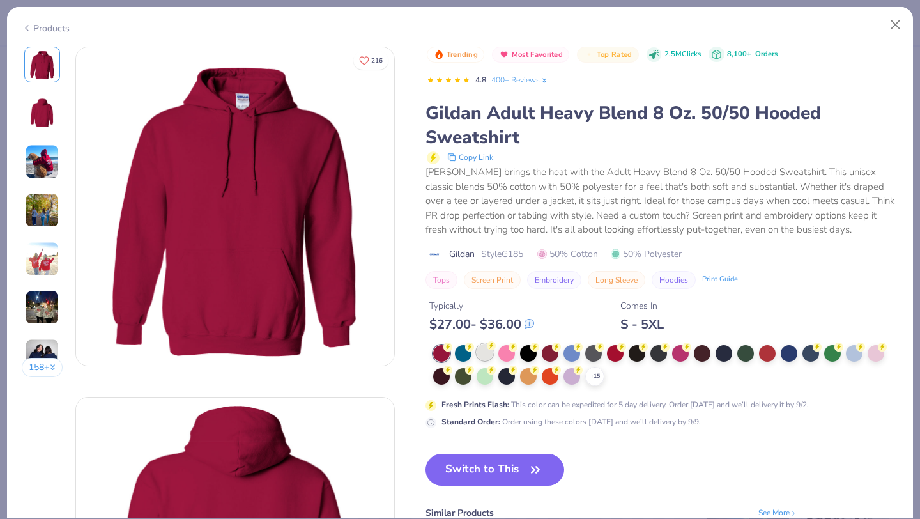
click at [482, 354] on div at bounding box center [484, 352] width 17 height 17
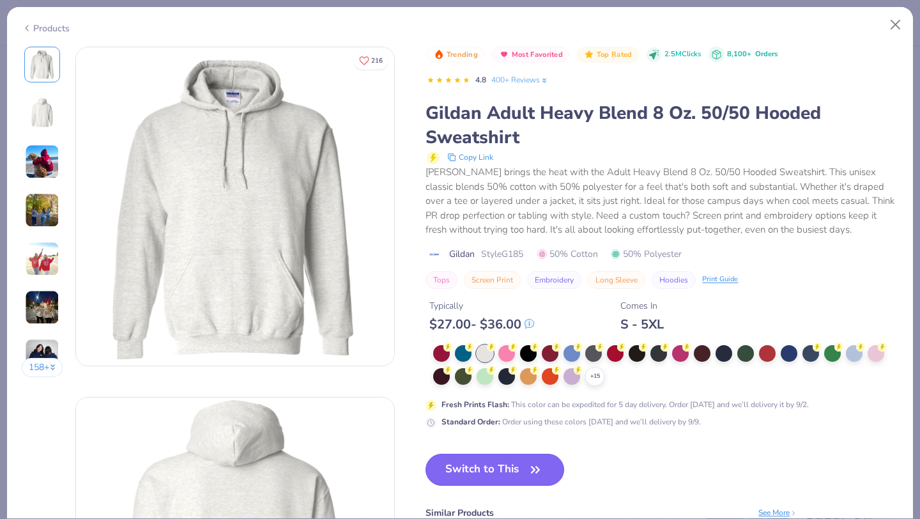
click at [506, 459] on button "Switch to This" at bounding box center [494, 469] width 139 height 32
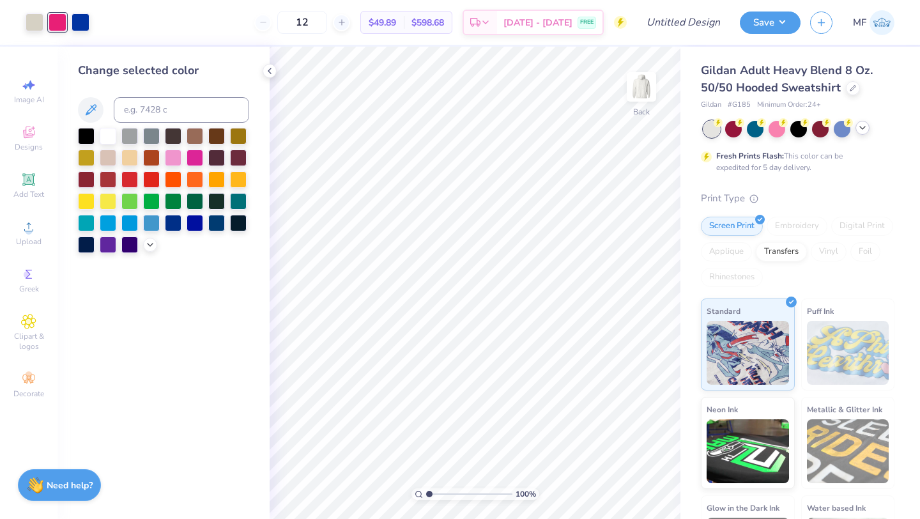
click at [858, 125] on icon at bounding box center [862, 128] width 10 height 10
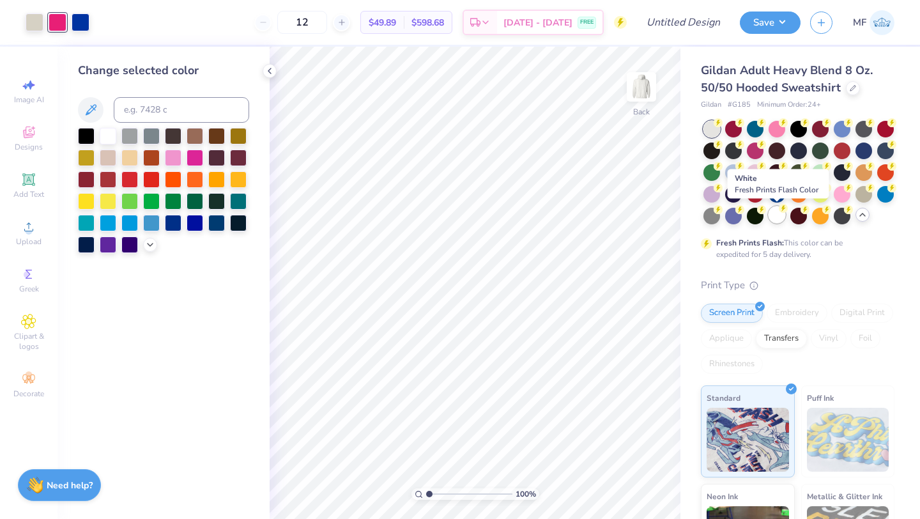
click at [775, 213] on div at bounding box center [776, 214] width 17 height 17
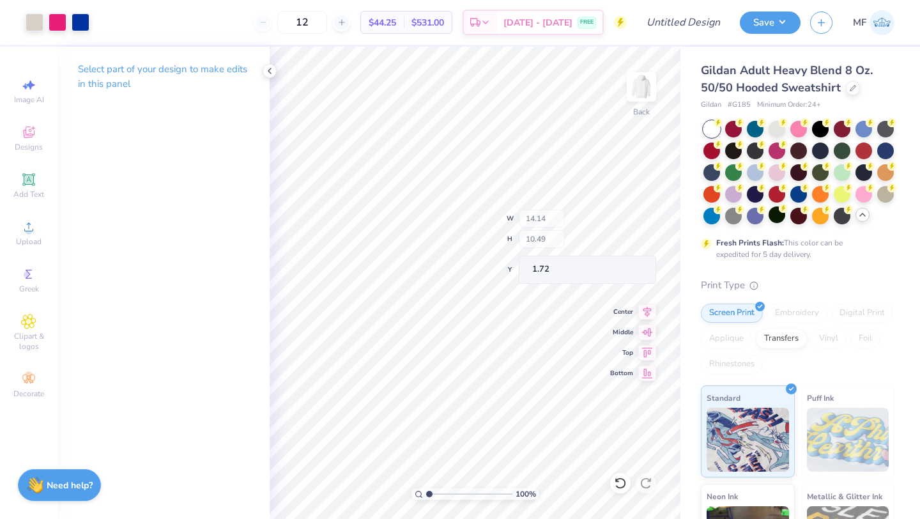
type input "1.72"
click at [768, 129] on div at bounding box center [776, 127] width 17 height 17
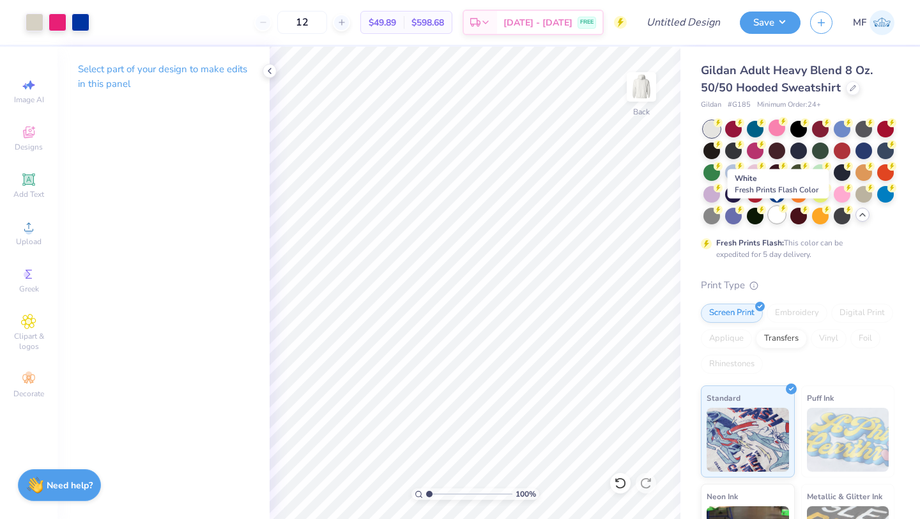
click at [777, 211] on div at bounding box center [776, 214] width 17 height 17
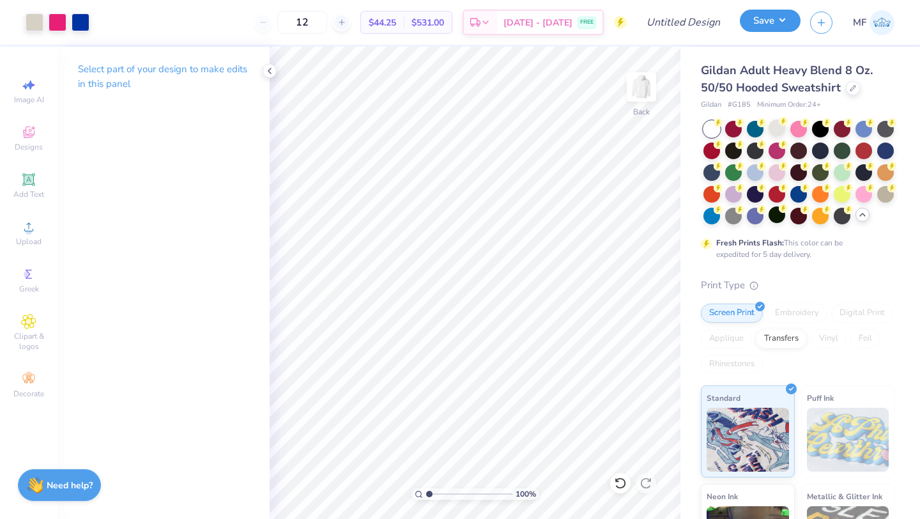
click at [763, 18] on button "Save" at bounding box center [770, 21] width 61 height 22
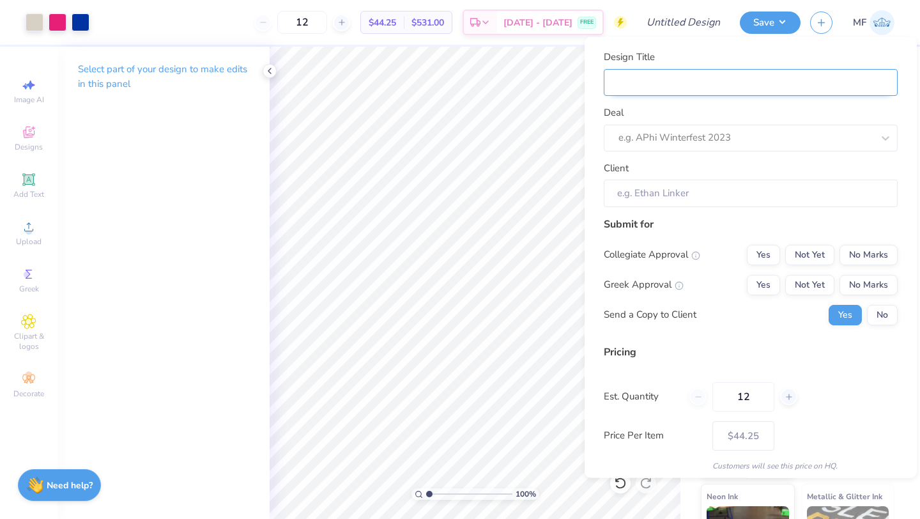
click at [864, 80] on input "Design Title" at bounding box center [751, 81] width 294 height 27
type input "S"
type input "SD"
type input "SDT"
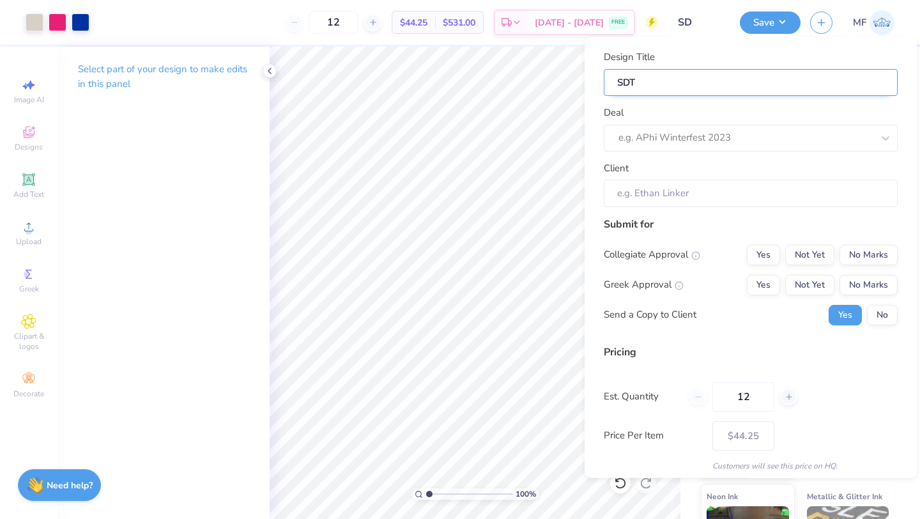
type input "SDT"
type input "SDT O"
type input "SDT OK"
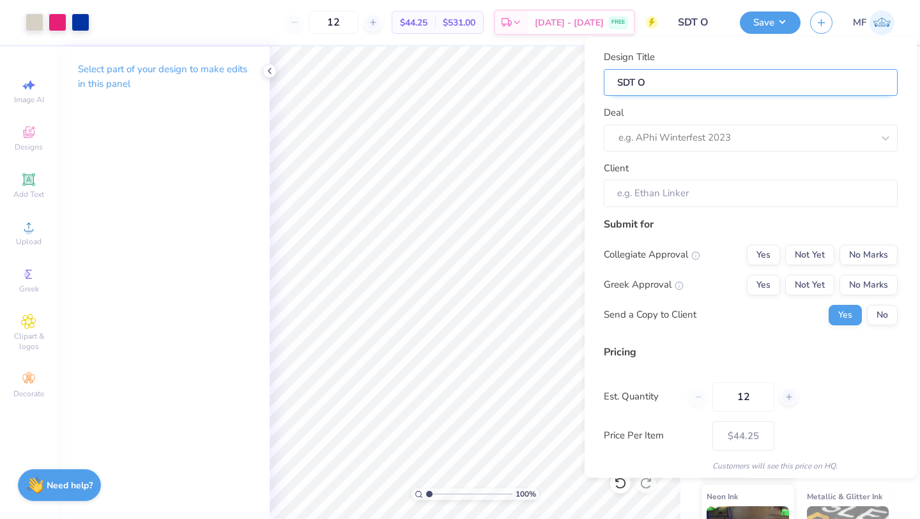
type input "SDT OK"
type input "SDT OKT"
type input "SDT OKTO"
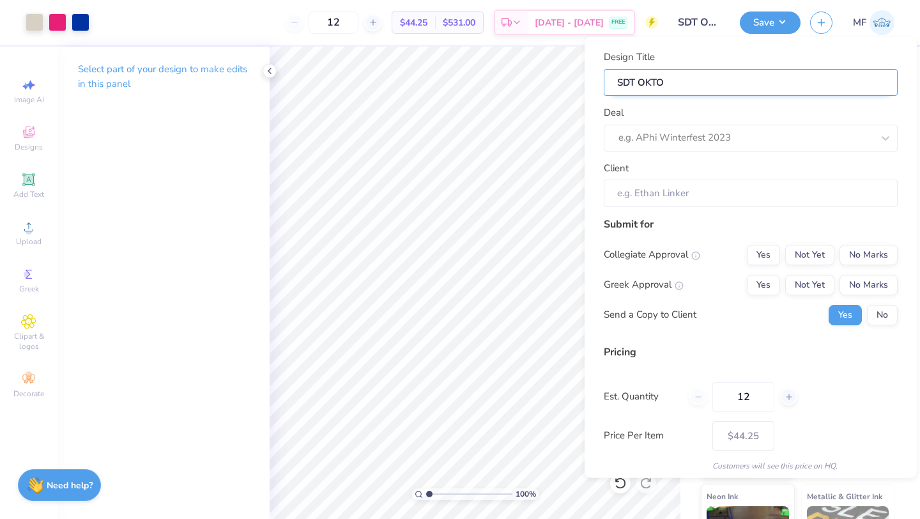
type input "SDT OKTOB"
type input "SDT OKTOBE"
type input "SDT OKTOBER"
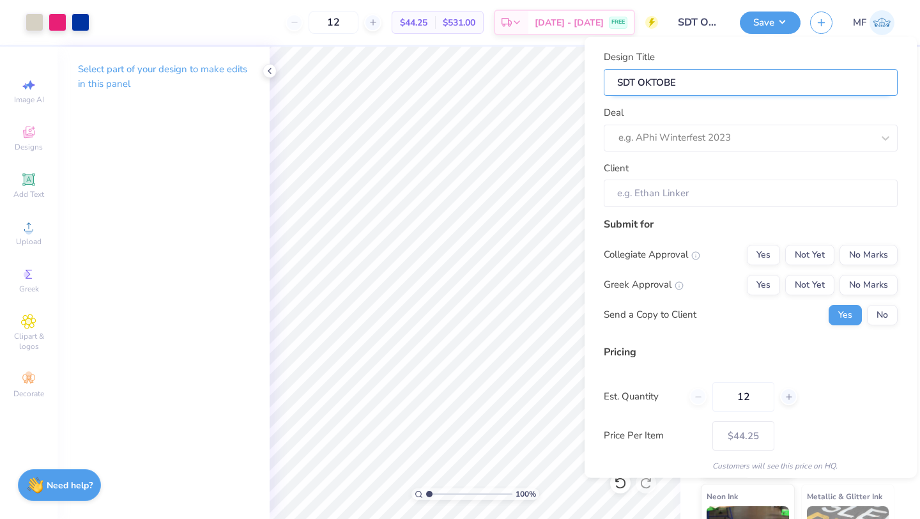
type input "SDT OKTOBER"
type input "SDT OKTOBERF"
type input "SDT OKTOBERFE"
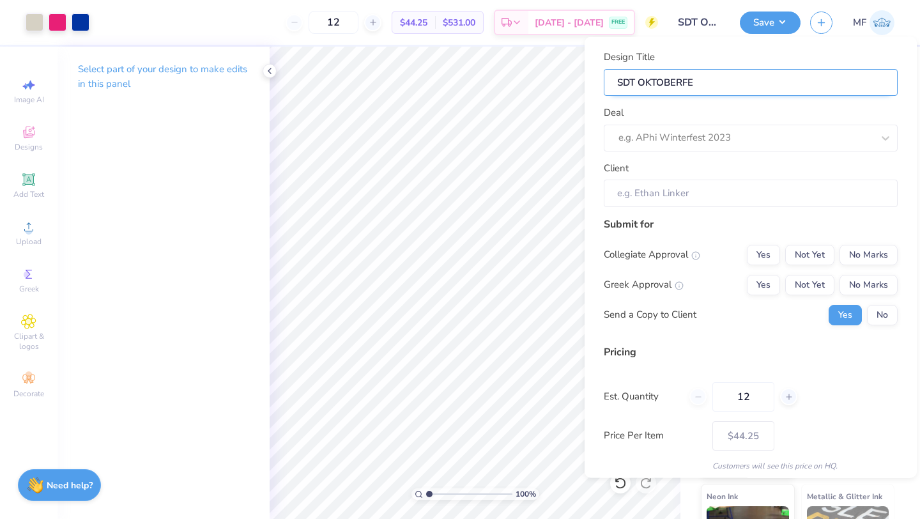
type input "SDT OKTOBERFES"
type input "SDT OKTOBERFEST"
click at [561, 80] on body "Art colors 12 $44.25 Per Item $531.00 Total Est. Delivery [DATE] - [DATE] FREE …" at bounding box center [460, 259] width 920 height 519
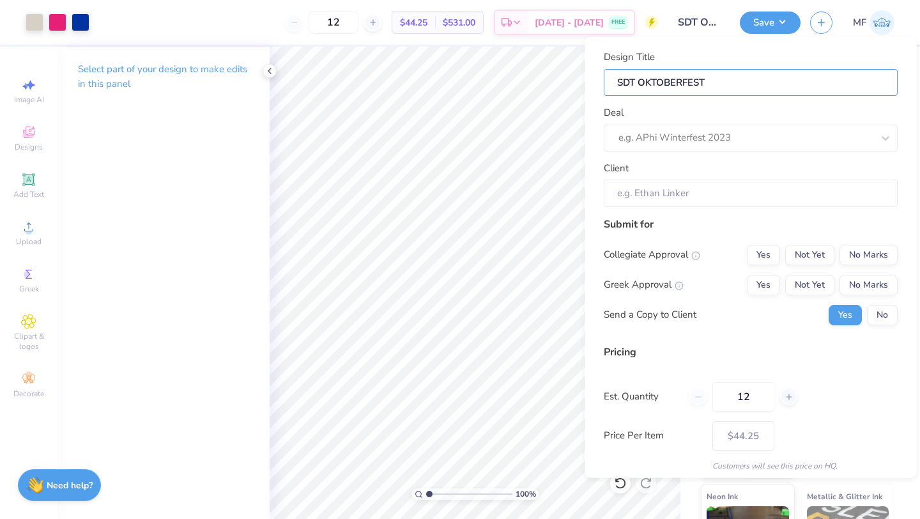
type input "SDT OKTOBERFES"
type input "SDT OKTOBERFE"
type input "SDT OKTOBERF"
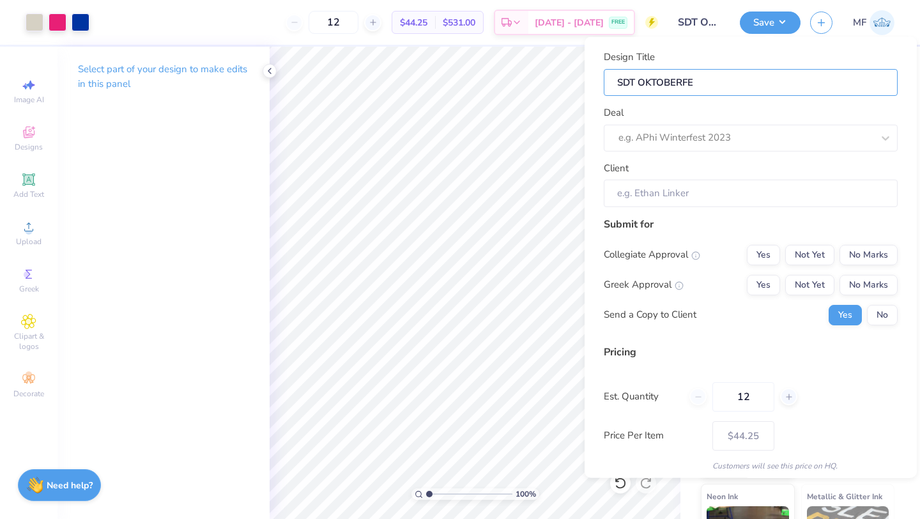
type input "SDT OKTOBERF"
type input "SDT OKTOBER"
type input "SDT OKTOBE"
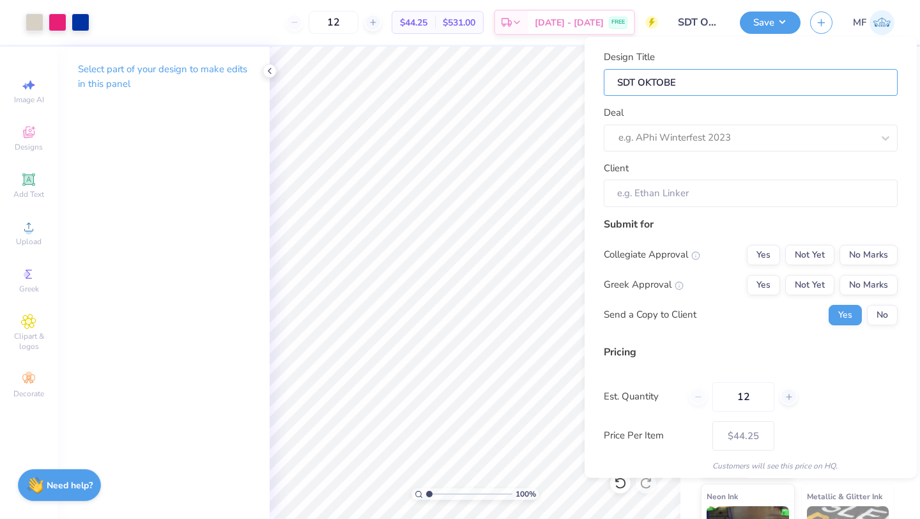
type input "SDT OKTOB"
type input "SDT OKTO"
type input "SDT OKT"
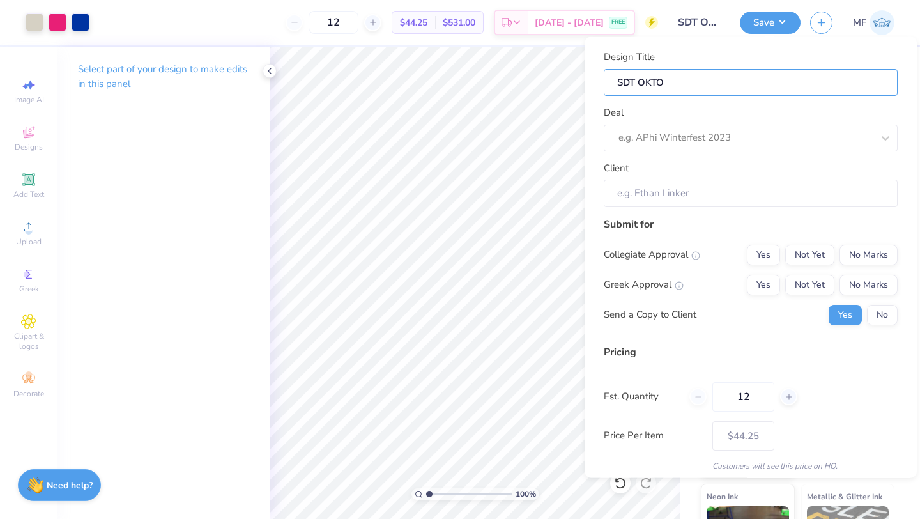
type input "SDT OKT"
type input "SDT OK"
type input "SDT O"
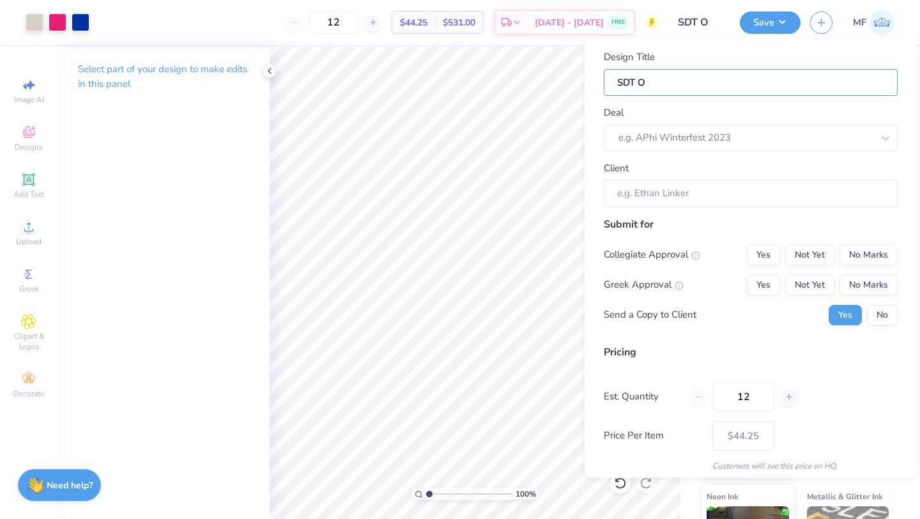
type input "SDT"
type input "SD"
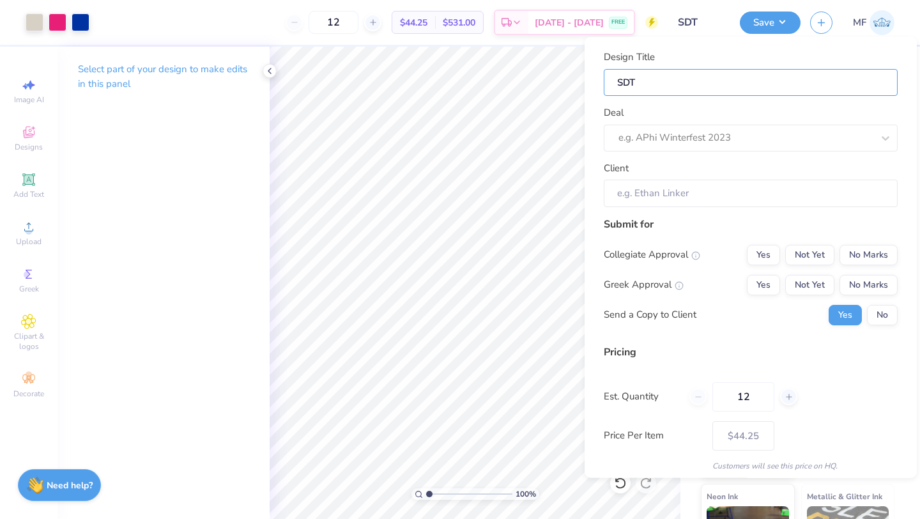
type input "SD"
type input "S"
type input "o"
type input "ok"
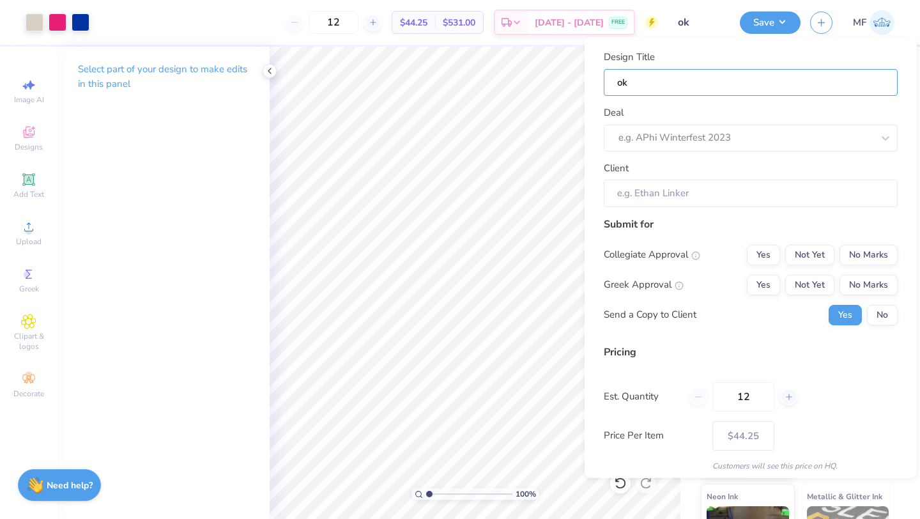
type input "okt"
type input "ok"
type input "o"
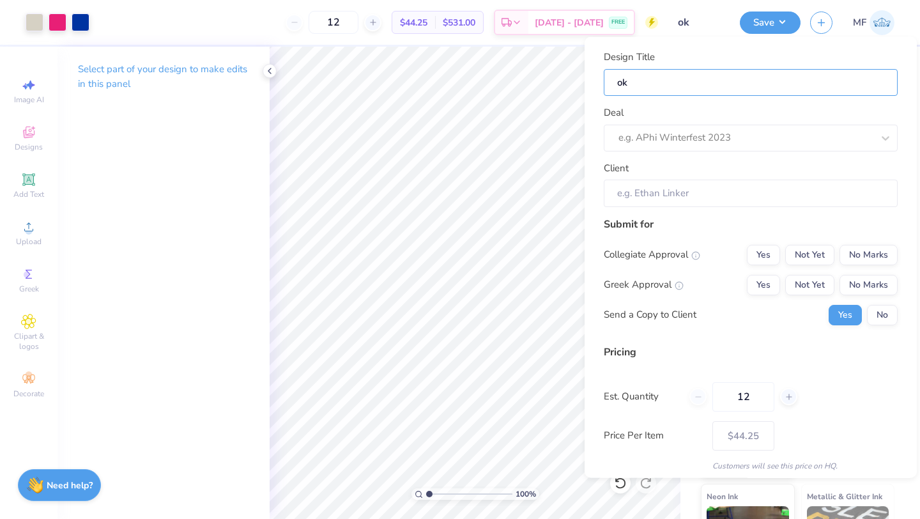
type input "o"
type input "a"
type input "ac"
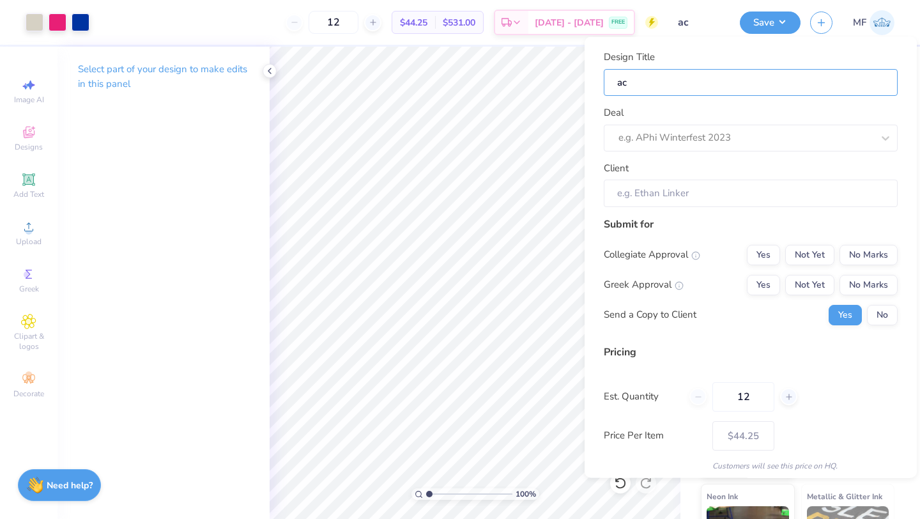
type input "aco"
type input "acor"
type input "acorn"
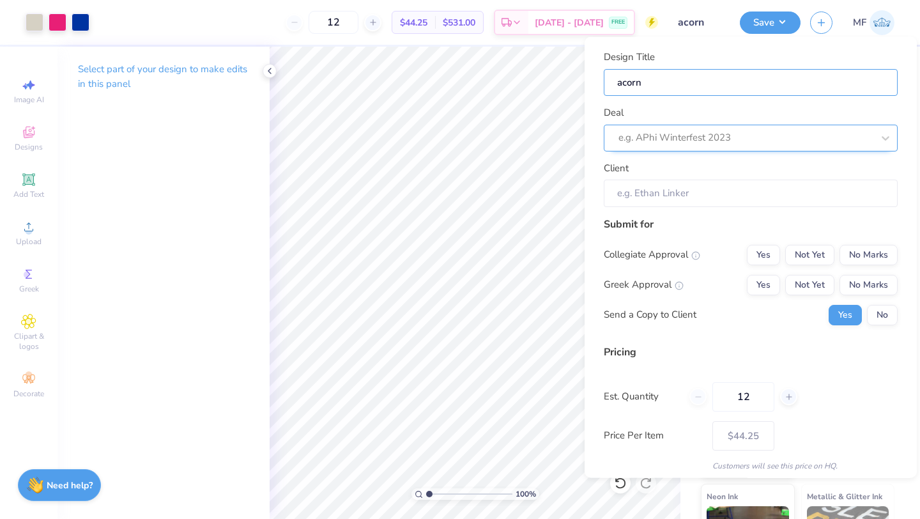
type input "acorn"
click at [641, 143] on div at bounding box center [745, 137] width 254 height 17
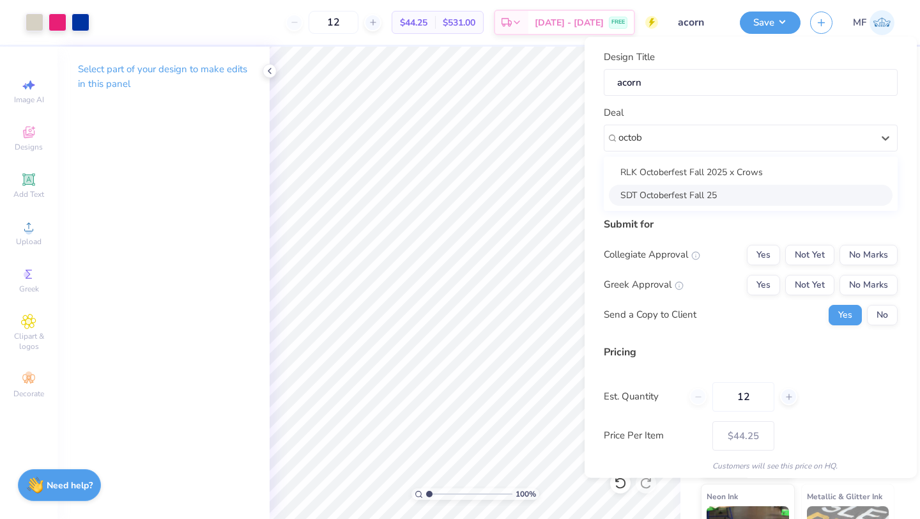
click at [672, 186] on div "SDT Octoberfest Fall 25" at bounding box center [751, 194] width 284 height 21
type input "octob"
type input "[PERSON_NAME]"
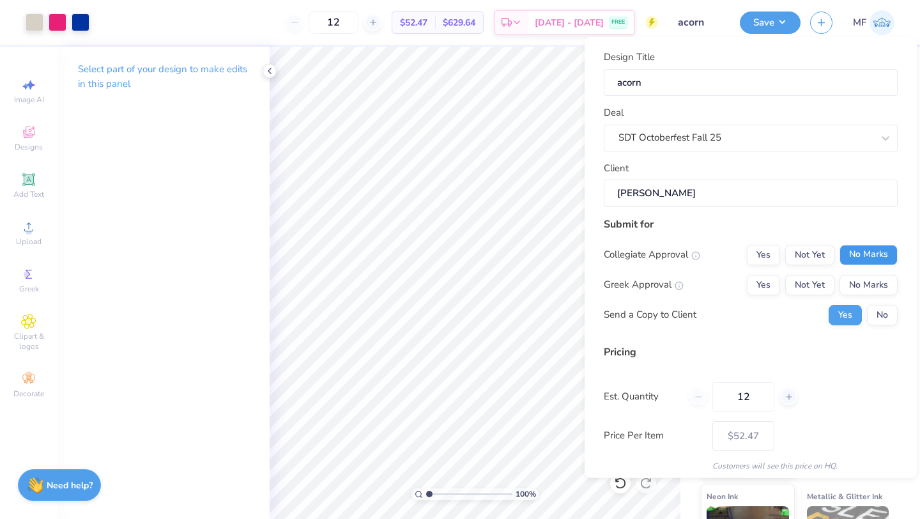
click at [872, 258] on button "No Marks" at bounding box center [868, 254] width 58 height 20
click at [750, 285] on button "Yes" at bounding box center [763, 284] width 33 height 20
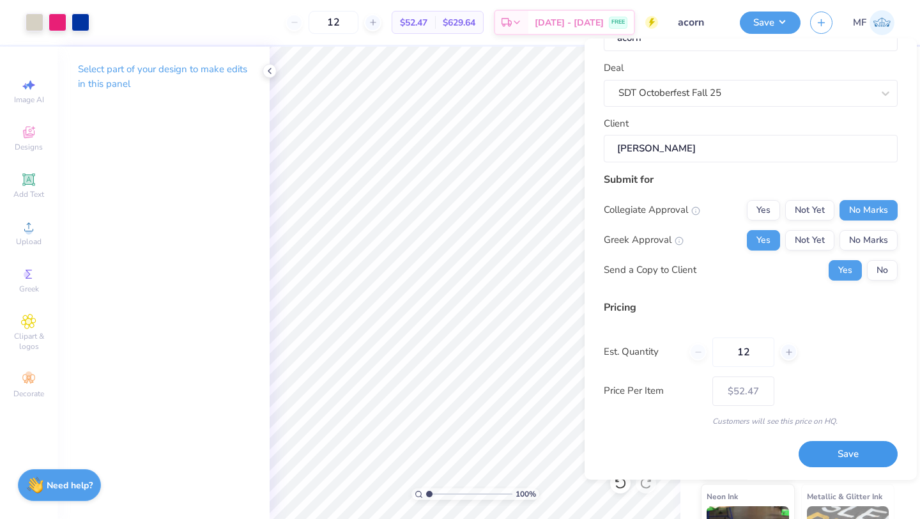
click at [843, 450] on button "Save" at bounding box center [847, 454] width 99 height 26
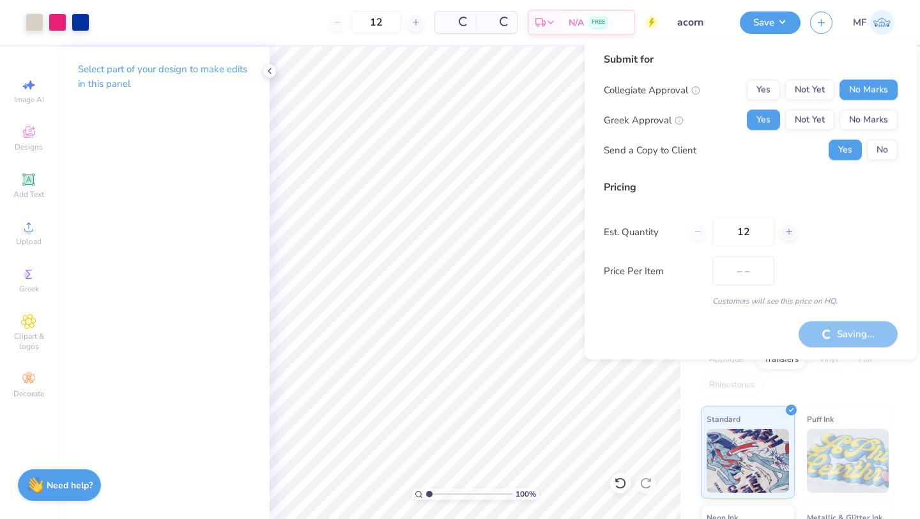
type input "$44.25"
